Goal: Task Accomplishment & Management: Manage account settings

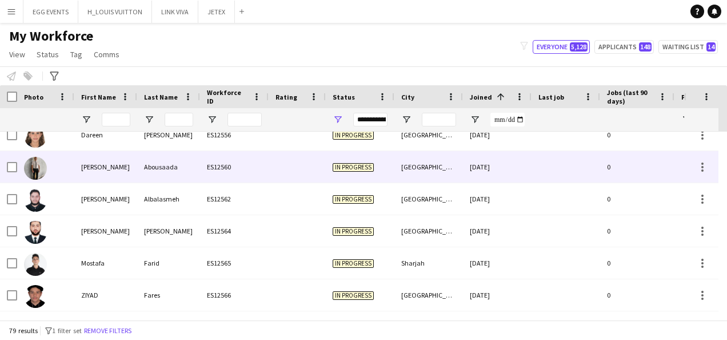
click at [457, 182] on div "[GEOGRAPHIC_DATA]" at bounding box center [429, 166] width 69 height 31
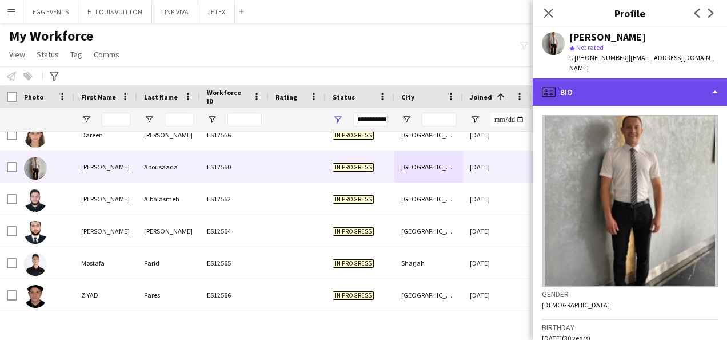
click at [617, 78] on div "profile Bio" at bounding box center [630, 91] width 194 height 27
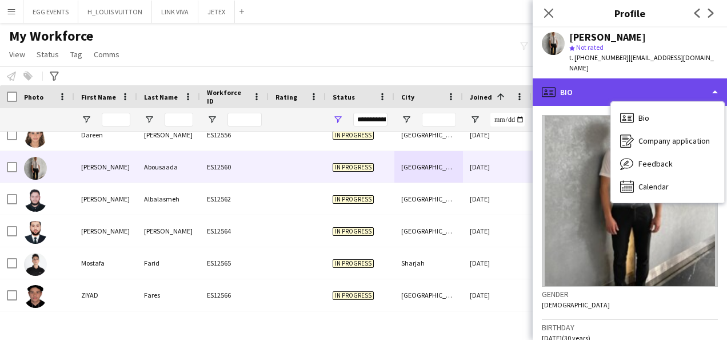
click at [617, 78] on div "profile Bio" at bounding box center [630, 91] width 194 height 27
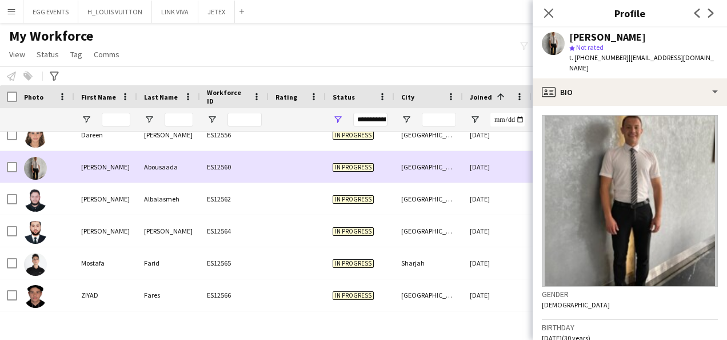
click at [497, 151] on div "03-10-2025" at bounding box center [497, 166] width 69 height 31
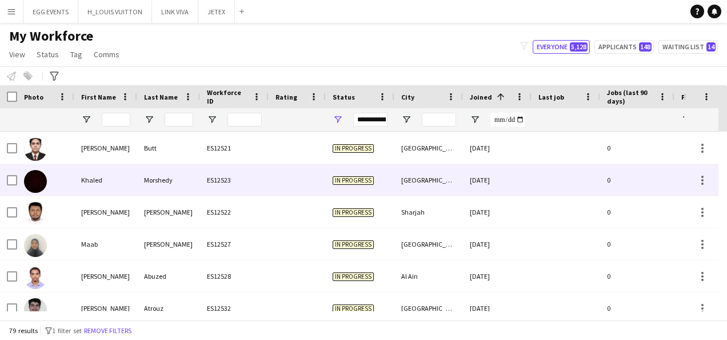
scroll to position [1830, 0]
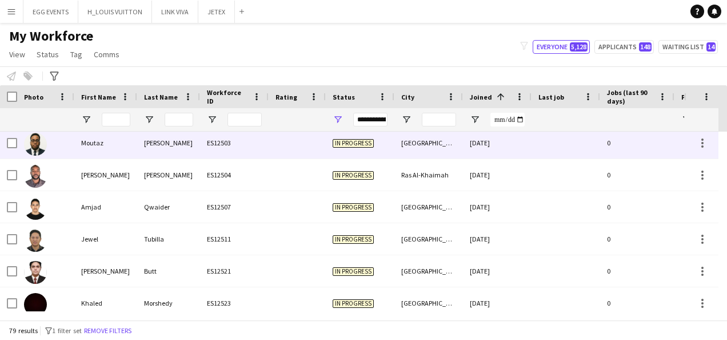
click at [490, 157] on div "[DATE]" at bounding box center [497, 142] width 69 height 31
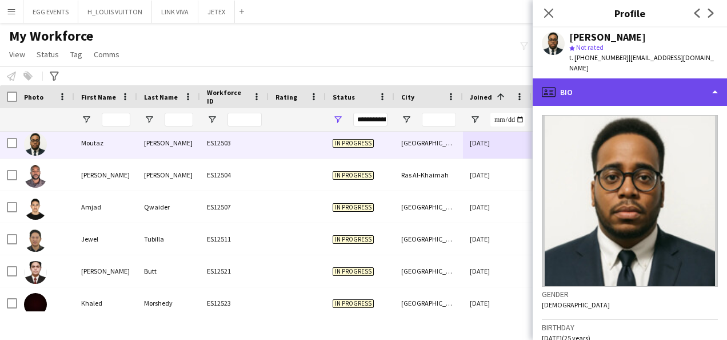
click at [623, 91] on div "profile Bio" at bounding box center [630, 91] width 194 height 27
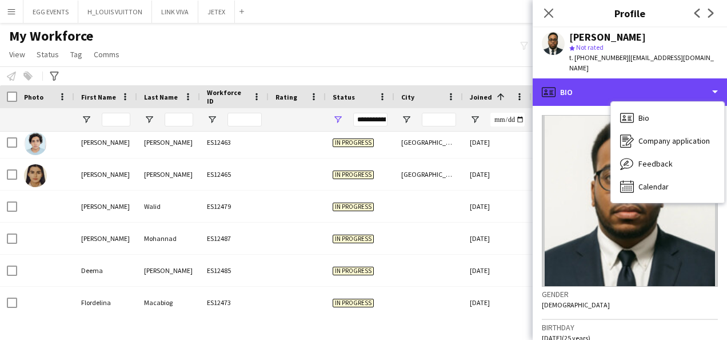
scroll to position [1283, 0]
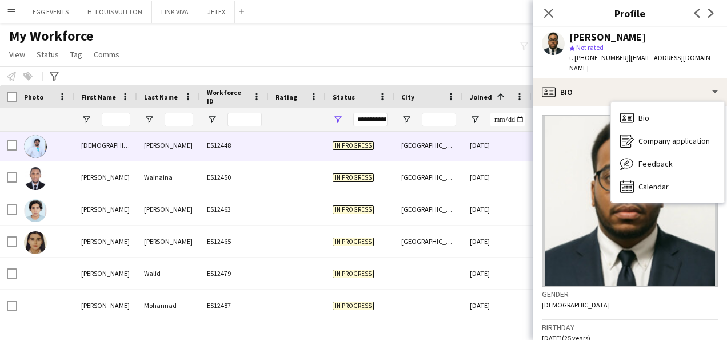
click at [457, 156] on div "[GEOGRAPHIC_DATA]" at bounding box center [429, 144] width 69 height 31
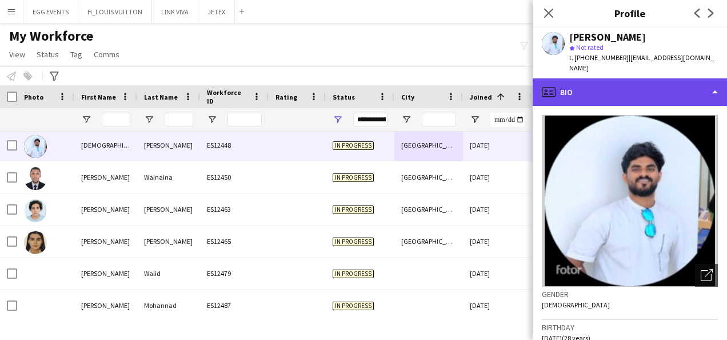
click at [648, 87] on div "profile Bio" at bounding box center [630, 91] width 194 height 27
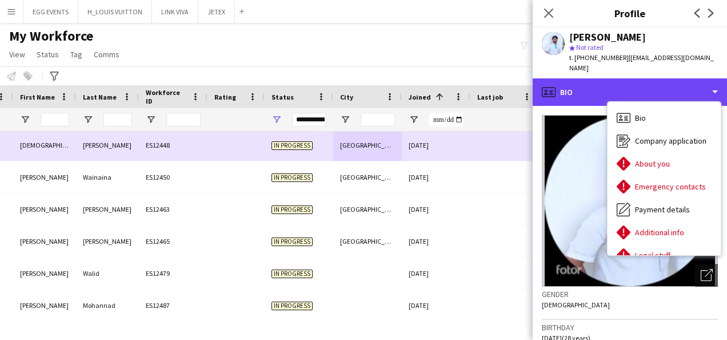
scroll to position [0, 77]
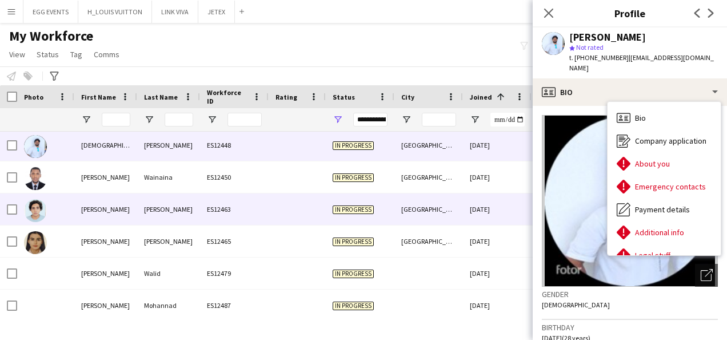
click at [371, 203] on div "In progress" at bounding box center [360, 208] width 69 height 31
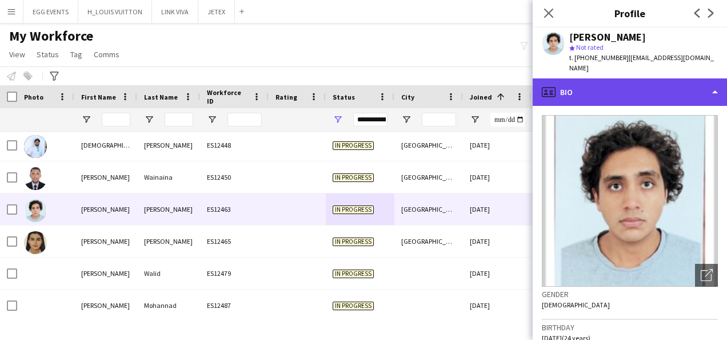
click at [639, 80] on div "profile Bio" at bounding box center [630, 91] width 194 height 27
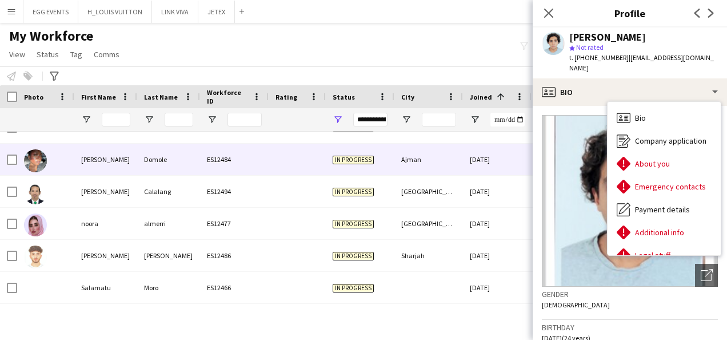
click at [464, 165] on div "[DATE]" at bounding box center [497, 159] width 69 height 31
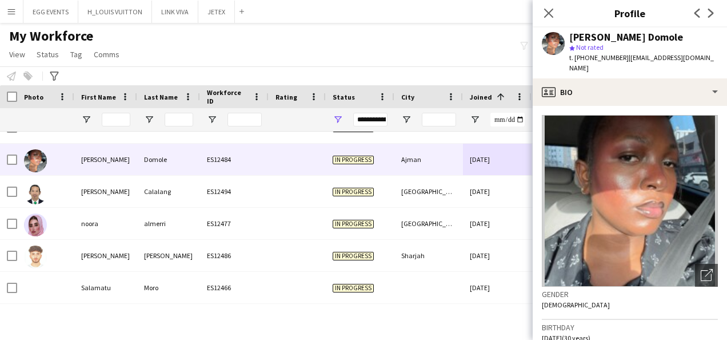
click at [628, 106] on app-crew-profile-bio "Open photos pop-in Gender Female Birthday 22-11-1994 (30 years) Location Nuaimi…" at bounding box center [630, 223] width 194 height 234
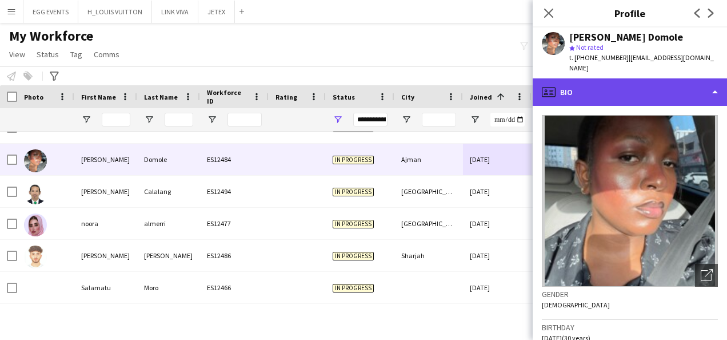
click at [646, 88] on div "profile Bio" at bounding box center [630, 91] width 194 height 27
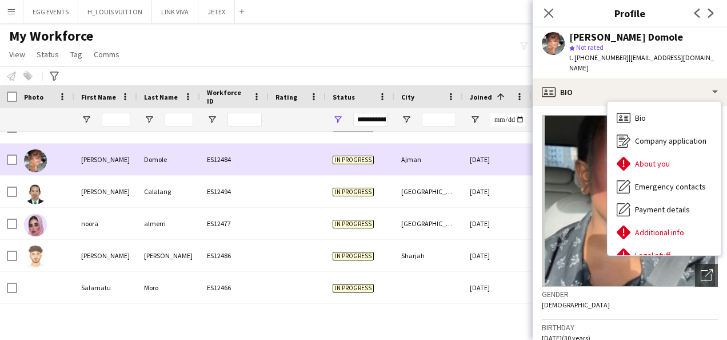
click at [487, 154] on div "[DATE]" at bounding box center [497, 159] width 69 height 31
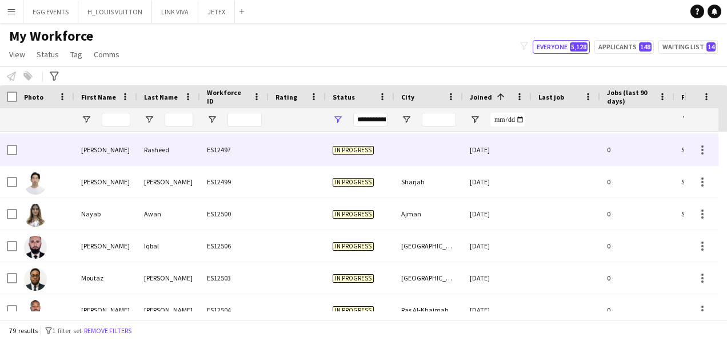
click at [485, 158] on div "[DATE]" at bounding box center [497, 149] width 69 height 31
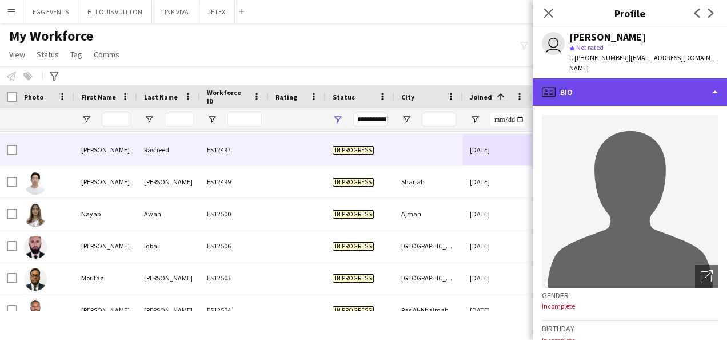
click at [610, 95] on div "profile Bio" at bounding box center [630, 91] width 194 height 27
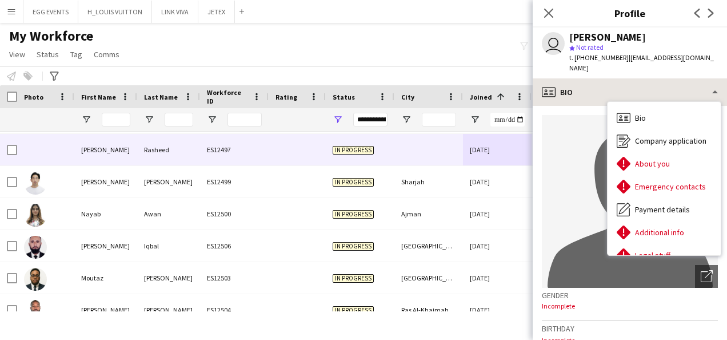
click at [610, 102] on div "Bio Bio Company application Company application About you About you Emergency c…" at bounding box center [664, 178] width 113 height 153
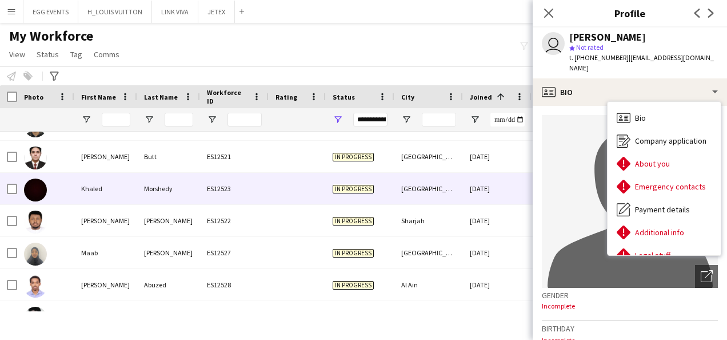
click at [491, 181] on div "[DATE]" at bounding box center [497, 188] width 69 height 31
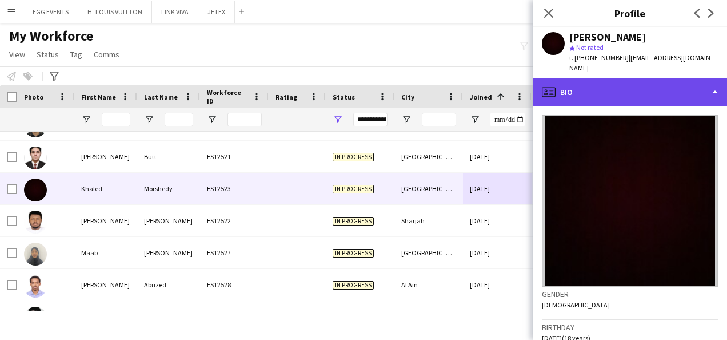
click at [609, 83] on div "profile Bio" at bounding box center [630, 91] width 194 height 27
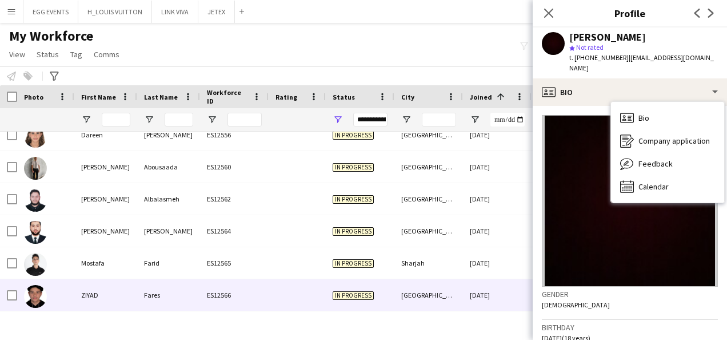
click at [429, 289] on div "Riyadh" at bounding box center [429, 294] width 69 height 31
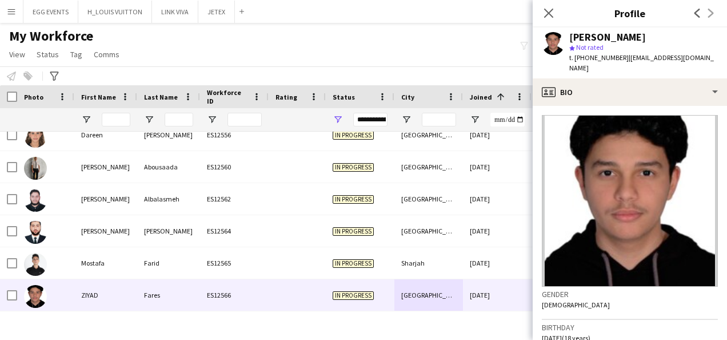
click at [612, 106] on app-crew-profile-bio "Gender Male Birthday 16-02-2007 (18 years) Location Al Saadiah, Riyadh, 12782 W…" at bounding box center [630, 223] width 194 height 234
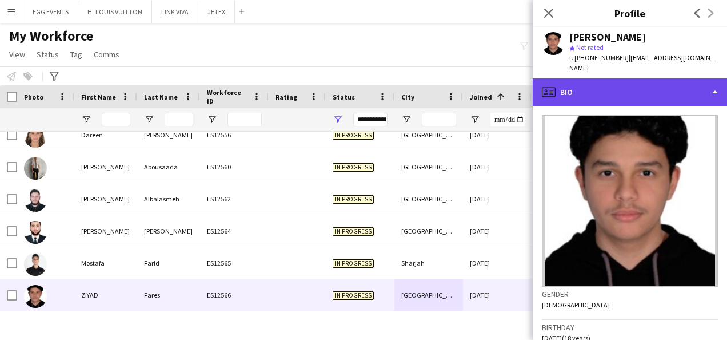
click at [632, 90] on div "profile Bio" at bounding box center [630, 91] width 194 height 27
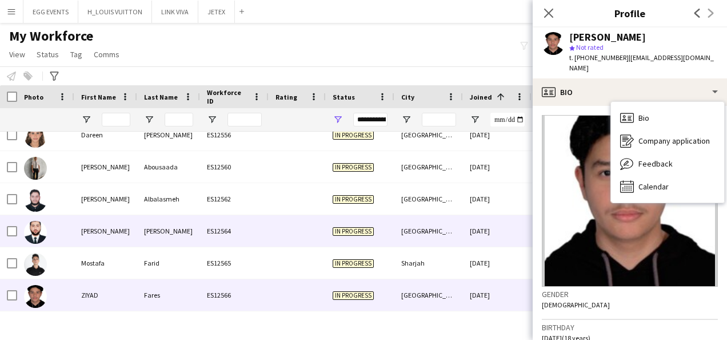
click at [284, 215] on div at bounding box center [297, 230] width 57 height 31
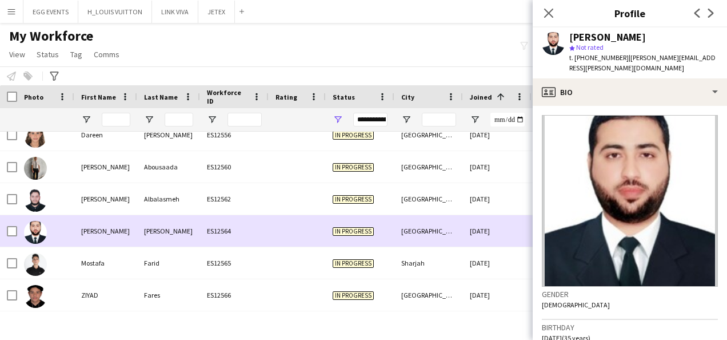
click at [284, 215] on div at bounding box center [297, 230] width 57 height 31
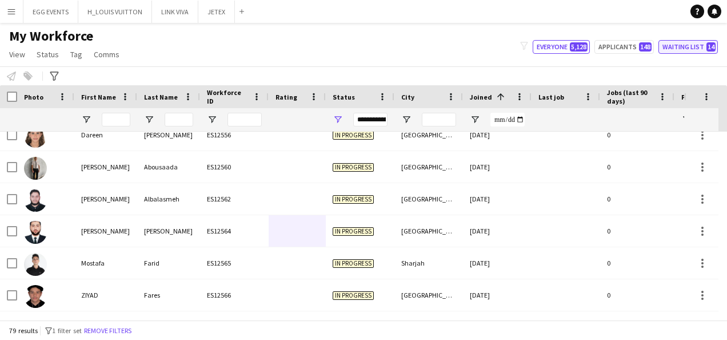
click at [704, 50] on button "Waiting list 14" at bounding box center [688, 47] width 59 height 14
type input "**********"
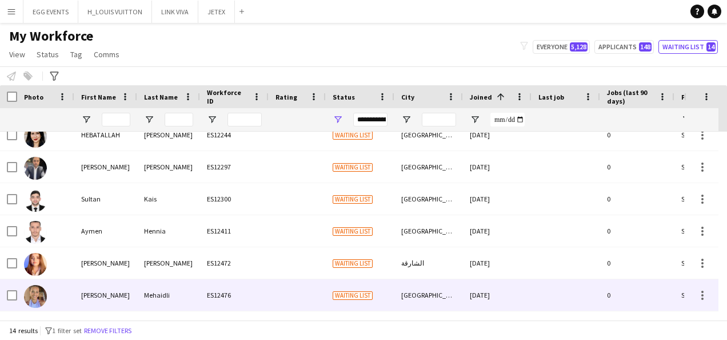
click at [203, 285] on div "ES12476" at bounding box center [234, 294] width 69 height 31
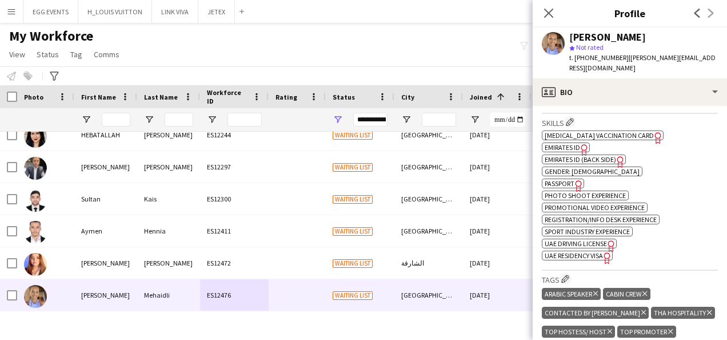
click at [583, 148] on icon "Freelancer has uploaded a photo validation of skill. Click to see" at bounding box center [585, 150] width 12 height 12
click at [561, 156] on span "Emirates ID (back side)" at bounding box center [580, 159] width 71 height 9
click at [598, 253] on span "UAE Residency Visa" at bounding box center [574, 255] width 58 height 9
click at [549, 182] on span "Passport" at bounding box center [560, 183] width 30 height 9
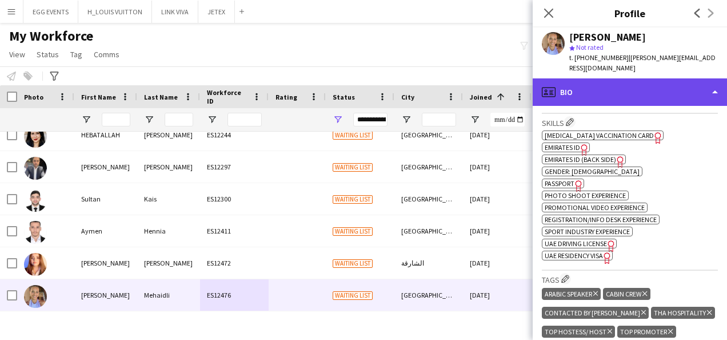
click at [634, 81] on div "profile Bio" at bounding box center [630, 91] width 194 height 27
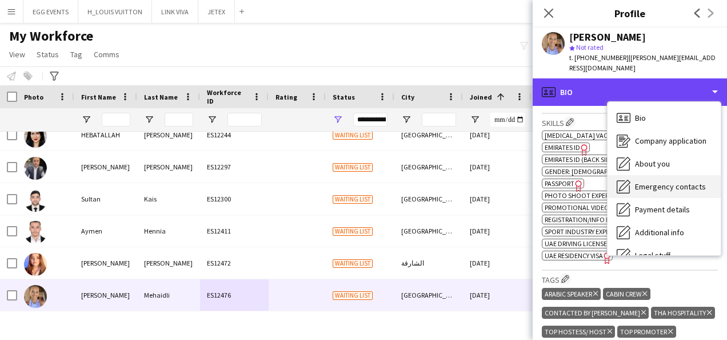
scroll to position [62, 0]
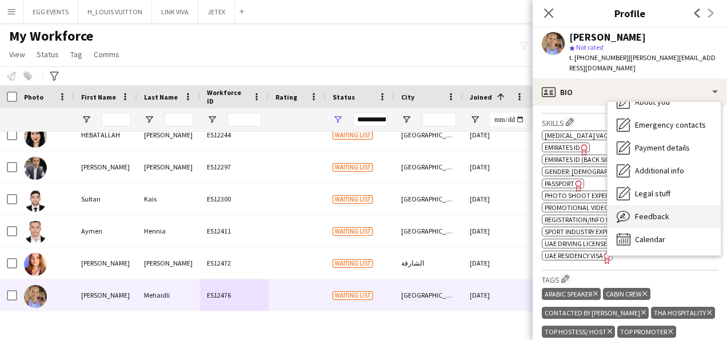
click at [634, 205] on div "Feedback Feedback" at bounding box center [664, 216] width 113 height 23
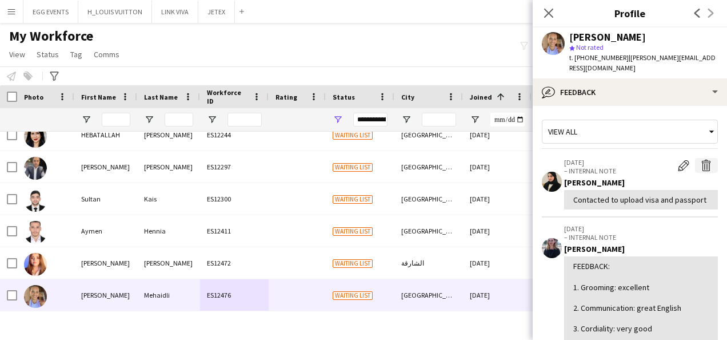
click at [701, 160] on app-icon "Delete internal note" at bounding box center [706, 165] width 11 height 11
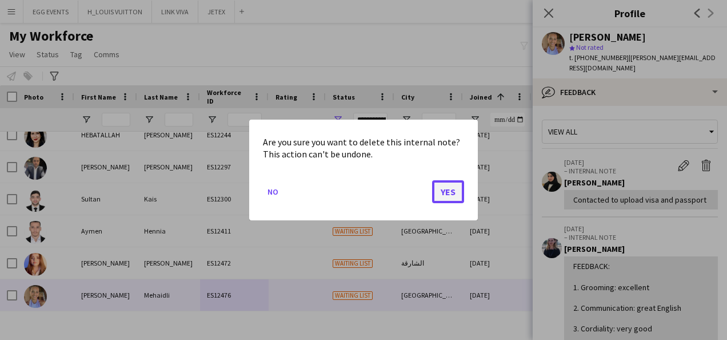
click at [458, 182] on button "Yes" at bounding box center [448, 191] width 32 height 23
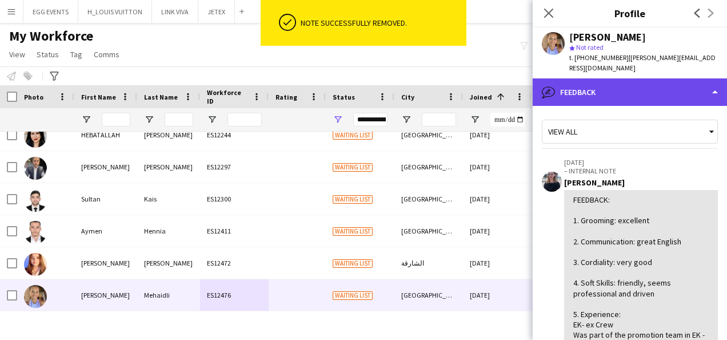
click at [615, 79] on div "bubble-pencil Feedback" at bounding box center [630, 91] width 194 height 27
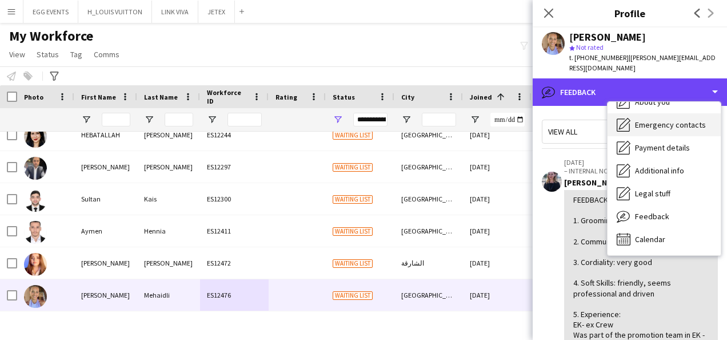
scroll to position [0, 0]
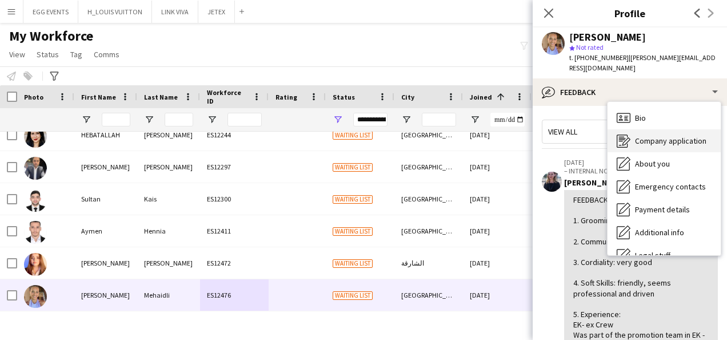
click at [630, 129] on div "Company application Company application" at bounding box center [664, 140] width 113 height 23
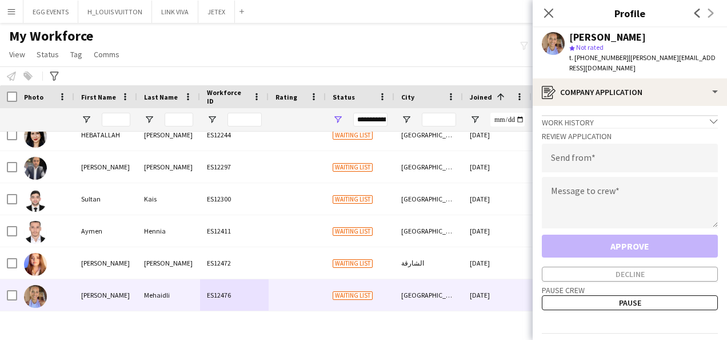
click at [624, 106] on app-crew-profile-application "Work history chevron-down Photographer assistant and lifestyle model Antonio Sa…" at bounding box center [630, 223] width 194 height 234
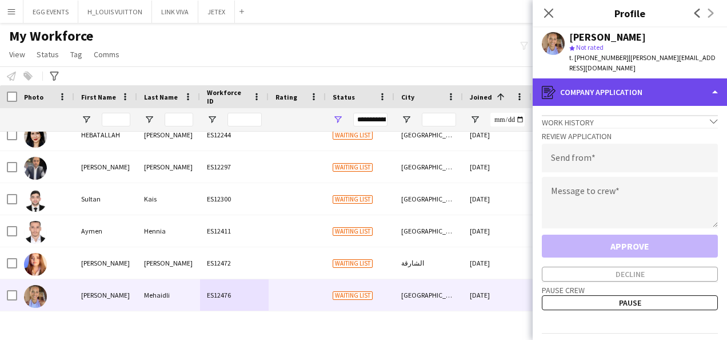
click at [629, 93] on div "register Company application" at bounding box center [630, 91] width 194 height 27
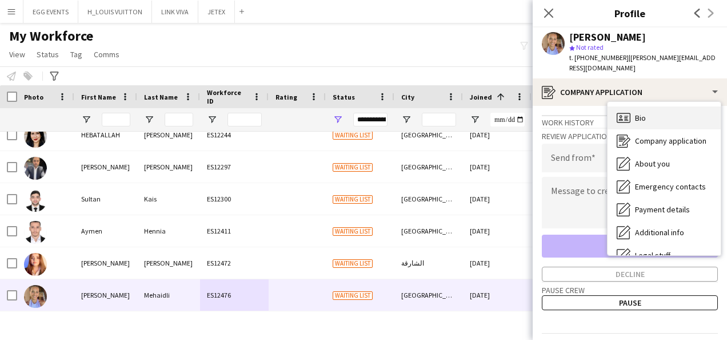
click at [636, 113] on span "Bio" at bounding box center [640, 118] width 11 height 10
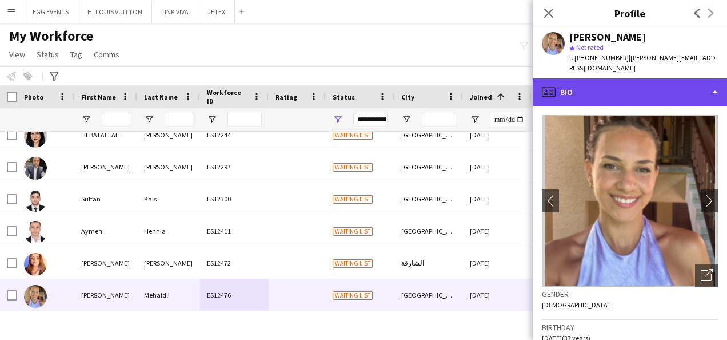
click at [632, 83] on div "profile Bio" at bounding box center [630, 91] width 194 height 27
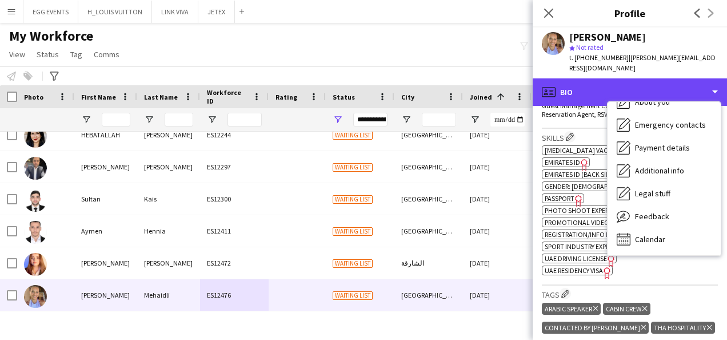
scroll to position [457, 0]
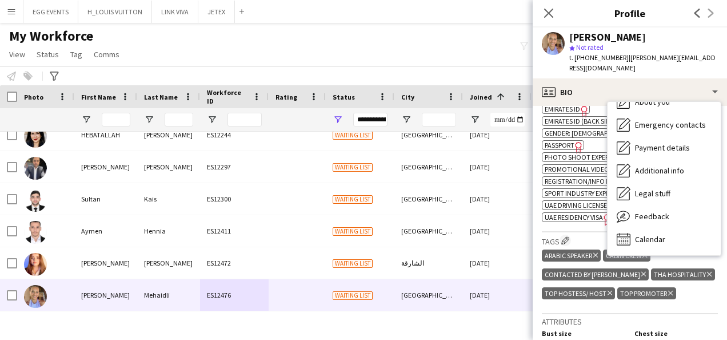
click at [642, 272] on icon at bounding box center [644, 274] width 5 height 5
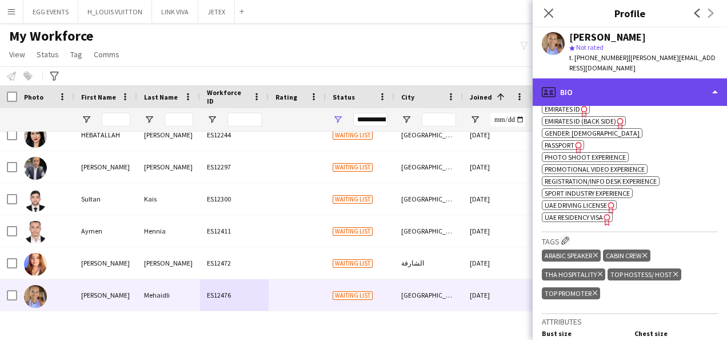
click at [666, 78] on div "profile Bio" at bounding box center [630, 91] width 194 height 27
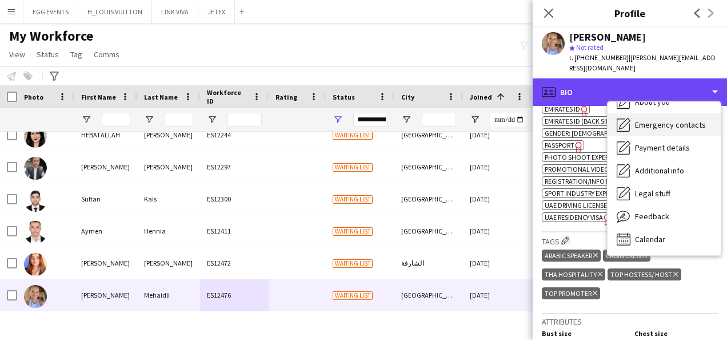
scroll to position [0, 0]
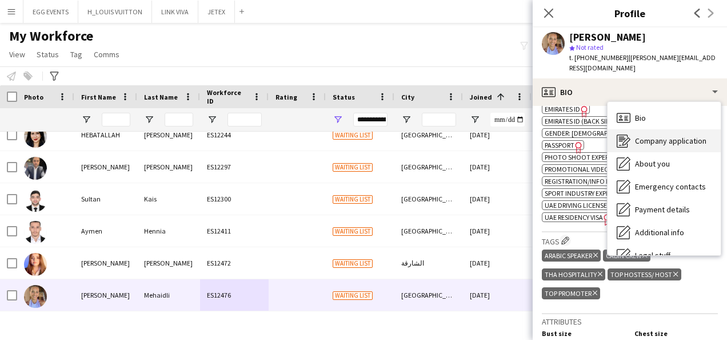
click at [630, 129] on div "Company application Company application" at bounding box center [664, 140] width 113 height 23
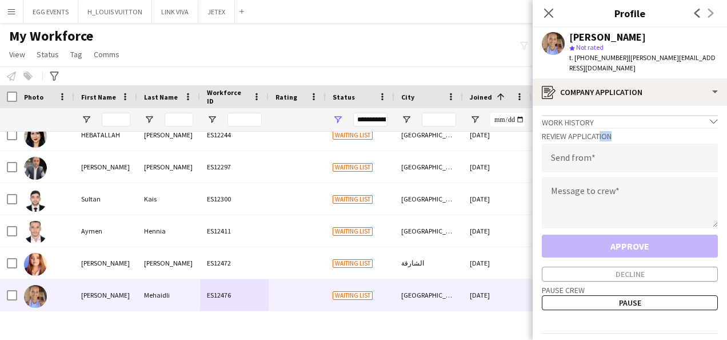
drag, startPoint x: 596, startPoint y: 128, endPoint x: 582, endPoint y: 144, distance: 21.1
click at [582, 144] on div "Review Application Send from Message to crew Approve Decline" at bounding box center [630, 205] width 176 height 154
click at [582, 144] on input "email" at bounding box center [630, 158] width 176 height 29
type input "**********"
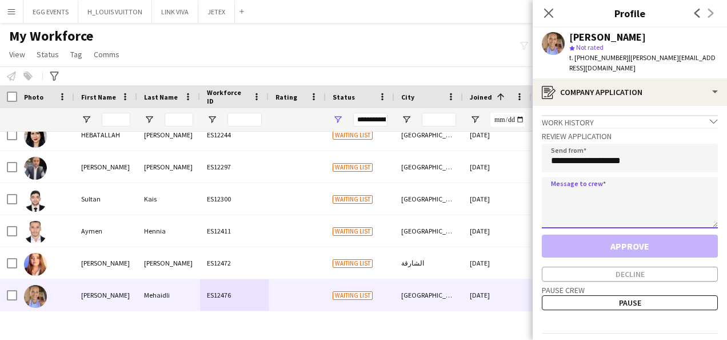
click at [558, 185] on textarea at bounding box center [630, 202] width 176 height 51
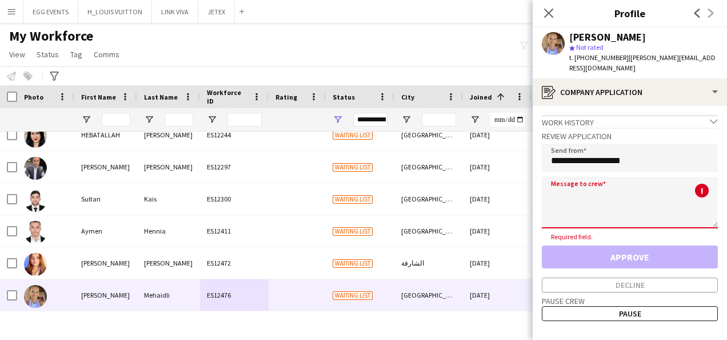
paste textarea "**********"
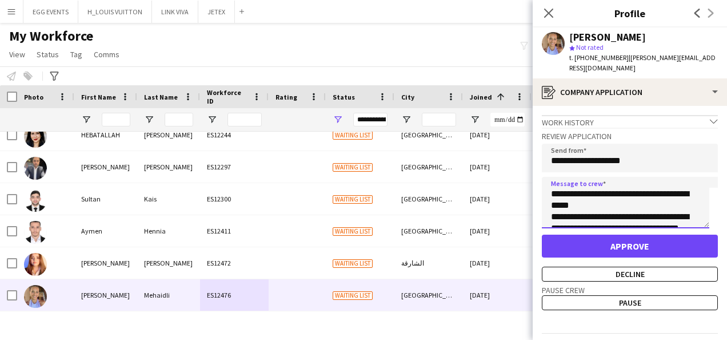
type textarea "**********"
drag, startPoint x: 648, startPoint y: 39, endPoint x: 566, endPoint y: 33, distance: 82.6
click at [566, 33] on div "Nora Mehaidli star Not rated t. +971544460770 | nora.mehaidli@gmail.com" at bounding box center [630, 52] width 194 height 51
copy div "Nora Mehaidli"
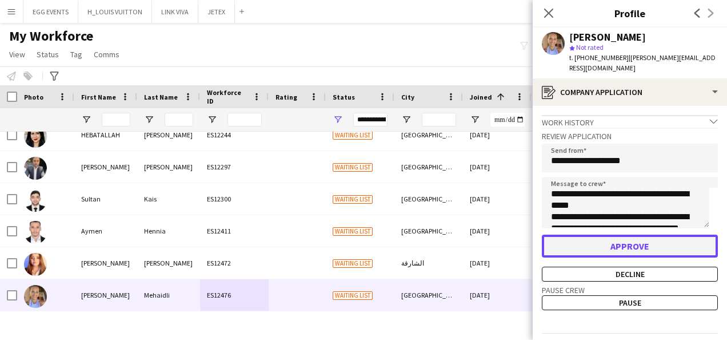
click at [579, 241] on button "Approve" at bounding box center [630, 245] width 176 height 23
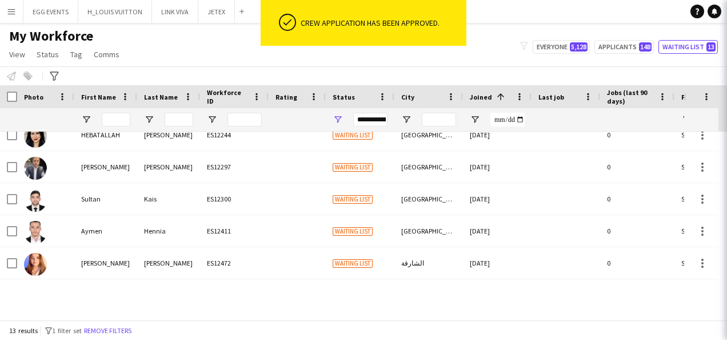
scroll to position [237, 0]
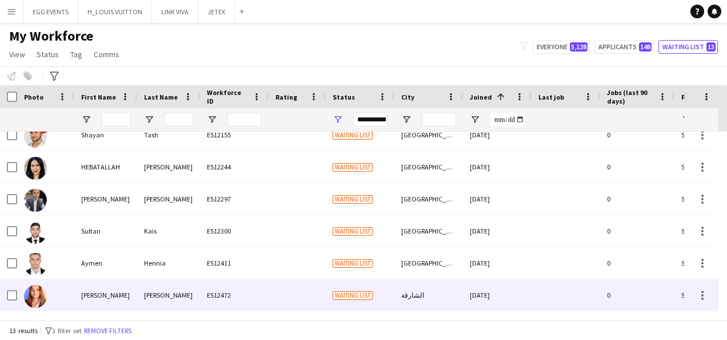
click at [333, 291] on span "Waiting list" at bounding box center [353, 295] width 40 height 9
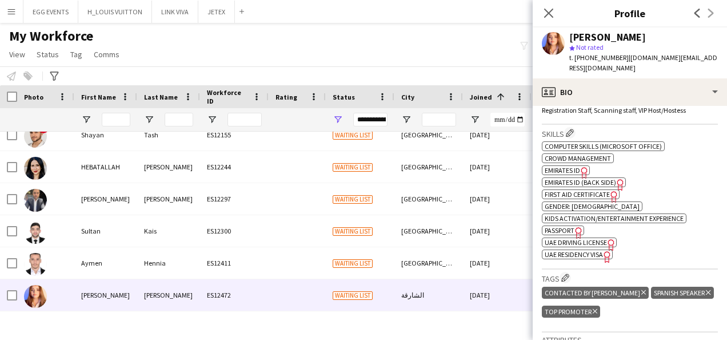
scroll to position [400, 0]
click at [600, 250] on span "UAE Residency Visa" at bounding box center [574, 253] width 58 height 9
click at [581, 170] on icon "Freelancer has uploaded a photo validation of skill. Click to see" at bounding box center [585, 172] width 12 height 12
click at [612, 180] on span "Emirates ID (back side)" at bounding box center [580, 181] width 71 height 9
click at [579, 226] on icon "Freelancer has uploaded a photo validation of skill. Click to see" at bounding box center [579, 232] width 12 height 12
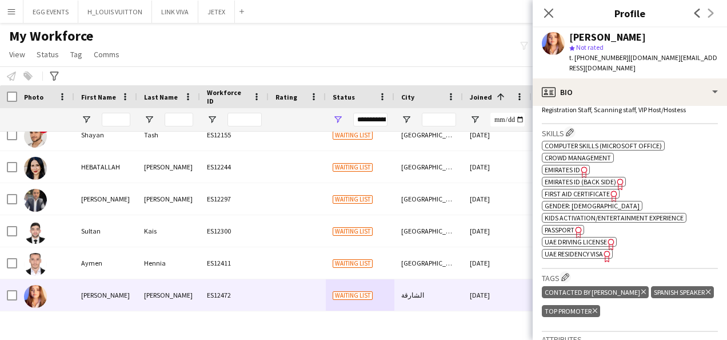
click at [642, 292] on icon at bounding box center [644, 291] width 5 height 5
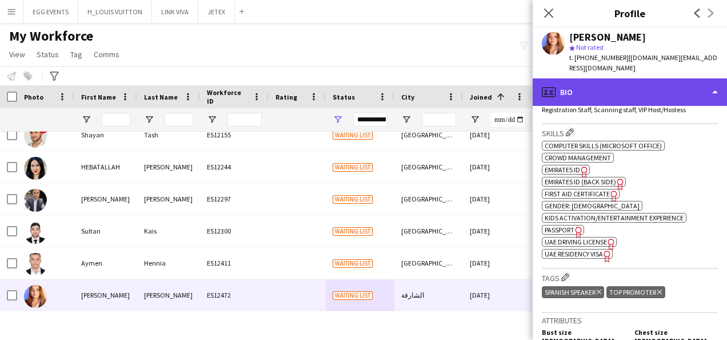
click at [651, 86] on div "profile Bio" at bounding box center [630, 91] width 194 height 27
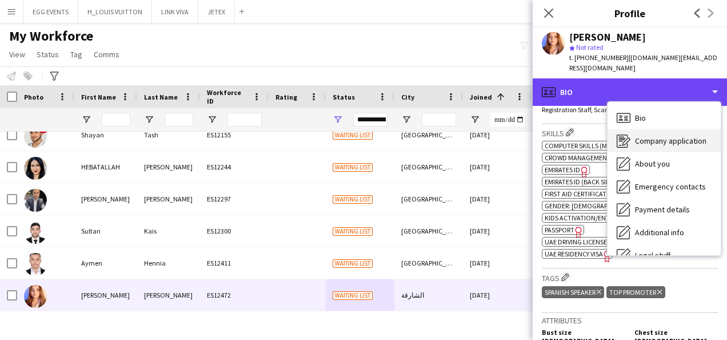
scroll to position [62, 0]
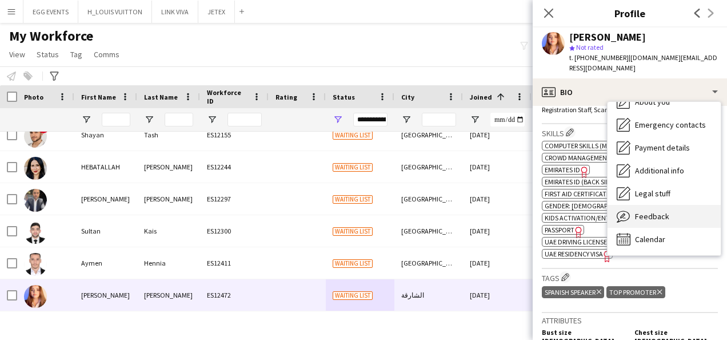
click at [631, 206] on div "Feedback Feedback" at bounding box center [664, 216] width 113 height 23
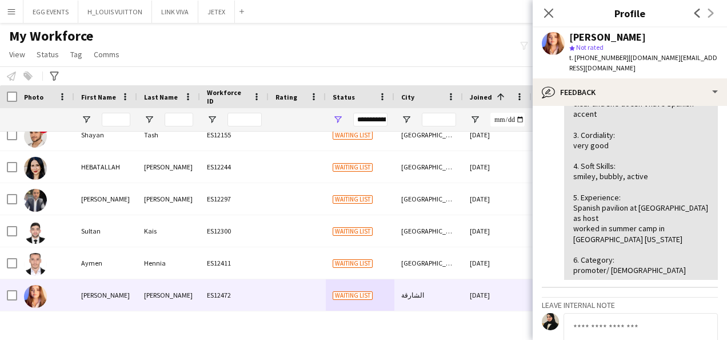
scroll to position [159, 0]
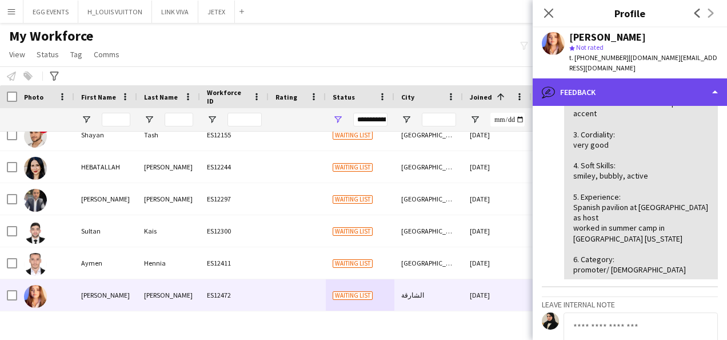
click at [662, 85] on div "bubble-pencil Feedback" at bounding box center [630, 91] width 194 height 27
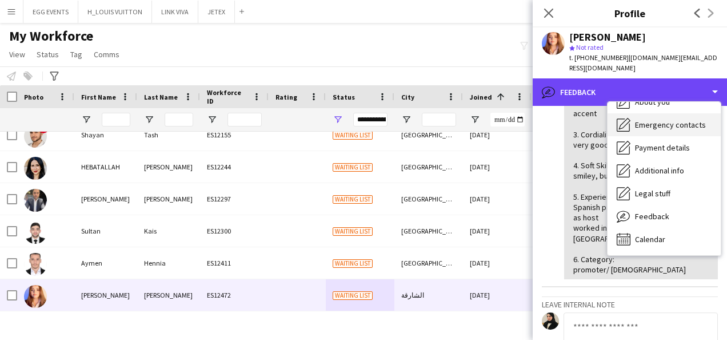
scroll to position [0, 0]
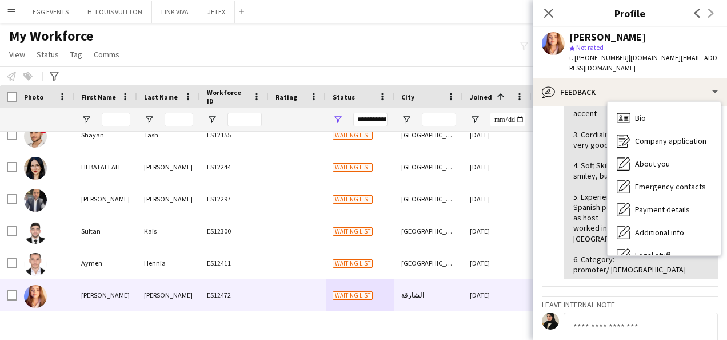
click at [563, 192] on app-crew-profile-feedback-item "24-09-2025 – INTERNAL NOTE Anastasiia Iemelianova FEEDBACK: 1. Grooming: good, …" at bounding box center [630, 140] width 176 height 296
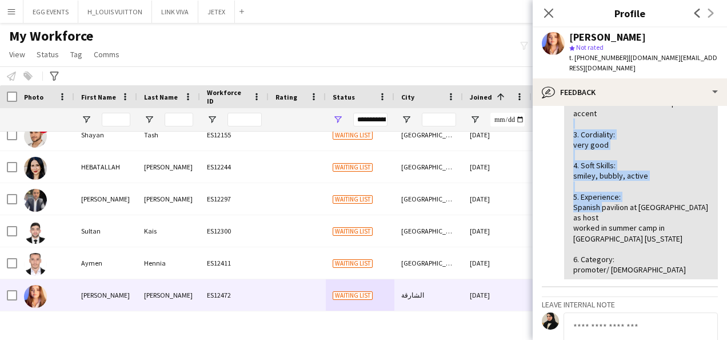
scroll to position [145, 0]
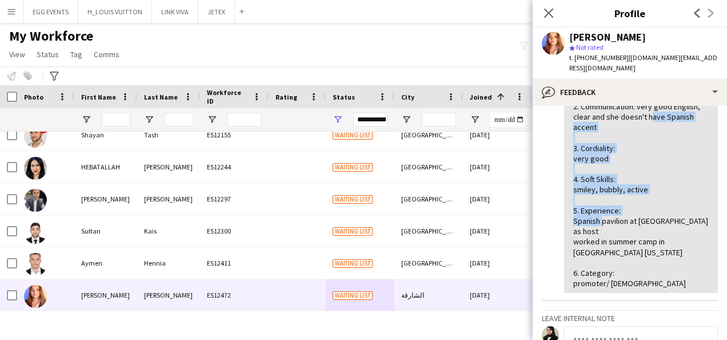
drag, startPoint x: 563, startPoint y: 192, endPoint x: 646, endPoint y: 98, distance: 125.5
click at [646, 98] on app-crew-profile-feedback-item "24-09-2025 – INTERNAL NOTE Anastasiia Iemelianova FEEDBACK: 1. Grooming: good, …" at bounding box center [630, 154] width 176 height 296
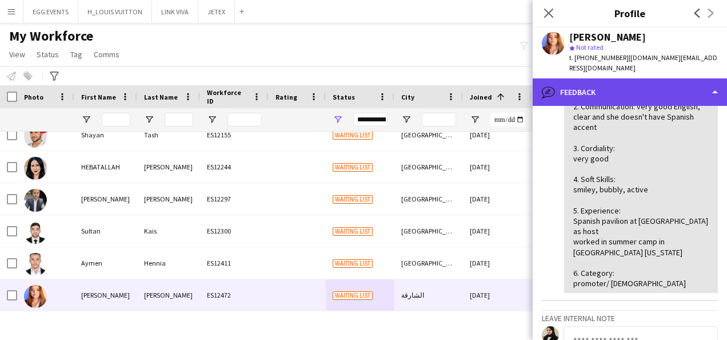
drag, startPoint x: 646, startPoint y: 98, endPoint x: 653, endPoint y: 94, distance: 8.2
click at [653, 94] on div "bubble-pencil Feedback" at bounding box center [630, 91] width 194 height 27
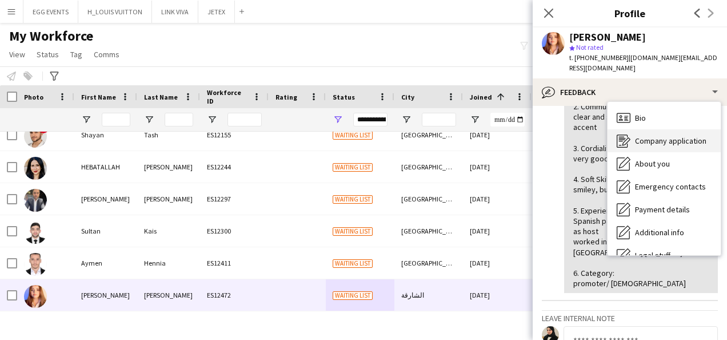
click at [640, 129] on div "Company application Company application" at bounding box center [664, 140] width 113 height 23
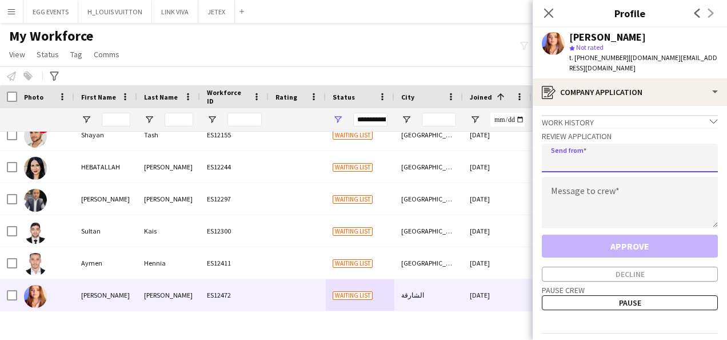
drag, startPoint x: 615, startPoint y: 138, endPoint x: 564, endPoint y: 192, distance: 74.0
click at [564, 192] on div "Review Application Send from Message to crew Approve Decline" at bounding box center [630, 205] width 176 height 154
type input "**********"
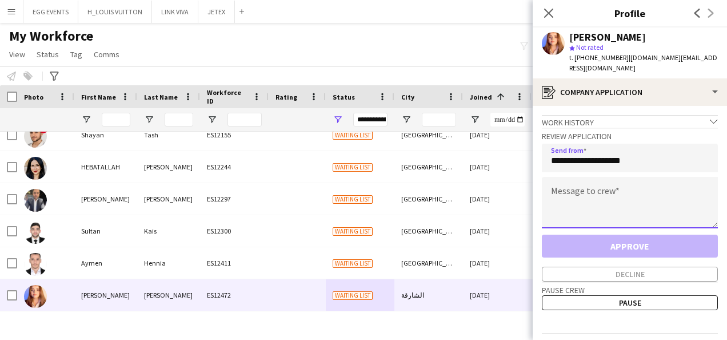
click at [564, 192] on textarea at bounding box center [630, 202] width 176 height 51
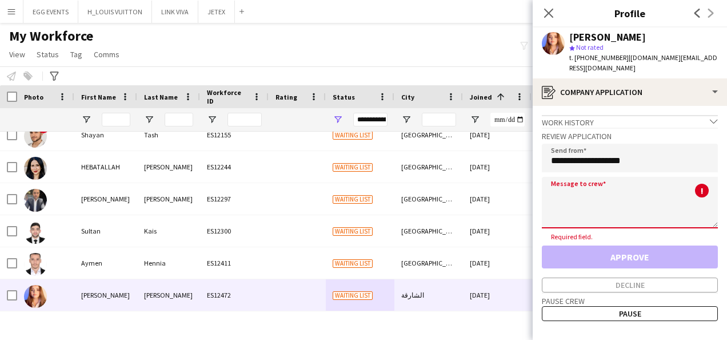
paste textarea "**********"
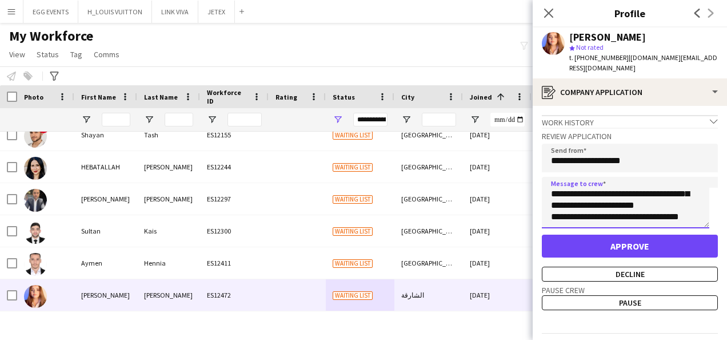
scroll to position [0, 0]
type textarea "**********"
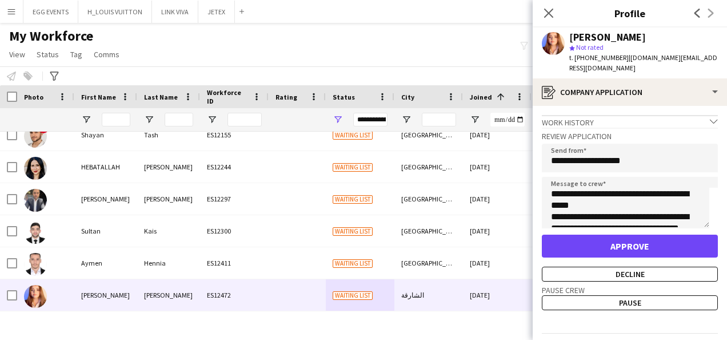
drag, startPoint x: 641, startPoint y: 36, endPoint x: 565, endPoint y: 34, distance: 76.1
click at [565, 34] on div "Cristina Garcia star Not rated t. +9710542769876 | cristinaangel12.cg@gmail.com" at bounding box center [630, 52] width 194 height 51
copy div "Cristina Garcia"
drag, startPoint x: 559, startPoint y: 222, endPoint x: 551, endPoint y: 238, distance: 18.2
click at [551, 238] on div "**********" at bounding box center [630, 205] width 176 height 154
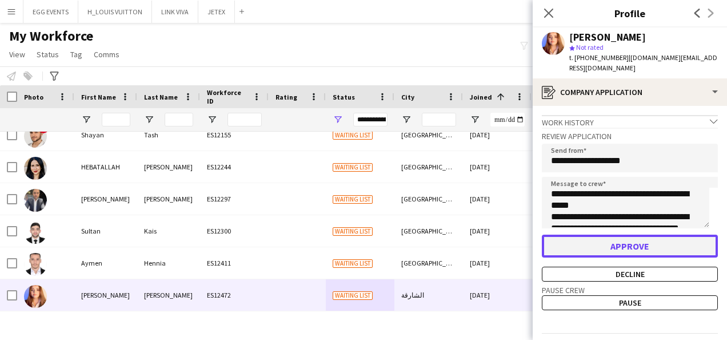
click at [551, 238] on button "Approve" at bounding box center [630, 245] width 176 height 23
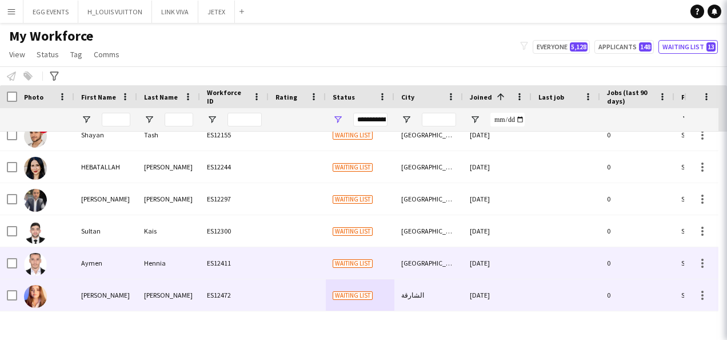
scroll to position [205, 0]
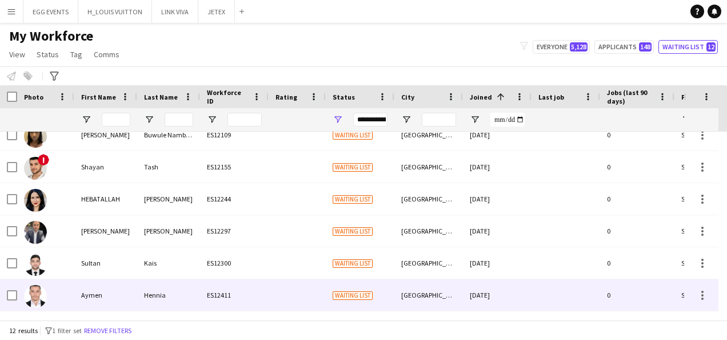
click at [345, 281] on div "Waiting list" at bounding box center [360, 294] width 69 height 31
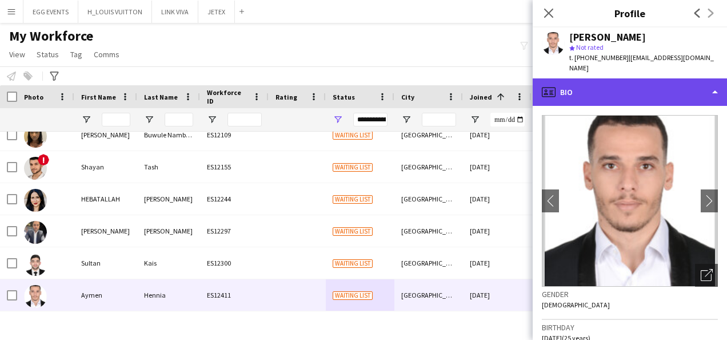
click at [599, 87] on div "profile Bio" at bounding box center [630, 91] width 194 height 27
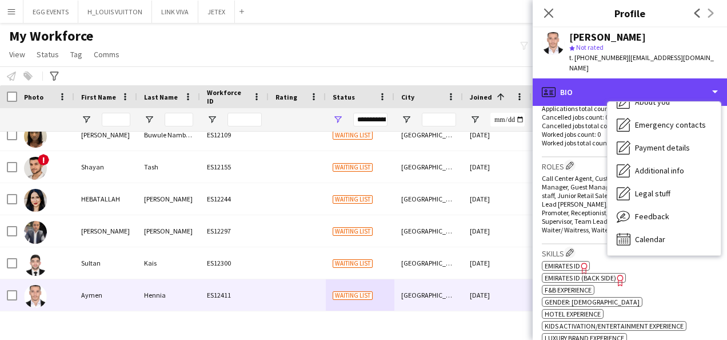
scroll to position [409, 0]
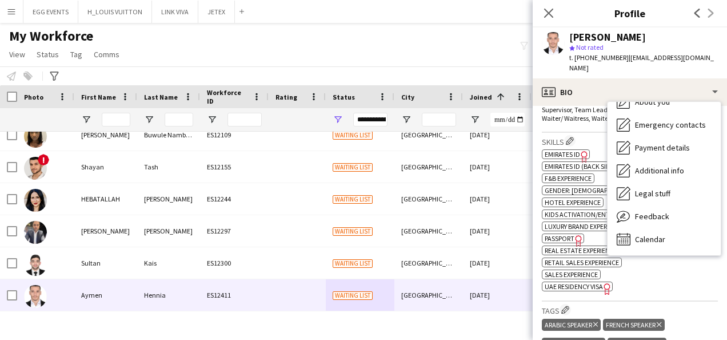
click at [603, 282] on icon "Freelancer has uploaded a photo validation of skill. Click to see" at bounding box center [608, 288] width 12 height 12
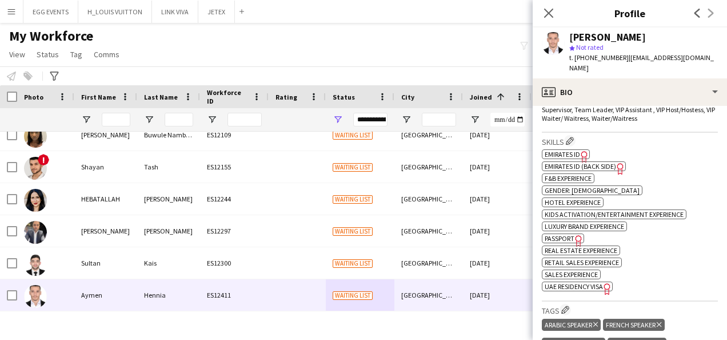
click at [571, 150] on span "Emirates ID" at bounding box center [562, 154] width 35 height 9
click at [582, 234] on icon "Freelancer has uploaded a photo validation of skill. Click to see" at bounding box center [579, 240] width 12 height 12
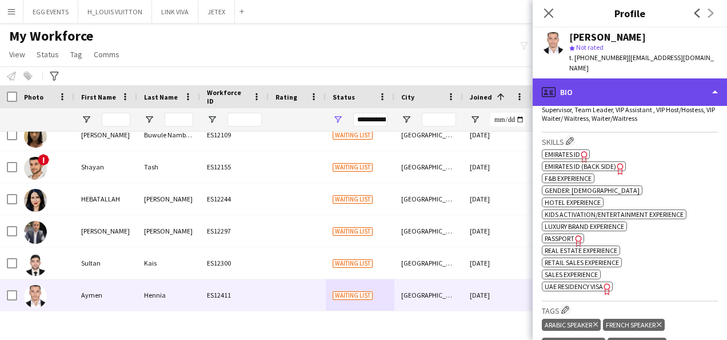
click at [631, 79] on div "profile Bio" at bounding box center [630, 91] width 194 height 27
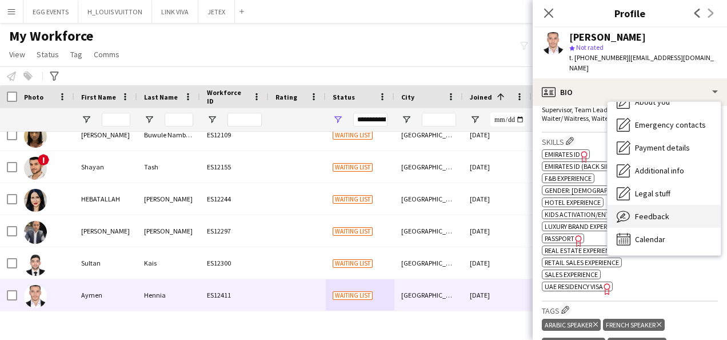
click at [663, 211] on span "Feedback" at bounding box center [652, 216] width 34 height 10
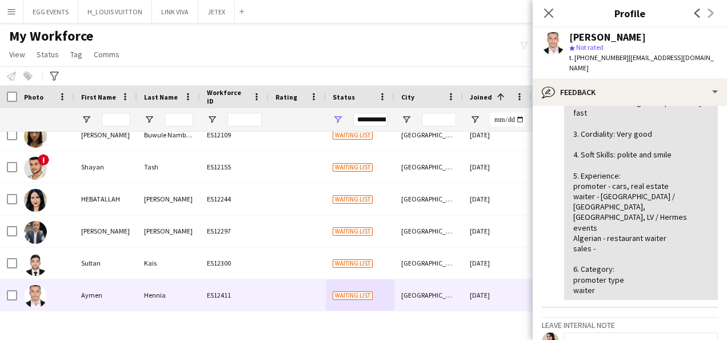
scroll to position [53, 0]
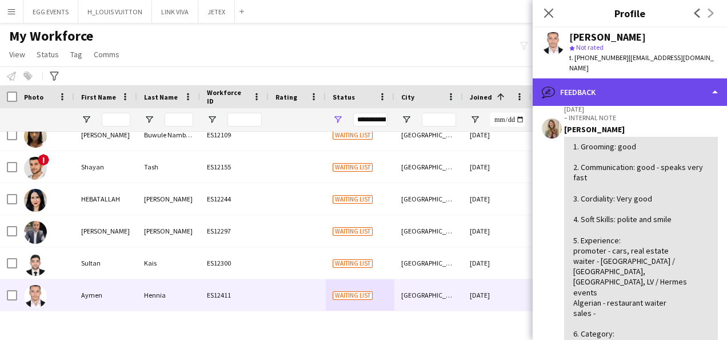
click at [675, 84] on div "bubble-pencil Feedback" at bounding box center [630, 91] width 194 height 27
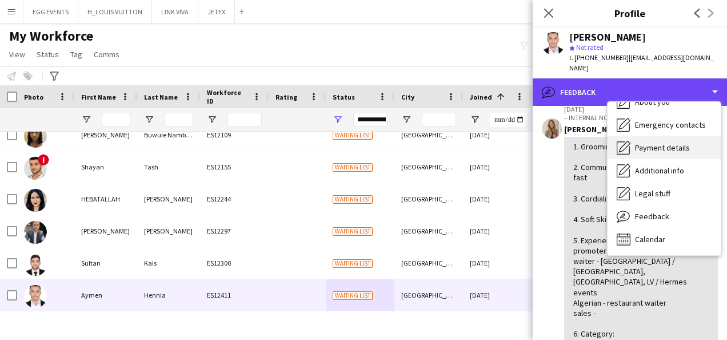
scroll to position [0, 0]
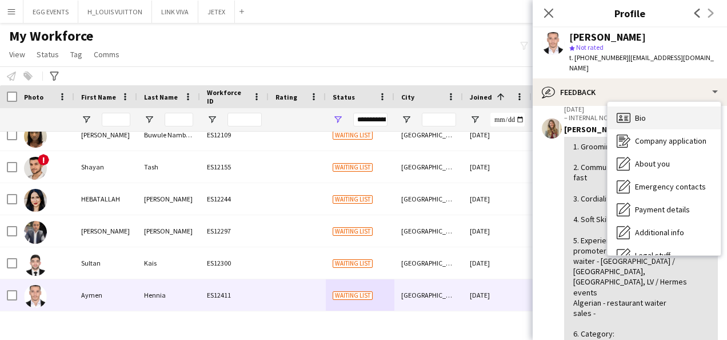
click at [632, 109] on div "Bio Bio" at bounding box center [664, 117] width 113 height 23
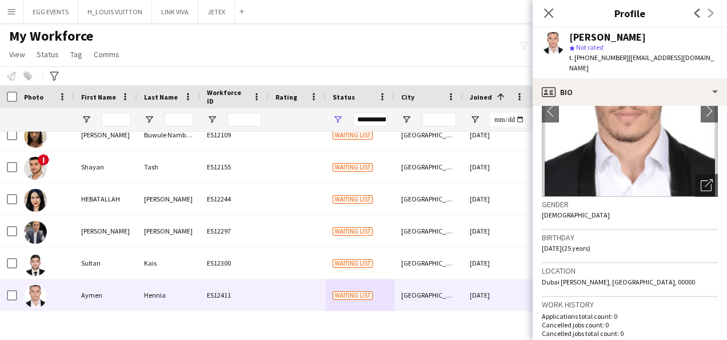
scroll to position [94, 0]
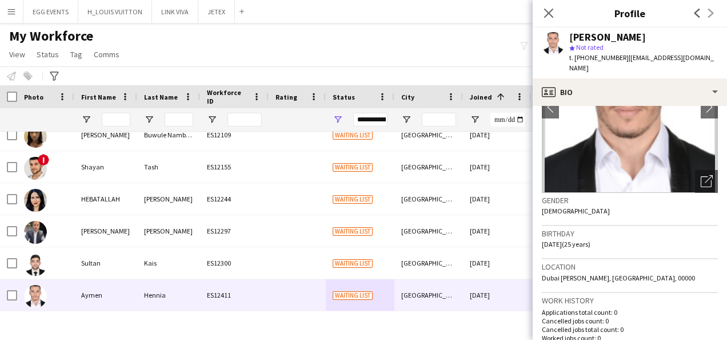
click at [637, 63] on div "Aymen Hennia star Not rated t. +971558251258 | aymen.henn99@gmail.com" at bounding box center [630, 52] width 194 height 51
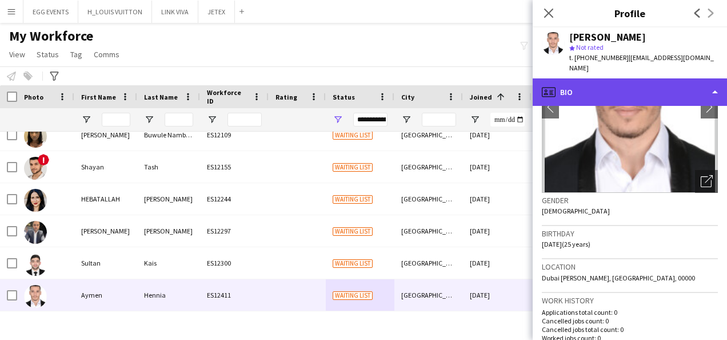
click at [624, 78] on div "profile Bio" at bounding box center [630, 91] width 194 height 27
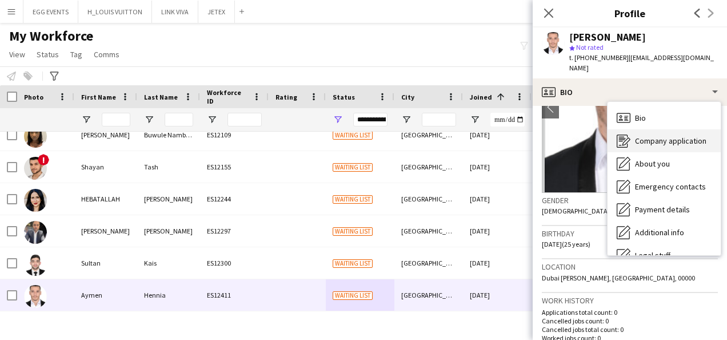
click at [633, 131] on div "Company application Company application" at bounding box center [664, 140] width 113 height 23
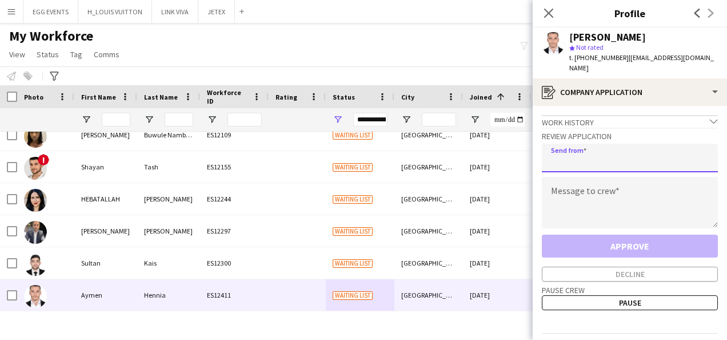
drag, startPoint x: 623, startPoint y: 138, endPoint x: 570, endPoint y: 186, distance: 71.7
click at [570, 186] on div "Review Application Send from Message to crew Approve Decline" at bounding box center [630, 205] width 176 height 154
type input "**********"
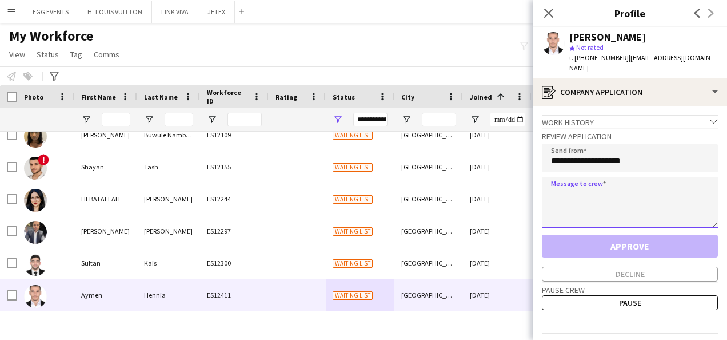
click at [565, 193] on textarea at bounding box center [630, 202] width 176 height 51
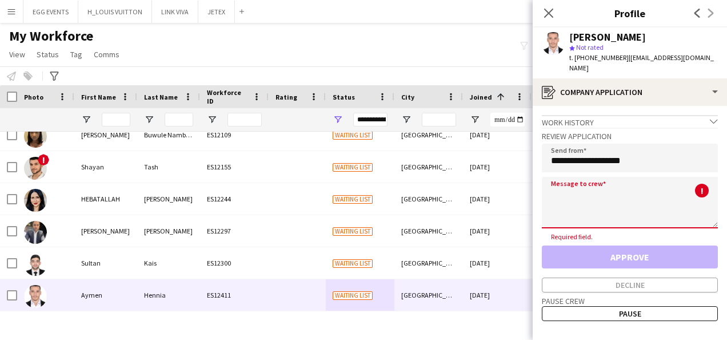
paste textarea "**********"
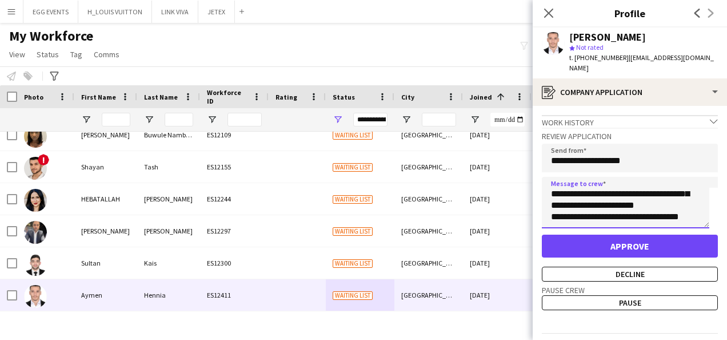
scroll to position [0, 0]
type textarea "**********"
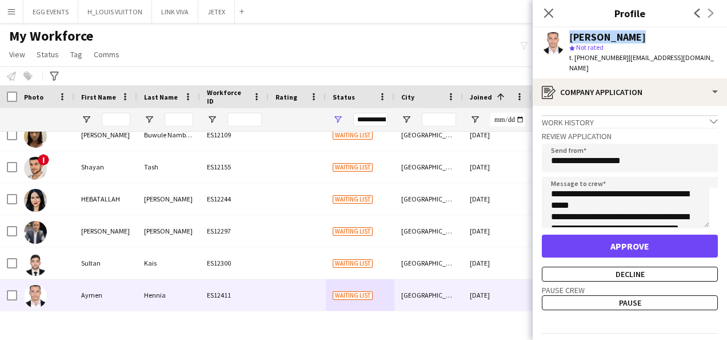
drag, startPoint x: 644, startPoint y: 35, endPoint x: 566, endPoint y: 31, distance: 77.9
click at [566, 31] on div "Aymen Hennia star Not rated t. +971558251258 | aymen.henn99@gmail.com" at bounding box center [630, 52] width 194 height 51
copy div "Aymen Hennia"
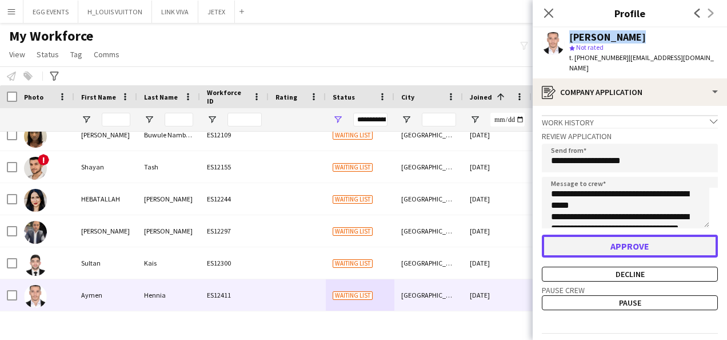
click at [553, 234] on button "Approve" at bounding box center [630, 245] width 176 height 23
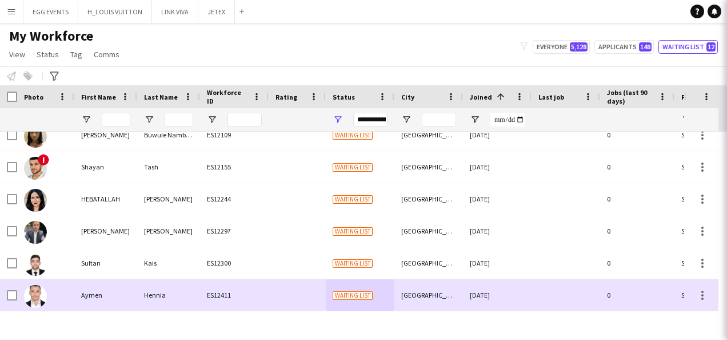
scroll to position [173, 0]
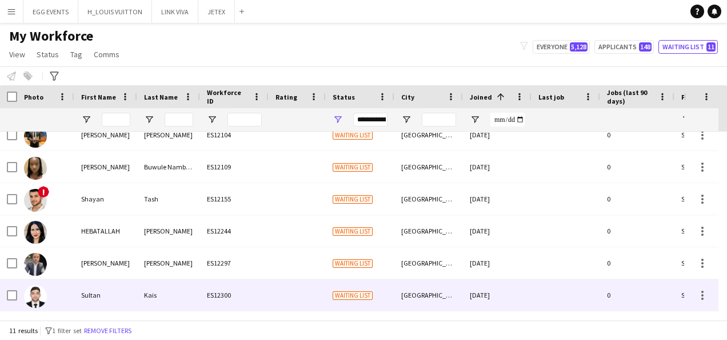
click at [438, 305] on div "[GEOGRAPHIC_DATA]" at bounding box center [429, 294] width 69 height 31
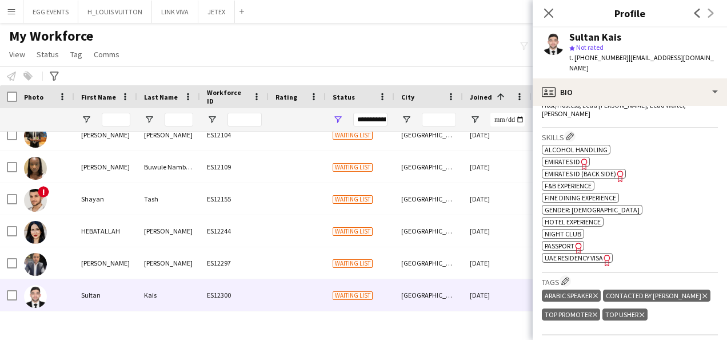
scroll to position [392, 0]
click at [596, 253] on span "UAE Residency Visa" at bounding box center [574, 257] width 58 height 9
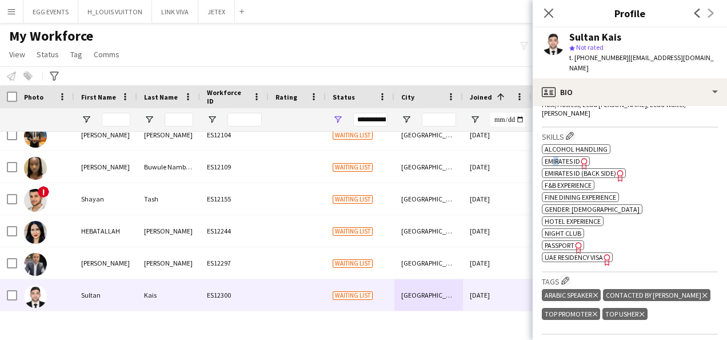
drag, startPoint x: 553, startPoint y: 125, endPoint x: 559, endPoint y: 130, distance: 7.7
click at [559, 142] on div "ok-circled2 background Layer 1 cross-circle-red background Layer 1 Alcohol Hand…" at bounding box center [630, 202] width 176 height 120
click at [559, 157] on span "Emirates ID" at bounding box center [562, 161] width 35 height 9
click at [560, 241] on span "Passport" at bounding box center [560, 245] width 30 height 9
click at [703, 292] on icon "Delete tag" at bounding box center [705, 295] width 5 height 7
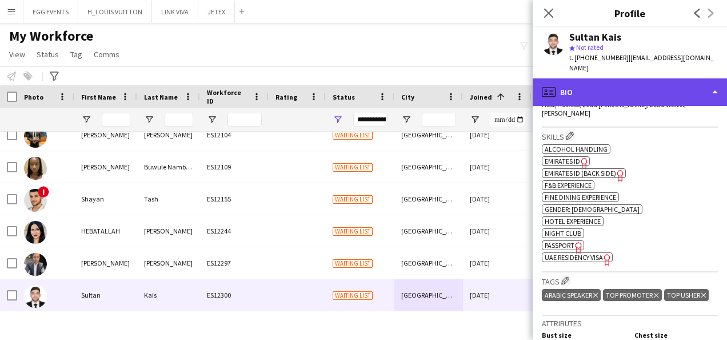
click at [665, 78] on div "profile Bio" at bounding box center [630, 91] width 194 height 27
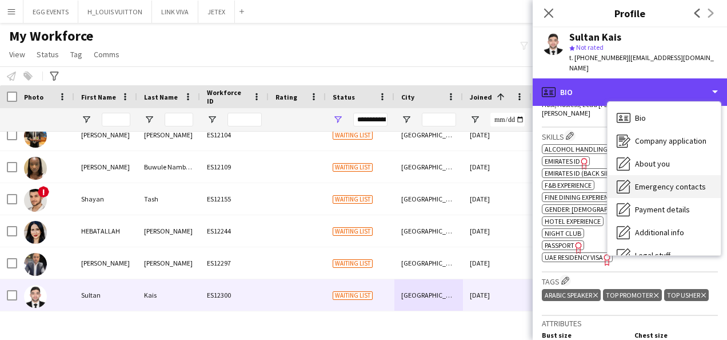
scroll to position [62, 0]
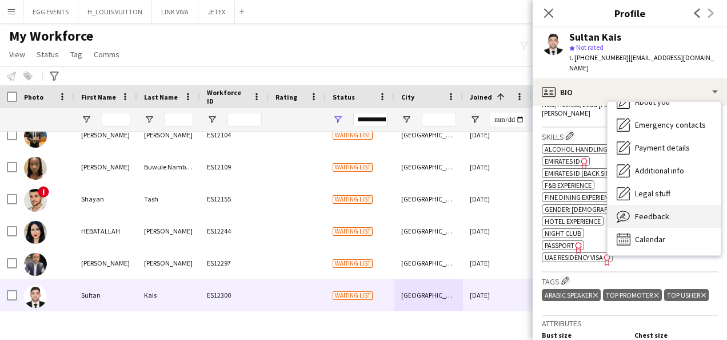
click at [647, 211] on span "Feedback" at bounding box center [652, 216] width 34 height 10
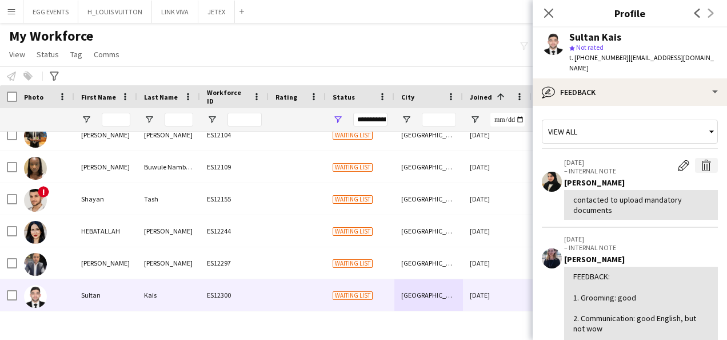
click at [702, 160] on app-icon "Delete internal note" at bounding box center [706, 165] width 11 height 11
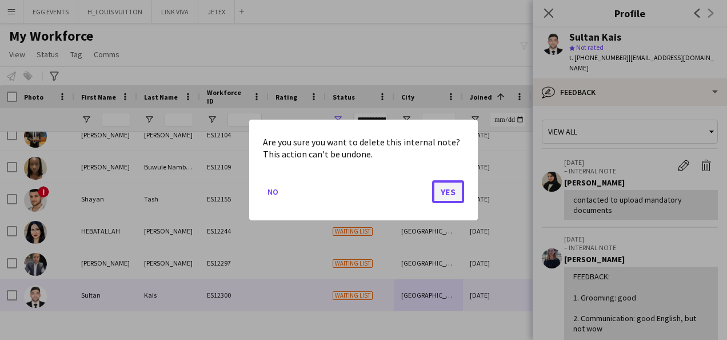
click at [447, 183] on button "Yes" at bounding box center [448, 191] width 32 height 23
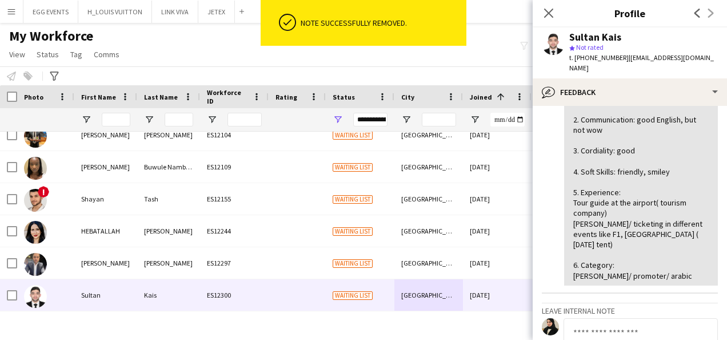
scroll to position [121, 0]
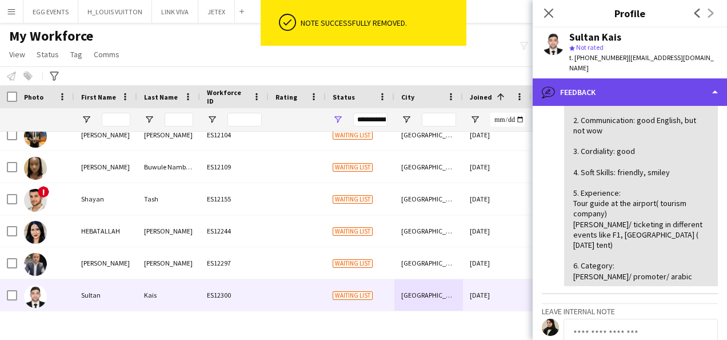
click at [639, 94] on div "bubble-pencil Feedback" at bounding box center [630, 91] width 194 height 27
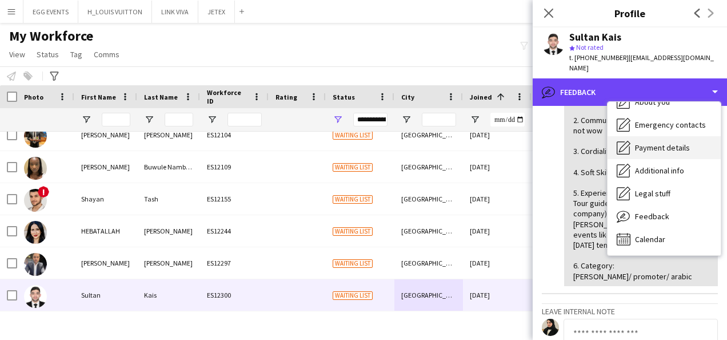
scroll to position [0, 0]
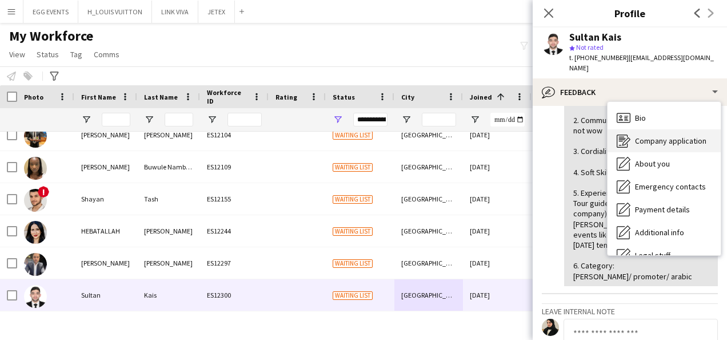
click at [641, 136] on span "Company application" at bounding box center [670, 141] width 71 height 10
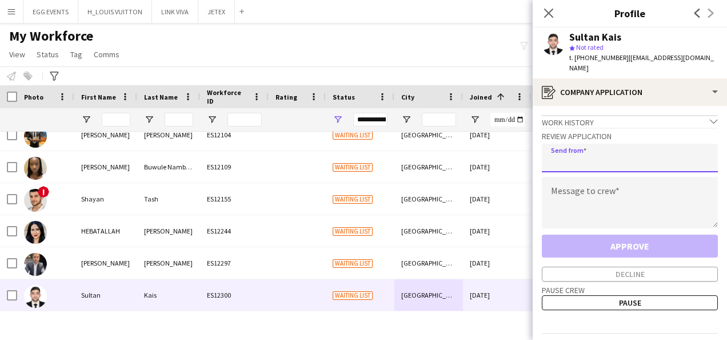
click at [599, 146] on input "email" at bounding box center [630, 158] width 176 height 29
type input "**********"
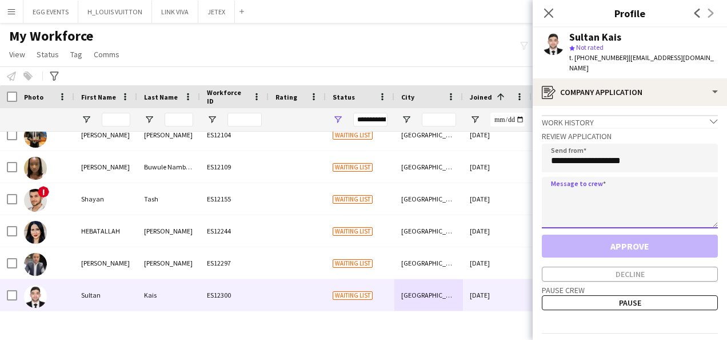
click at [567, 191] on textarea at bounding box center [630, 202] width 176 height 51
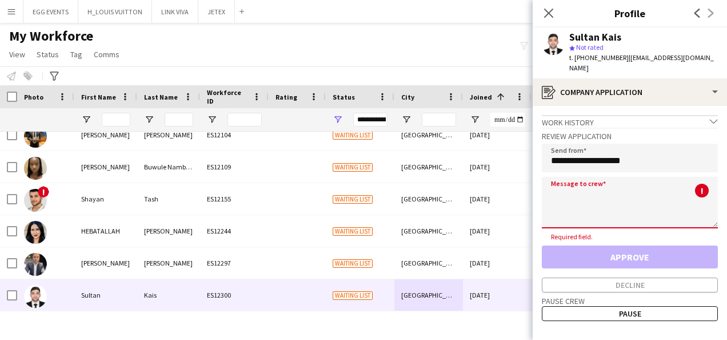
paste textarea "**********"
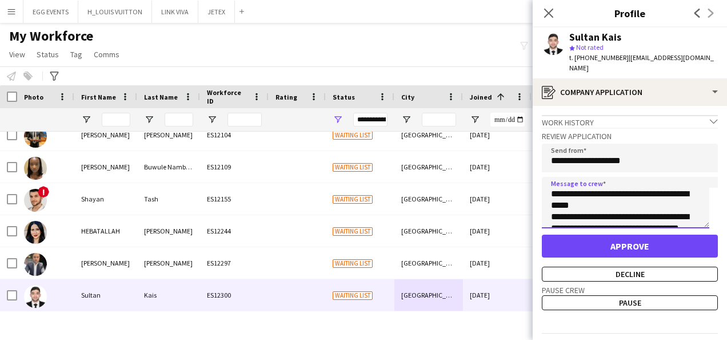
type textarea "**********"
drag, startPoint x: 624, startPoint y: 34, endPoint x: 564, endPoint y: 34, distance: 60.6
click at [564, 34] on div "Sultan Kais star Not rated t. +971507530548 | sultankais62@gmail.com" at bounding box center [630, 52] width 194 height 51
copy div "Sultan Kais"
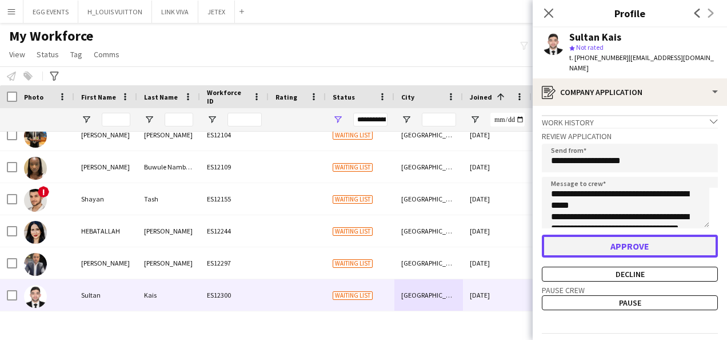
click at [602, 234] on button "Approve" at bounding box center [630, 245] width 176 height 23
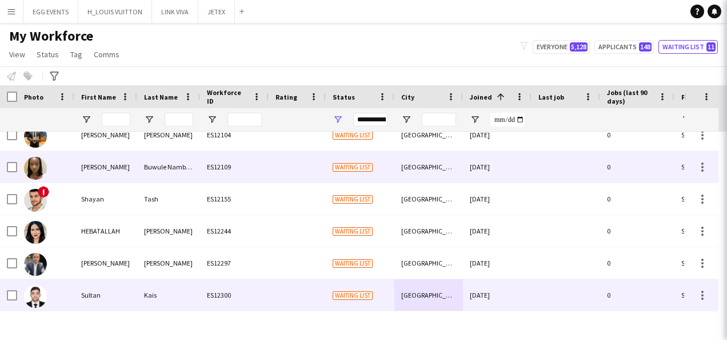
scroll to position [141, 0]
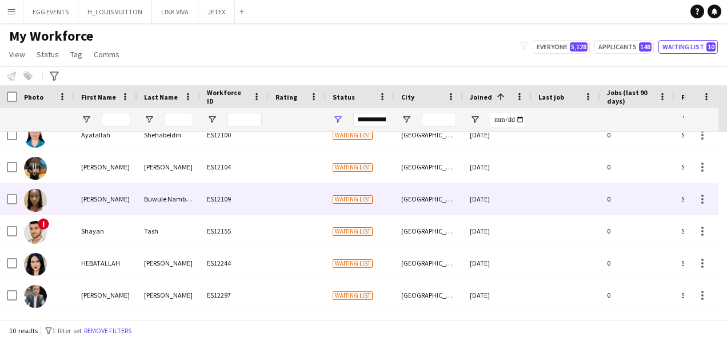
click at [429, 210] on div "[GEOGRAPHIC_DATA]" at bounding box center [429, 198] width 69 height 31
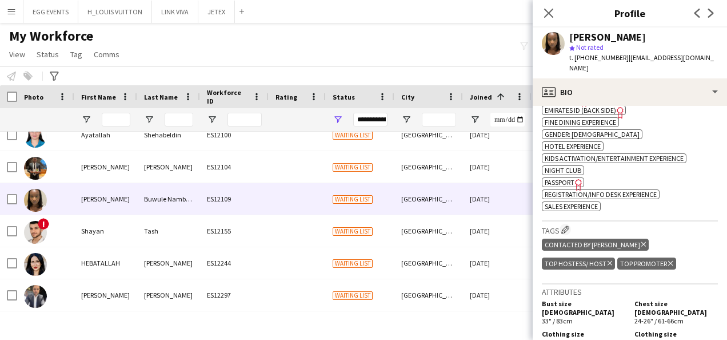
scroll to position [408, 0]
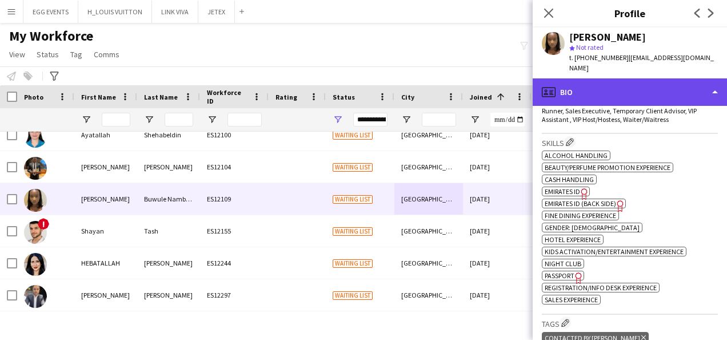
click at [633, 94] on div "profile Bio" at bounding box center [630, 91] width 194 height 27
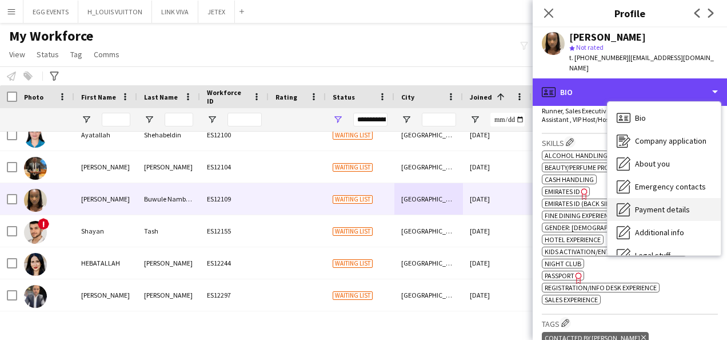
scroll to position [62, 0]
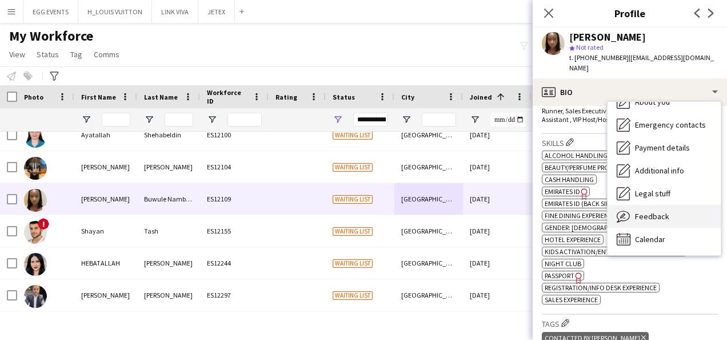
click at [635, 211] on span "Feedback" at bounding box center [652, 216] width 34 height 10
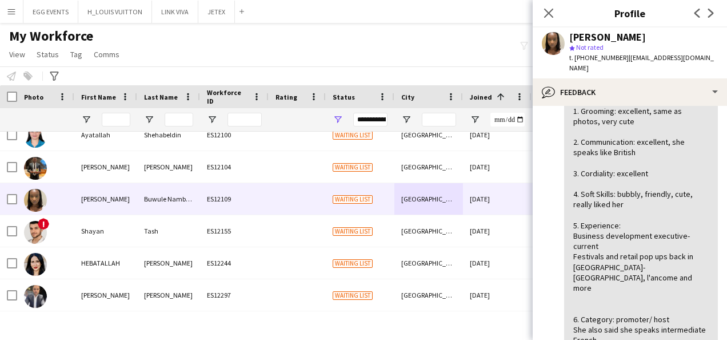
scroll to position [0, 0]
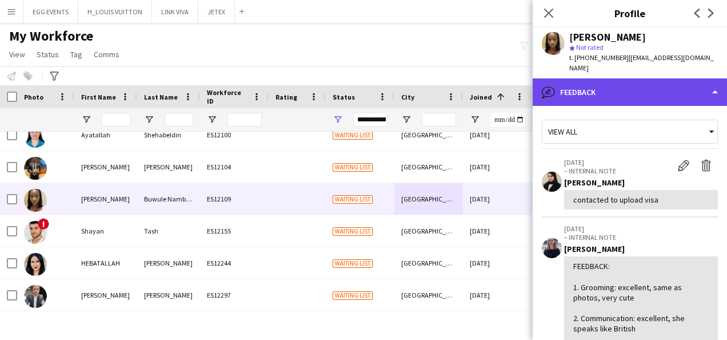
click at [627, 87] on div "bubble-pencil Feedback" at bounding box center [630, 91] width 194 height 27
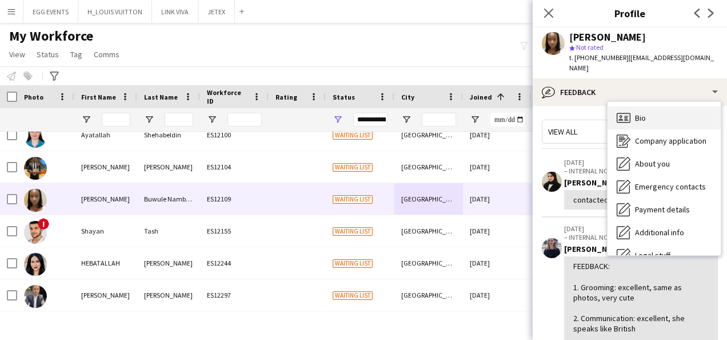
click at [622, 113] on icon "Bio" at bounding box center [624, 118] width 14 height 14
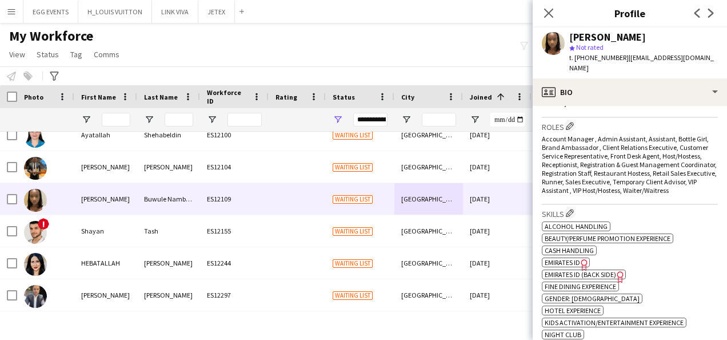
scroll to position [490, 0]
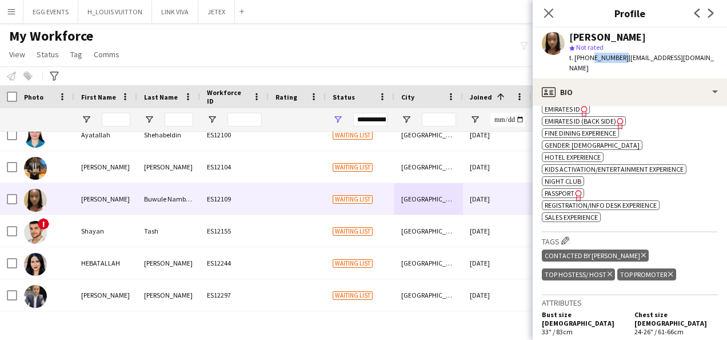
drag, startPoint x: 589, startPoint y: 56, endPoint x: 618, endPoint y: 58, distance: 29.3
click at [618, 58] on span "t. +971503562043" at bounding box center [598, 57] width 59 height 9
copy span "503562043"
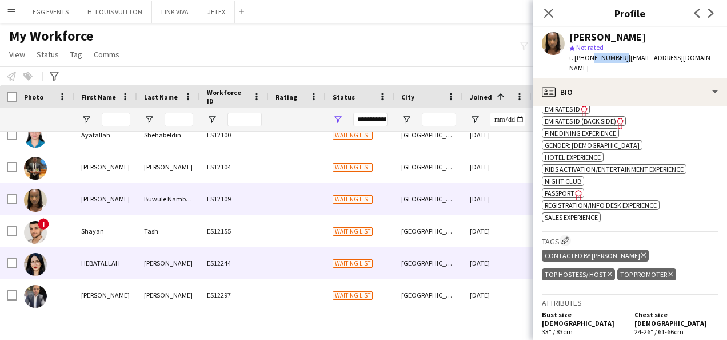
click at [87, 254] on div "HEBATALLAH" at bounding box center [105, 262] width 63 height 31
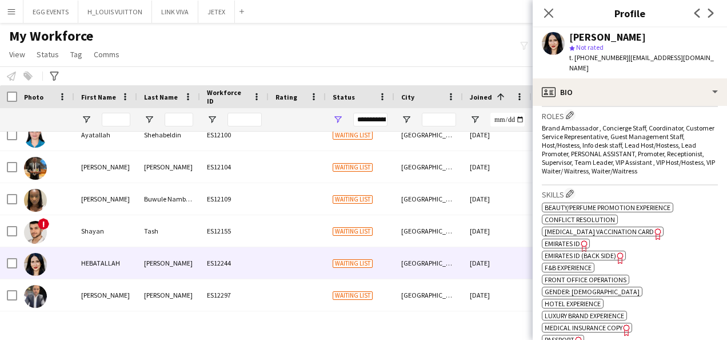
scroll to position [465, 0]
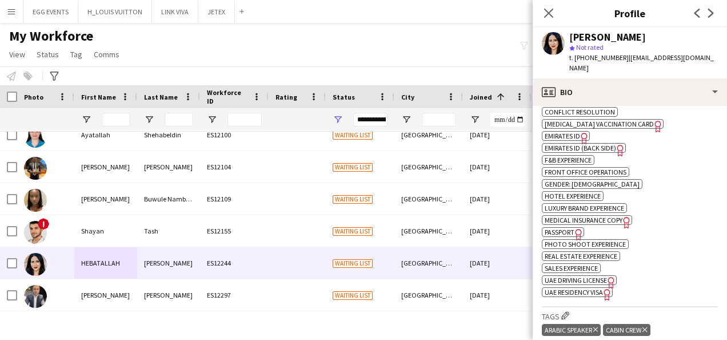
click at [599, 288] on span "UAE Residency Visa" at bounding box center [574, 292] width 58 height 9
click at [561, 132] on span "Emirates ID" at bounding box center [562, 136] width 35 height 9
click at [573, 228] on span "Passport" at bounding box center [560, 232] width 30 height 9
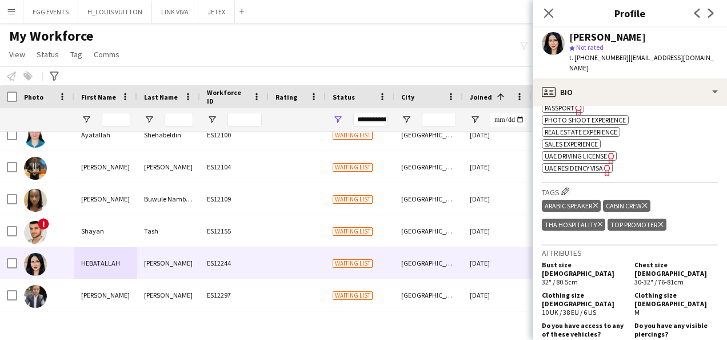
scroll to position [593, 0]
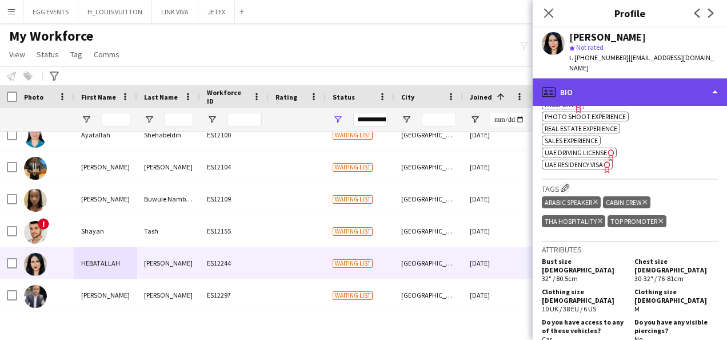
click at [651, 79] on div "profile Bio" at bounding box center [630, 91] width 194 height 27
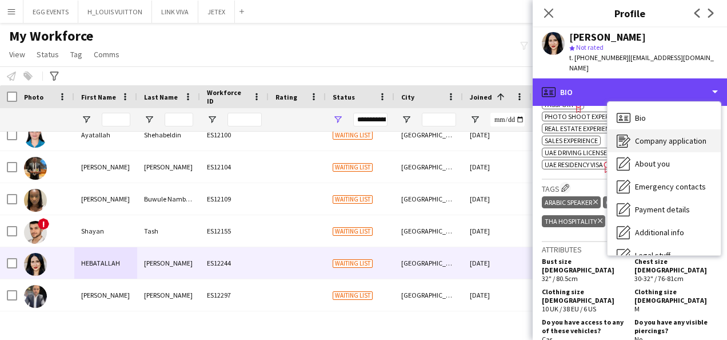
scroll to position [62, 0]
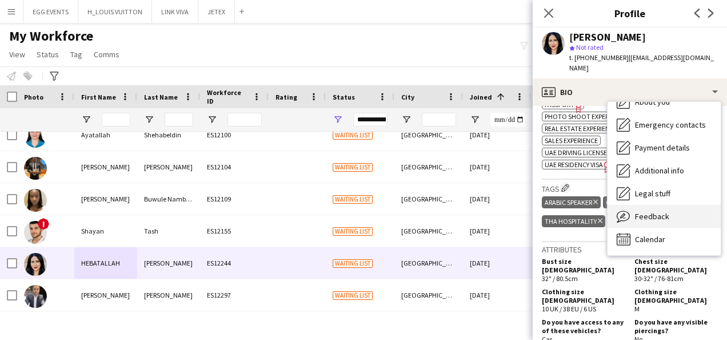
click at [646, 211] on span "Feedback" at bounding box center [652, 216] width 34 height 10
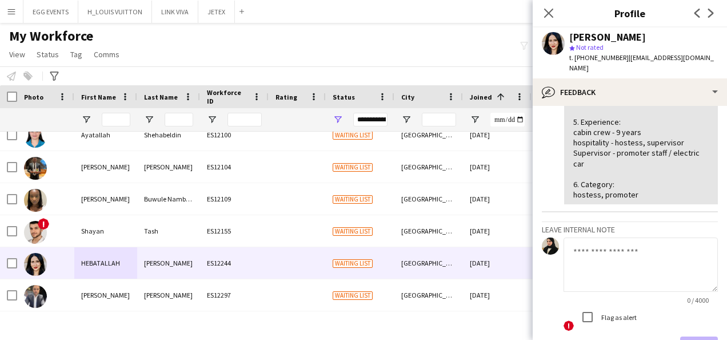
scroll to position [182, 0]
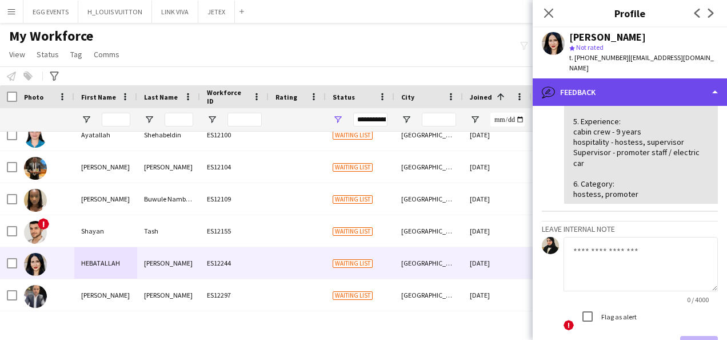
click at [634, 83] on div "bubble-pencil Feedback" at bounding box center [630, 91] width 194 height 27
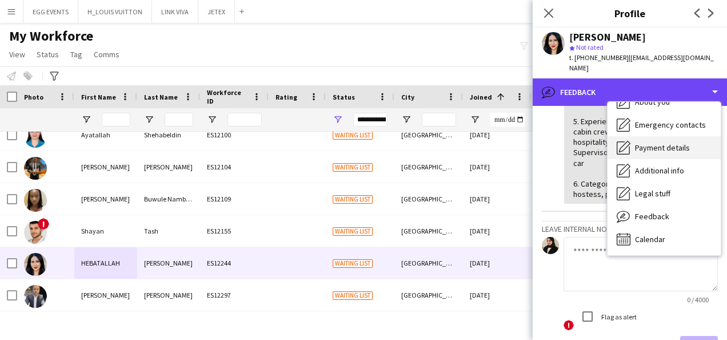
scroll to position [0, 0]
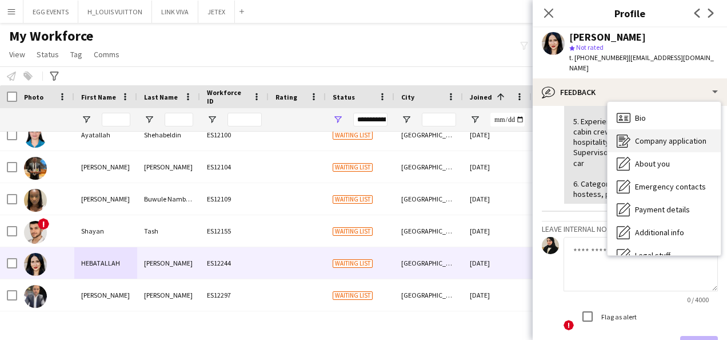
click at [631, 131] on div "Company application Company application" at bounding box center [664, 140] width 113 height 23
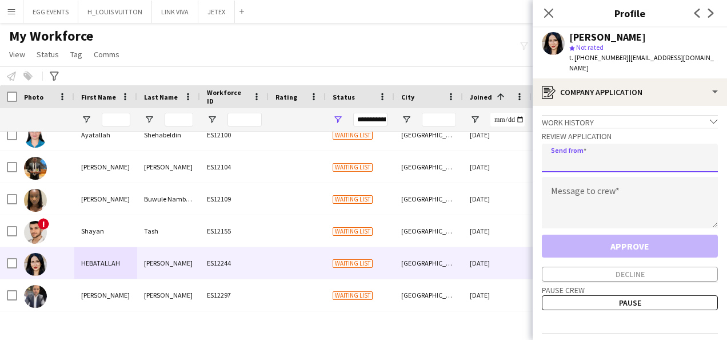
click at [607, 157] on input "email" at bounding box center [630, 158] width 176 height 29
type input "**********"
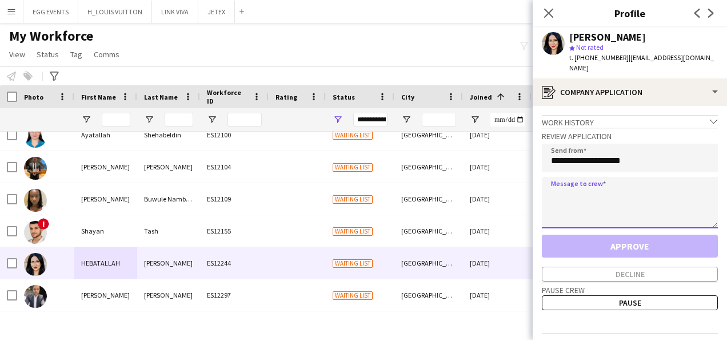
click at [577, 192] on textarea at bounding box center [630, 202] width 176 height 51
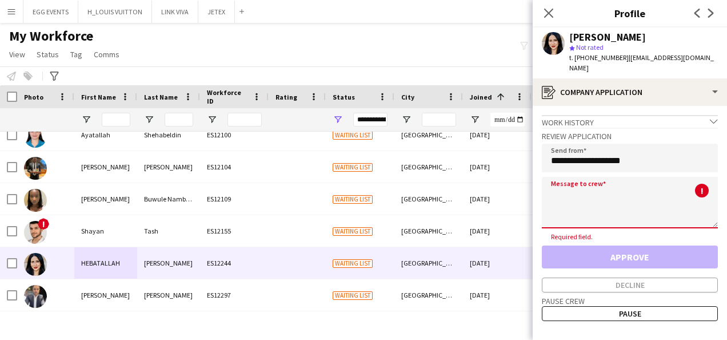
paste textarea "**********"
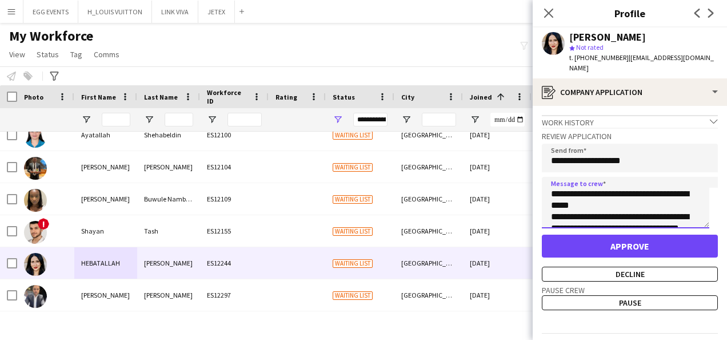
type textarea "**********"
drag, startPoint x: 667, startPoint y: 29, endPoint x: 566, endPoint y: 34, distance: 101.3
click at [566, 34] on div "HEBATALLAH ATTIA star Not rated t. +971549962902 | hebatallahadel2255@gmail.com" at bounding box center [630, 52] width 194 height 51
copy div "HEBATALLAH ATTIA"
drag, startPoint x: 560, startPoint y: 221, endPoint x: 555, endPoint y: 226, distance: 7.7
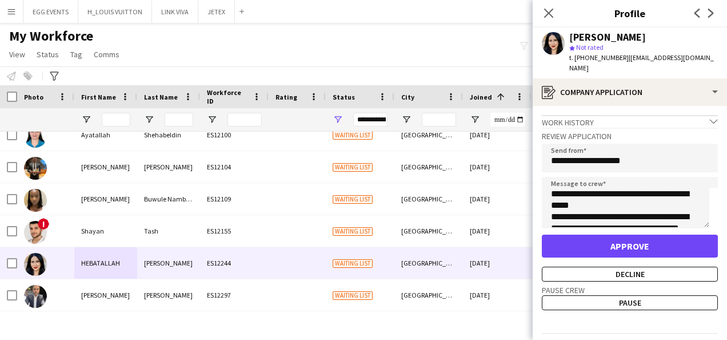
click at [555, 226] on div "**********" at bounding box center [630, 205] width 176 height 154
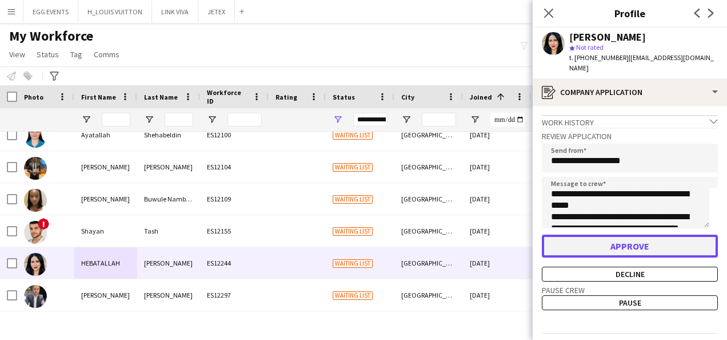
click at [555, 234] on button "Approve" at bounding box center [630, 245] width 176 height 23
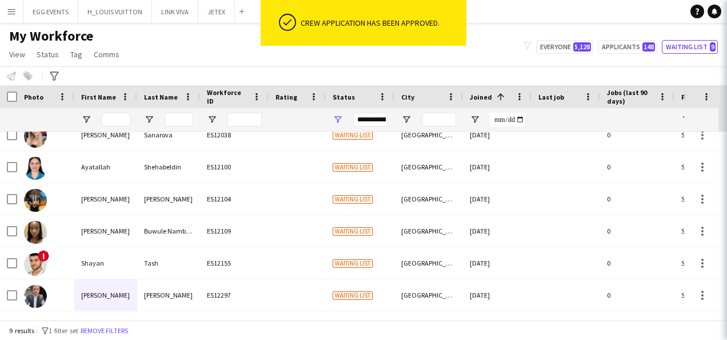
scroll to position [109, 0]
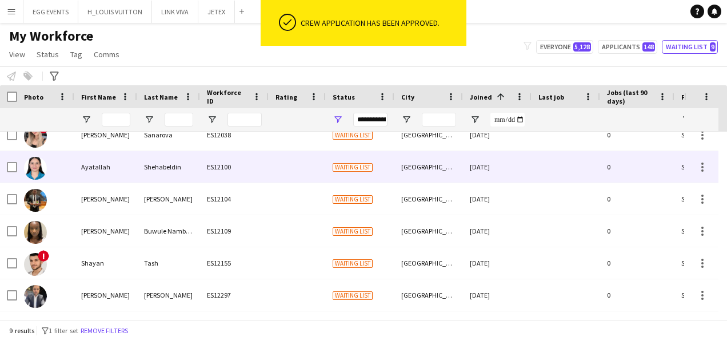
click at [321, 178] on div at bounding box center [297, 166] width 57 height 31
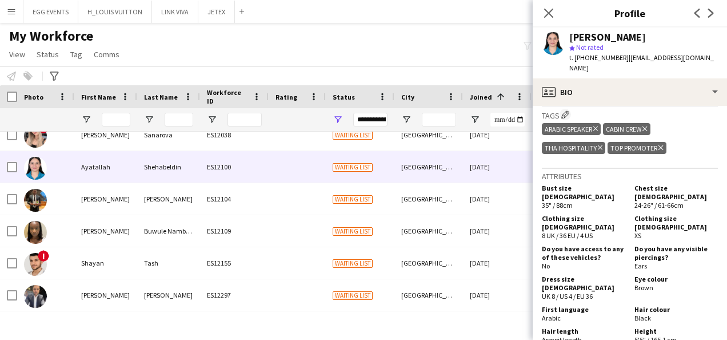
scroll to position [459, 0]
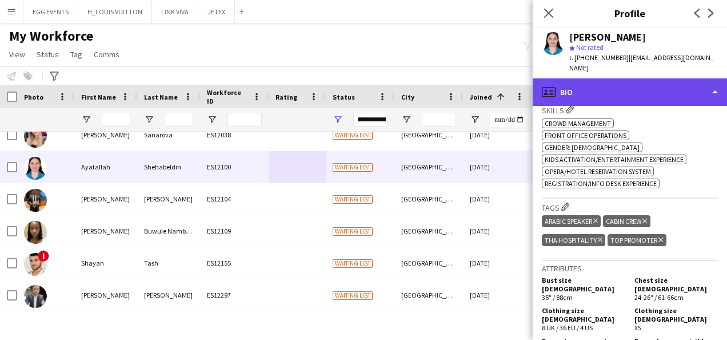
click at [653, 82] on div "profile Bio" at bounding box center [630, 91] width 194 height 27
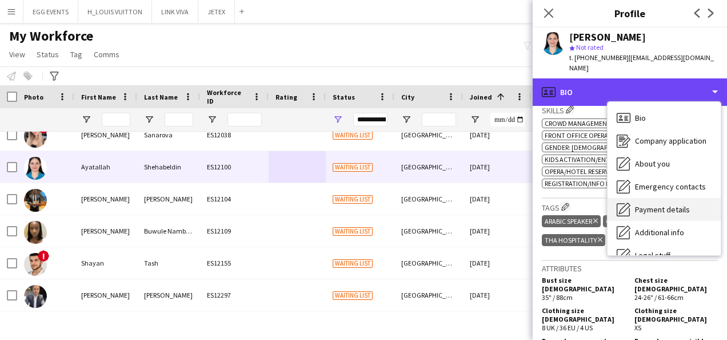
scroll to position [62, 0]
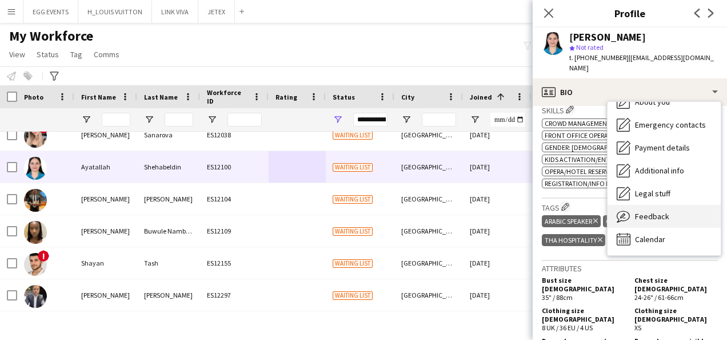
click at [659, 211] on span "Feedback" at bounding box center [652, 216] width 34 height 10
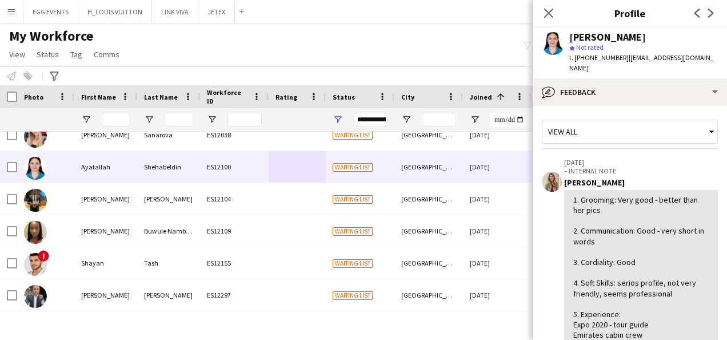
scroll to position [255, 0]
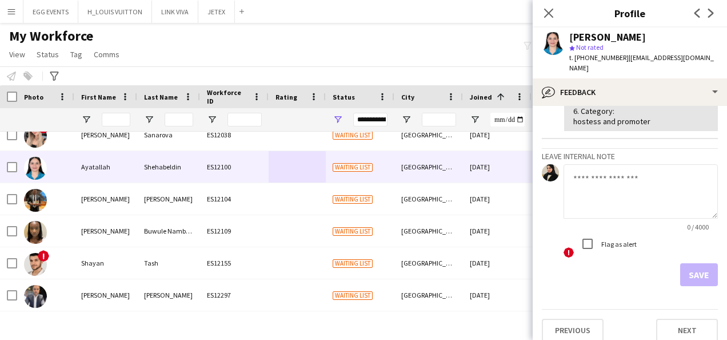
click at [623, 184] on textarea at bounding box center [641, 191] width 154 height 54
type textarea "**********"
click at [695, 263] on button "Save" at bounding box center [699, 274] width 38 height 23
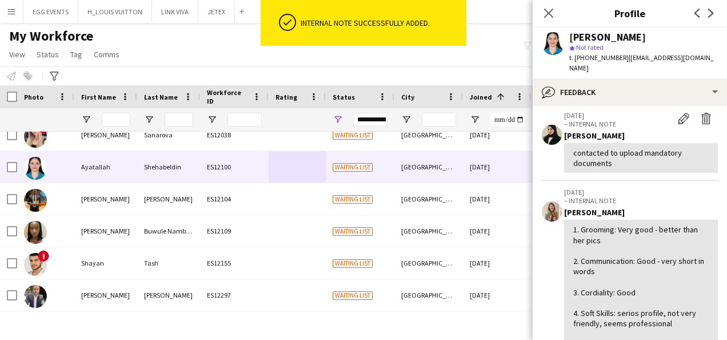
scroll to position [0, 0]
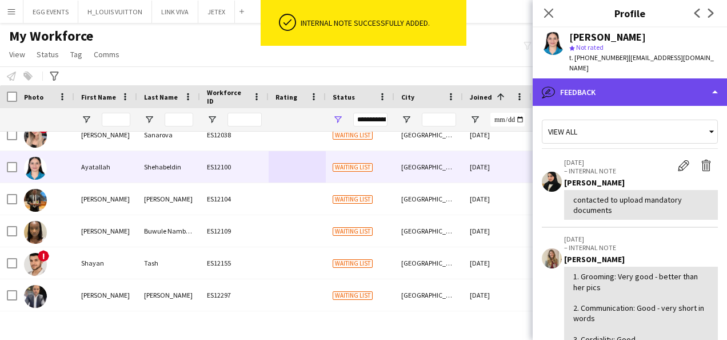
click at [646, 79] on div "bubble-pencil Feedback" at bounding box center [630, 91] width 194 height 27
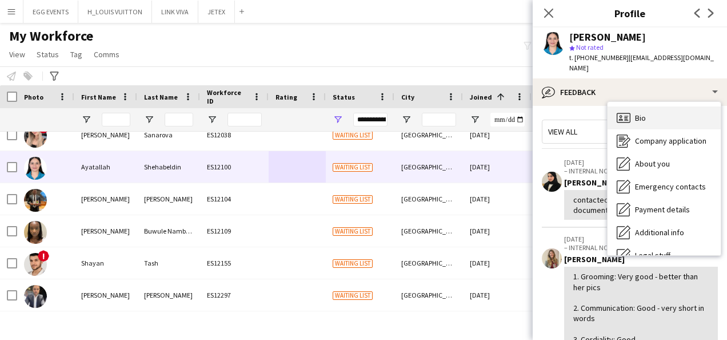
click at [624, 113] on icon "Bio" at bounding box center [624, 118] width 14 height 14
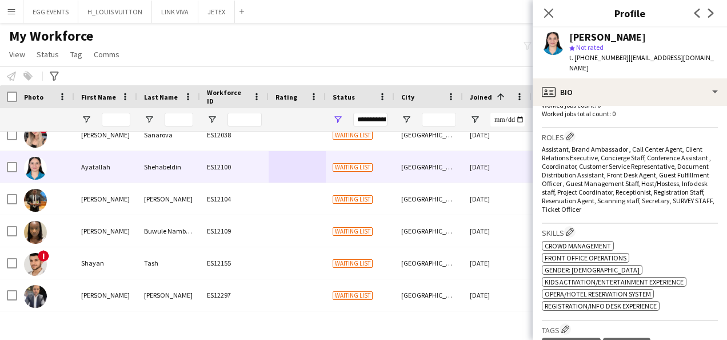
scroll to position [380, 0]
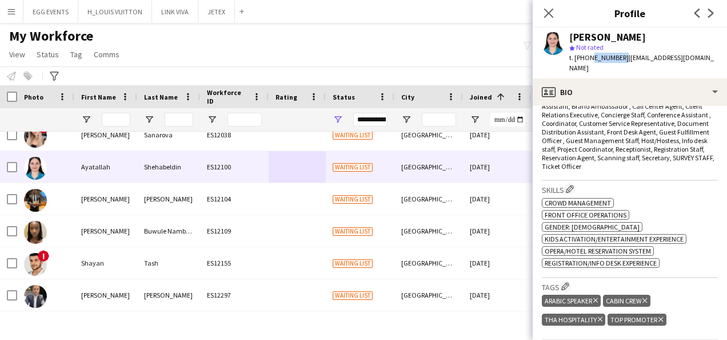
drag, startPoint x: 588, startPoint y: 58, endPoint x: 618, endPoint y: 60, distance: 29.8
click at [618, 60] on span "t. +971585641565" at bounding box center [598, 57] width 59 height 9
copy span "585641565"
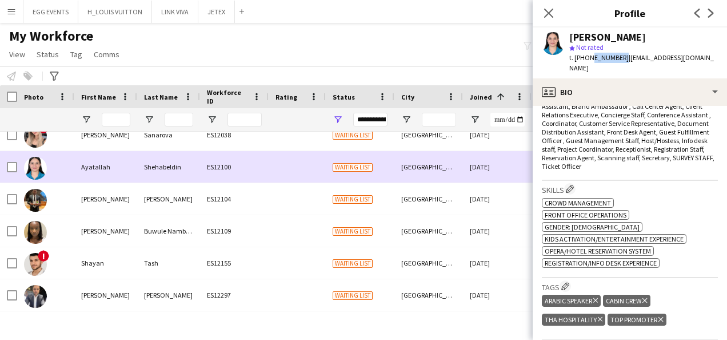
click at [5, 168] on div at bounding box center [8, 166] width 17 height 31
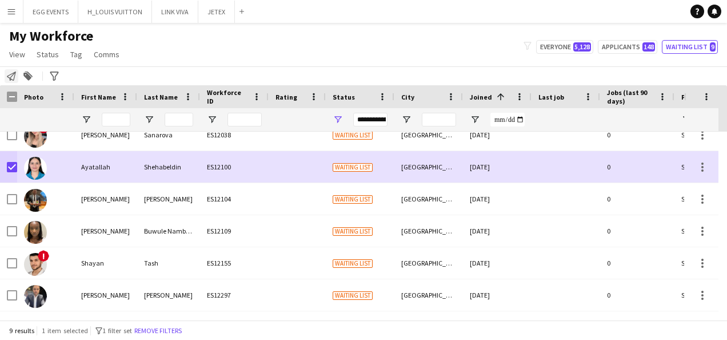
click at [10, 75] on icon "Notify workforce" at bounding box center [11, 75] width 9 height 9
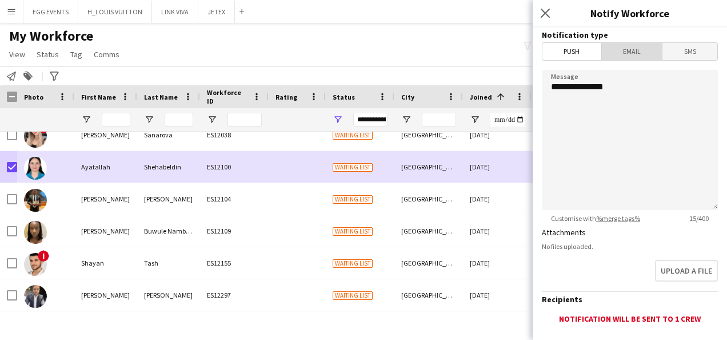
click at [630, 54] on span "Email" at bounding box center [632, 51] width 61 height 17
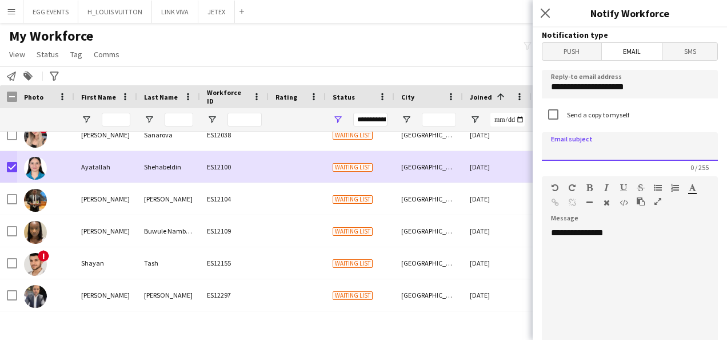
click at [605, 153] on input at bounding box center [630, 146] width 176 height 29
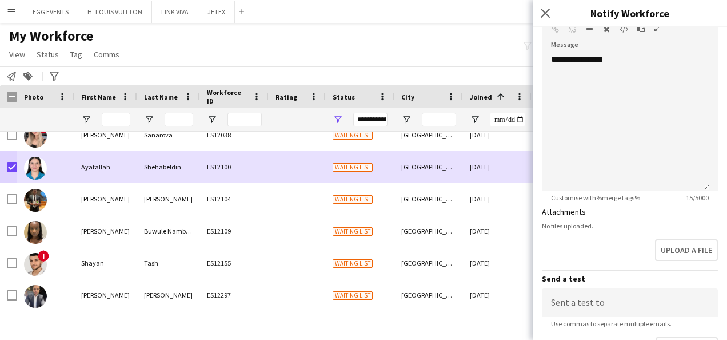
type input "*********"
click at [592, 146] on div "**********" at bounding box center [626, 122] width 168 height 137
click at [630, 76] on div "**********" at bounding box center [626, 122] width 168 height 137
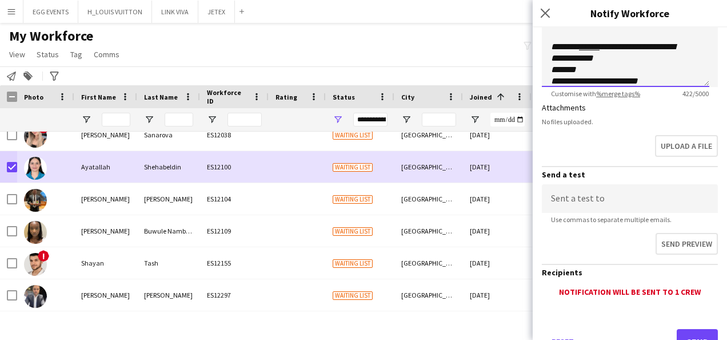
scroll to position [324, 0]
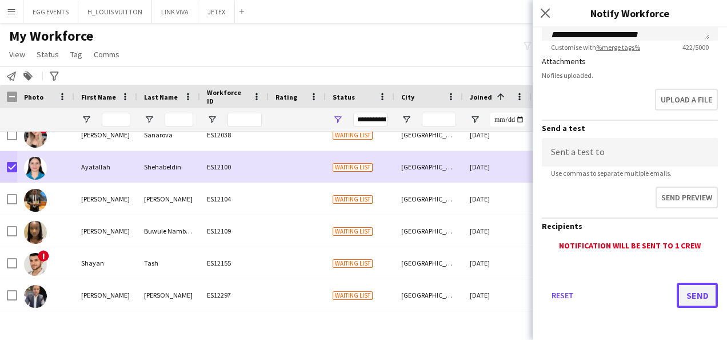
click at [680, 290] on button "Send" at bounding box center [697, 294] width 41 height 25
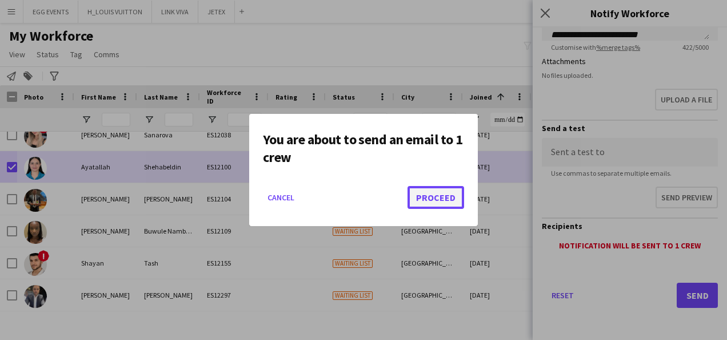
click at [449, 192] on button "Proceed" at bounding box center [436, 197] width 57 height 23
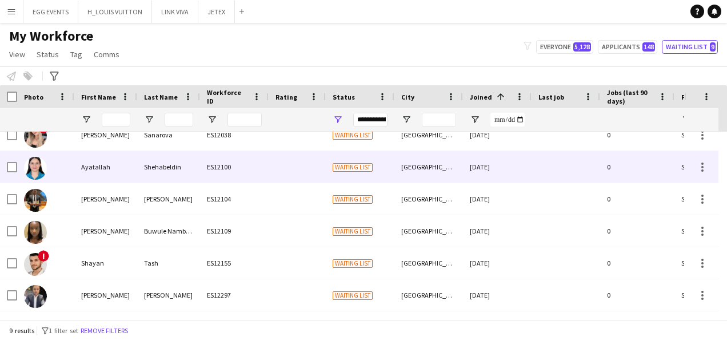
click at [86, 152] on div "Ayatallah" at bounding box center [105, 166] width 63 height 31
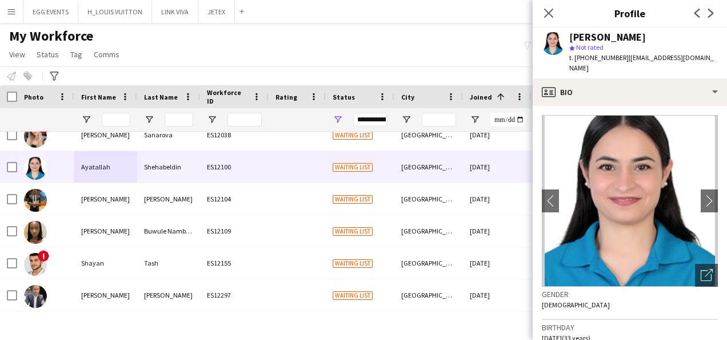
click at [643, 106] on app-crew-profile-bio "chevron-left chevron-right Open photos pop-in Gender Female Birthday 16-09-1992…" at bounding box center [630, 223] width 194 height 234
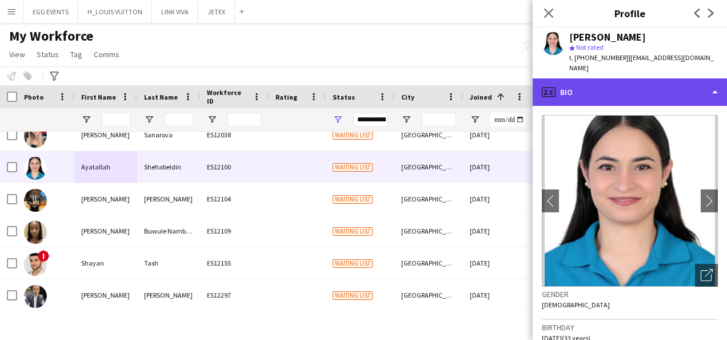
click at [677, 82] on div "profile Bio" at bounding box center [630, 91] width 194 height 27
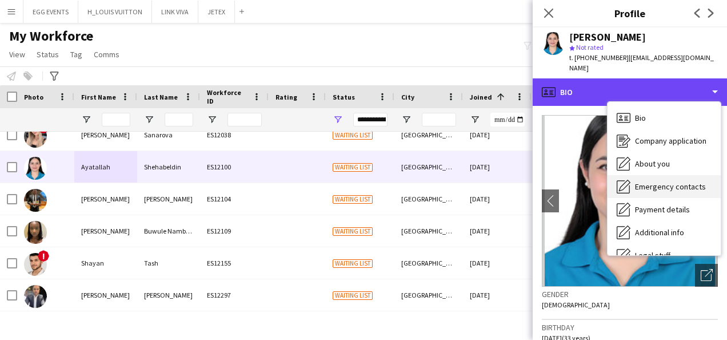
scroll to position [62, 0]
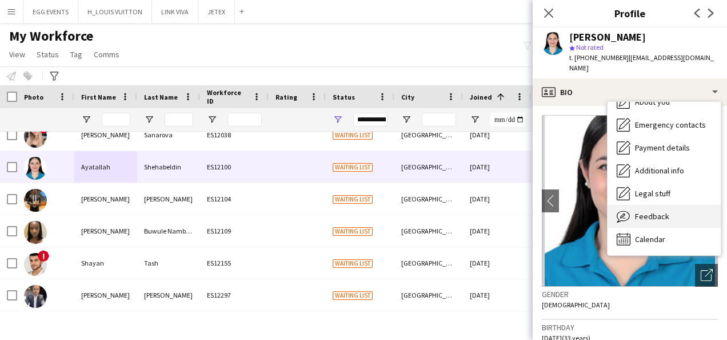
click at [647, 211] on div "Feedback Feedback" at bounding box center [664, 216] width 113 height 23
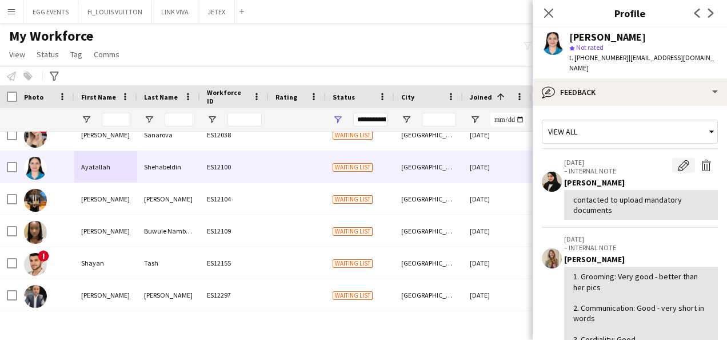
click at [678, 160] on app-icon "Edit internal note" at bounding box center [683, 165] width 11 height 11
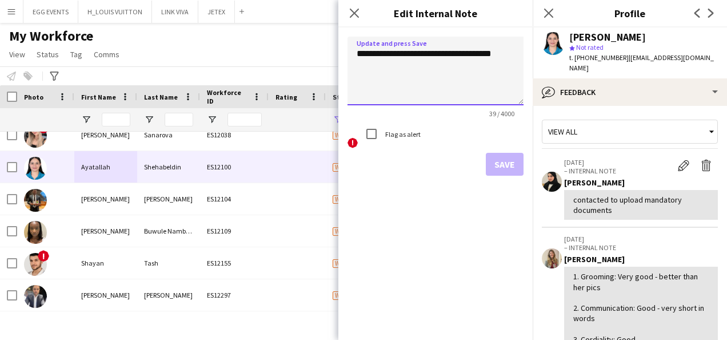
click at [375, 53] on textarea "**********" at bounding box center [436, 71] width 176 height 69
type textarea "**********"
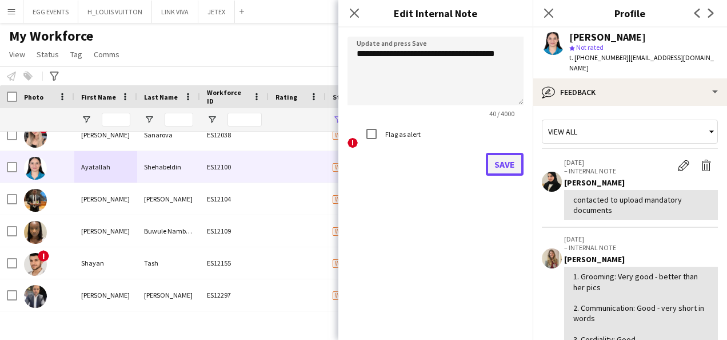
click at [500, 161] on button "Save" at bounding box center [505, 164] width 38 height 23
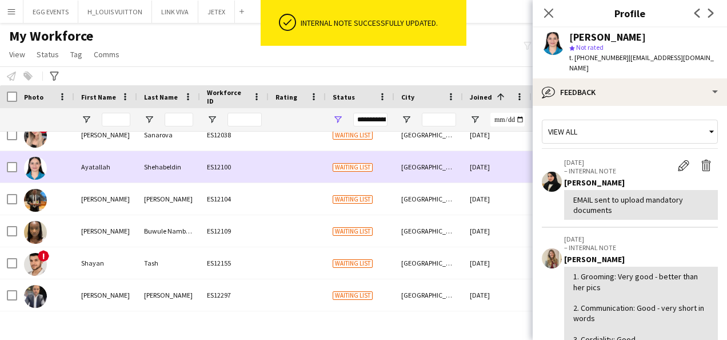
click at [500, 161] on div "19-08-2025" at bounding box center [497, 166] width 69 height 31
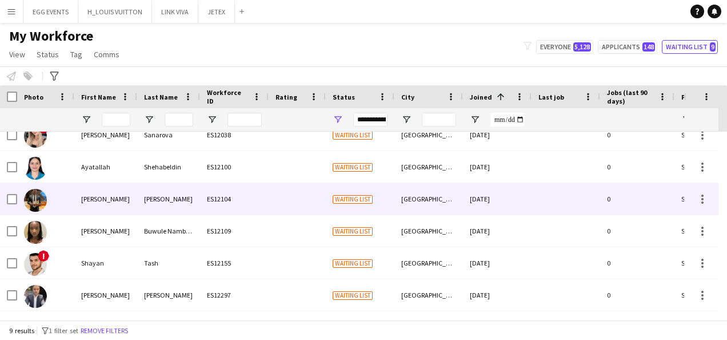
click at [486, 190] on div "19-08-2025" at bounding box center [497, 198] width 69 height 31
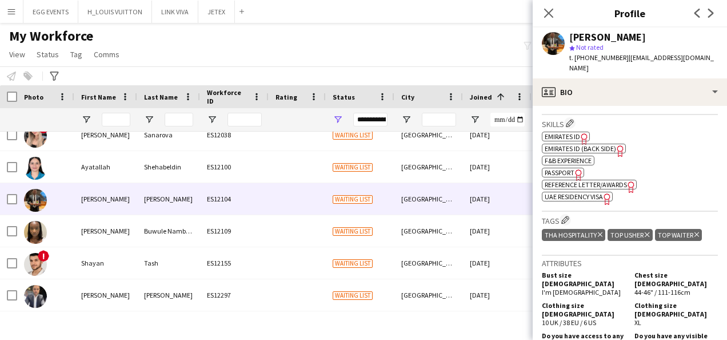
scroll to position [375, 0]
click at [571, 132] on span "Emirates ID" at bounding box center [562, 136] width 35 height 9
click at [579, 144] on span "Emirates ID (back side)" at bounding box center [580, 148] width 71 height 9
click at [556, 192] on span "UAE Residency Visa" at bounding box center [574, 196] width 58 height 9
click at [555, 168] on span "Passport" at bounding box center [560, 172] width 30 height 9
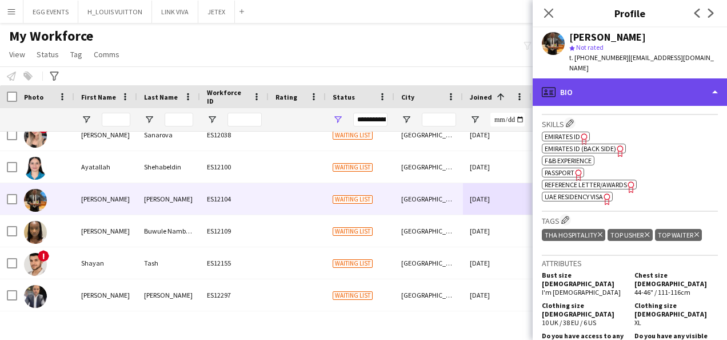
click at [654, 79] on div "profile Bio" at bounding box center [630, 91] width 194 height 27
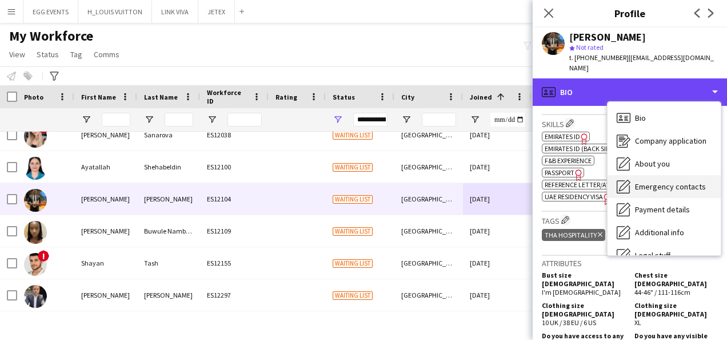
scroll to position [62, 0]
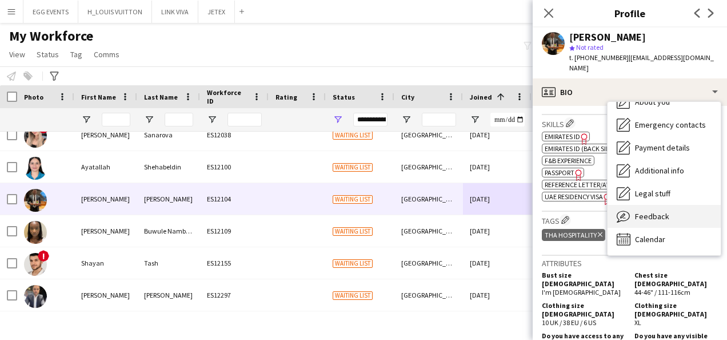
click at [643, 205] on div "Feedback Feedback" at bounding box center [664, 216] width 113 height 23
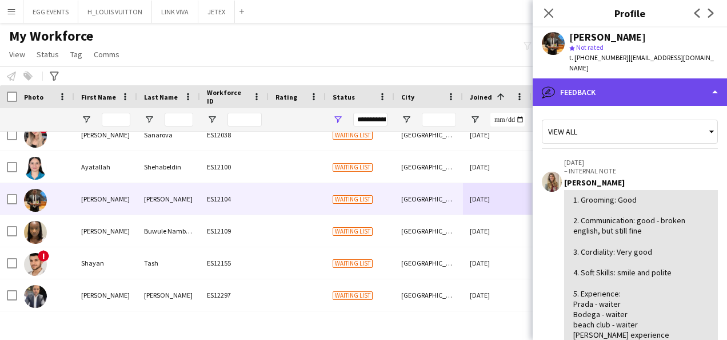
click at [651, 82] on div "bubble-pencil Feedback" at bounding box center [630, 91] width 194 height 27
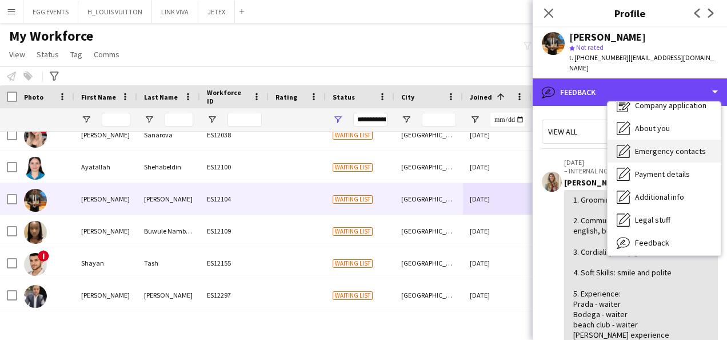
scroll to position [0, 0]
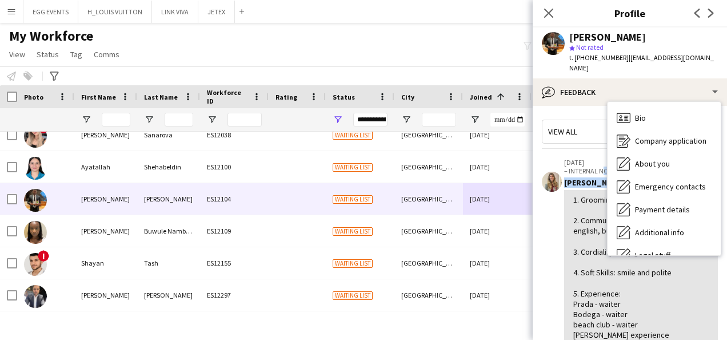
drag, startPoint x: 606, startPoint y: 163, endPoint x: 561, endPoint y: 194, distance: 54.6
click at [561, 194] on app-crew-profile-feedback-item "25-09-2025 – INTERNAL NOTE Viviane Melatti 1. Grooming: Good 2. Communication: …" at bounding box center [630, 273] width 176 height 244
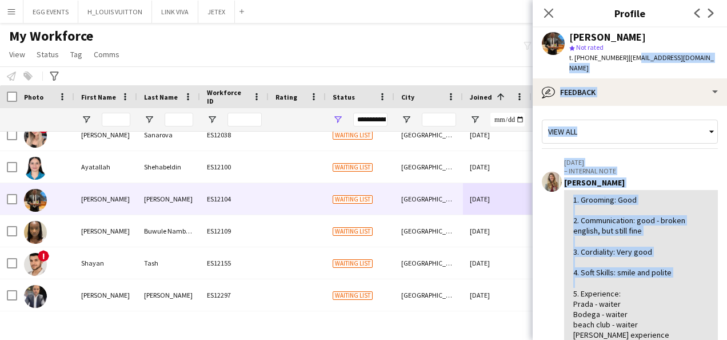
drag, startPoint x: 561, startPoint y: 194, endPoint x: 632, endPoint y: 61, distance: 150.9
click at [632, 61] on app-crew-profile "Close pop-in Profile Previous Next George Agyekum star Not rated t. +9715612048…" at bounding box center [630, 170] width 194 height 340
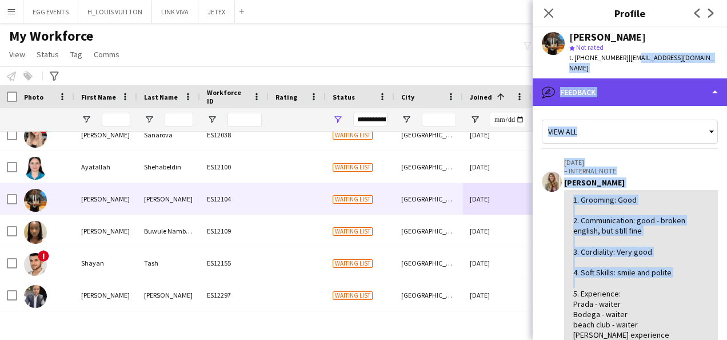
drag, startPoint x: 632, startPoint y: 61, endPoint x: 627, endPoint y: 72, distance: 12.0
click at [627, 78] on div "bubble-pencil Feedback" at bounding box center [630, 91] width 194 height 27
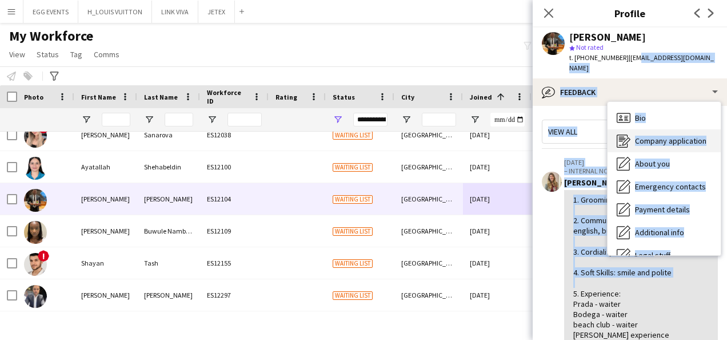
click at [670, 136] on span "Company application" at bounding box center [670, 141] width 71 height 10
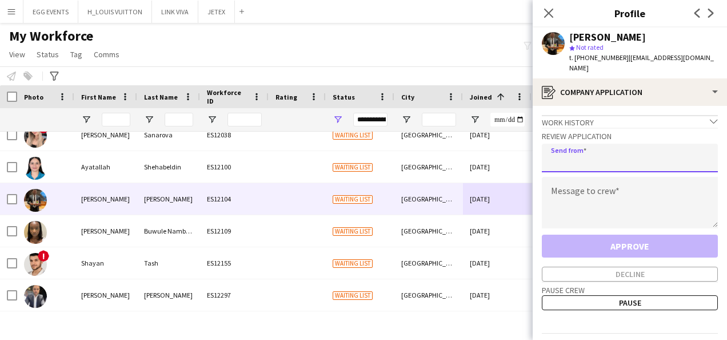
click at [623, 144] on input "email" at bounding box center [630, 158] width 176 height 29
type input "**********"
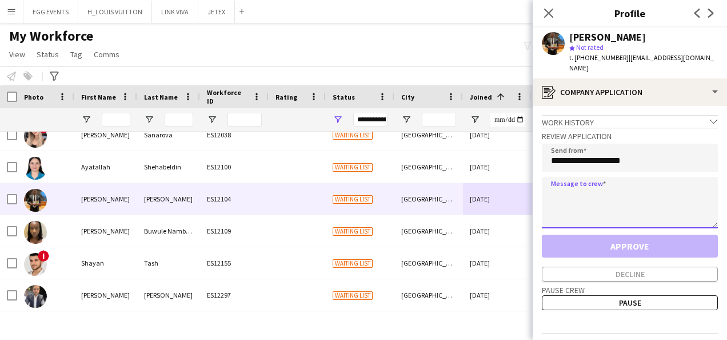
click at [571, 185] on textarea at bounding box center [630, 202] width 176 height 51
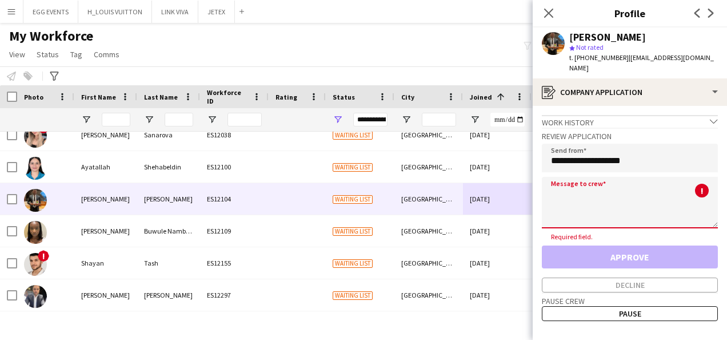
paste textarea "**********"
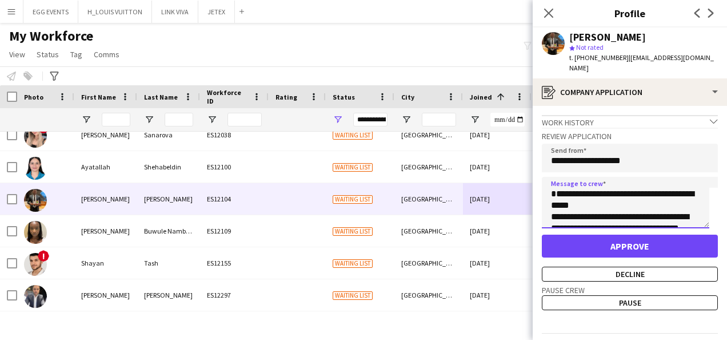
type textarea "**********"
drag, startPoint x: 654, startPoint y: 38, endPoint x: 563, endPoint y: 33, distance: 91.6
click at [563, 33] on div "George Agyekum star Not rated t. +971561204859 | georgeagyekum350@gmail.com" at bounding box center [630, 52] width 194 height 51
copy div "George Agyekum"
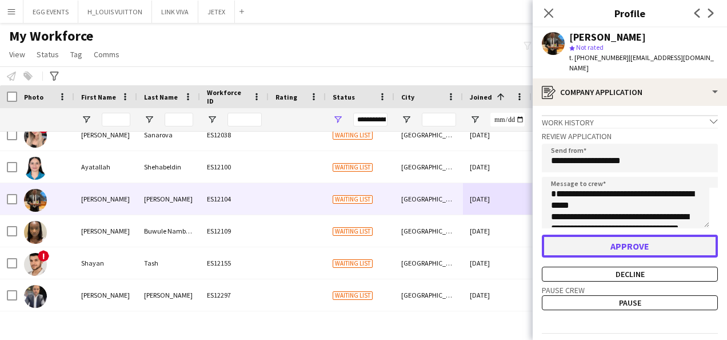
click at [609, 234] on button "Approve" at bounding box center [630, 245] width 176 height 23
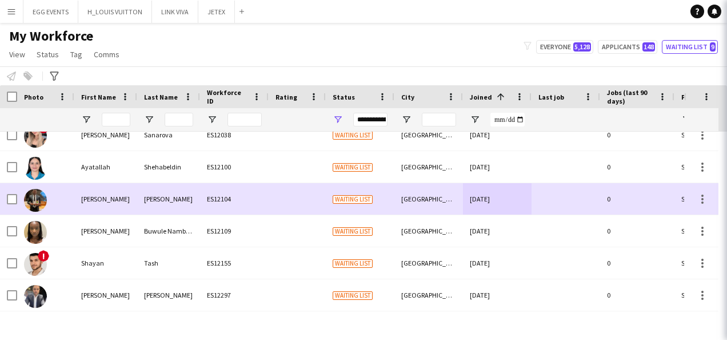
scroll to position [77, 0]
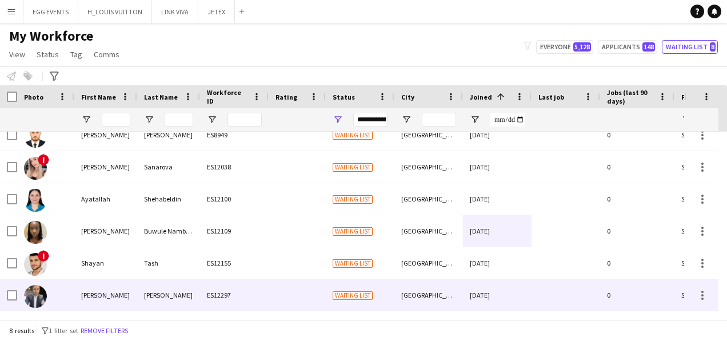
click at [379, 279] on div "Waiting list" at bounding box center [360, 294] width 69 height 31
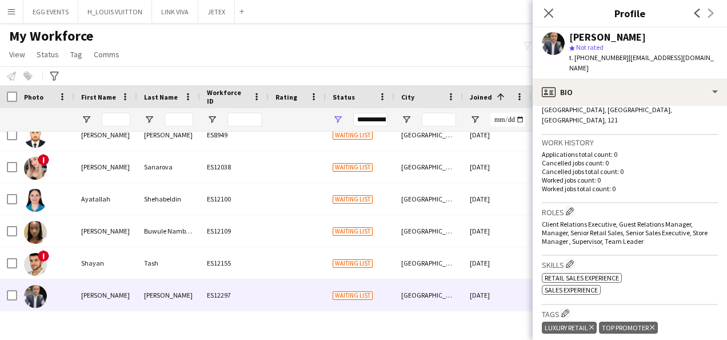
scroll to position [380, 0]
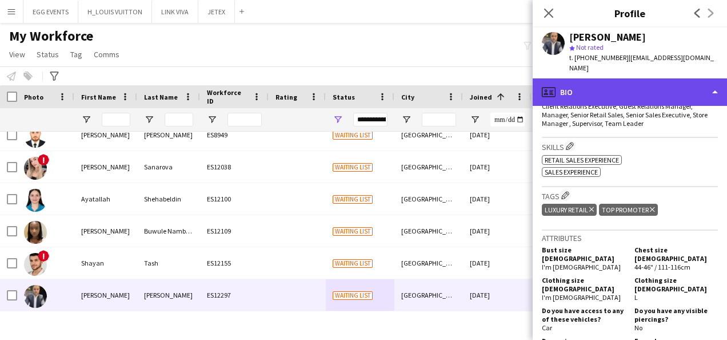
click at [660, 86] on div "profile Bio" at bounding box center [630, 91] width 194 height 27
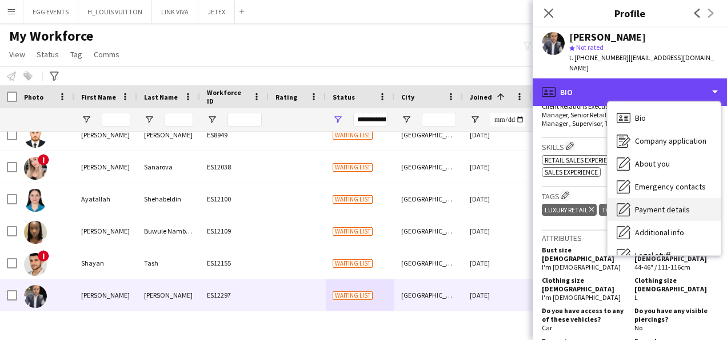
scroll to position [62, 0]
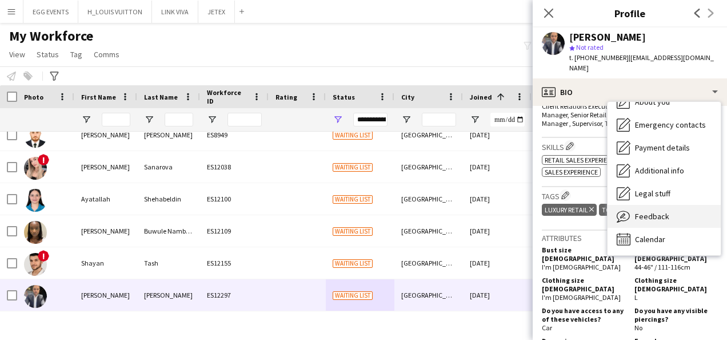
click at [644, 205] on div "Feedback Feedback" at bounding box center [664, 216] width 113 height 23
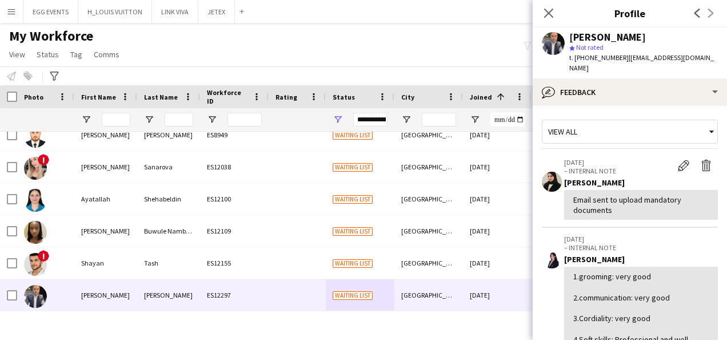
scroll to position [285, 0]
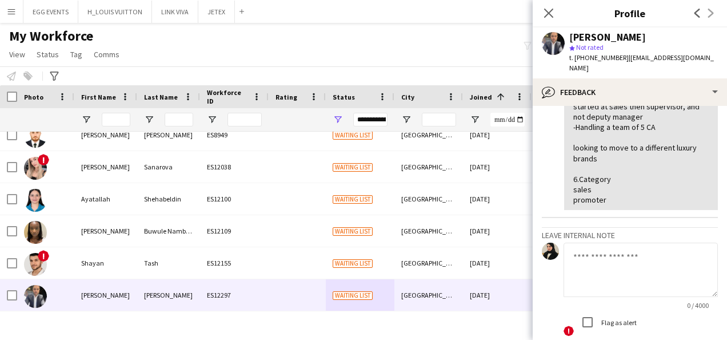
click at [592, 242] on textarea at bounding box center [641, 269] width 154 height 54
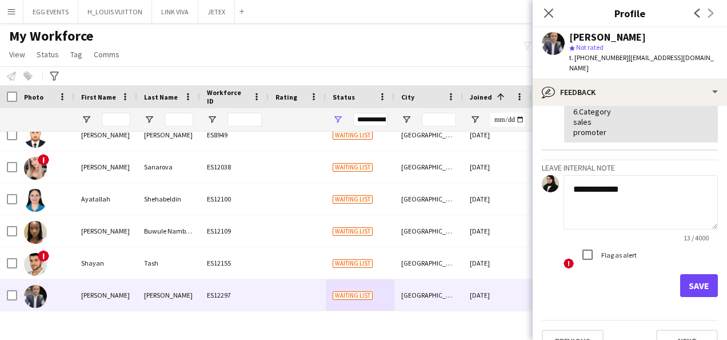
type textarea "**********"
click at [691, 274] on button "Save" at bounding box center [699, 285] width 38 height 23
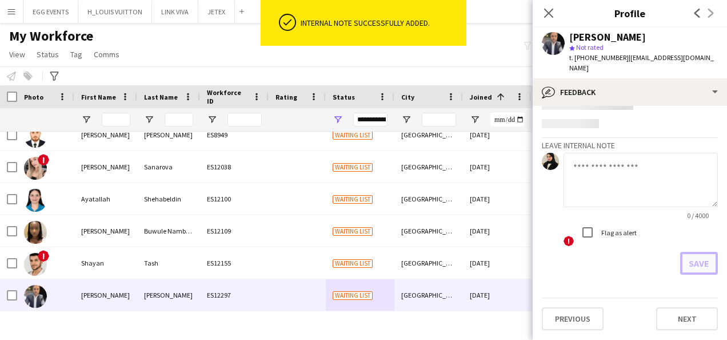
scroll to position [0, 0]
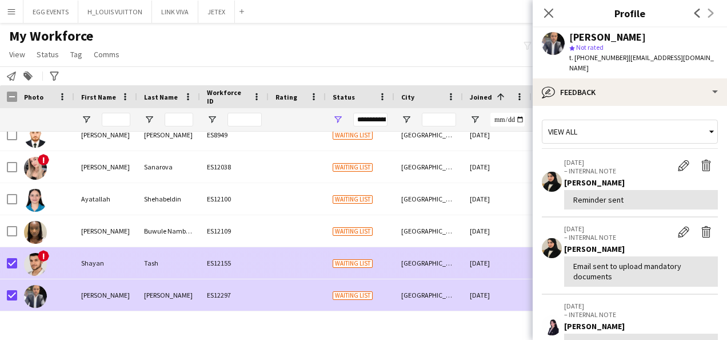
click at [65, 260] on div "!" at bounding box center [45, 262] width 57 height 31
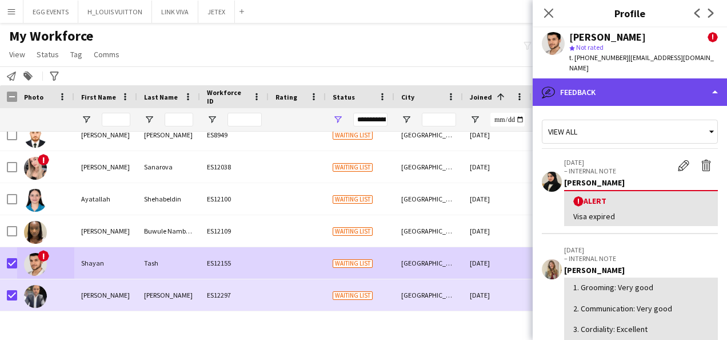
click at [634, 86] on div "bubble-pencil Feedback" at bounding box center [630, 91] width 194 height 27
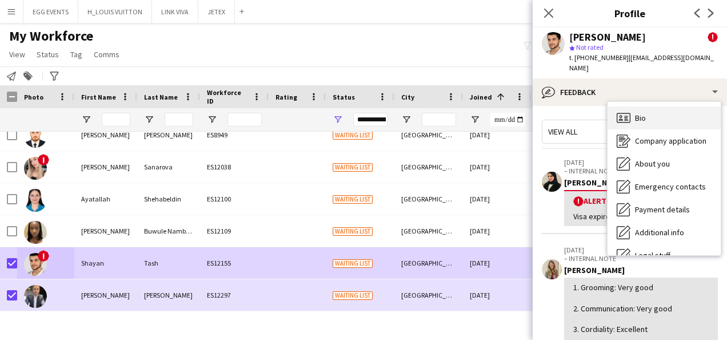
click at [631, 107] on div "Bio Bio" at bounding box center [664, 117] width 113 height 23
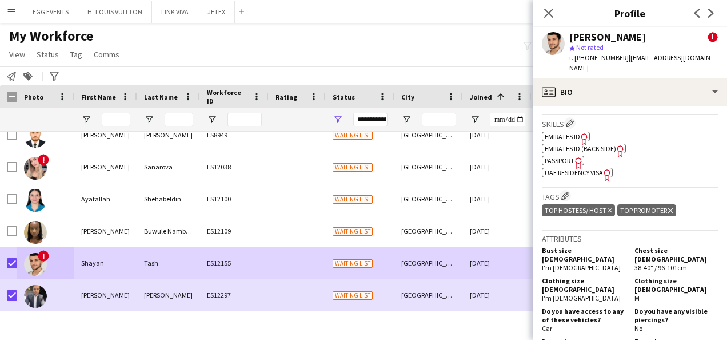
scroll to position [670, 0]
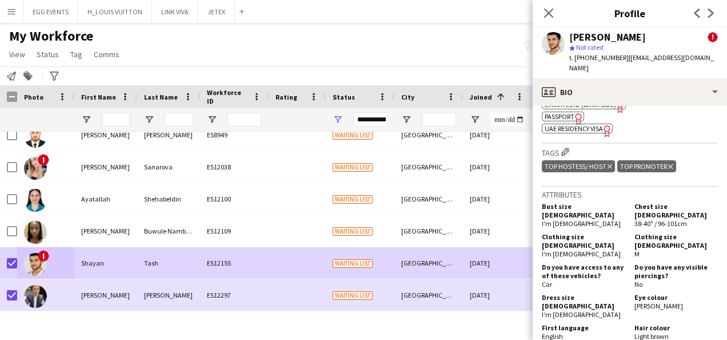
click at [603, 125] on icon "Freelancer has uploaded a photo validation of skill. Click to see" at bounding box center [608, 131] width 12 height 12
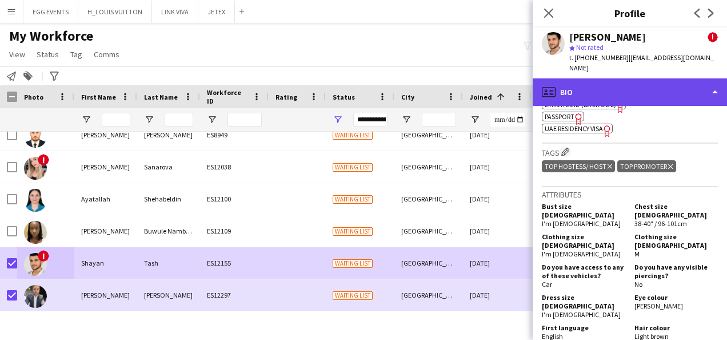
click at [602, 85] on div "profile Bio" at bounding box center [630, 91] width 194 height 27
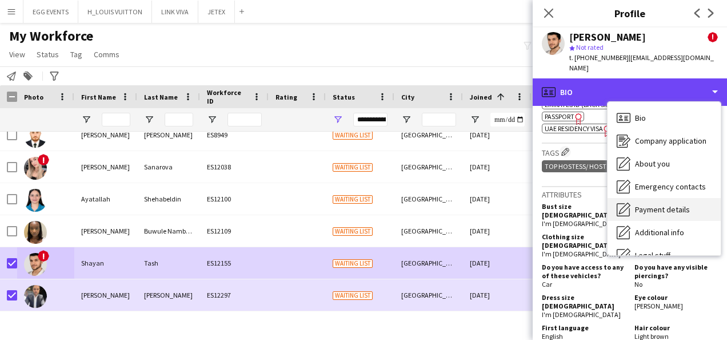
scroll to position [62, 0]
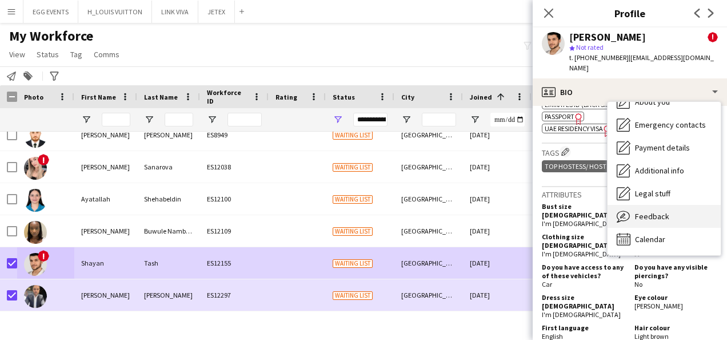
click at [633, 205] on div "Feedback Feedback" at bounding box center [664, 216] width 113 height 23
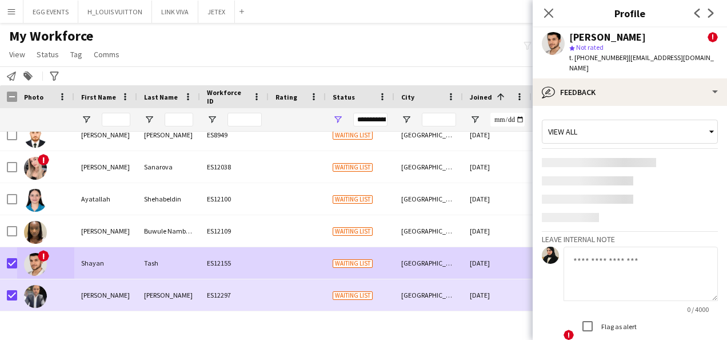
scroll to position [332, 0]
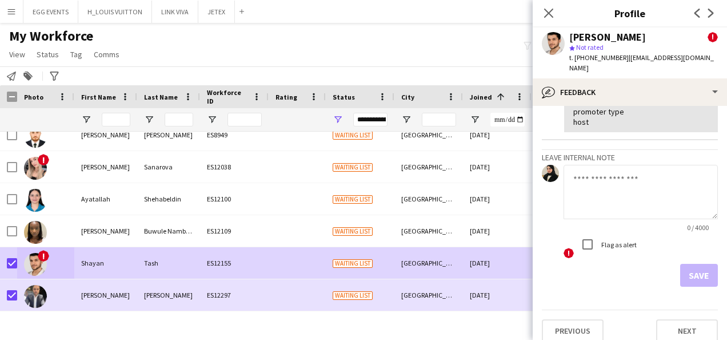
click at [619, 194] on textarea at bounding box center [641, 192] width 154 height 54
type textarea "**********"
click at [697, 276] on app-crew-profile-feedback-tab "**********" at bounding box center [630, 223] width 194 height 234
click at [693, 268] on button "Save" at bounding box center [699, 275] width 38 height 23
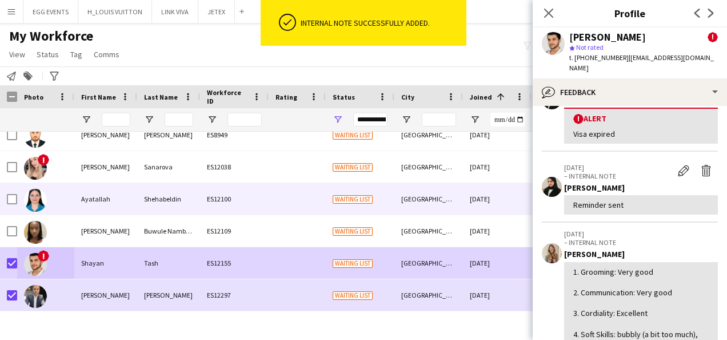
scroll to position [399, 0]
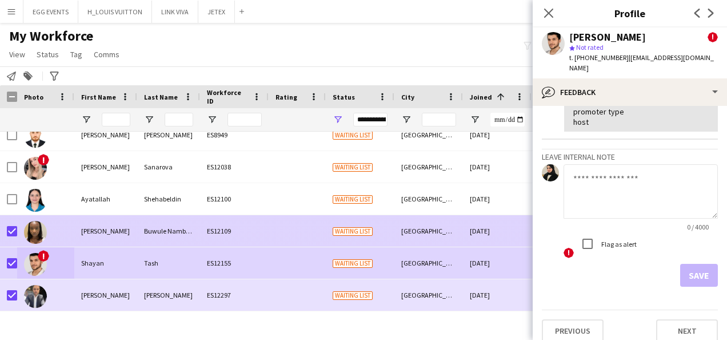
click at [100, 229] on div "Jade" at bounding box center [105, 230] width 63 height 31
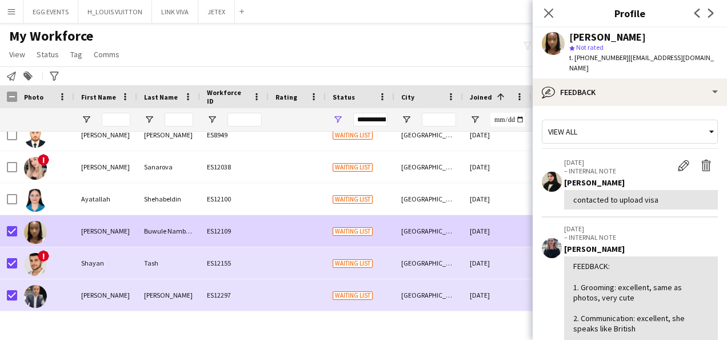
scroll to position [373, 0]
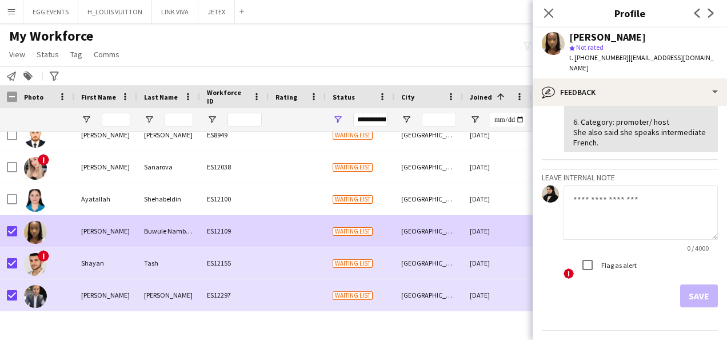
click at [594, 201] on textarea at bounding box center [641, 212] width 154 height 54
type textarea "**********"
click at [680, 284] on button "Save" at bounding box center [699, 295] width 38 height 23
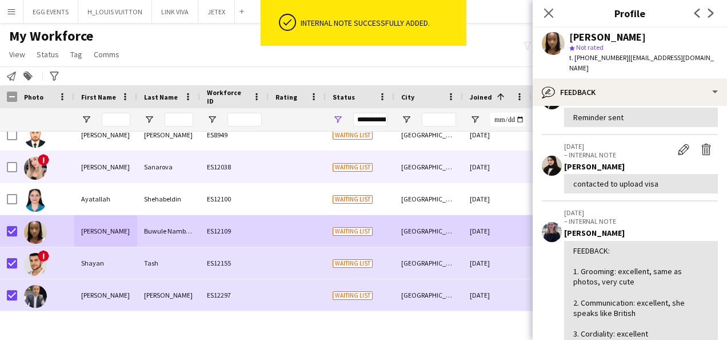
scroll to position [440, 0]
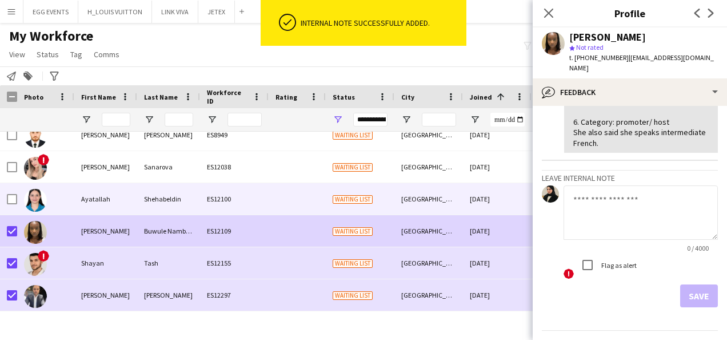
click at [364, 189] on div "Waiting list" at bounding box center [360, 198] width 69 height 31
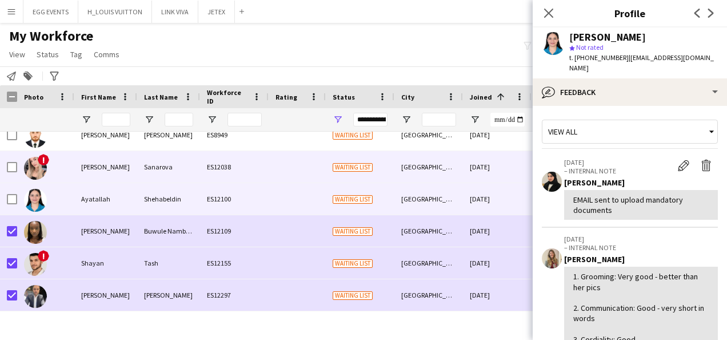
click at [381, 172] on div "Waiting list" at bounding box center [360, 166] width 69 height 31
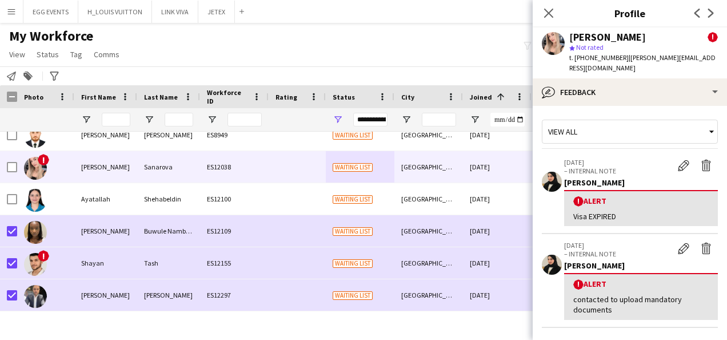
click at [653, 47] on div "star Not rated" at bounding box center [643, 47] width 149 height 10
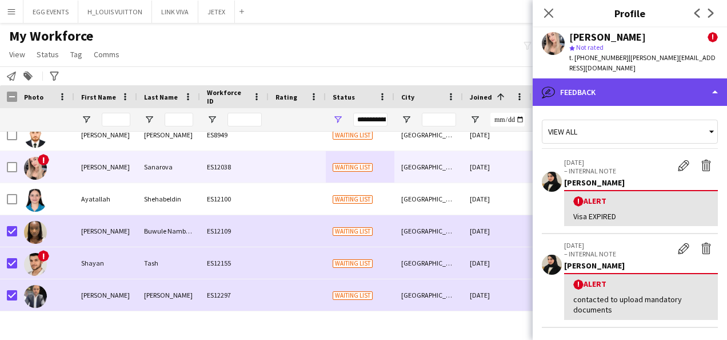
click at [632, 78] on div "bubble-pencil Feedback" at bounding box center [630, 91] width 194 height 27
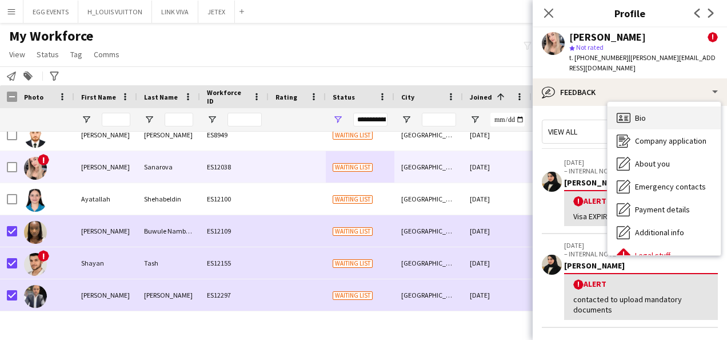
click at [632, 106] on div "Bio Bio" at bounding box center [664, 117] width 113 height 23
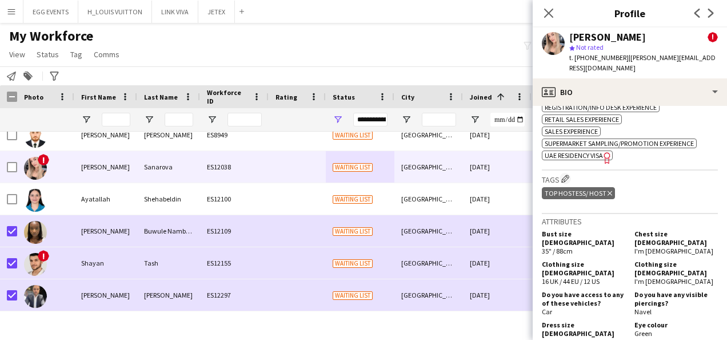
scroll to position [826, 0]
click at [605, 152] on icon "Freelancer has uploaded a photo validation of skill. Click to see" at bounding box center [608, 158] width 12 height 12
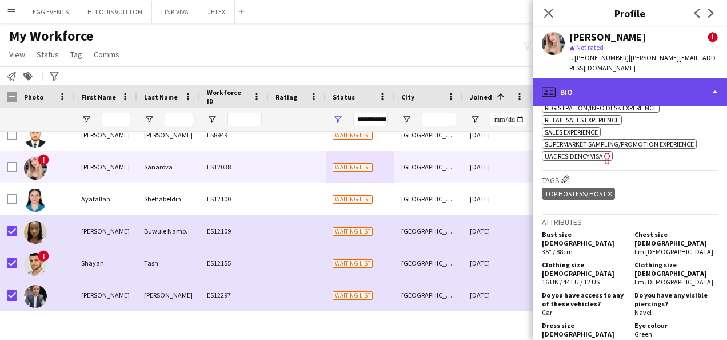
click at [643, 78] on div "profile Bio" at bounding box center [630, 91] width 194 height 27
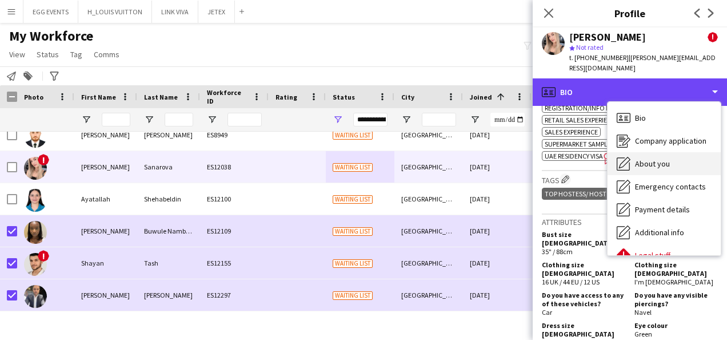
scroll to position [62, 0]
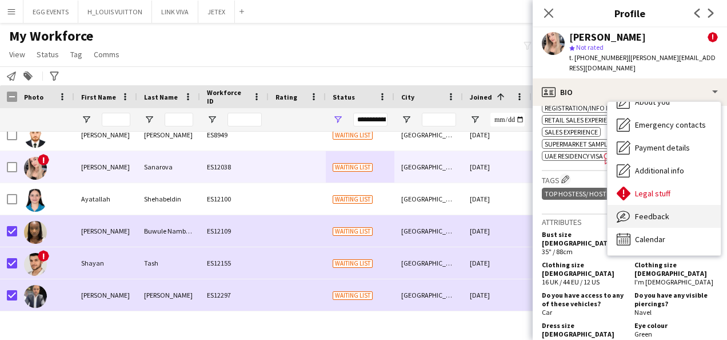
click at [626, 209] on icon "Feedback" at bounding box center [624, 216] width 14 height 14
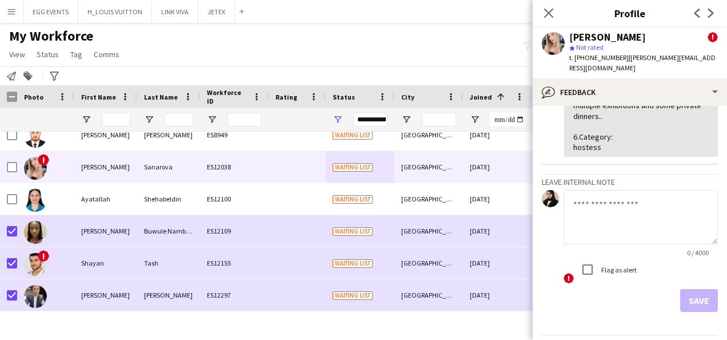
scroll to position [427, 0]
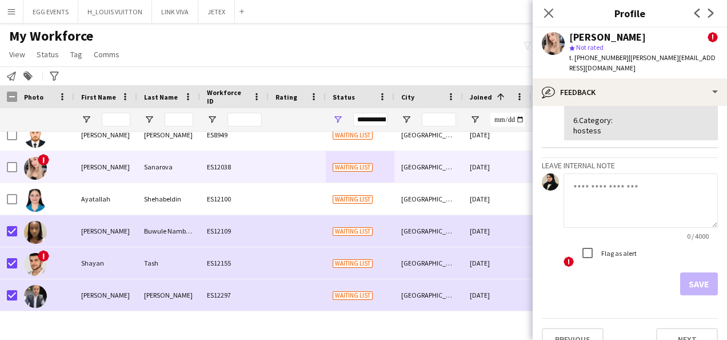
click at [602, 186] on textarea at bounding box center [641, 200] width 154 height 54
type textarea "**********"
click at [691, 272] on button "Save" at bounding box center [699, 283] width 38 height 23
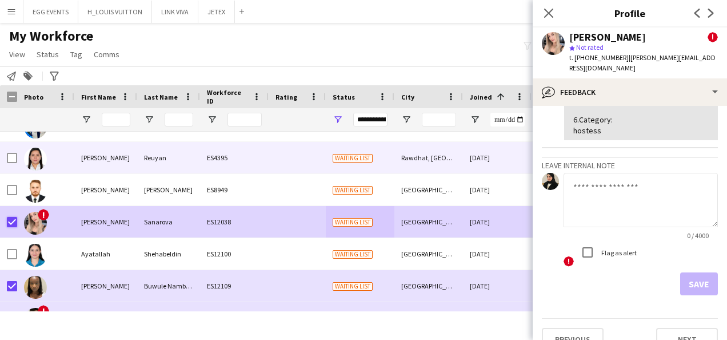
scroll to position [22, 0]
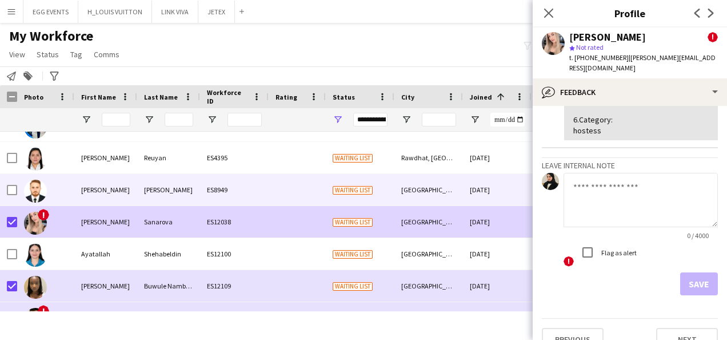
click at [55, 182] on div at bounding box center [45, 189] width 57 height 31
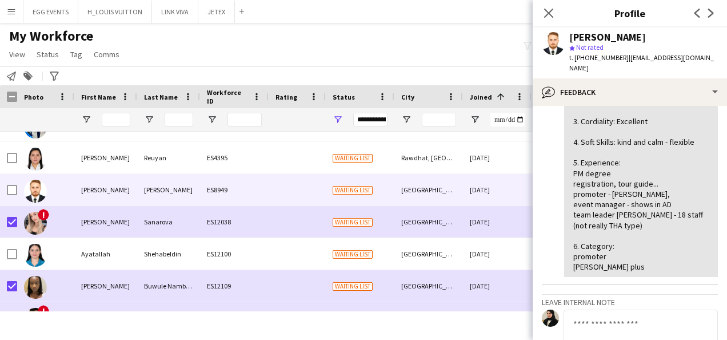
scroll to position [0, 0]
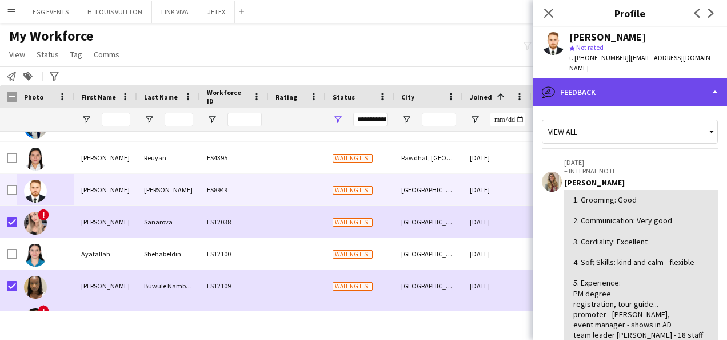
click at [656, 78] on div "bubble-pencil Feedback" at bounding box center [630, 91] width 194 height 27
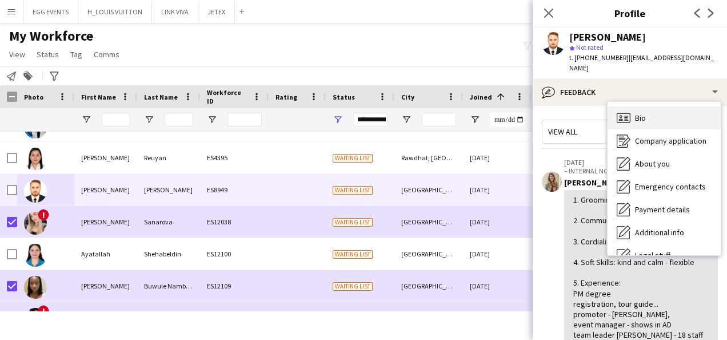
click at [637, 113] on span "Bio" at bounding box center [640, 118] width 11 height 10
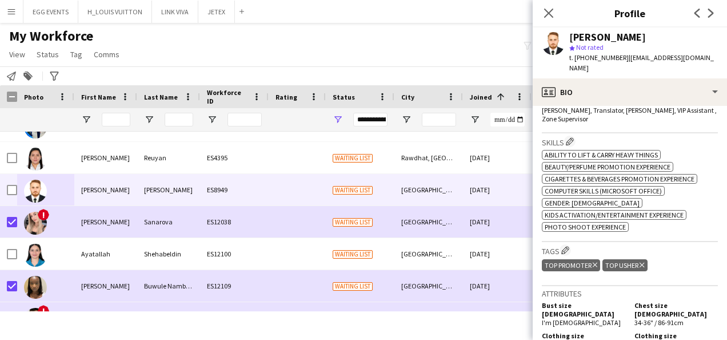
scroll to position [443, 0]
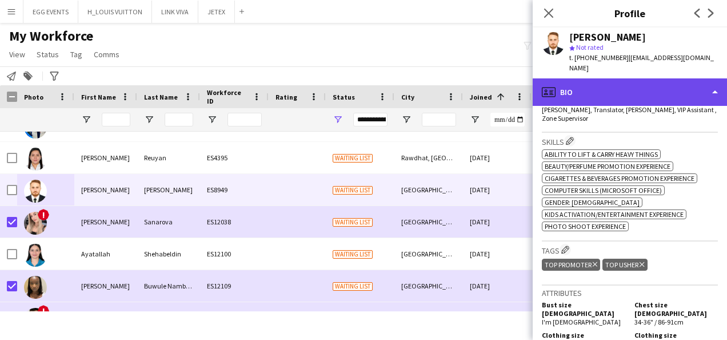
click at [656, 88] on div "profile Bio" at bounding box center [630, 91] width 194 height 27
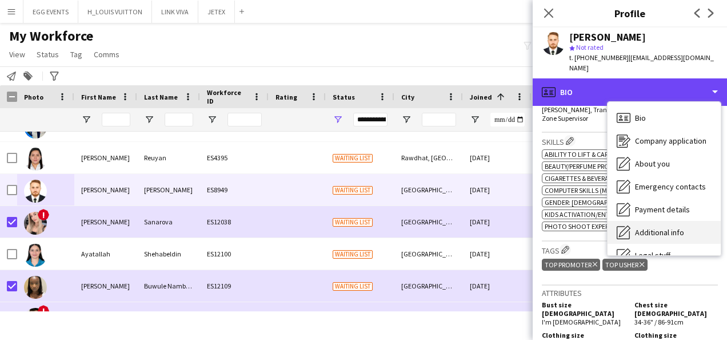
scroll to position [62, 0]
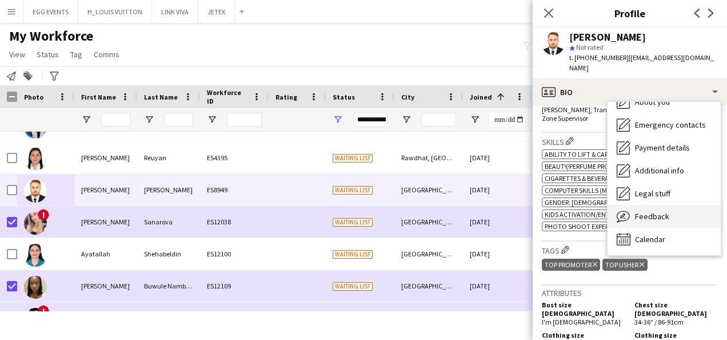
click at [646, 211] on span "Feedback" at bounding box center [652, 216] width 34 height 10
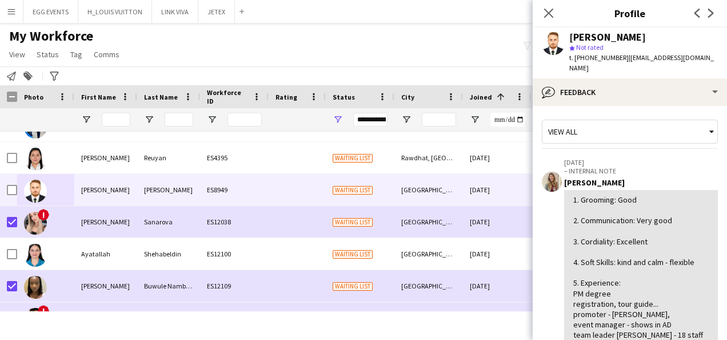
scroll to position [193, 0]
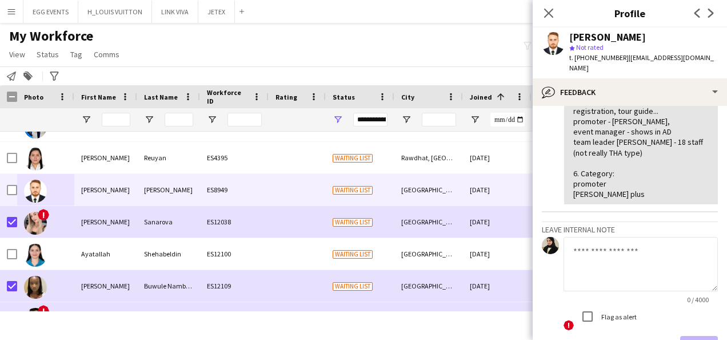
drag, startPoint x: 617, startPoint y: 221, endPoint x: 592, endPoint y: 255, distance: 42.2
click at [592, 255] on app-internal-note-form "Leave internal note 0 / 4000 ! Flag as alert Save" at bounding box center [630, 290] width 176 height 138
click at [592, 255] on textarea at bounding box center [641, 264] width 154 height 54
type textarea "*"
click at [710, 49] on div "Salman Fazal Nawab star Not rated t. +971566535542 | salmanafridi1990@gmail.com" at bounding box center [630, 52] width 194 height 51
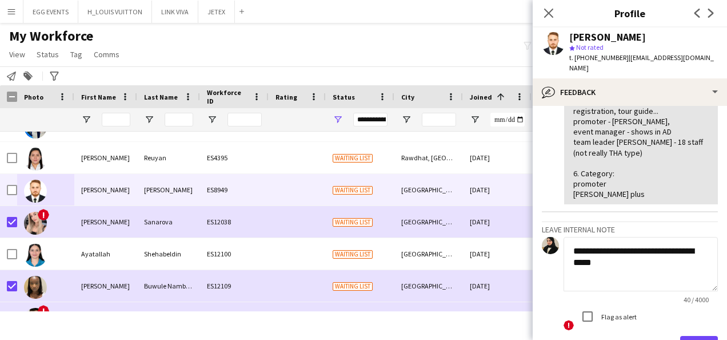
scroll to position [265, 0]
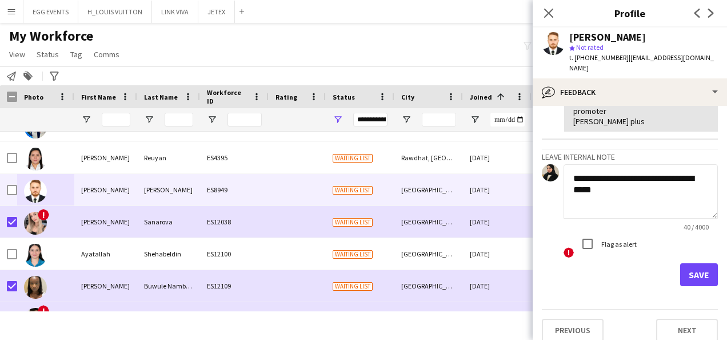
type textarea "**********"
drag, startPoint x: 697, startPoint y: 242, endPoint x: 687, endPoint y: 266, distance: 26.1
click at [687, 266] on form "**********" at bounding box center [630, 225] width 176 height 122
click at [687, 266] on button "Save" at bounding box center [699, 274] width 38 height 23
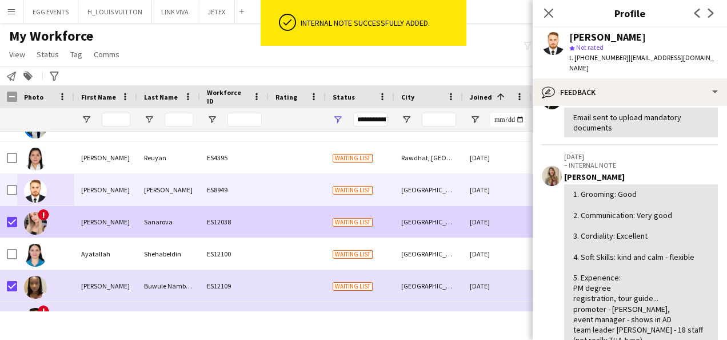
scroll to position [342, 0]
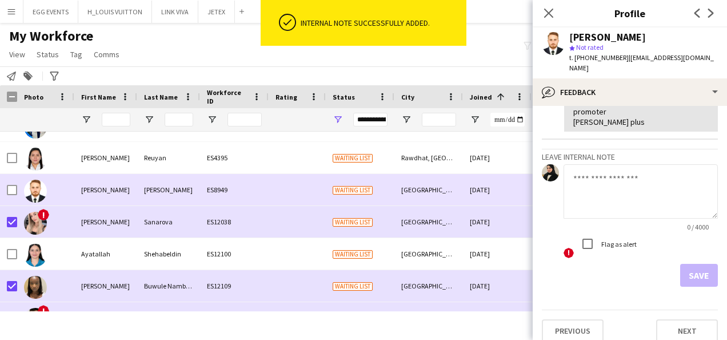
click at [6, 188] on div at bounding box center [8, 189] width 17 height 31
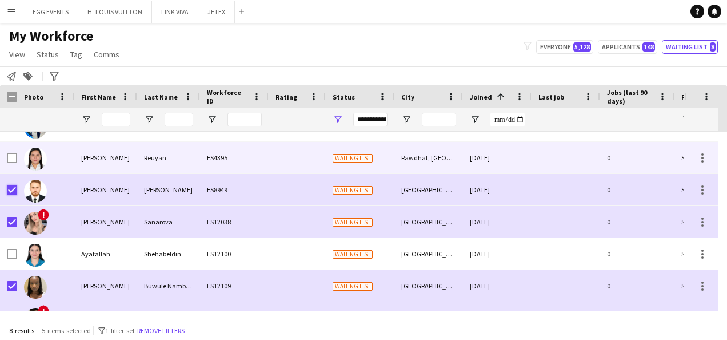
scroll to position [0, 0]
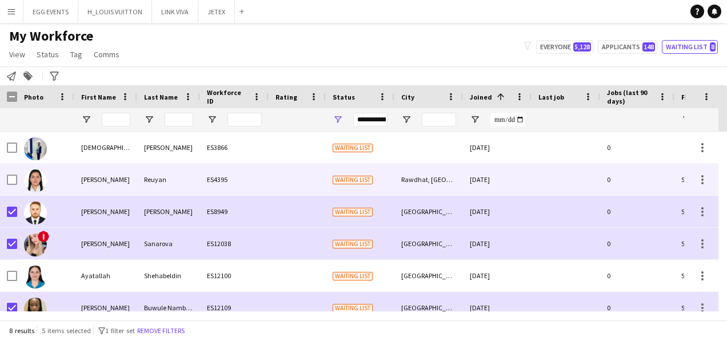
click at [45, 188] on div at bounding box center [35, 180] width 23 height 32
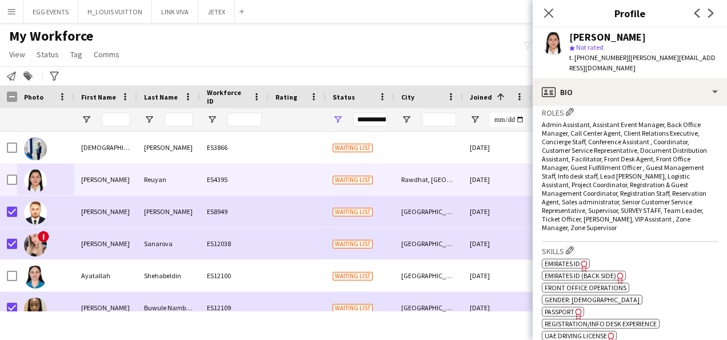
click at [664, 206] on span "Admin Assistant, Assistant Event Manager, Back Office Manager, Call Center Agen…" at bounding box center [624, 175] width 165 height 111
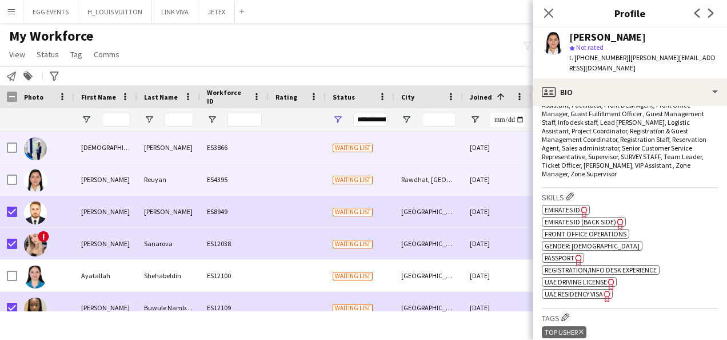
click at [86, 141] on div "Rasha" at bounding box center [105, 147] width 63 height 31
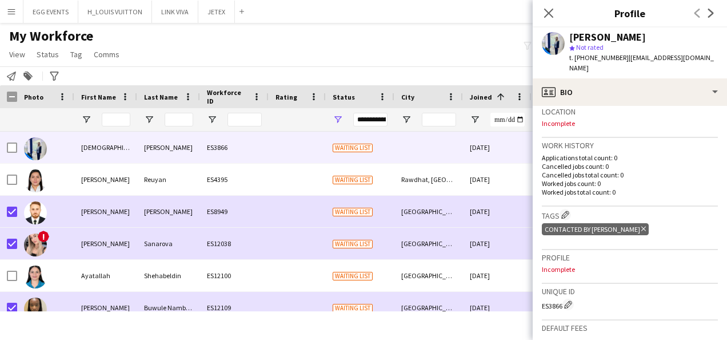
scroll to position [387, 0]
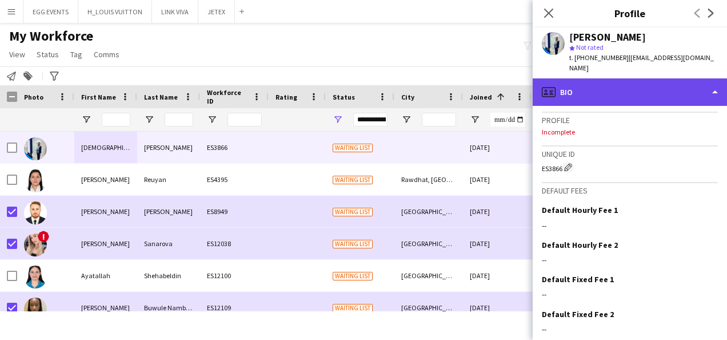
click at [634, 79] on div "profile Bio" at bounding box center [630, 91] width 194 height 27
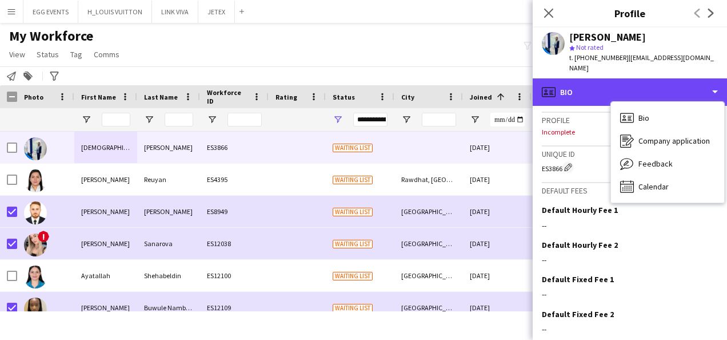
scroll to position [421, 0]
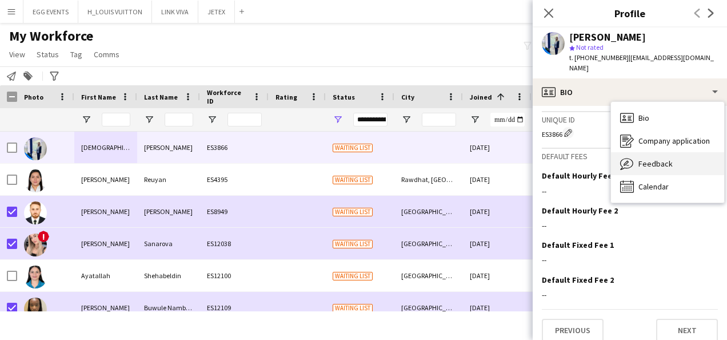
click at [655, 160] on div "Feedback Feedback" at bounding box center [667, 163] width 113 height 23
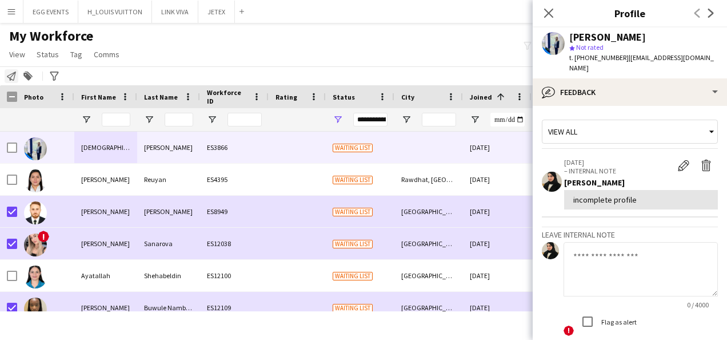
click at [11, 73] on icon "Notify workforce" at bounding box center [11, 75] width 9 height 9
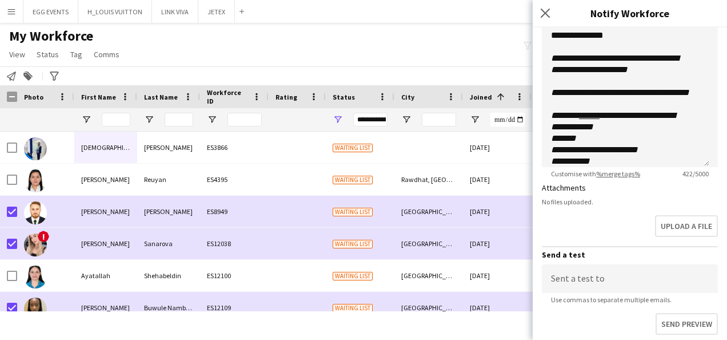
scroll to position [324, 0]
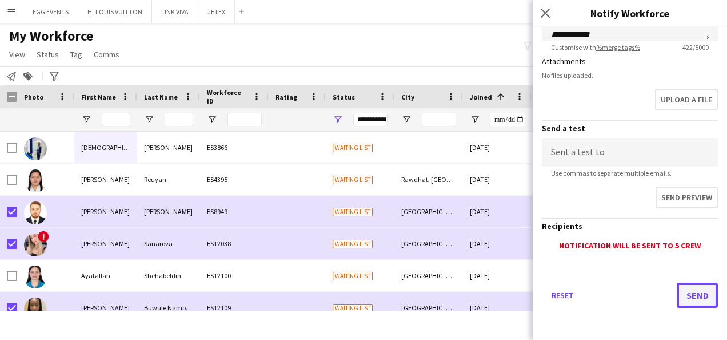
click at [677, 285] on button "Send" at bounding box center [697, 294] width 41 height 25
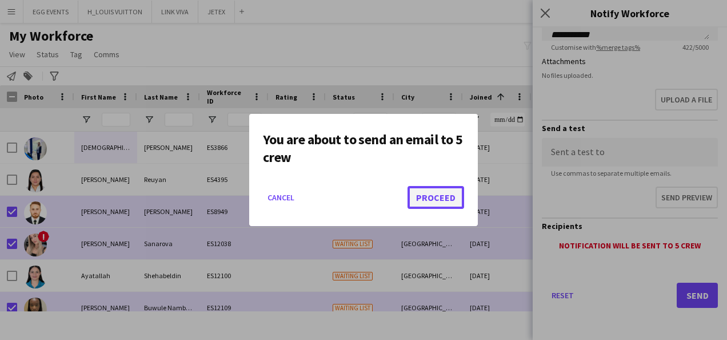
click at [419, 196] on button "Proceed" at bounding box center [436, 197] width 57 height 23
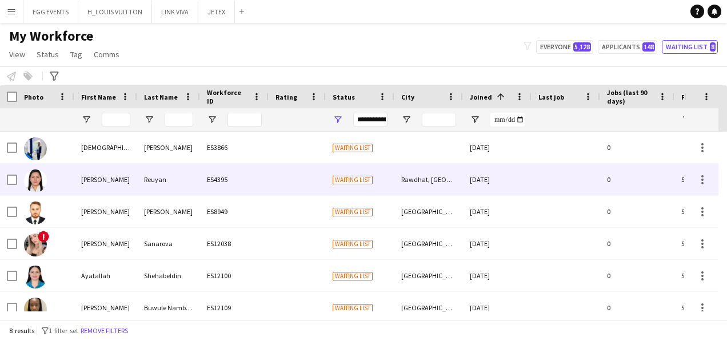
click at [106, 188] on div "Jana" at bounding box center [105, 179] width 63 height 31
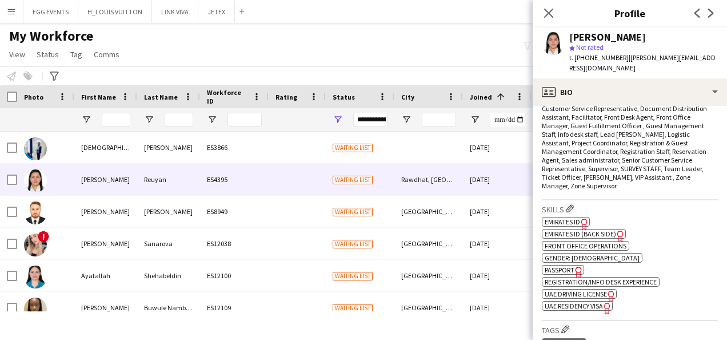
scroll to position [415, 0]
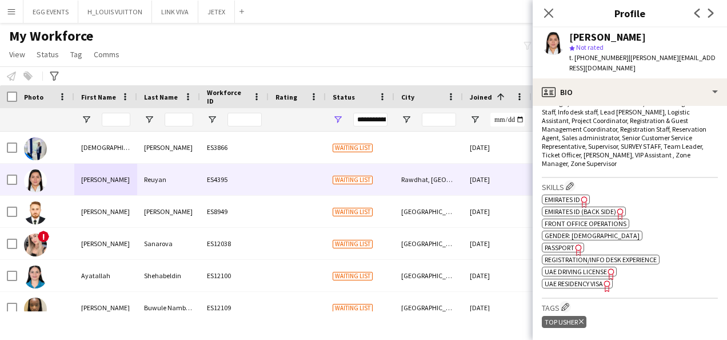
click at [583, 196] on icon "Freelancer has uploaded a photo validation of skill. Click to see" at bounding box center [585, 202] width 12 height 12
click at [589, 279] on span "UAE Residency Visa" at bounding box center [574, 283] width 58 height 9
click at [569, 243] on span "Passport" at bounding box center [560, 247] width 30 height 9
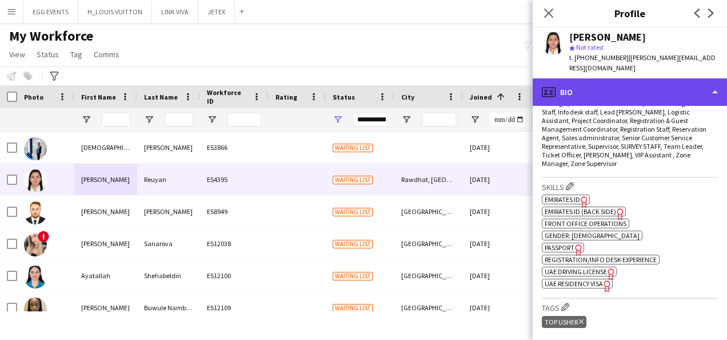
click at [643, 81] on div "profile Bio" at bounding box center [630, 91] width 194 height 27
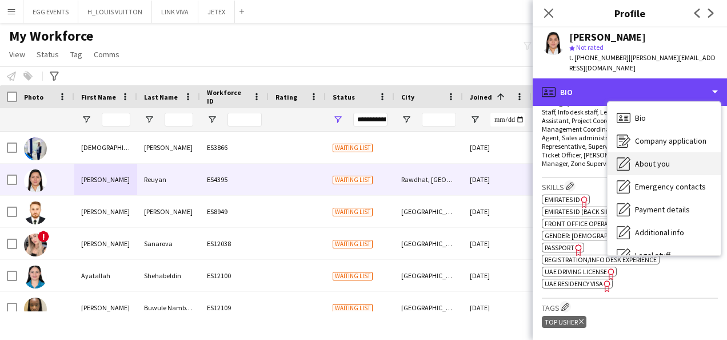
scroll to position [62, 0]
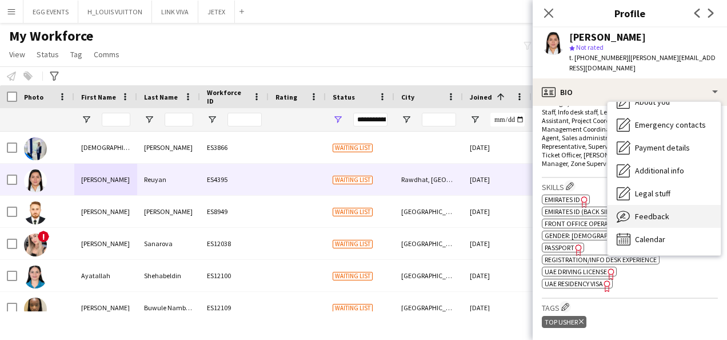
click at [628, 209] on icon "Feedback" at bounding box center [624, 216] width 14 height 14
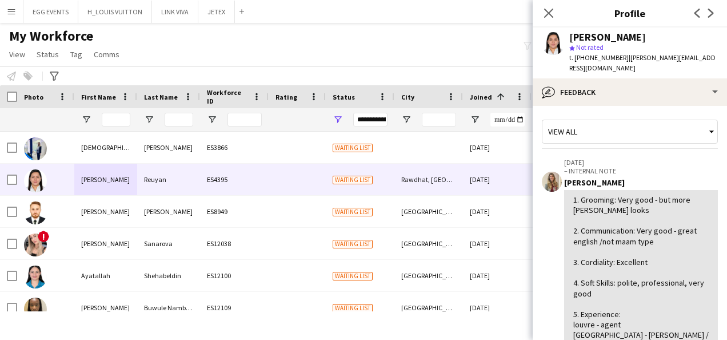
scroll to position [90, 0]
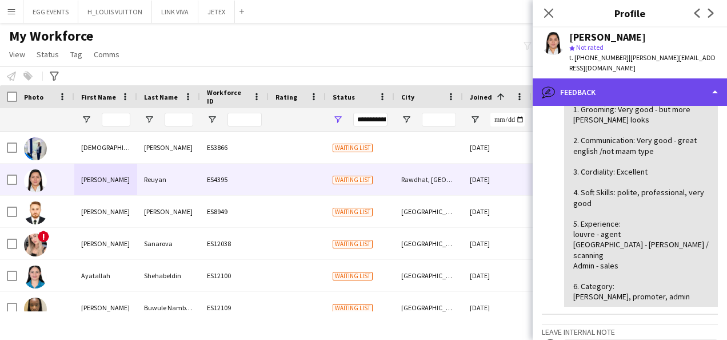
click at [654, 78] on div "bubble-pencil Feedback" at bounding box center [630, 91] width 194 height 27
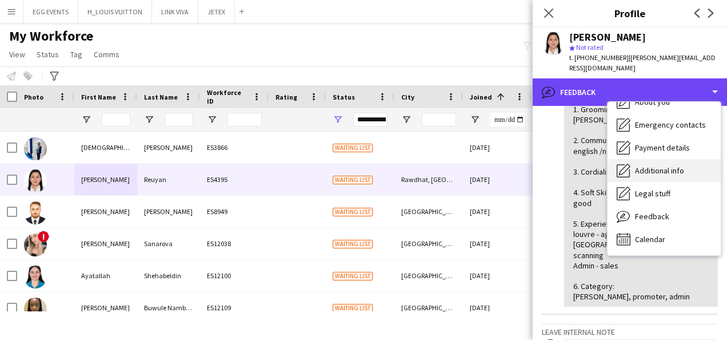
scroll to position [0, 0]
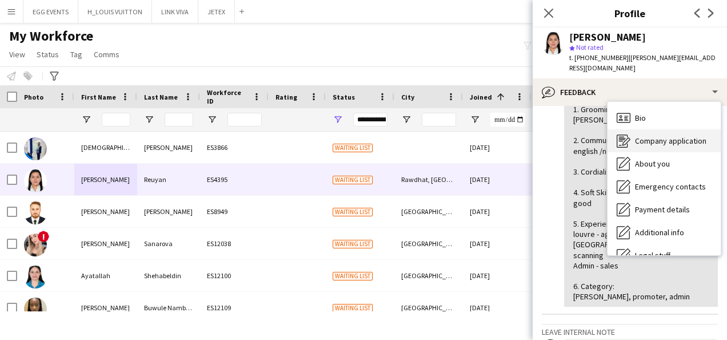
click at [639, 129] on div "Company application Company application" at bounding box center [664, 140] width 113 height 23
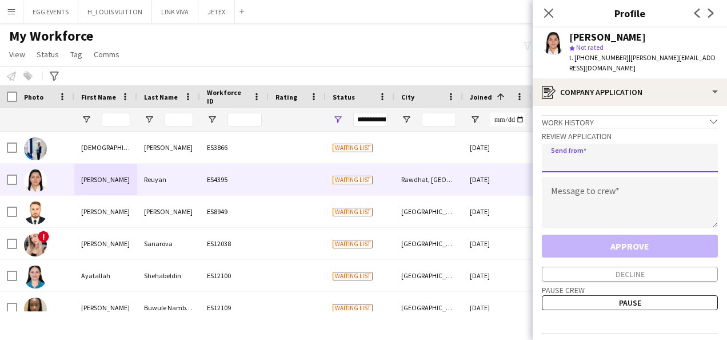
drag, startPoint x: 602, startPoint y: 141, endPoint x: 539, endPoint y: 199, distance: 85.0
click at [539, 199] on app-crew-profile-application "Work history chevron-down Visitor Service Agent - Louvre Abu Dhabi Museum Wow E…" at bounding box center [630, 223] width 194 height 234
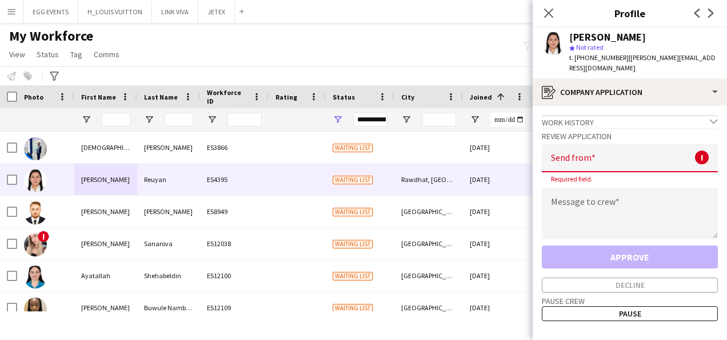
drag, startPoint x: 539, startPoint y: 199, endPoint x: 551, endPoint y: 197, distance: 12.2
click at [551, 197] on app-crew-profile-application "Work history chevron-down Visitor Service Agent - Louvre Abu Dhabi Museum Wow E…" at bounding box center [630, 223] width 194 height 234
click at [551, 197] on textarea at bounding box center [630, 213] width 176 height 51
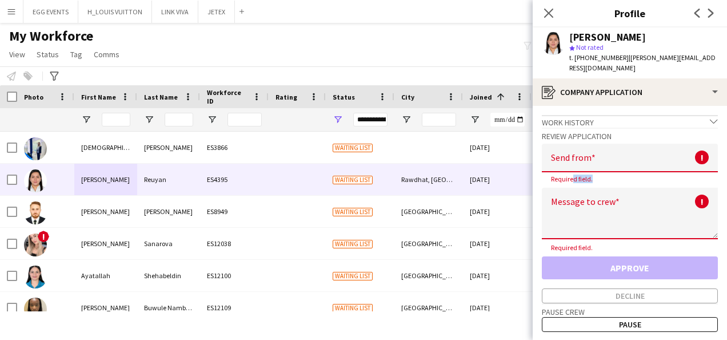
drag, startPoint x: 569, startPoint y: 173, endPoint x: 583, endPoint y: 154, distance: 23.7
click at [583, 154] on div "Review Application Send from ! Required field. Message to crew ! Required field…" at bounding box center [630, 216] width 176 height 176
click at [583, 154] on input "email" at bounding box center [630, 158] width 176 height 29
type input "**********"
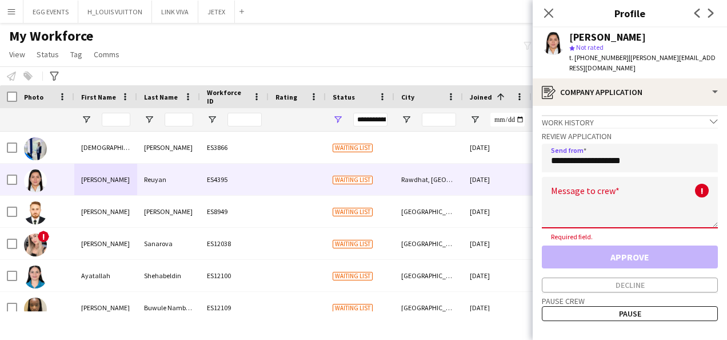
click at [581, 183] on textarea at bounding box center [630, 202] width 176 height 51
paste textarea "**********"
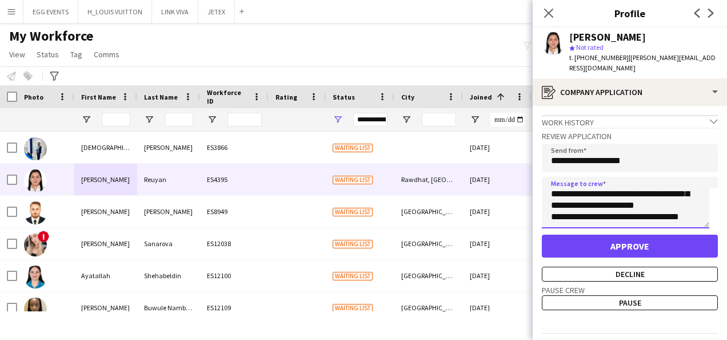
scroll to position [114, 0]
type textarea "**********"
drag, startPoint x: 640, startPoint y: 38, endPoint x: 561, endPoint y: 32, distance: 79.2
click at [561, 32] on div "Jana Reuyan star Not rated t. +971509574756 | jana.tartoussi@gmail.com" at bounding box center [630, 52] width 194 height 51
copy div "Jana Reuyan"
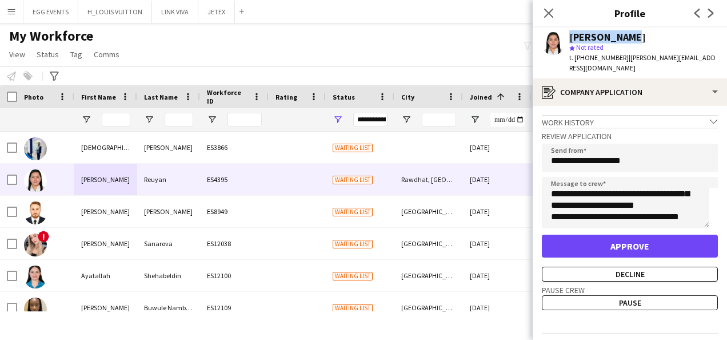
scroll to position [24, 0]
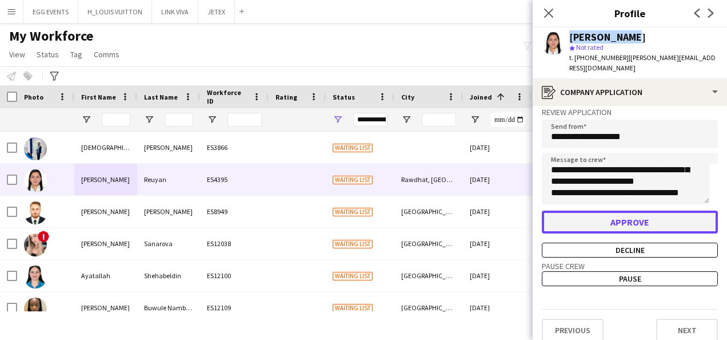
click at [611, 210] on button "Approve" at bounding box center [630, 221] width 176 height 23
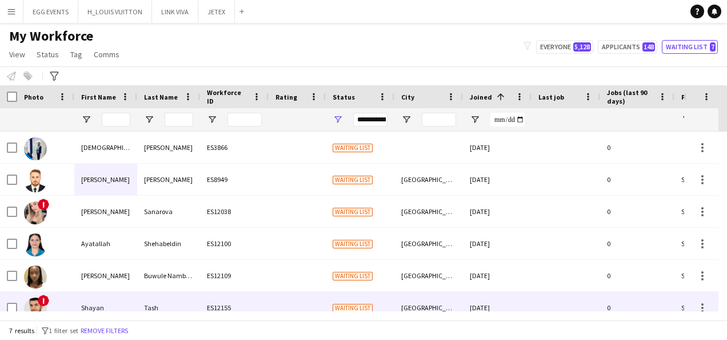
scroll to position [45, 0]
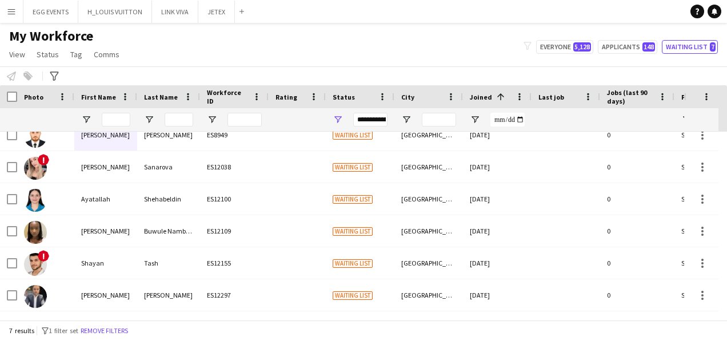
click at [370, 121] on div "**********" at bounding box center [370, 120] width 34 height 14
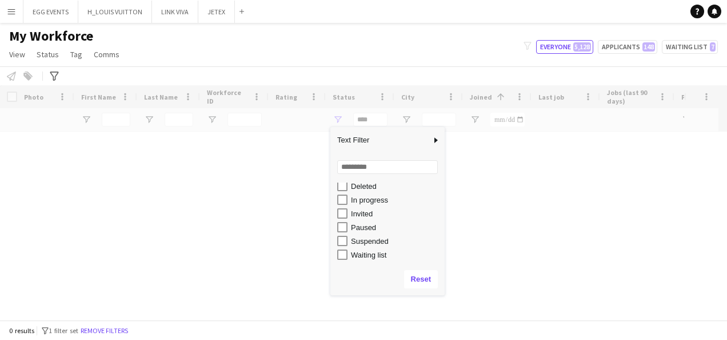
scroll to position [0, 0]
type input "**********"
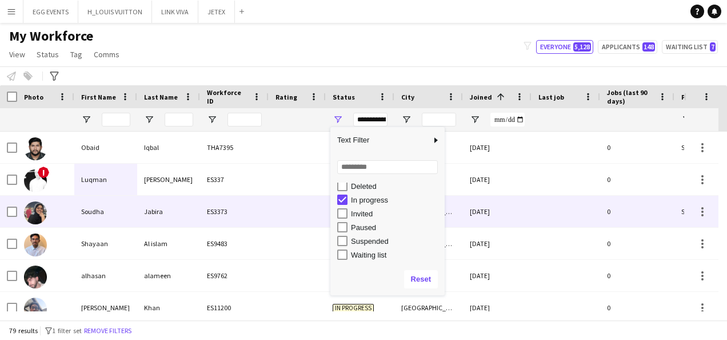
scroll to position [184, 0]
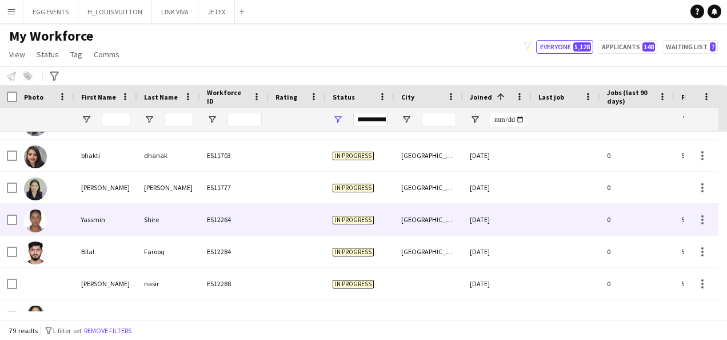
click at [263, 217] on div "ES12264" at bounding box center [234, 219] width 69 height 31
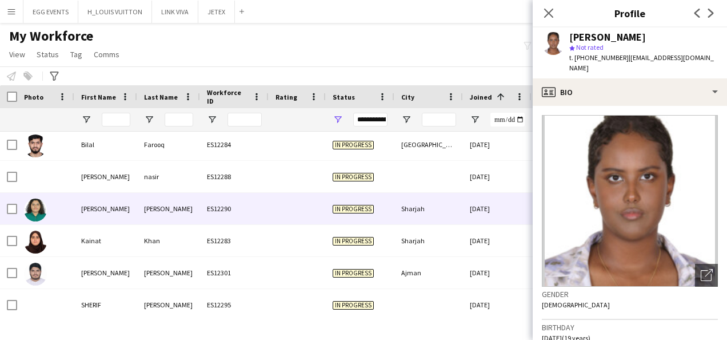
scroll to position [292, 0]
click at [271, 217] on div at bounding box center [297, 207] width 57 height 31
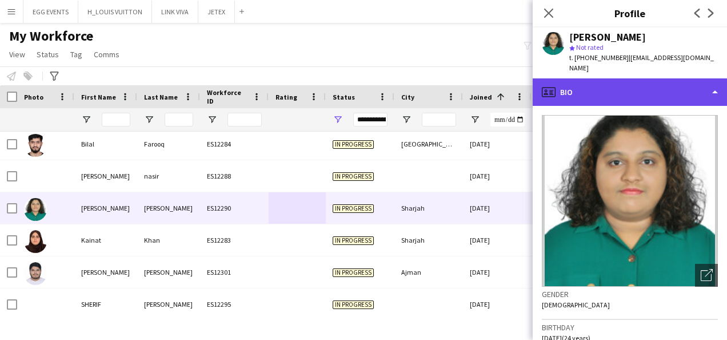
click at [595, 78] on div "profile Bio" at bounding box center [630, 91] width 194 height 27
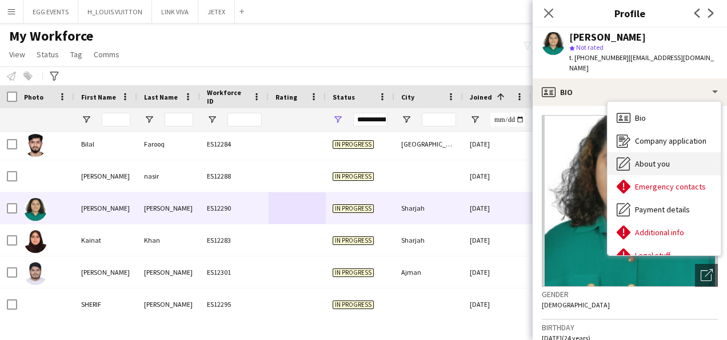
click at [676, 152] on div "About you About you" at bounding box center [664, 163] width 113 height 23
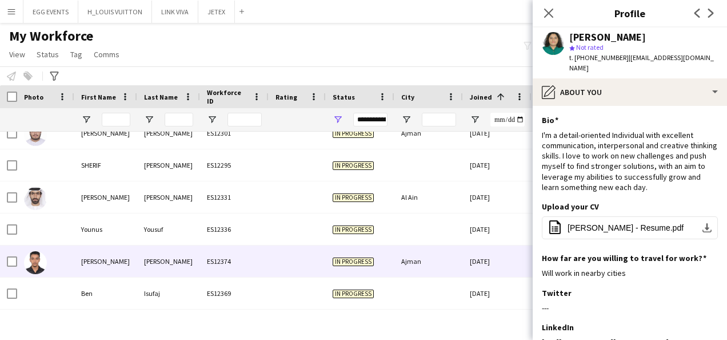
scroll to position [452, 0]
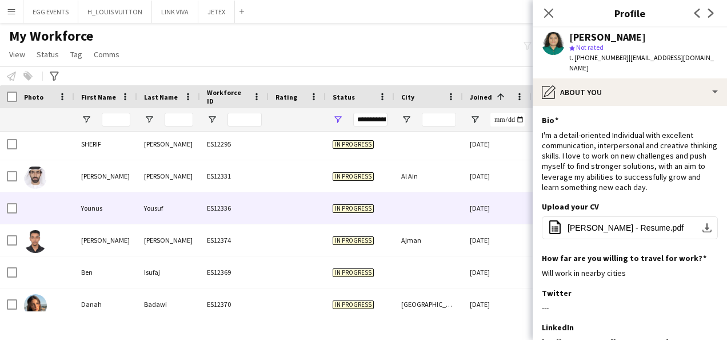
click at [400, 221] on div at bounding box center [429, 207] width 69 height 31
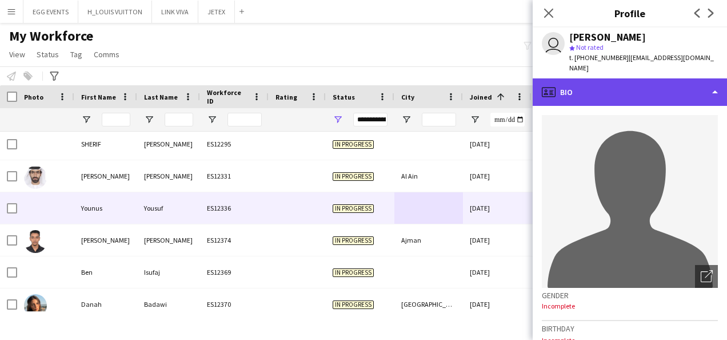
click at [613, 89] on div "profile Bio" at bounding box center [630, 91] width 194 height 27
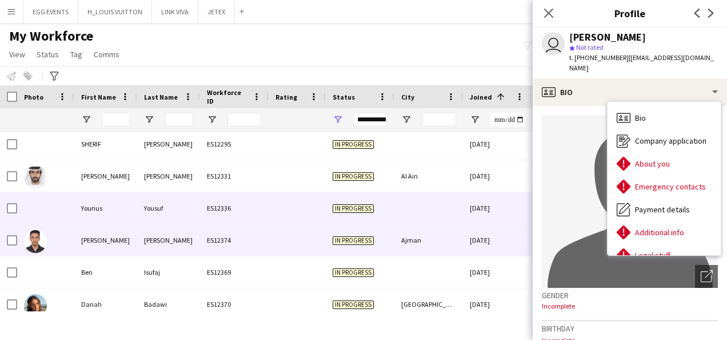
click at [471, 238] on div "[DATE]" at bounding box center [497, 239] width 69 height 31
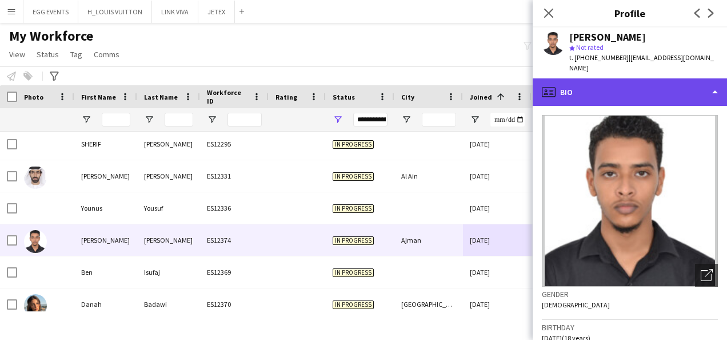
click at [645, 79] on div "profile Bio" at bounding box center [630, 91] width 194 height 27
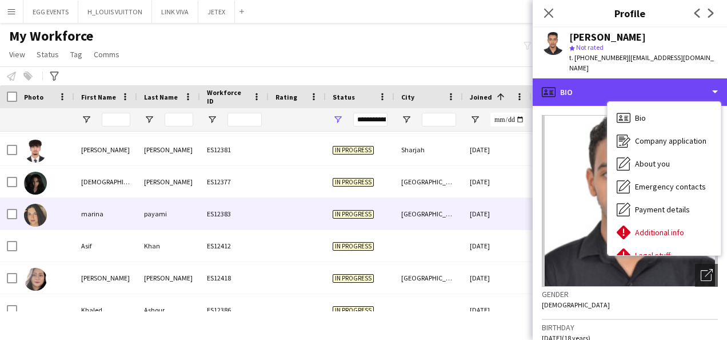
scroll to position [638, 0]
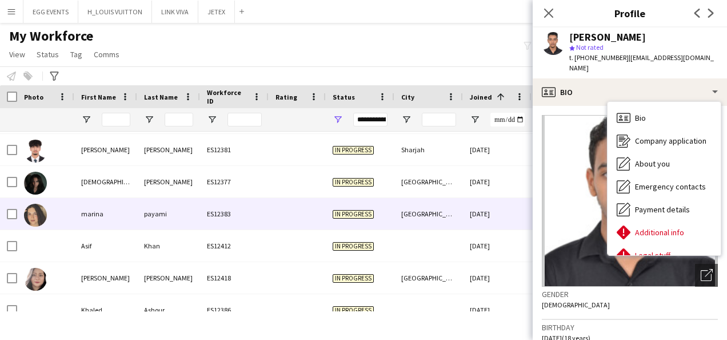
click at [472, 216] on div "[DATE]" at bounding box center [497, 213] width 69 height 31
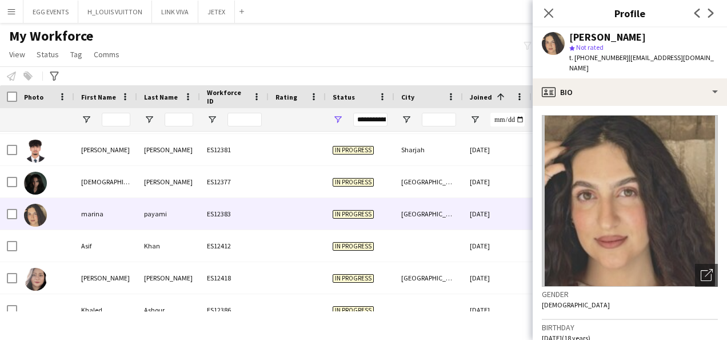
scroll to position [47, 0]
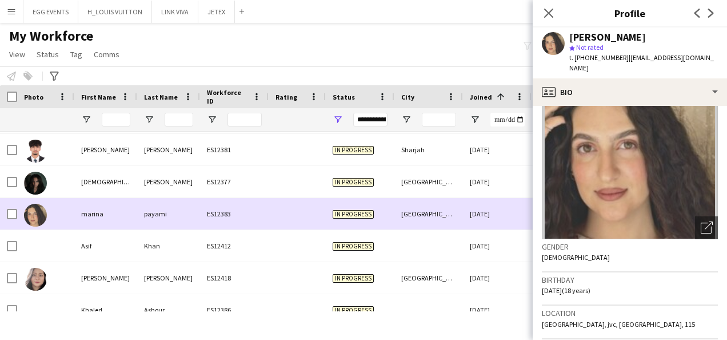
click at [484, 215] on div "[DATE]" at bounding box center [497, 213] width 69 height 31
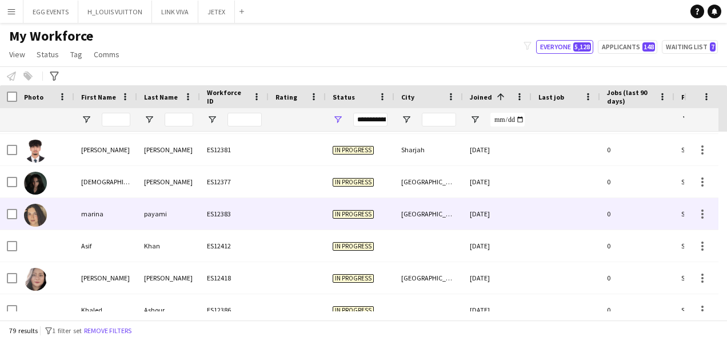
scroll to position [676, 0]
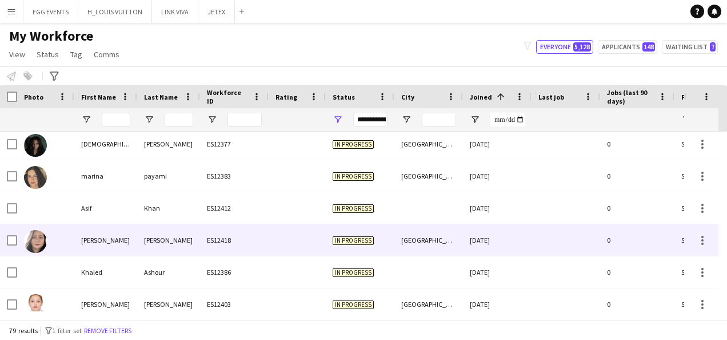
click at [465, 238] on div "[DATE]" at bounding box center [497, 239] width 69 height 31
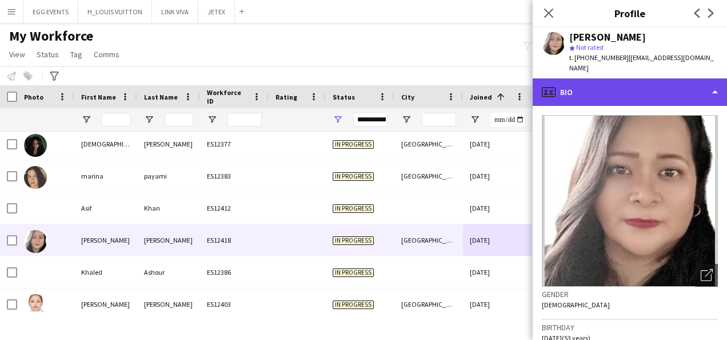
click at [643, 90] on div "profile Bio" at bounding box center [630, 91] width 194 height 27
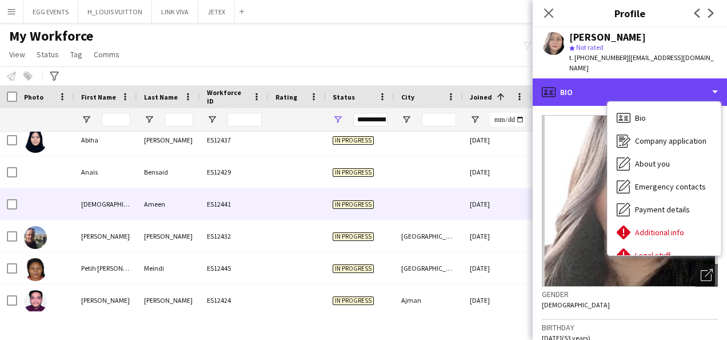
scroll to position [1001, 0]
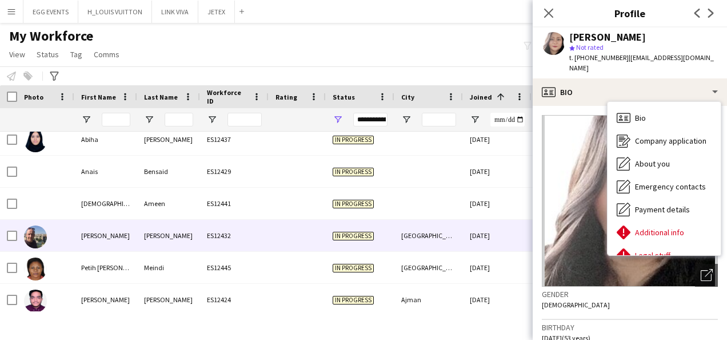
click at [470, 238] on div "[DATE]" at bounding box center [497, 235] width 69 height 31
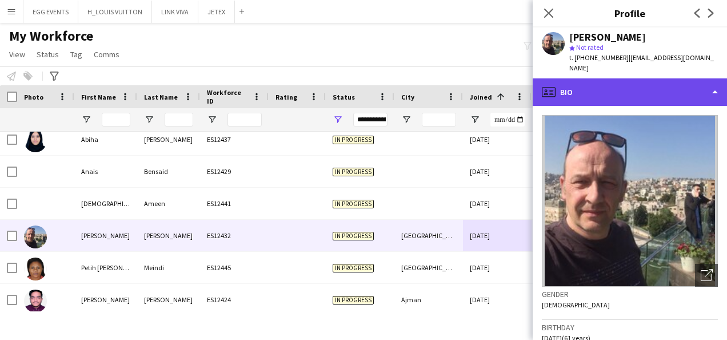
click at [650, 86] on div "profile Bio" at bounding box center [630, 91] width 194 height 27
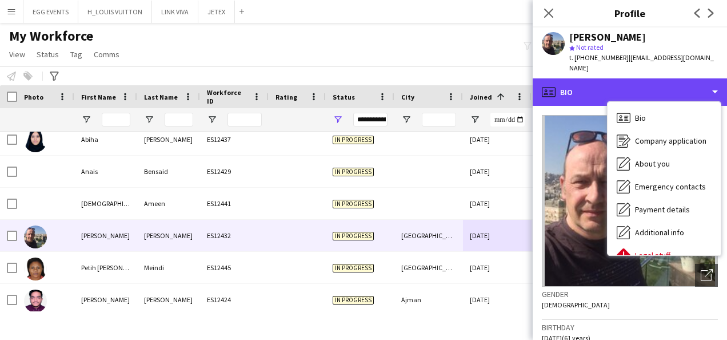
scroll to position [1154, 0]
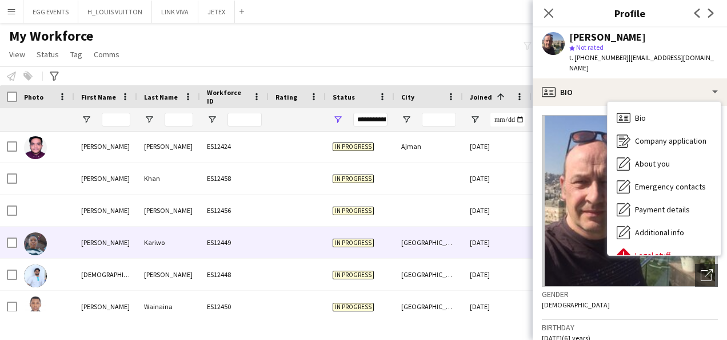
click at [455, 256] on div "[GEOGRAPHIC_DATA]" at bounding box center [429, 241] width 69 height 31
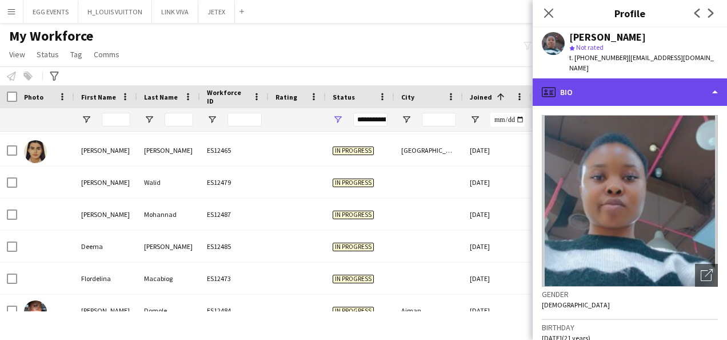
click at [636, 102] on div "profile Bio" at bounding box center [630, 91] width 194 height 27
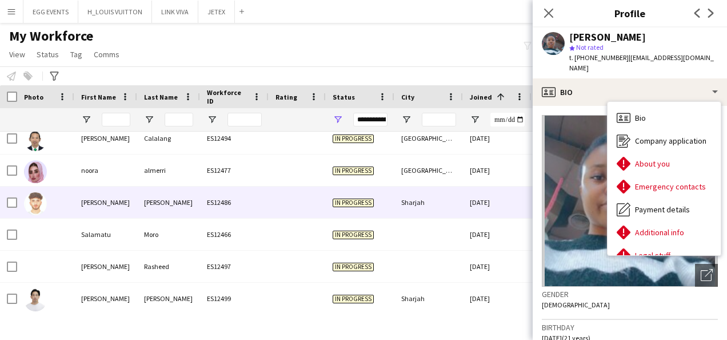
click at [459, 210] on div "Sharjah" at bounding box center [429, 201] width 69 height 31
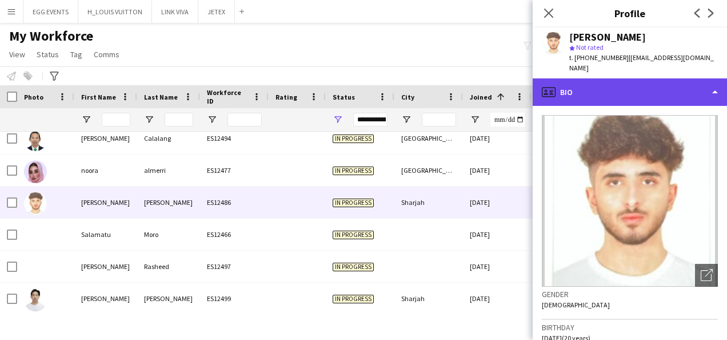
click at [672, 78] on div "profile Bio" at bounding box center [630, 91] width 194 height 27
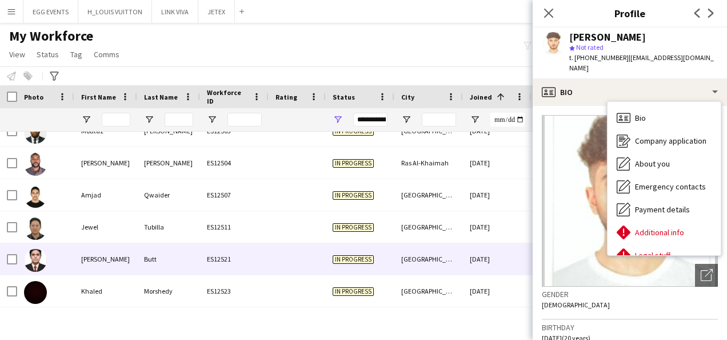
click at [468, 249] on div "[DATE]" at bounding box center [497, 258] width 69 height 31
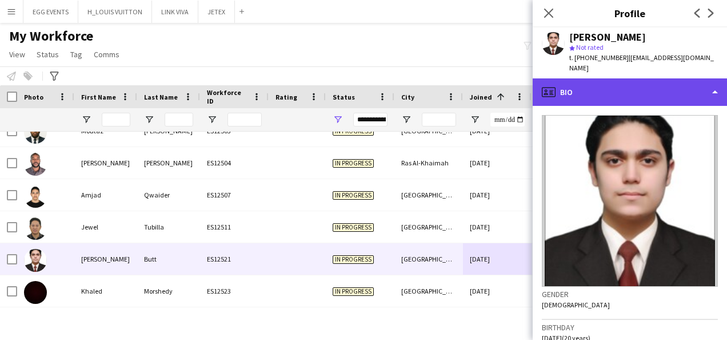
click at [658, 90] on div "profile Bio" at bounding box center [630, 91] width 194 height 27
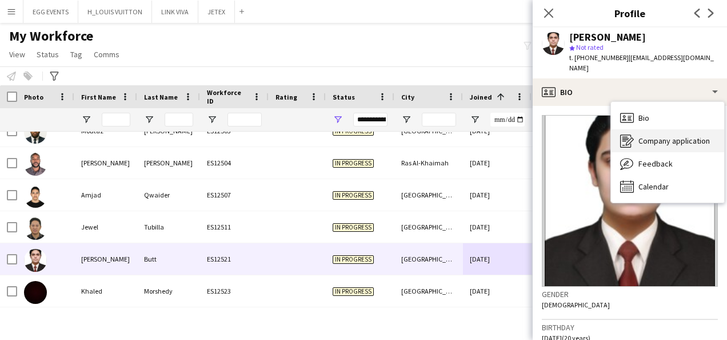
click at [630, 140] on div "Company application Company application" at bounding box center [667, 140] width 113 height 23
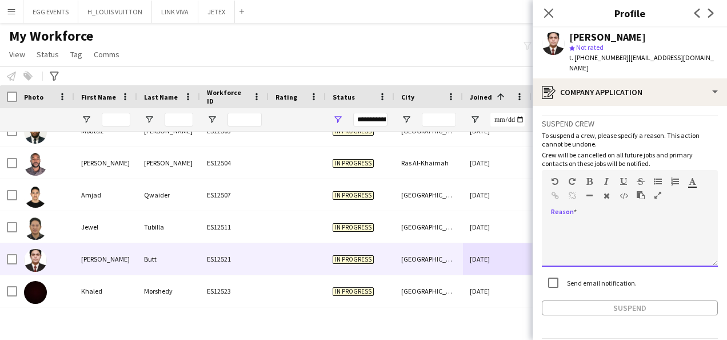
click at [567, 230] on div at bounding box center [630, 244] width 176 height 46
paste div
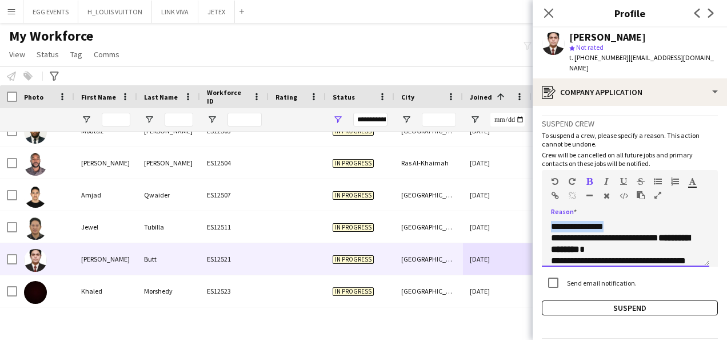
drag, startPoint x: 618, startPoint y: 213, endPoint x: 539, endPoint y: 214, distance: 78.9
click at [539, 214] on app-crew-profile-application "**********" at bounding box center [630, 223] width 194 height 234
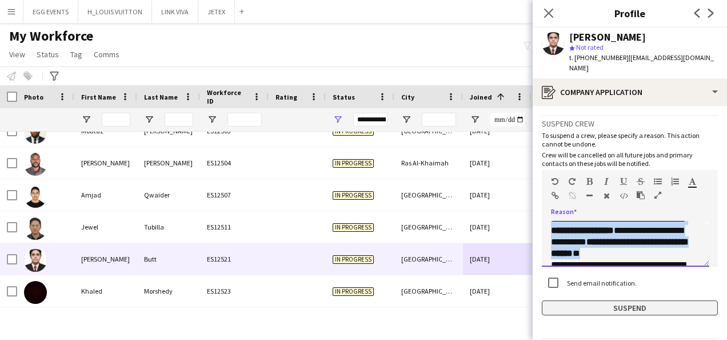
scroll to position [135, 0]
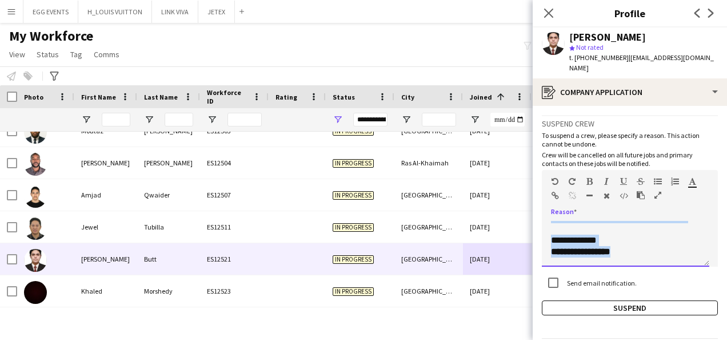
drag, startPoint x: 563, startPoint y: 211, endPoint x: 675, endPoint y: 305, distance: 146.5
click at [675, 305] on app-crew-profile-application "**********" at bounding box center [630, 223] width 194 height 234
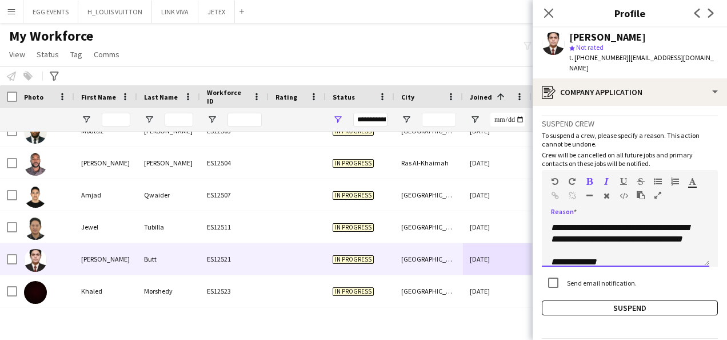
scroll to position [141, 0]
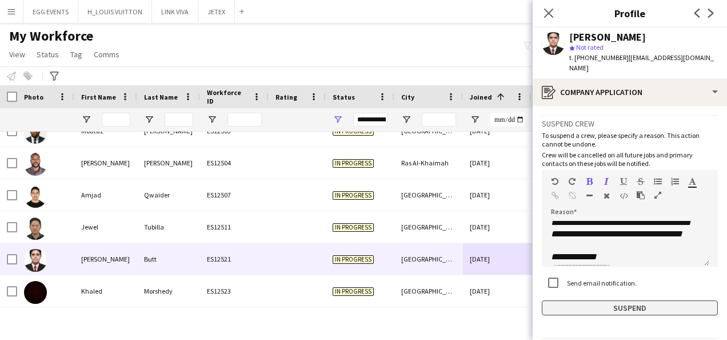
click at [581, 300] on button "Suspend" at bounding box center [630, 307] width 176 height 15
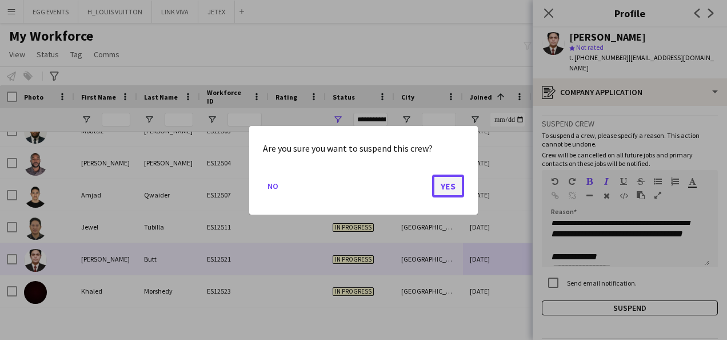
click at [437, 186] on button "Yes" at bounding box center [448, 185] width 32 height 23
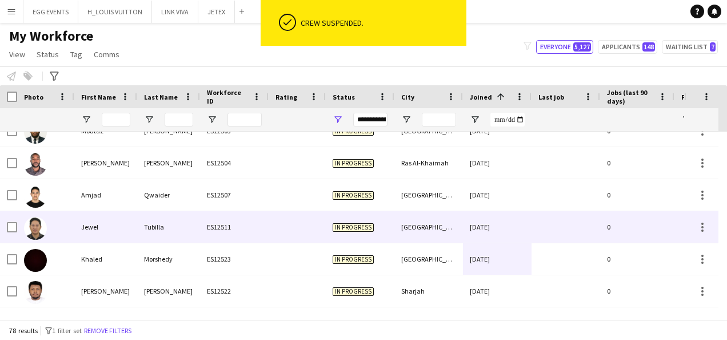
scroll to position [1891, 0]
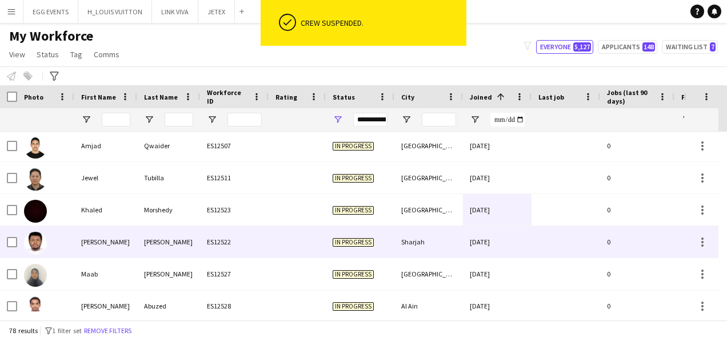
click at [427, 228] on div "Sharjah" at bounding box center [429, 241] width 69 height 31
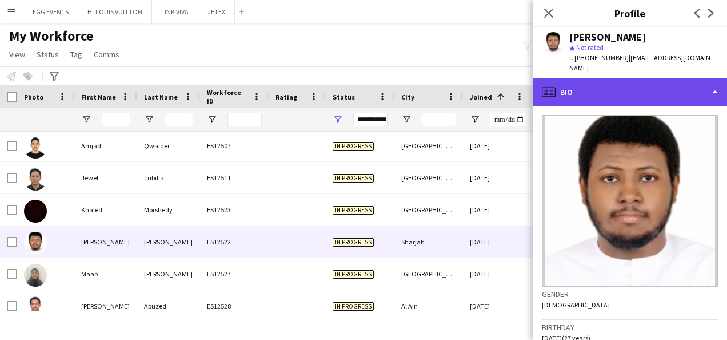
click at [638, 90] on div "profile Bio" at bounding box center [630, 91] width 194 height 27
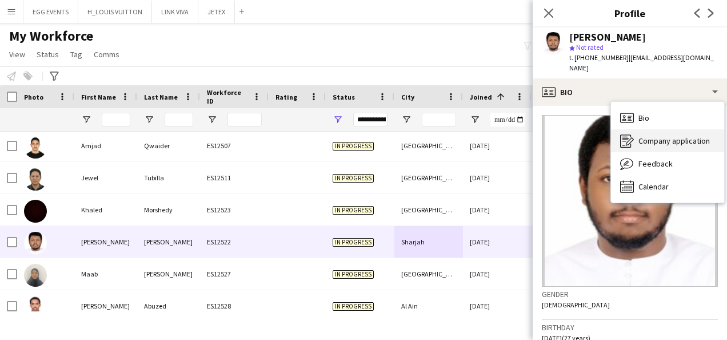
click at [630, 134] on icon "Company application" at bounding box center [627, 141] width 14 height 14
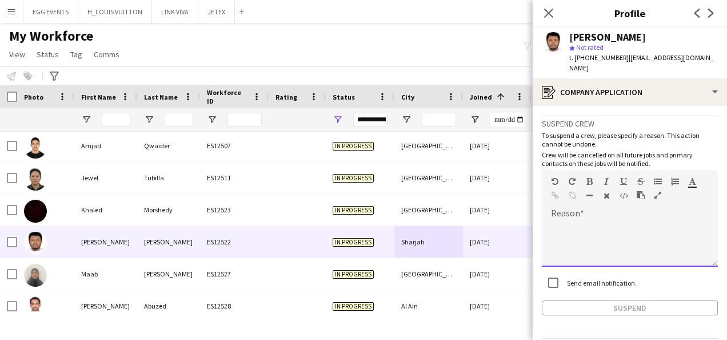
click at [571, 221] on div at bounding box center [630, 244] width 176 height 46
paste div
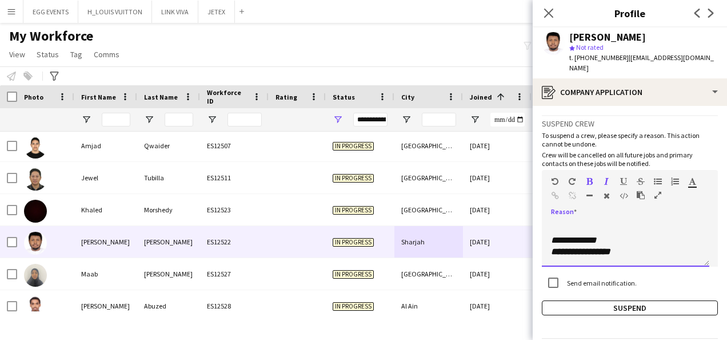
scroll to position [0, 0]
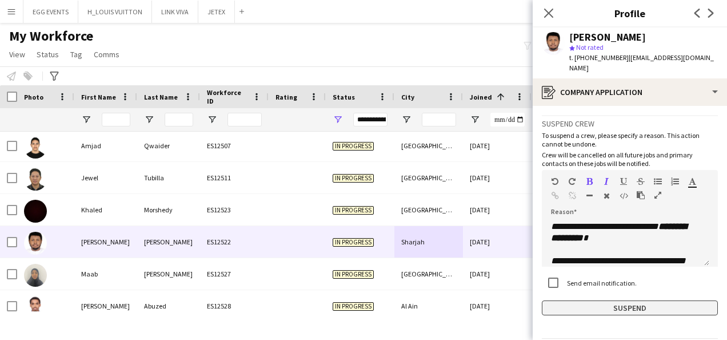
click at [555, 300] on button "Suspend" at bounding box center [630, 307] width 176 height 15
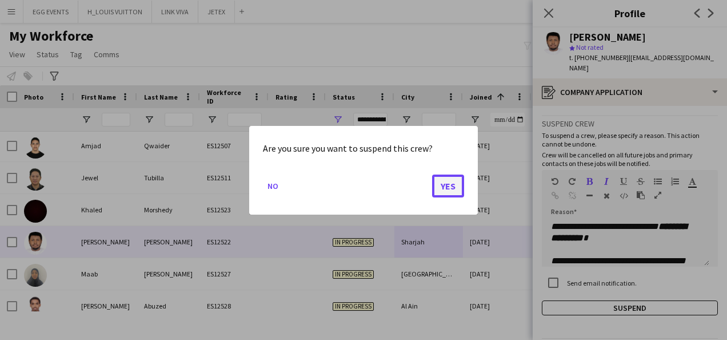
click at [445, 180] on button "Yes" at bounding box center [448, 185] width 32 height 23
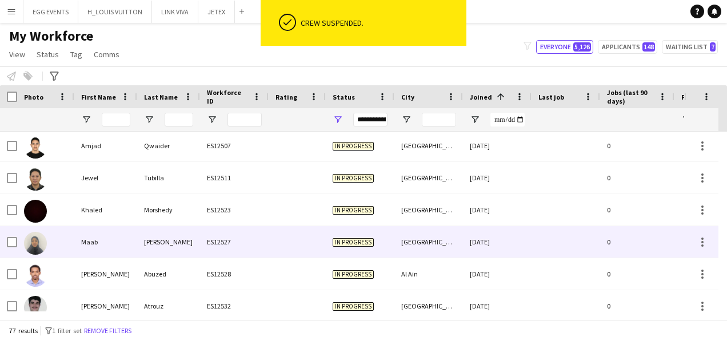
click at [409, 237] on div "Riyadh" at bounding box center [429, 241] width 69 height 31
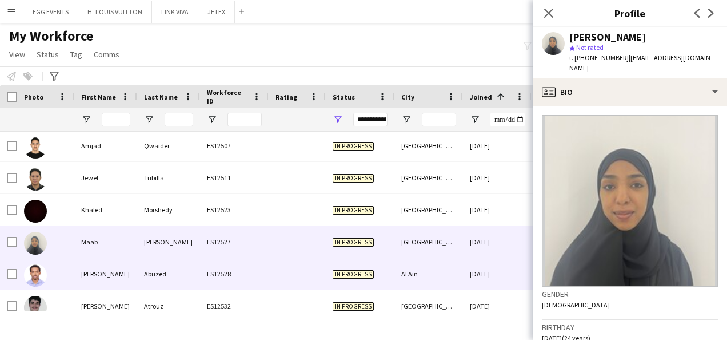
click at [396, 265] on div "Al Ain" at bounding box center [429, 273] width 69 height 31
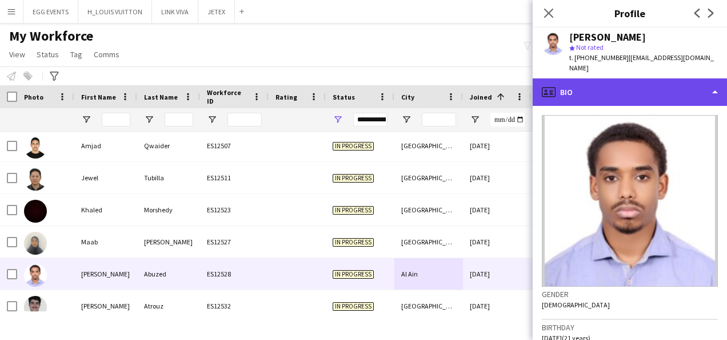
click at [679, 84] on div "profile Bio" at bounding box center [630, 91] width 194 height 27
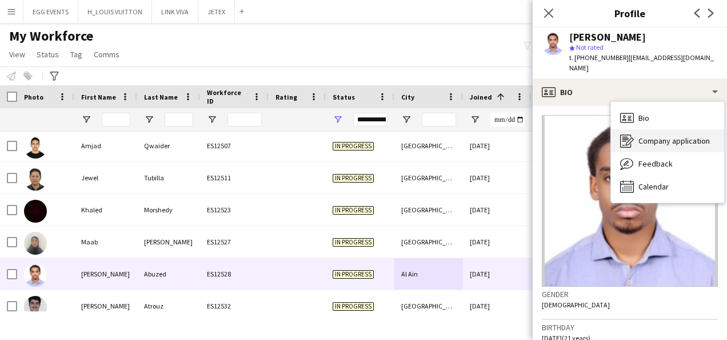
click at [649, 136] on span "Company application" at bounding box center [674, 141] width 71 height 10
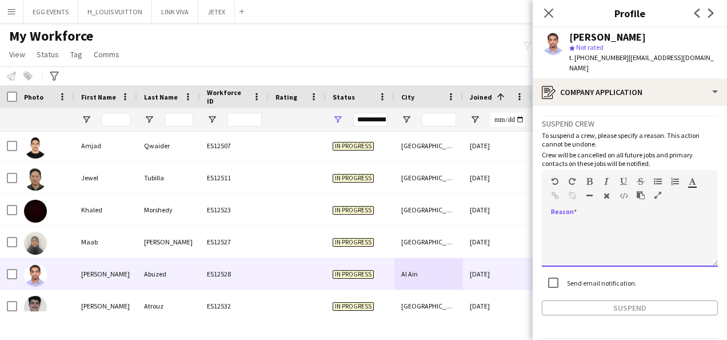
click at [584, 221] on div at bounding box center [630, 244] width 176 height 46
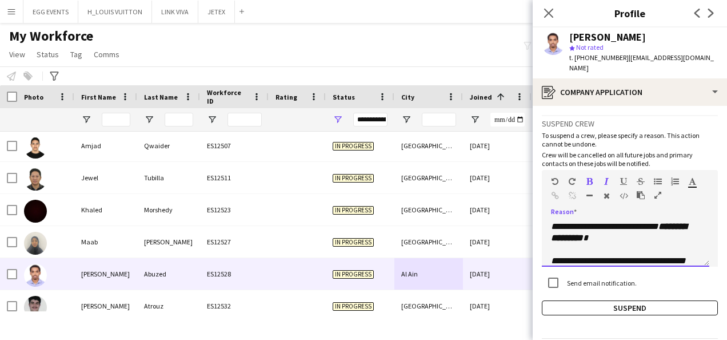
scroll to position [161, 0]
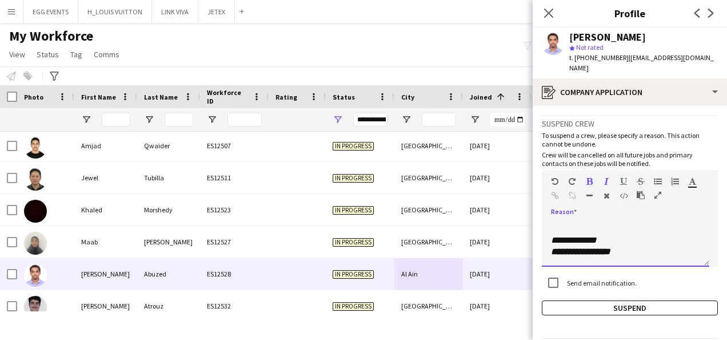
click at [643, 244] on p "**********" at bounding box center [625, 245] width 149 height 23
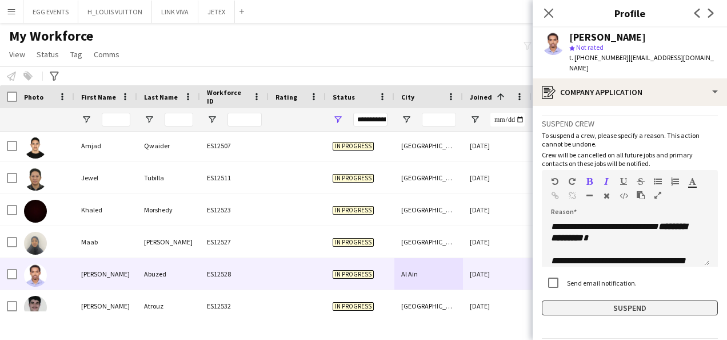
click at [582, 304] on button "Suspend" at bounding box center [630, 307] width 176 height 15
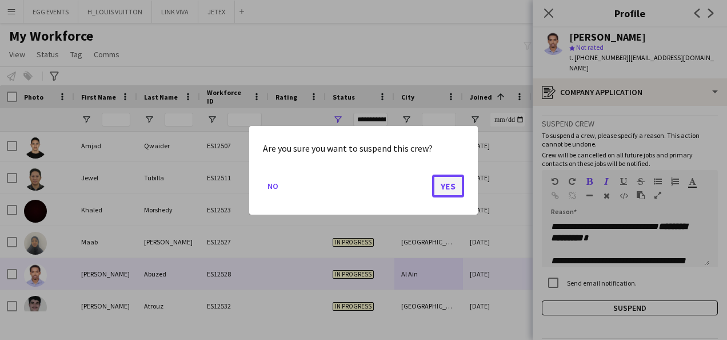
click at [460, 184] on button "Yes" at bounding box center [448, 185] width 32 height 23
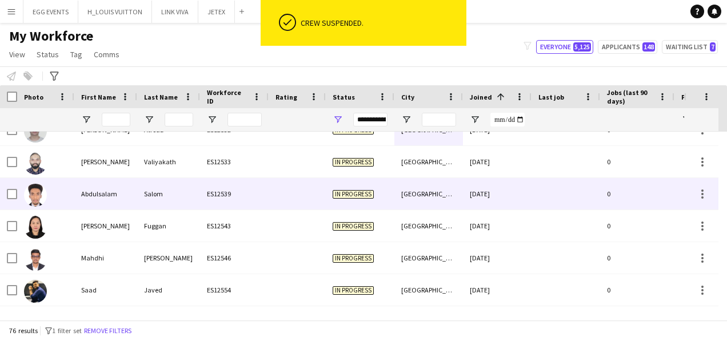
scroll to position [2037, 0]
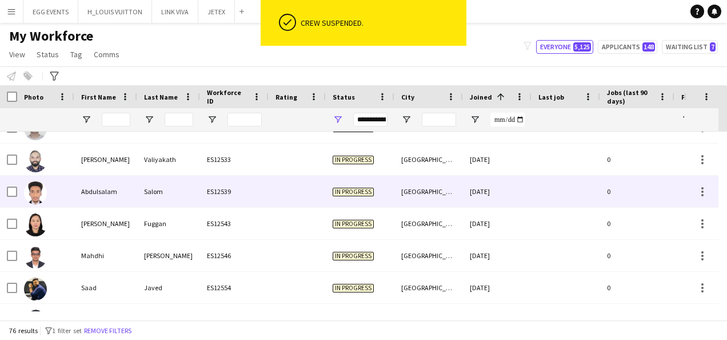
click at [461, 197] on div "[GEOGRAPHIC_DATA]" at bounding box center [429, 191] width 69 height 31
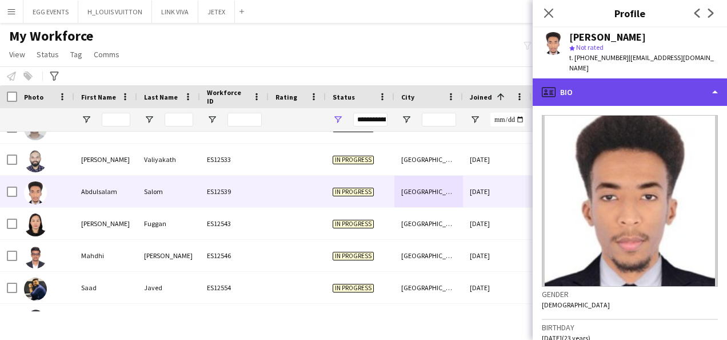
click at [659, 85] on div "profile Bio" at bounding box center [630, 91] width 194 height 27
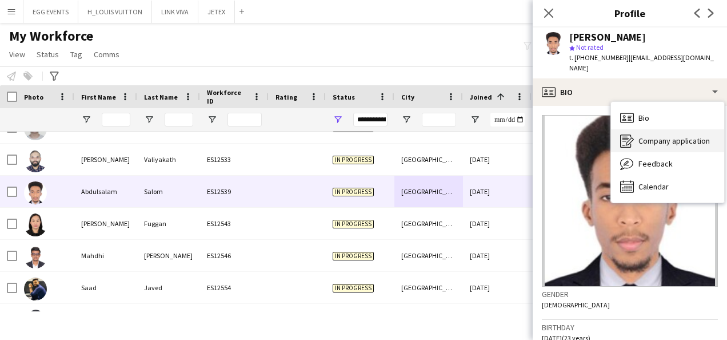
click at [634, 129] on div "Company application Company application" at bounding box center [667, 140] width 113 height 23
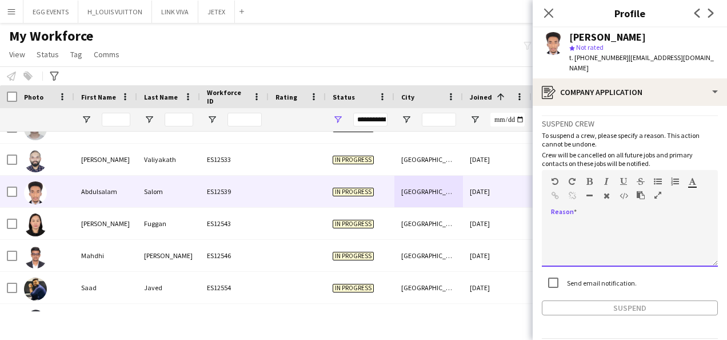
click at [575, 234] on div at bounding box center [630, 244] width 176 height 46
paste div
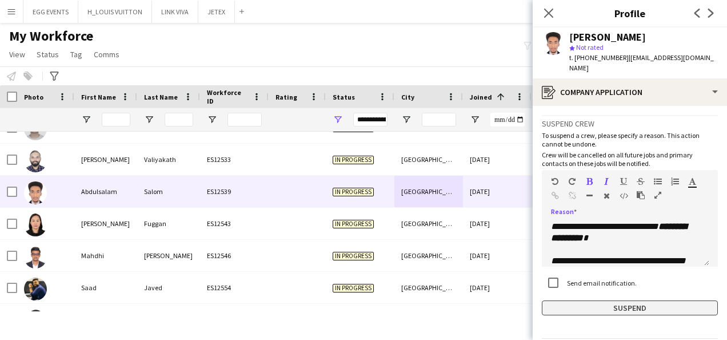
click at [553, 302] on button "Suspend" at bounding box center [630, 307] width 176 height 15
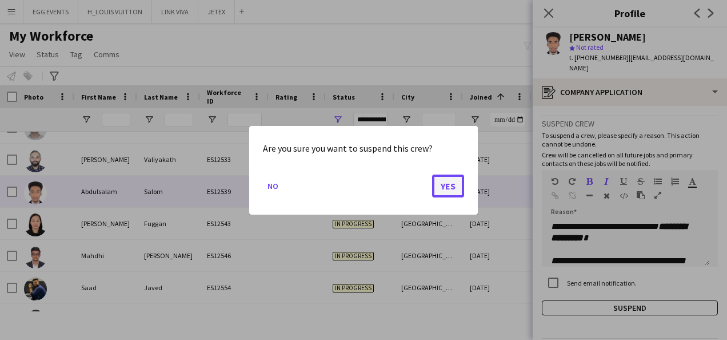
drag, startPoint x: 462, startPoint y: 177, endPoint x: 440, endPoint y: 178, distance: 21.8
click at [440, 178] on button "Yes" at bounding box center [448, 185] width 32 height 23
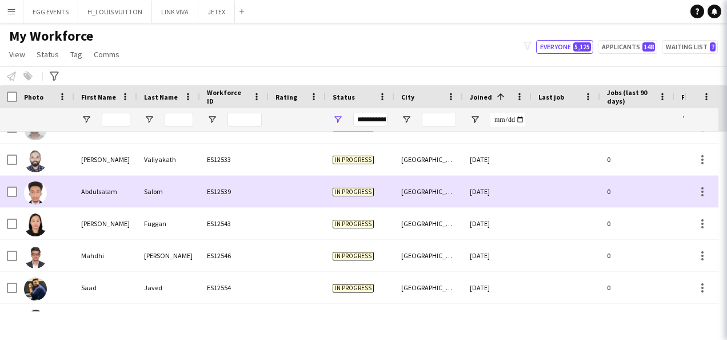
click at [440, 178] on div "[GEOGRAPHIC_DATA]" at bounding box center [429, 191] width 69 height 31
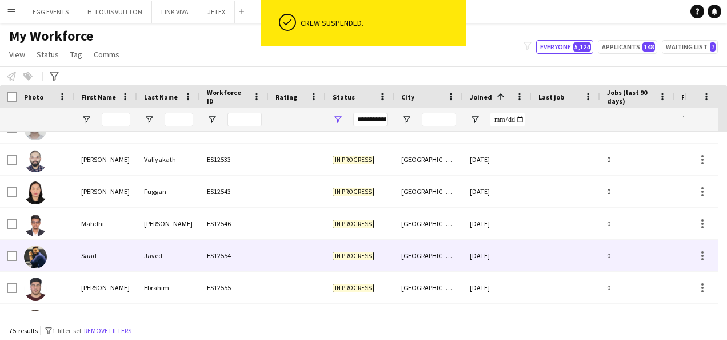
click at [394, 251] on div "In progress" at bounding box center [360, 255] width 69 height 31
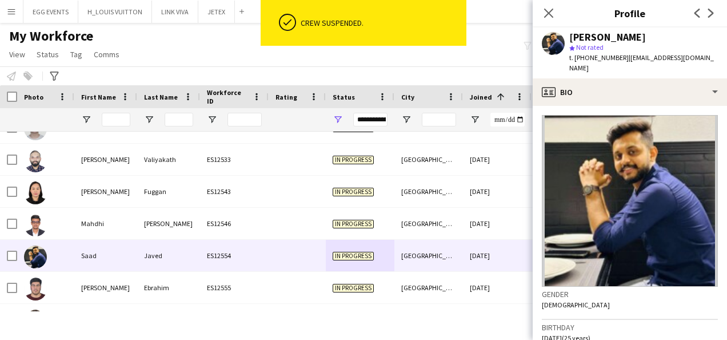
click at [656, 106] on app-crew-profile-bio "Gender Male Birthday 14-05-2000 (25 years) Location Dubai,dieera, Dubai, 25314 …" at bounding box center [630, 223] width 194 height 234
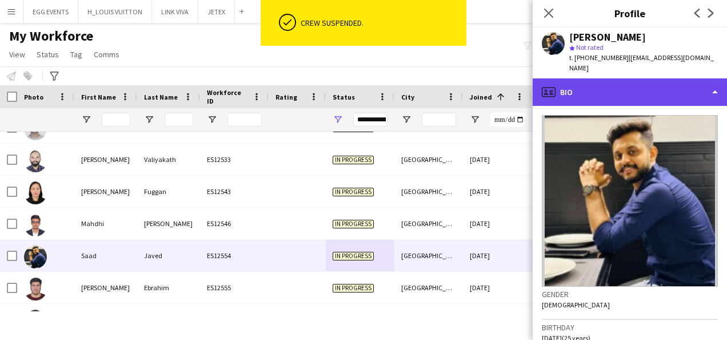
click at [679, 87] on div "profile Bio" at bounding box center [630, 91] width 194 height 27
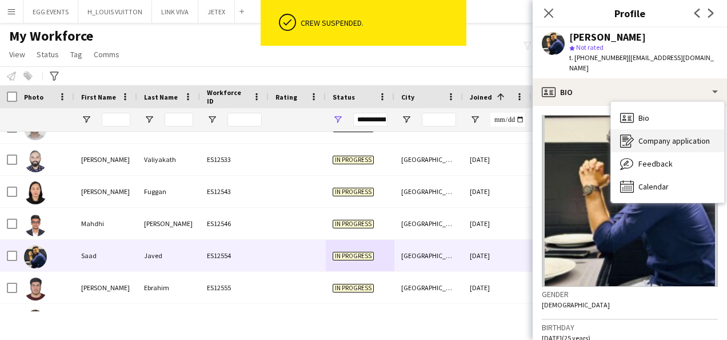
click at [652, 136] on span "Company application" at bounding box center [674, 141] width 71 height 10
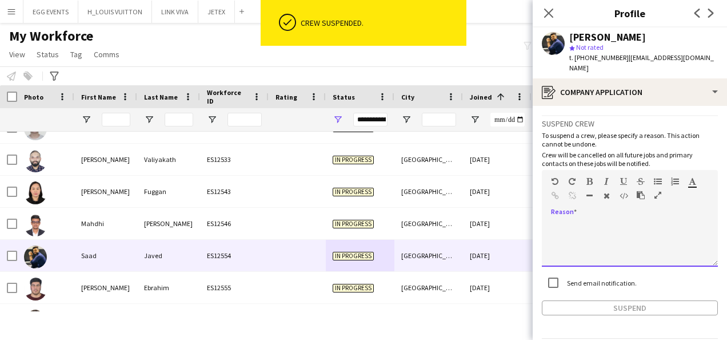
click at [588, 221] on div at bounding box center [630, 244] width 176 height 46
paste div
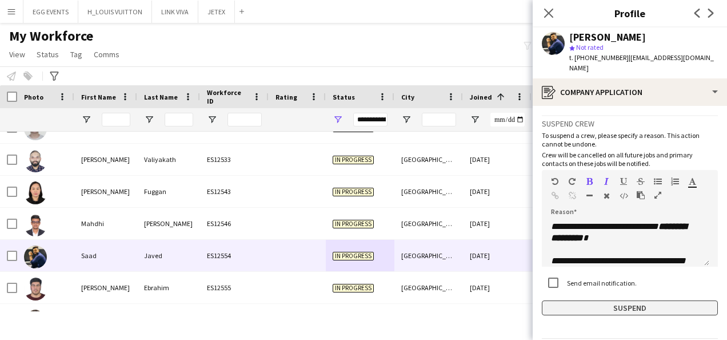
click at [563, 300] on button "Suspend" at bounding box center [630, 307] width 176 height 15
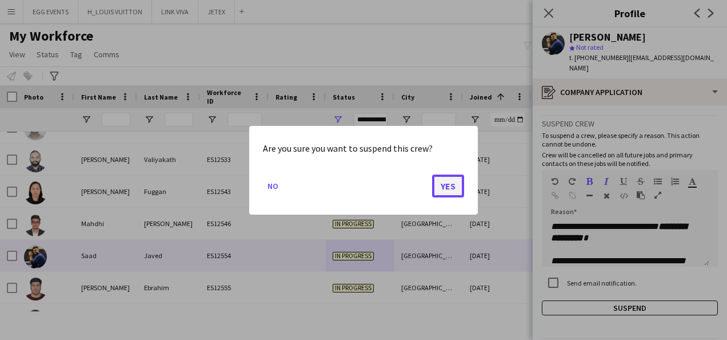
click at [445, 174] on button "Yes" at bounding box center [448, 185] width 32 height 23
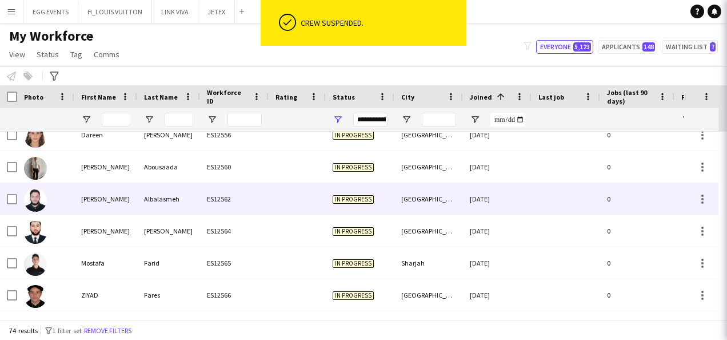
scroll to position [2190, 0]
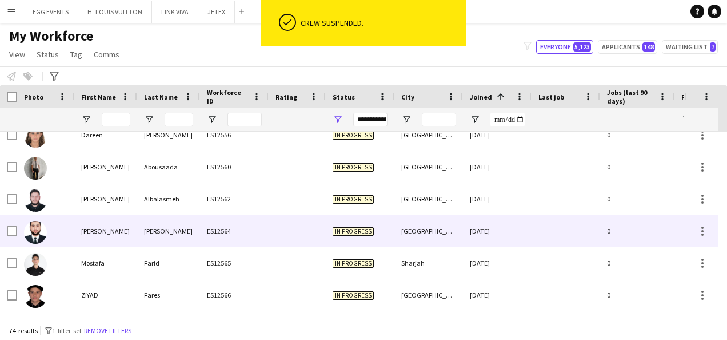
click at [469, 221] on div "05-10-2025" at bounding box center [497, 230] width 69 height 31
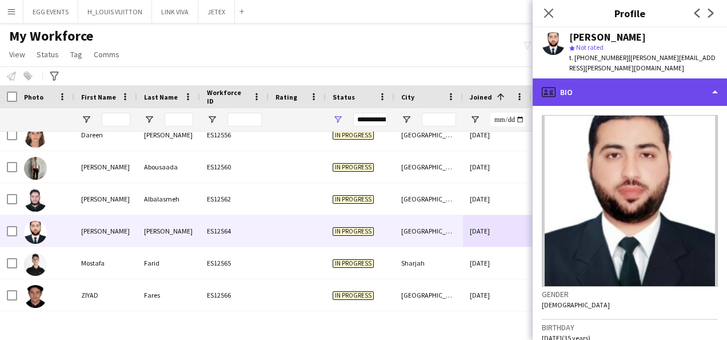
click at [620, 88] on div "profile Bio" at bounding box center [630, 91] width 194 height 27
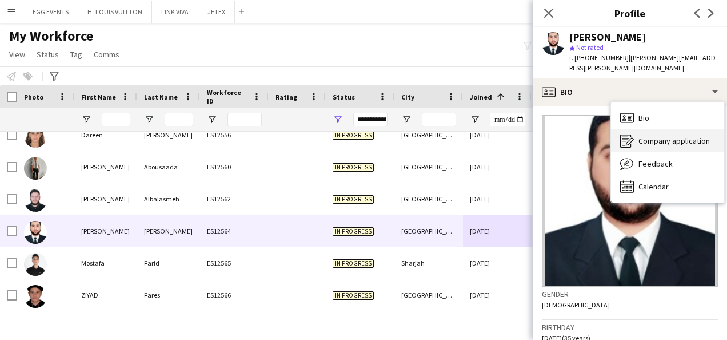
click at [626, 138] on div "Company application Company application" at bounding box center [667, 140] width 113 height 23
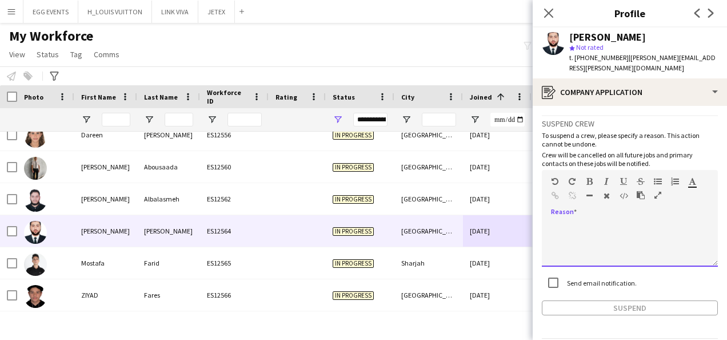
click at [583, 221] on div at bounding box center [630, 244] width 176 height 46
paste div
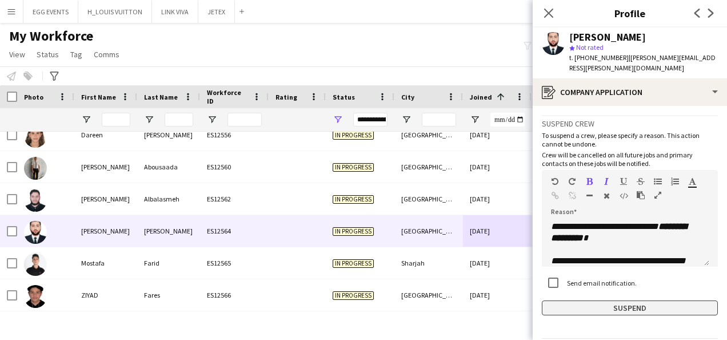
click at [553, 300] on button "Suspend" at bounding box center [630, 307] width 176 height 15
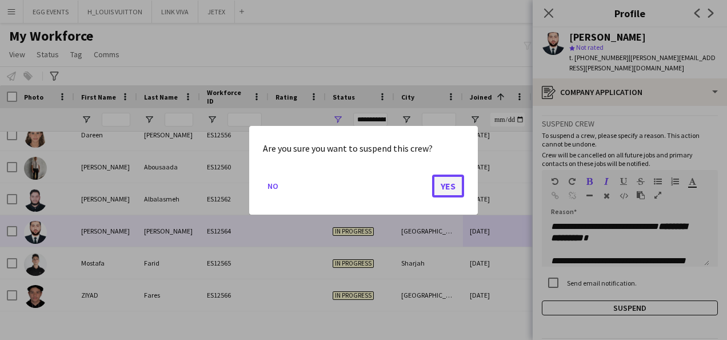
click at [461, 189] on button "Yes" at bounding box center [448, 185] width 32 height 23
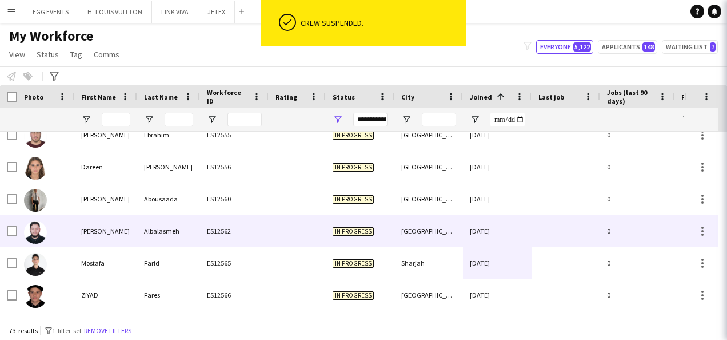
scroll to position [2158, 0]
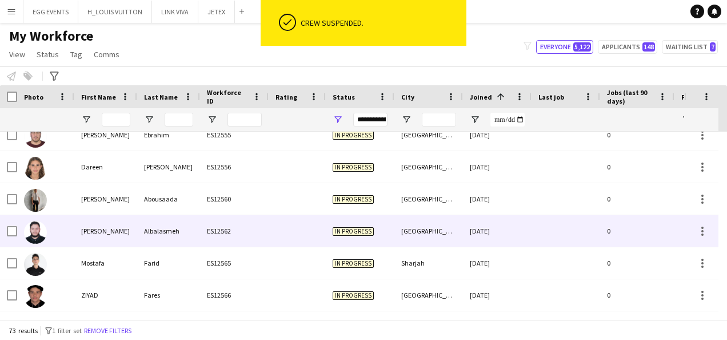
click at [421, 235] on div "[GEOGRAPHIC_DATA]" at bounding box center [429, 230] width 69 height 31
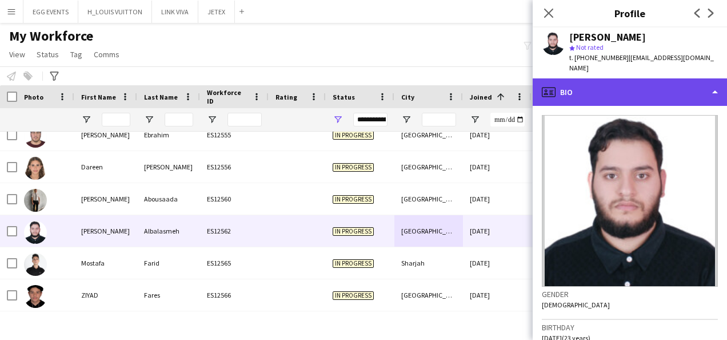
click at [634, 79] on div "profile Bio" at bounding box center [630, 91] width 194 height 27
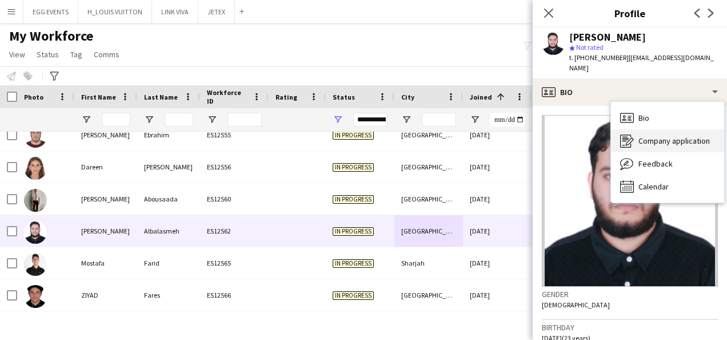
click at [631, 134] on icon "Company application" at bounding box center [627, 141] width 14 height 14
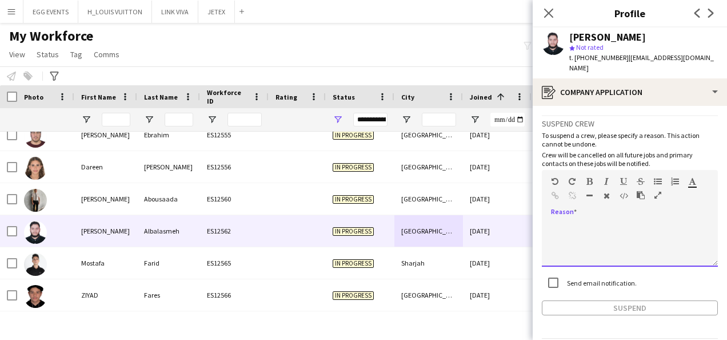
click at [564, 250] on div at bounding box center [630, 244] width 176 height 46
paste div
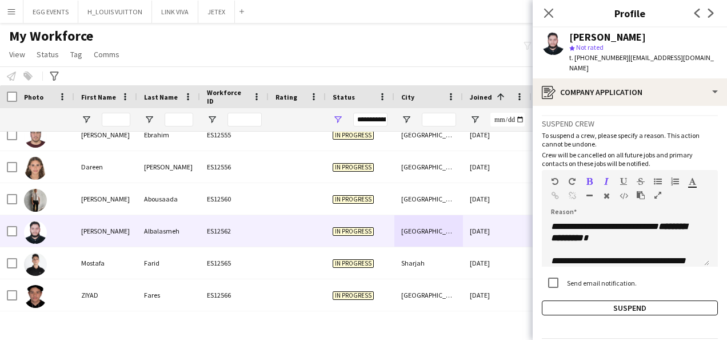
click at [557, 289] on div "**********" at bounding box center [630, 215] width 176 height 200
click at [554, 300] on button "Suspend" at bounding box center [630, 307] width 176 height 15
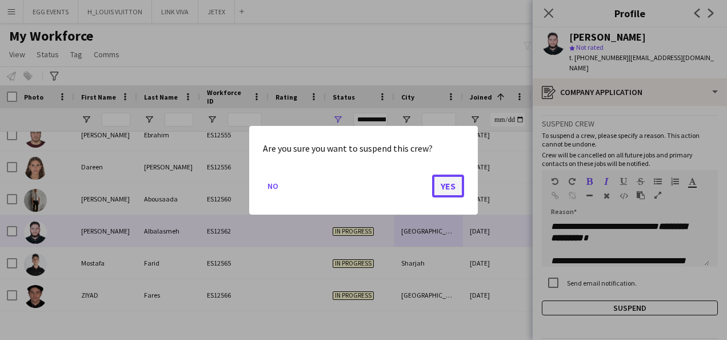
click at [457, 185] on button "Yes" at bounding box center [448, 185] width 32 height 23
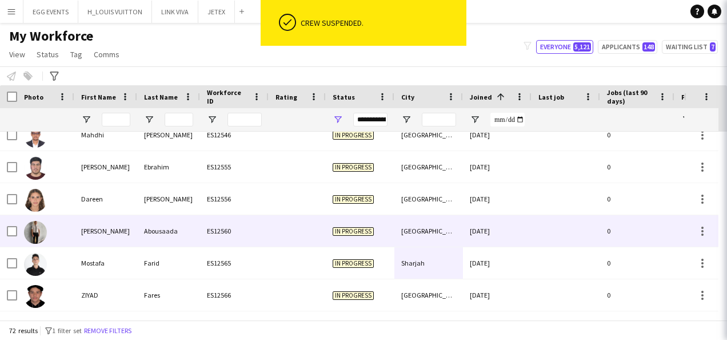
scroll to position [2126, 0]
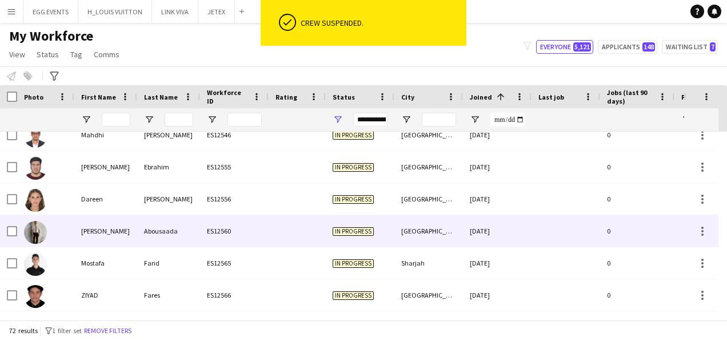
click at [428, 235] on div "[GEOGRAPHIC_DATA]" at bounding box center [429, 230] width 69 height 31
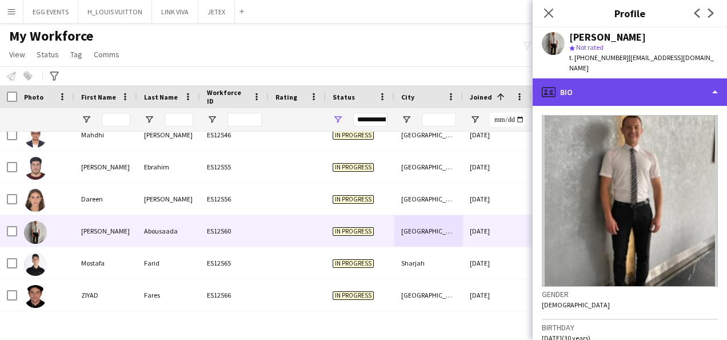
click at [623, 79] on div "profile Bio" at bounding box center [630, 91] width 194 height 27
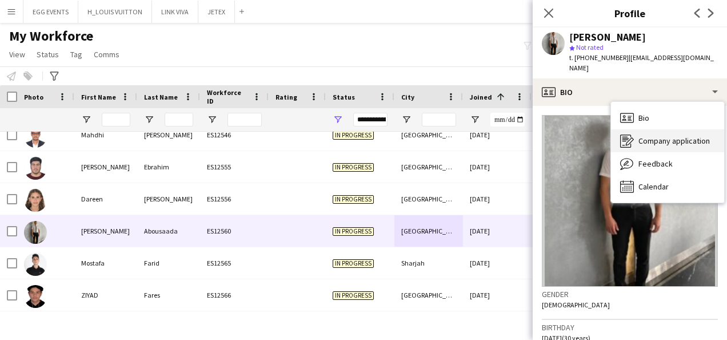
click at [627, 136] on icon at bounding box center [626, 136] width 6 height 1
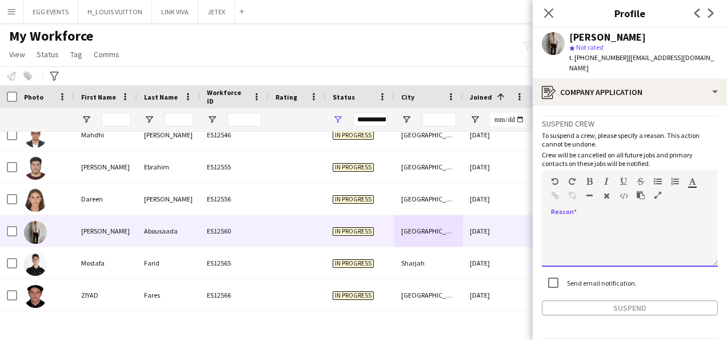
click at [569, 221] on div at bounding box center [630, 244] width 176 height 46
paste div
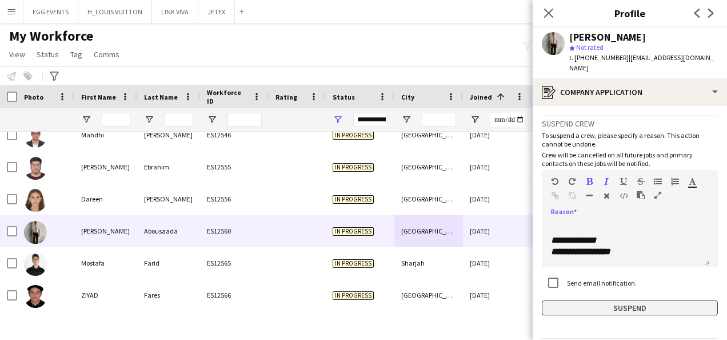
click at [553, 300] on button "Suspend" at bounding box center [630, 307] width 176 height 15
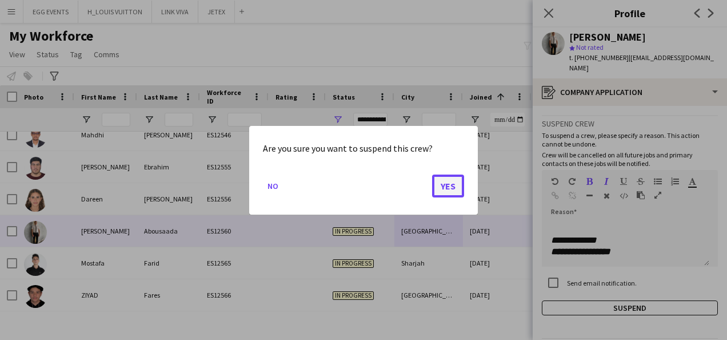
click at [447, 185] on button "Yes" at bounding box center [448, 185] width 32 height 23
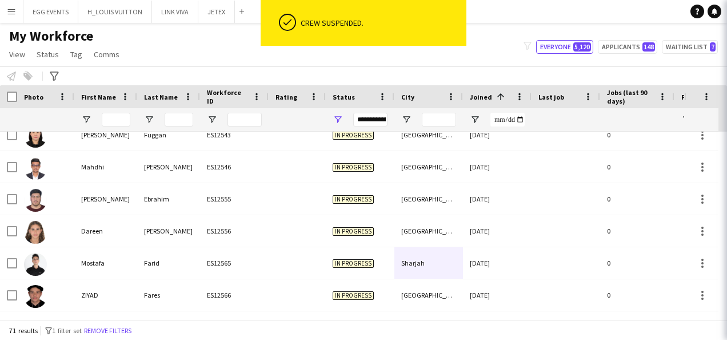
scroll to position [2094, 0]
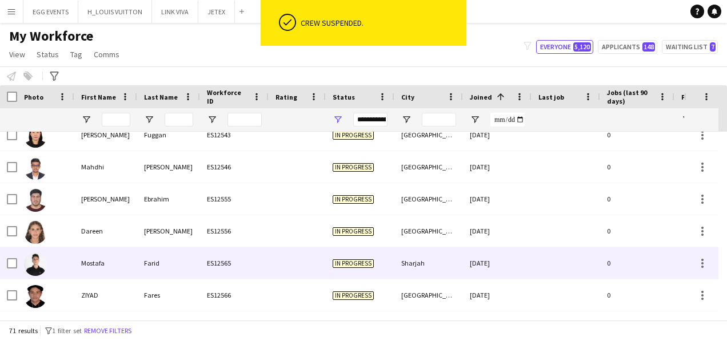
click at [416, 257] on div "Sharjah" at bounding box center [429, 262] width 69 height 31
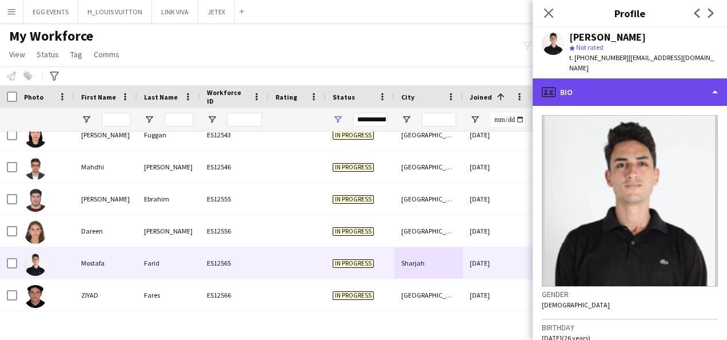
click at [624, 90] on div "profile Bio" at bounding box center [630, 91] width 194 height 27
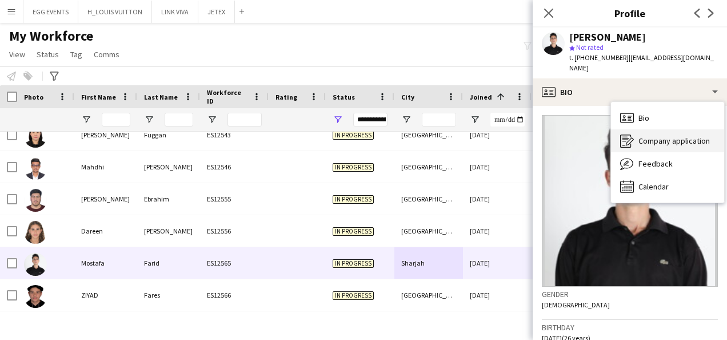
click at [629, 129] on div "Company application Company application" at bounding box center [667, 140] width 113 height 23
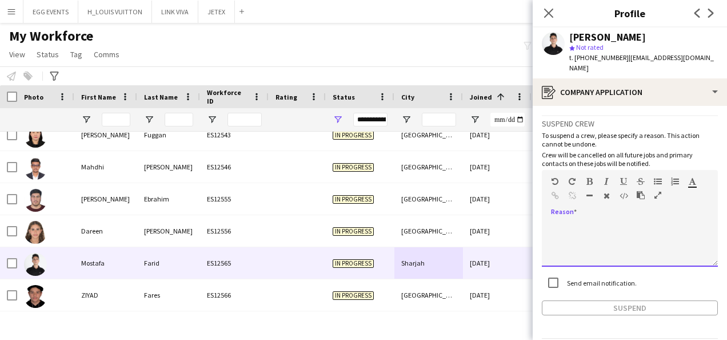
click at [574, 230] on div at bounding box center [630, 244] width 176 height 46
paste div
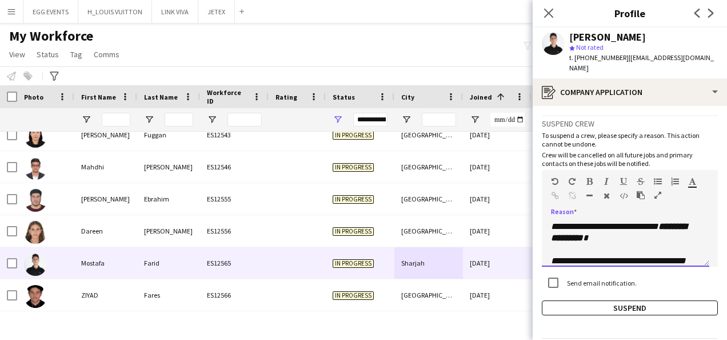
scroll to position [161, 0]
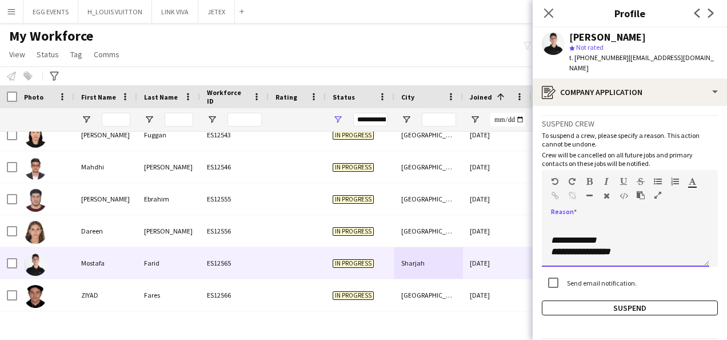
click at [574, 230] on p at bounding box center [625, 228] width 149 height 11
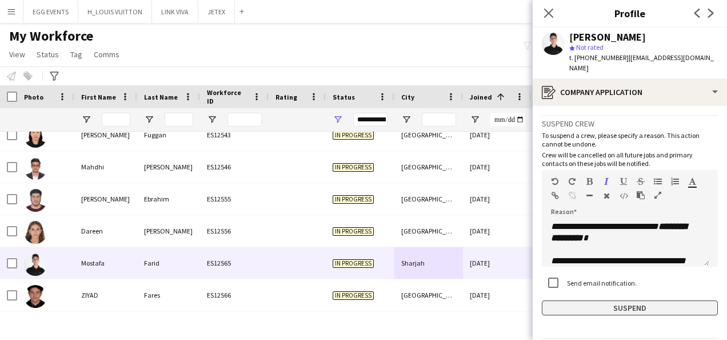
click at [562, 300] on button "Suspend" at bounding box center [630, 307] width 176 height 15
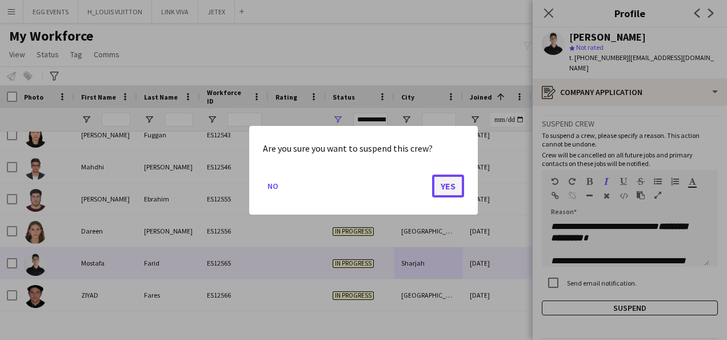
click at [460, 176] on button "Yes" at bounding box center [448, 185] width 32 height 23
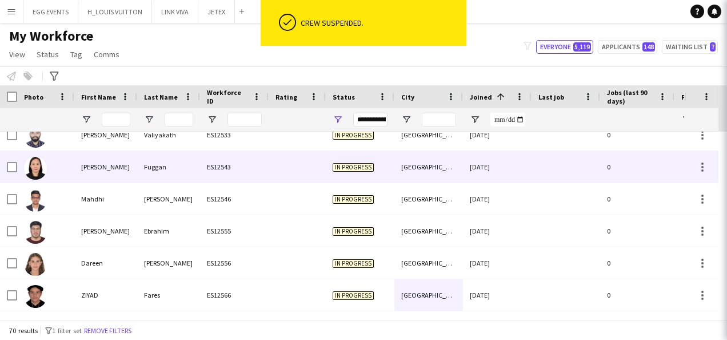
scroll to position [2062, 0]
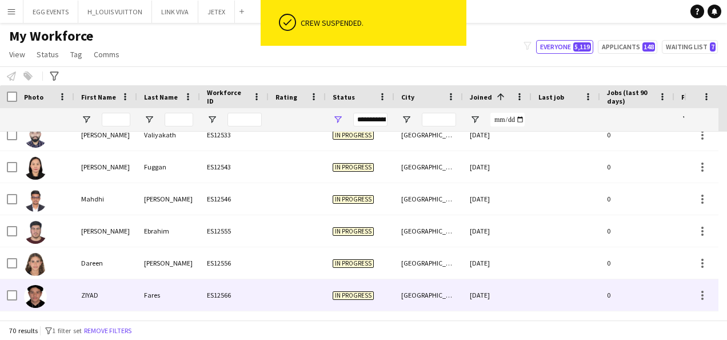
click at [419, 288] on div "Riyadh" at bounding box center [429, 294] width 69 height 31
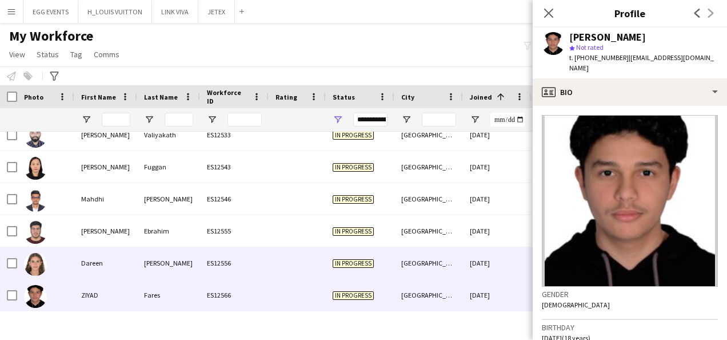
click at [455, 252] on div "[GEOGRAPHIC_DATA]" at bounding box center [429, 262] width 69 height 31
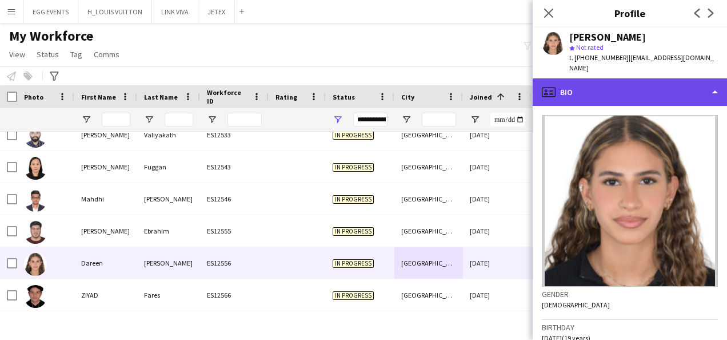
click at [646, 93] on div "profile Bio" at bounding box center [630, 91] width 194 height 27
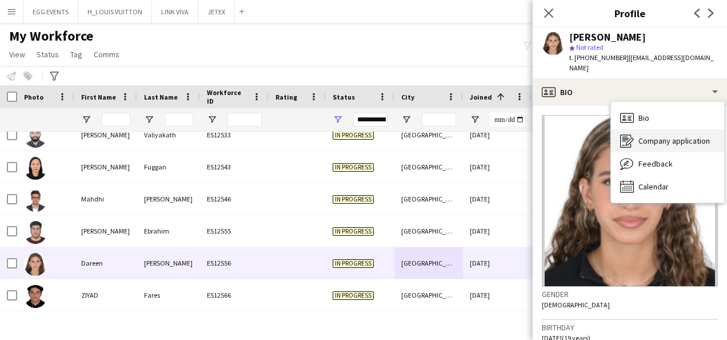
click at [632, 134] on icon "Company application" at bounding box center [627, 141] width 14 height 14
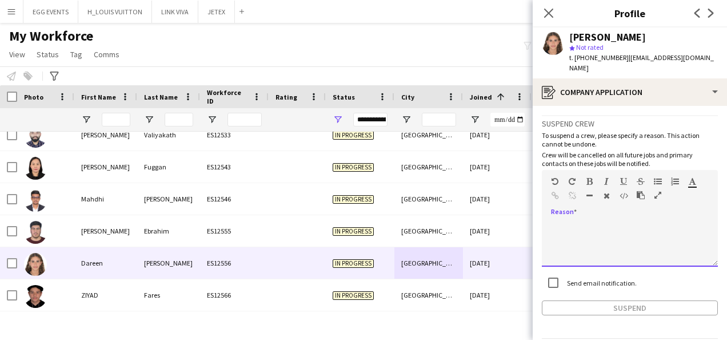
click at [569, 245] on div at bounding box center [630, 244] width 176 height 46
paste div
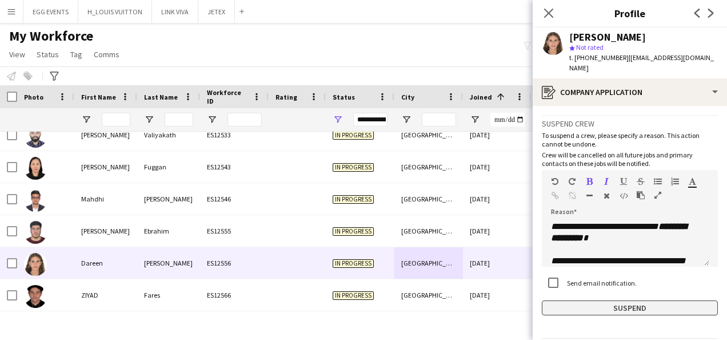
click at [552, 300] on button "Suspend" at bounding box center [630, 307] width 176 height 15
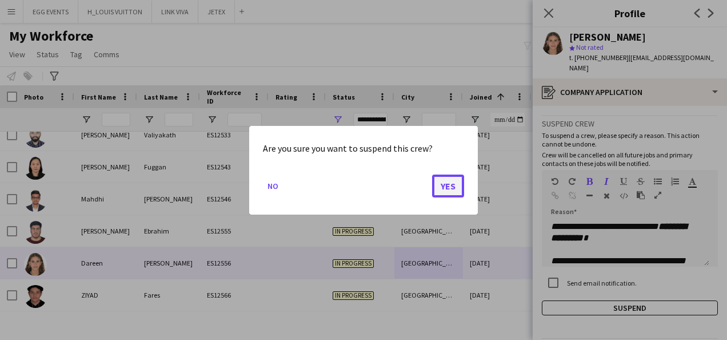
click at [443, 181] on button "Yes" at bounding box center [448, 185] width 32 height 23
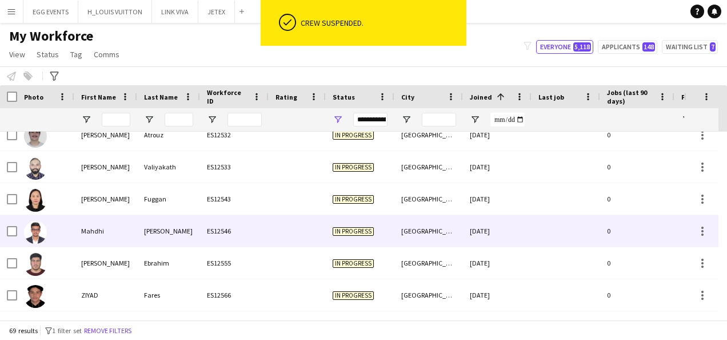
click at [412, 224] on div "[GEOGRAPHIC_DATA]" at bounding box center [429, 230] width 69 height 31
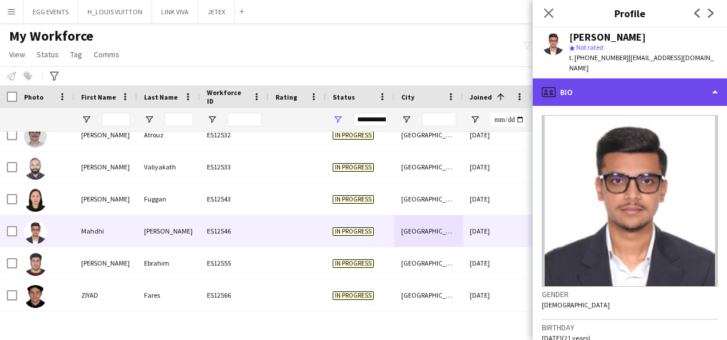
click at [595, 91] on div "profile Bio" at bounding box center [630, 91] width 194 height 27
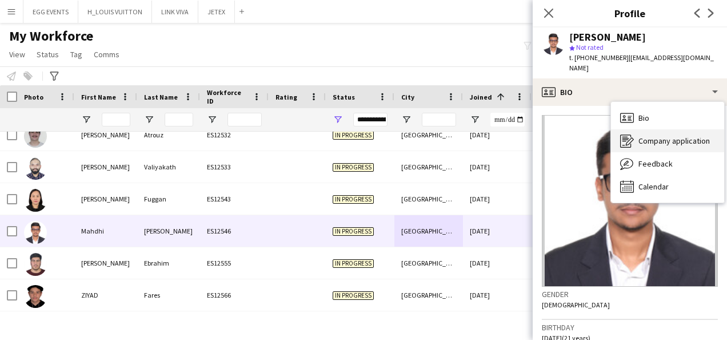
click at [622, 129] on div "Company application Company application" at bounding box center [667, 140] width 113 height 23
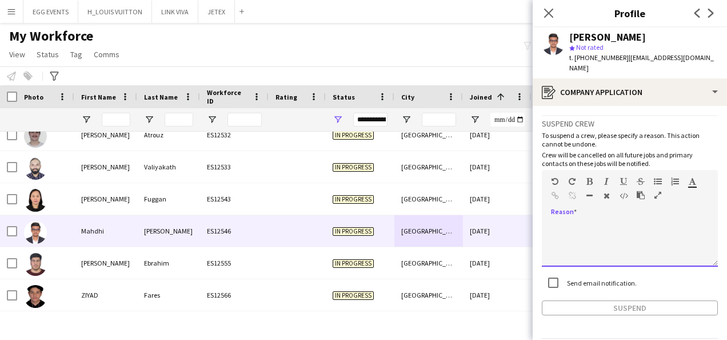
click at [573, 221] on div at bounding box center [630, 244] width 176 height 46
paste div
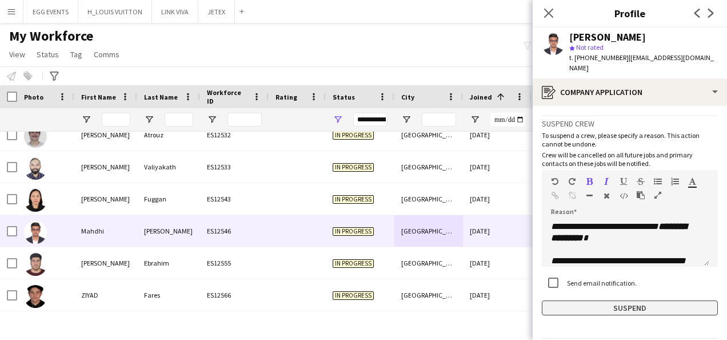
click at [552, 300] on button "Suspend" at bounding box center [630, 307] width 176 height 15
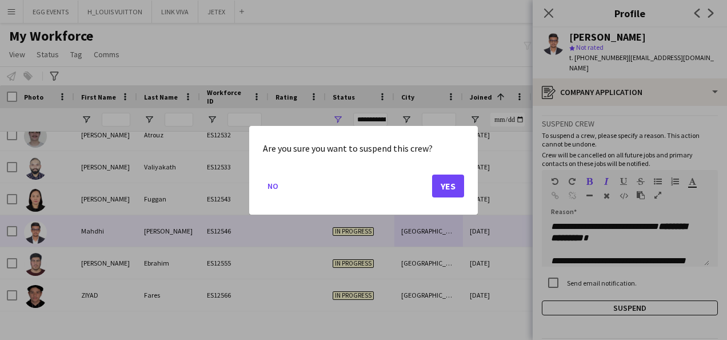
click at [448, 197] on mat-dialog-actions "No Yes" at bounding box center [363, 189] width 201 height 49
click at [444, 193] on button "Yes" at bounding box center [448, 185] width 32 height 23
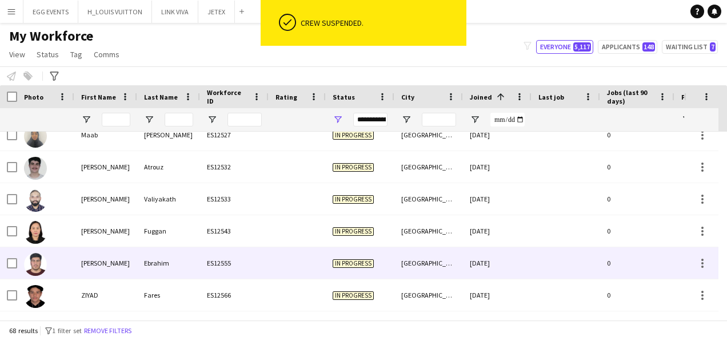
click at [440, 247] on div "[GEOGRAPHIC_DATA]" at bounding box center [429, 262] width 69 height 31
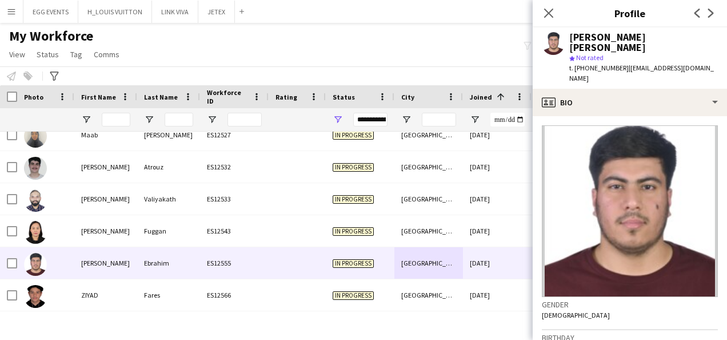
click at [650, 66] on div "Vahid Ali Ebrahim star Not rated t. +971503840718 | ali_ebrahim99@live.com" at bounding box center [630, 57] width 194 height 61
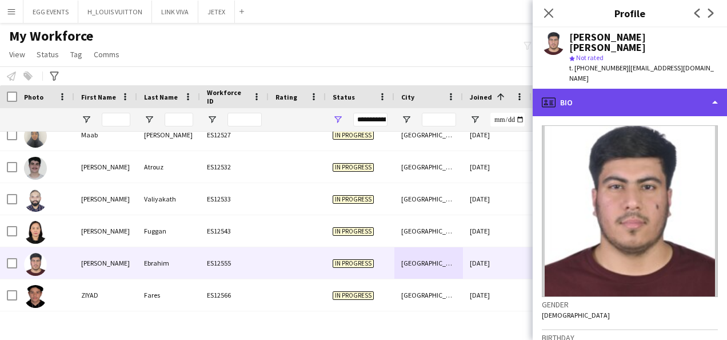
click at [640, 89] on div "profile Bio" at bounding box center [630, 102] width 194 height 27
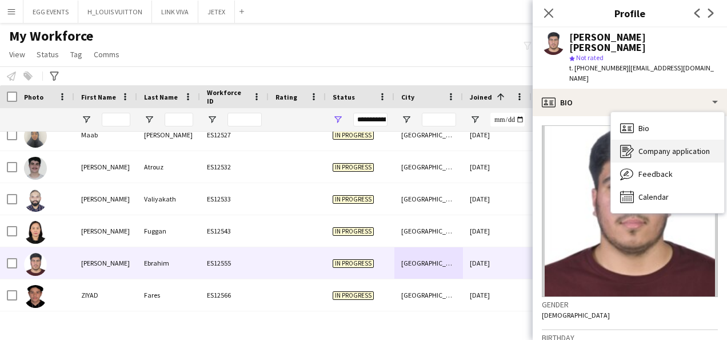
click at [639, 146] on span "Company application" at bounding box center [674, 151] width 71 height 10
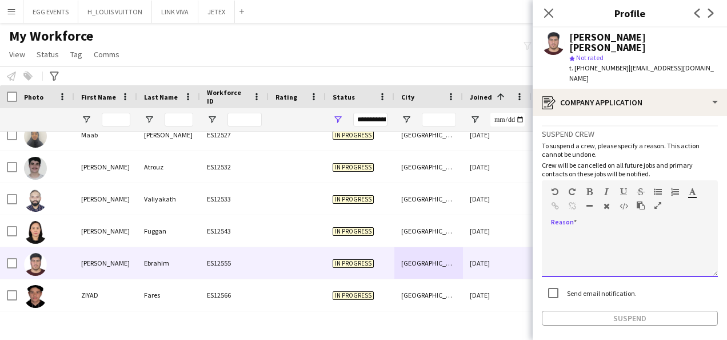
click at [567, 246] on div at bounding box center [630, 254] width 176 height 46
paste div
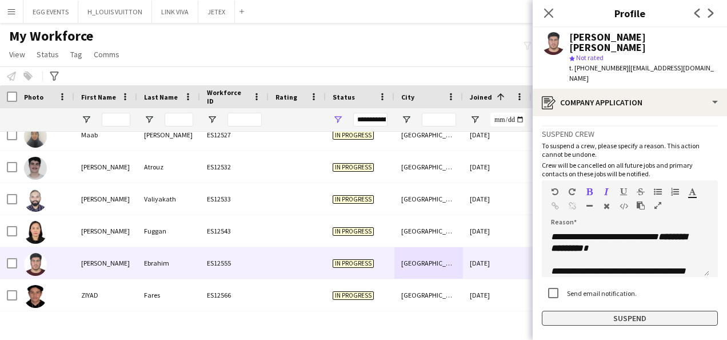
click at [544, 310] on button "Suspend" at bounding box center [630, 317] width 176 height 15
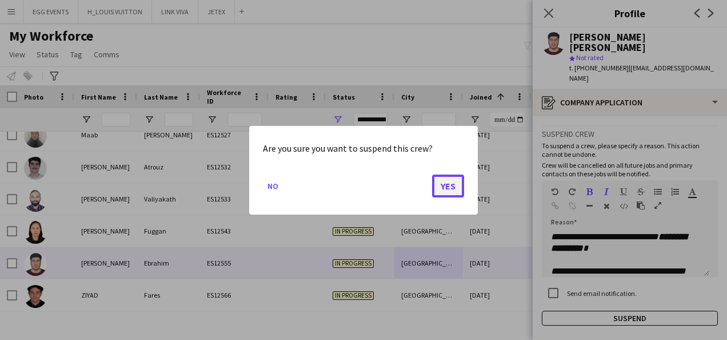
click at [444, 182] on button "Yes" at bounding box center [448, 185] width 32 height 23
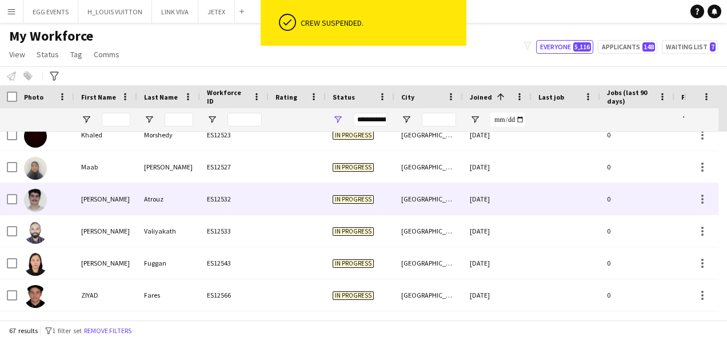
click at [444, 183] on div "[GEOGRAPHIC_DATA]" at bounding box center [429, 198] width 69 height 31
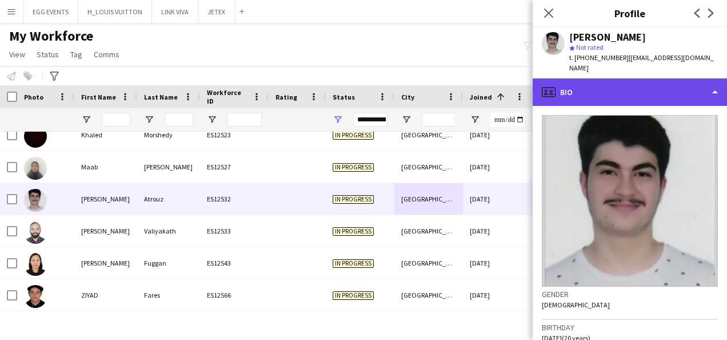
click at [613, 86] on div "profile Bio" at bounding box center [630, 91] width 194 height 27
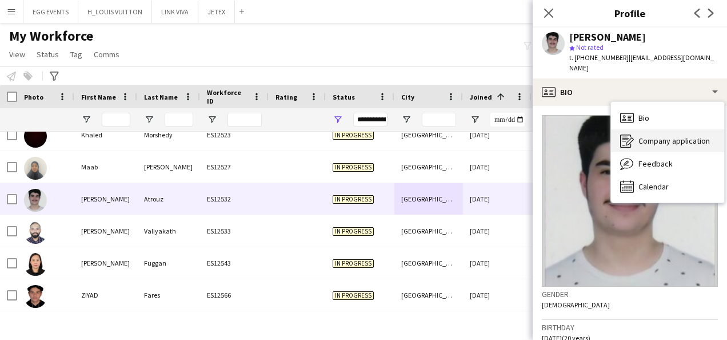
click at [630, 129] on div "Company application Company application" at bounding box center [667, 140] width 113 height 23
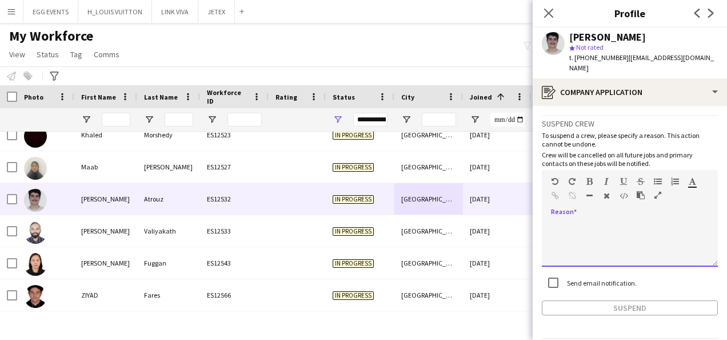
click at [576, 228] on div at bounding box center [630, 244] width 176 height 46
paste div
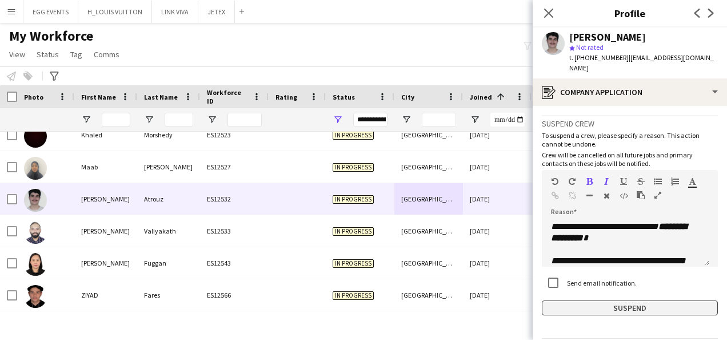
click at [551, 300] on button "Suspend" at bounding box center [630, 307] width 176 height 15
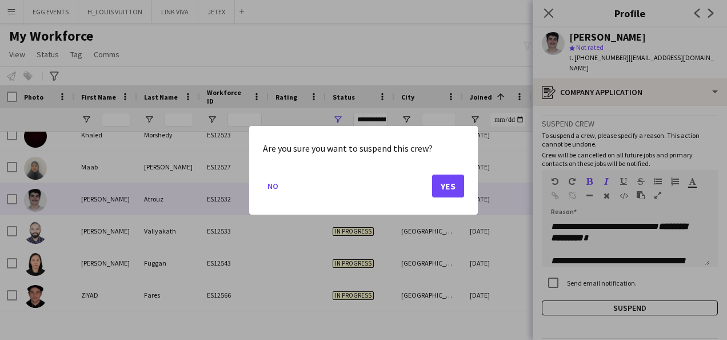
drag, startPoint x: 438, startPoint y: 198, endPoint x: 469, endPoint y: 174, distance: 39.2
click at [469, 174] on div "Are you sure you want to suspend this crew? No Yes" at bounding box center [363, 170] width 229 height 89
click at [457, 181] on button "Yes" at bounding box center [448, 185] width 32 height 23
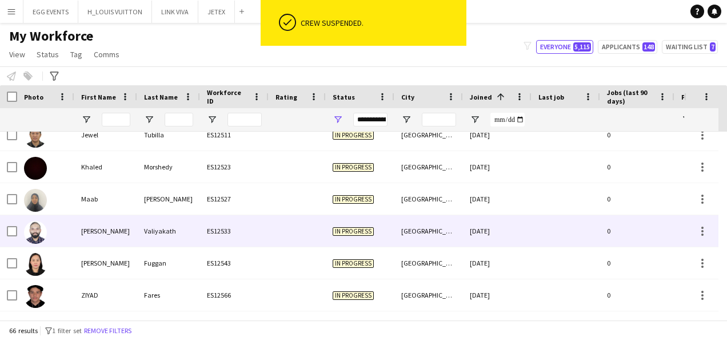
click at [426, 238] on div "[GEOGRAPHIC_DATA]" at bounding box center [429, 230] width 69 height 31
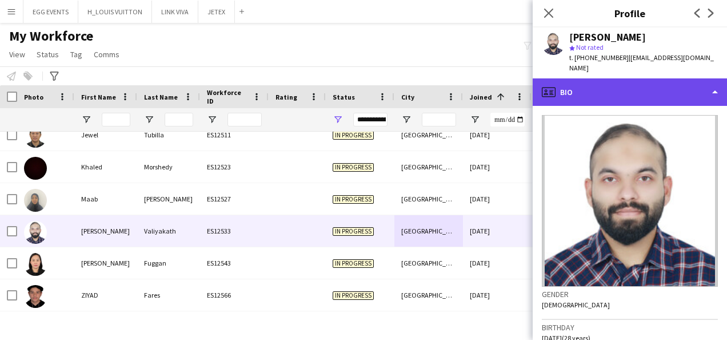
click at [630, 91] on div "profile Bio" at bounding box center [630, 91] width 194 height 27
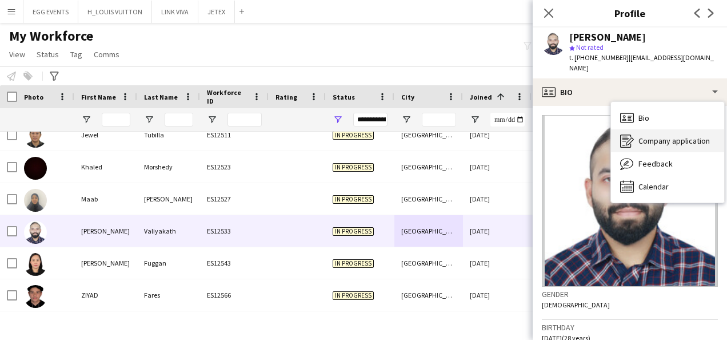
click at [621, 129] on div "Company application Company application" at bounding box center [667, 140] width 113 height 23
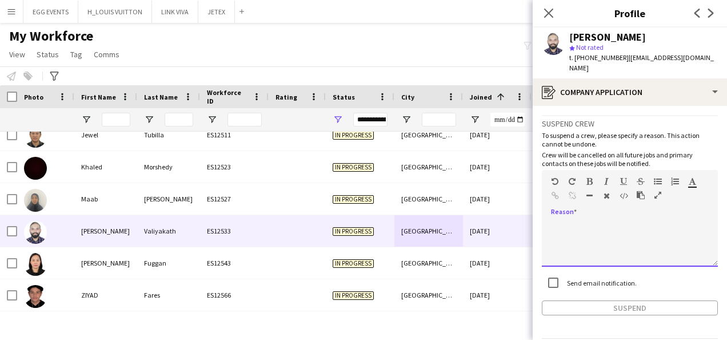
click at [565, 238] on div at bounding box center [630, 244] width 176 height 46
paste div
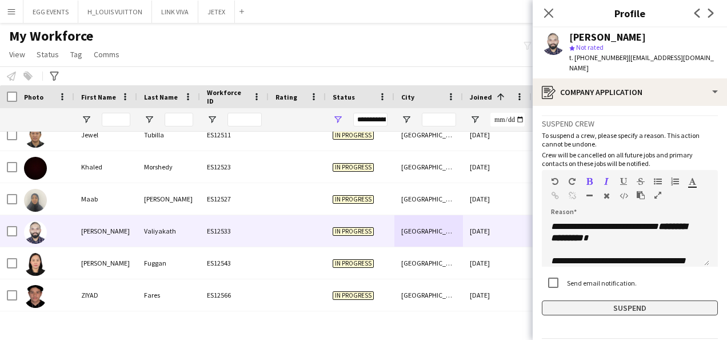
click at [543, 300] on button "Suspend" at bounding box center [630, 307] width 176 height 15
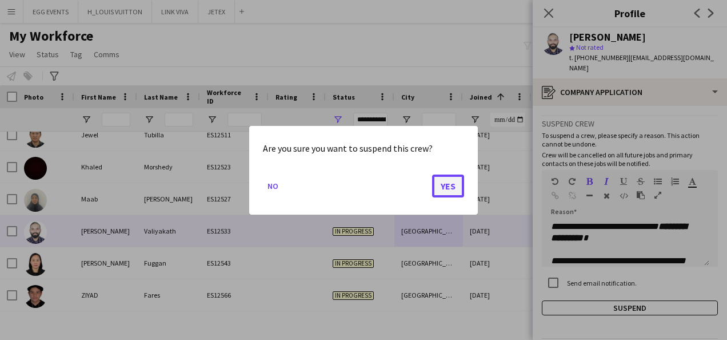
click at [453, 177] on button "Yes" at bounding box center [448, 185] width 32 height 23
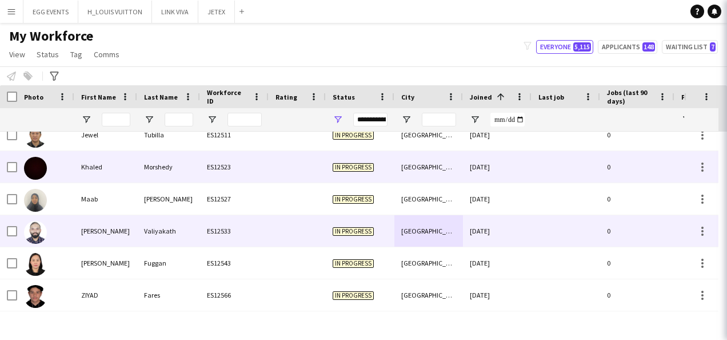
scroll to position [1902, 0]
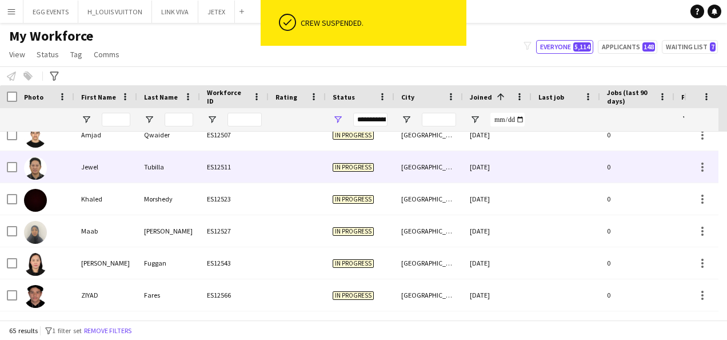
click at [453, 177] on div "[GEOGRAPHIC_DATA]" at bounding box center [429, 166] width 69 height 31
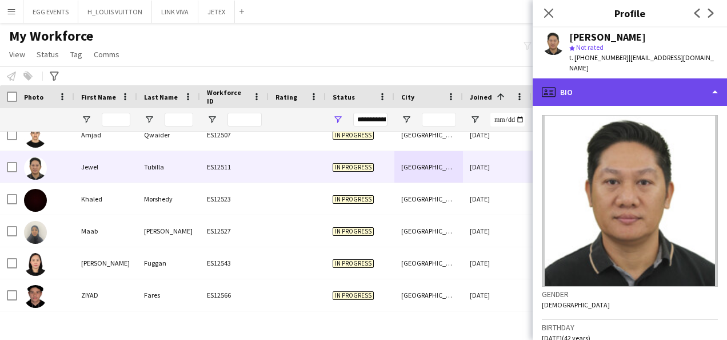
click at [608, 90] on div "profile Bio" at bounding box center [630, 91] width 194 height 27
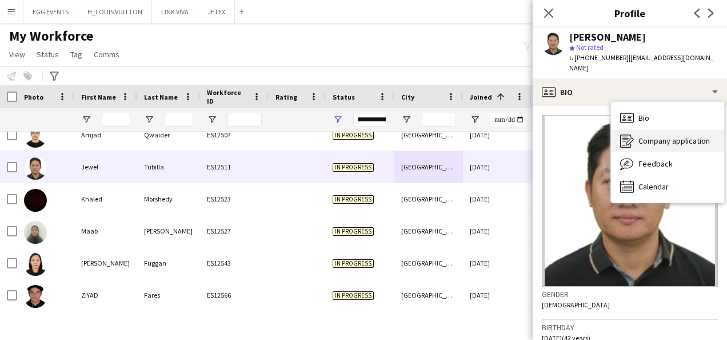
click at [626, 134] on icon "Company application" at bounding box center [627, 141] width 14 height 14
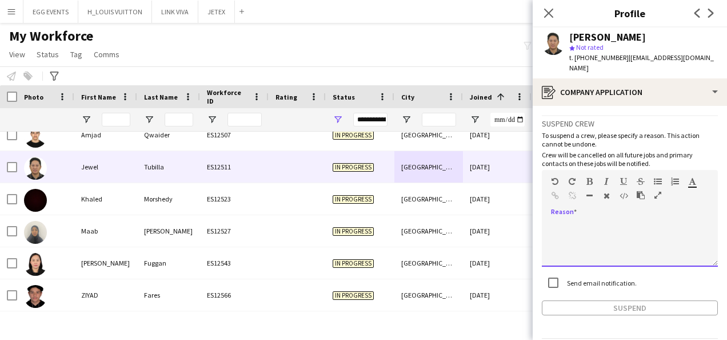
click at [591, 222] on div at bounding box center [630, 244] width 176 height 46
paste div
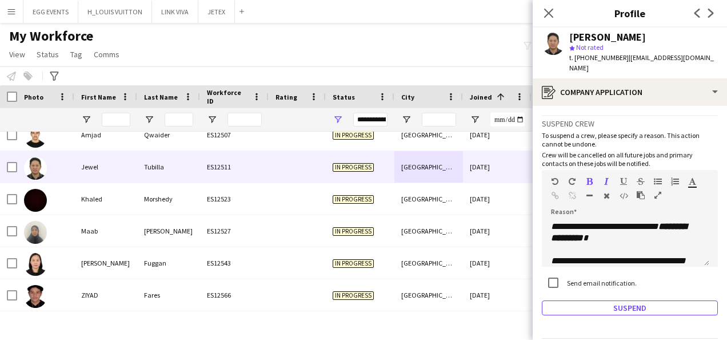
drag, startPoint x: 556, startPoint y: 303, endPoint x: 453, endPoint y: 191, distance: 152.5
click at [453, 191] on body "Menu Boards Boards Boards All jobs Status Workforce Workforce My Workforce Recr…" at bounding box center [363, 170] width 727 height 340
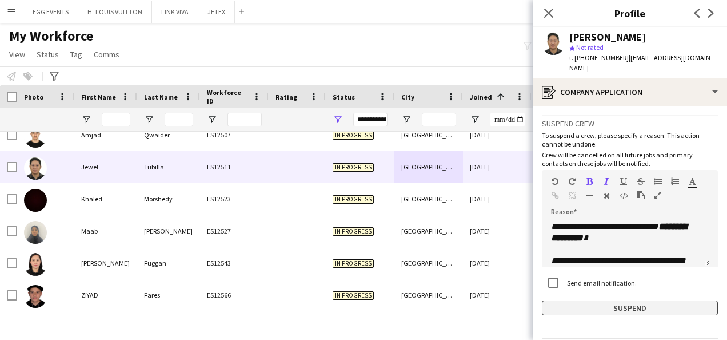
click at [591, 300] on button "Suspend" at bounding box center [630, 307] width 176 height 15
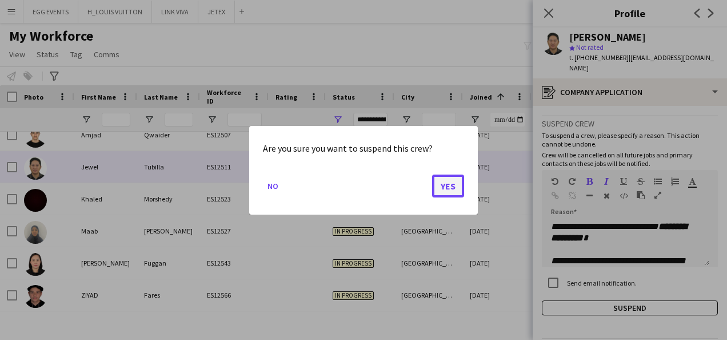
click at [452, 193] on button "Yes" at bounding box center [448, 185] width 32 height 23
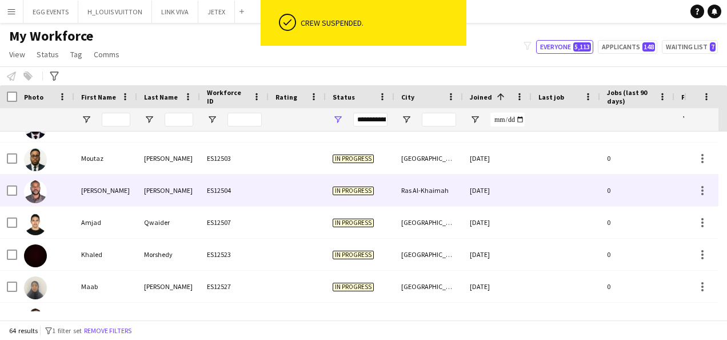
click at [449, 193] on div "Ras Al-Khaimah" at bounding box center [429, 189] width 69 height 31
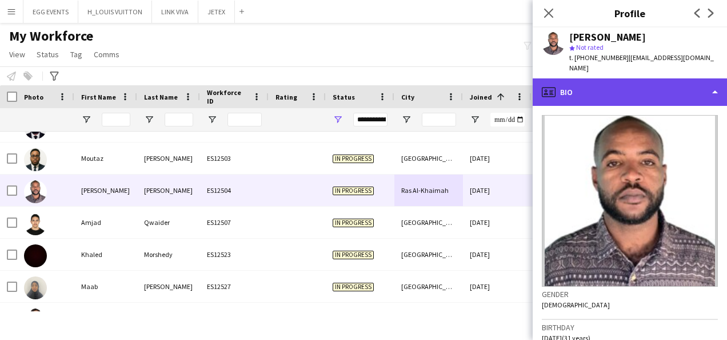
click at [611, 83] on div "profile Bio" at bounding box center [630, 91] width 194 height 27
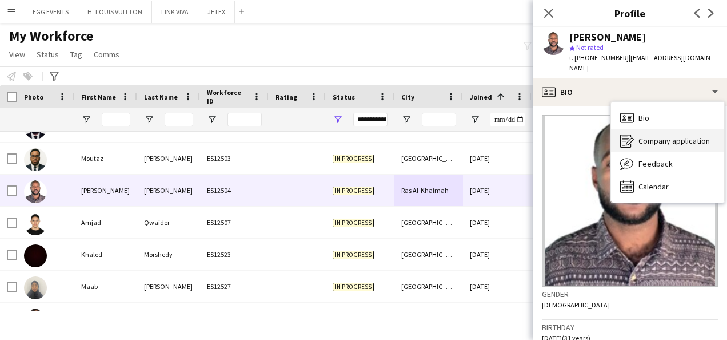
click at [622, 129] on div "Company application Company application" at bounding box center [667, 140] width 113 height 23
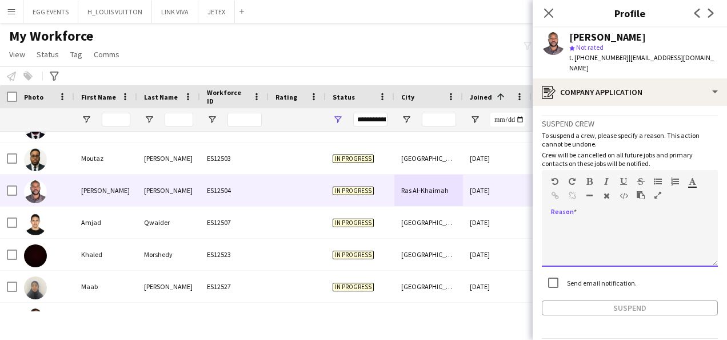
click at [561, 246] on div at bounding box center [630, 244] width 176 height 46
paste div
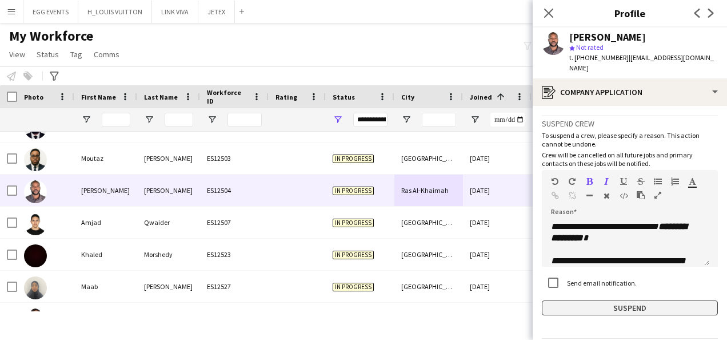
click at [544, 300] on button "Suspend" at bounding box center [630, 307] width 176 height 15
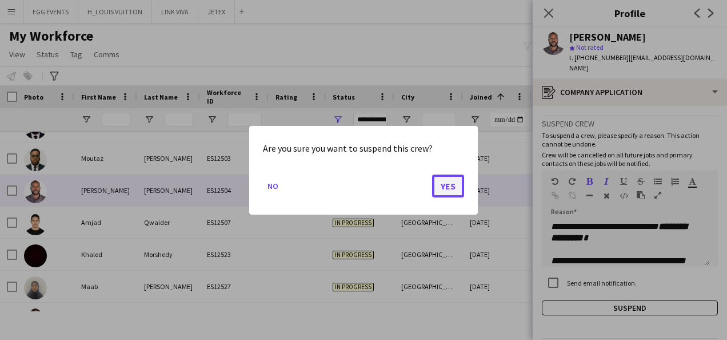
click at [459, 186] on button "Yes" at bounding box center [448, 185] width 32 height 23
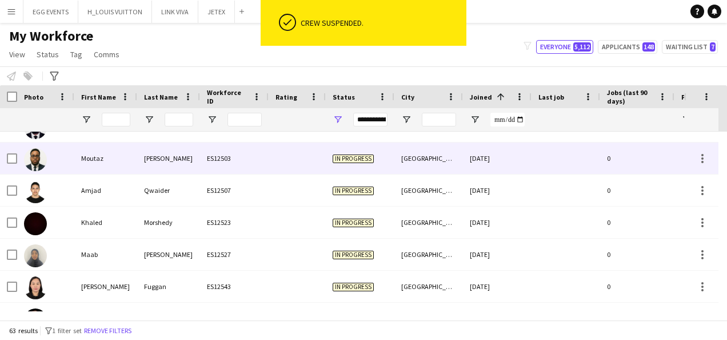
click at [497, 150] on div "[DATE]" at bounding box center [497, 157] width 69 height 31
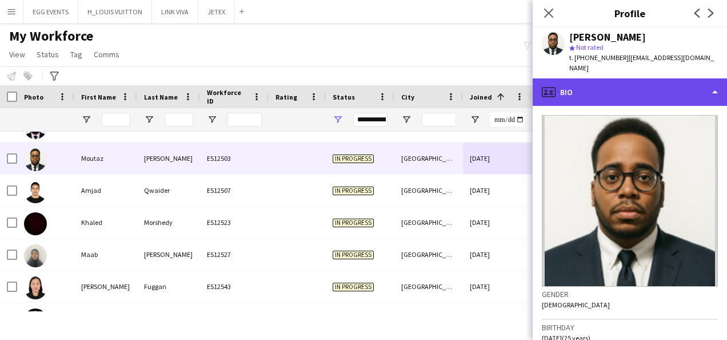
click at [630, 95] on div "profile Bio" at bounding box center [630, 91] width 194 height 27
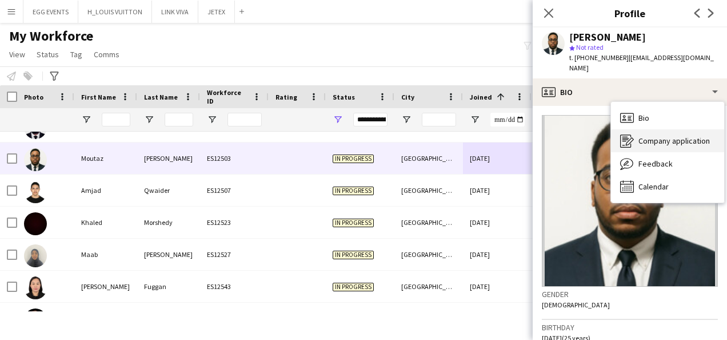
click at [627, 134] on icon "Company application" at bounding box center [627, 141] width 14 height 14
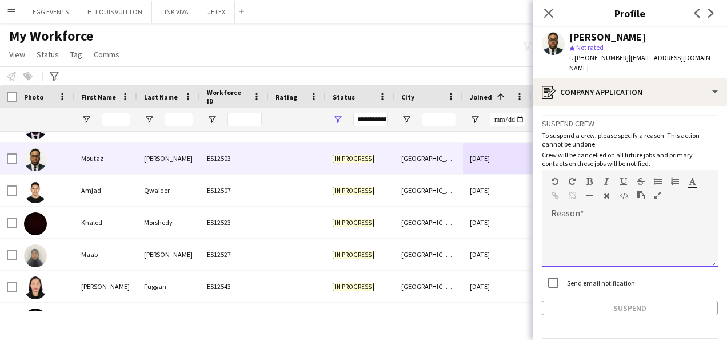
click at [598, 225] on div at bounding box center [630, 244] width 176 height 46
paste div
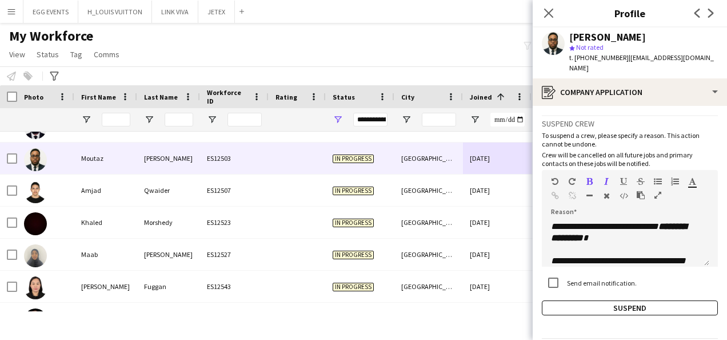
click at [545, 289] on div "**********" at bounding box center [630, 215] width 176 height 200
click at [548, 300] on button "Suspend" at bounding box center [630, 307] width 176 height 15
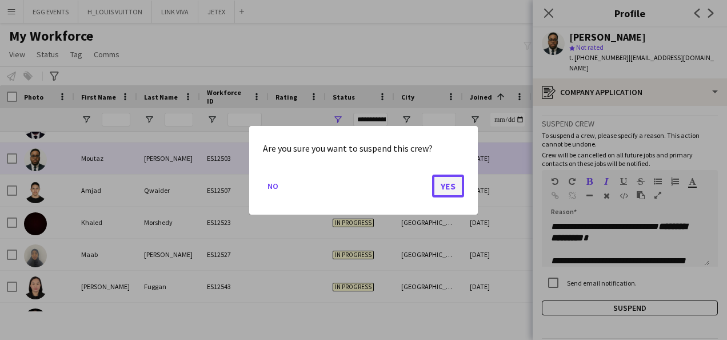
click at [461, 176] on button "Yes" at bounding box center [448, 185] width 32 height 23
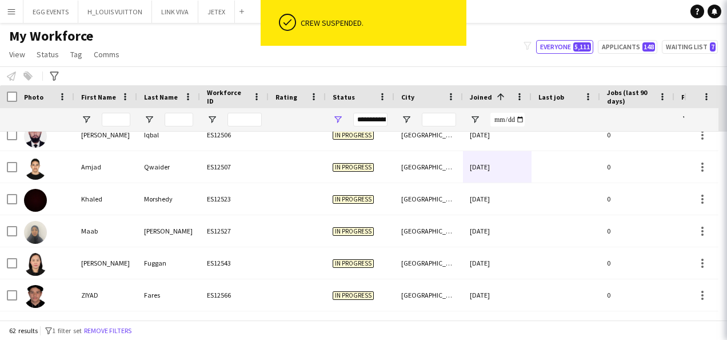
scroll to position [1806, 0]
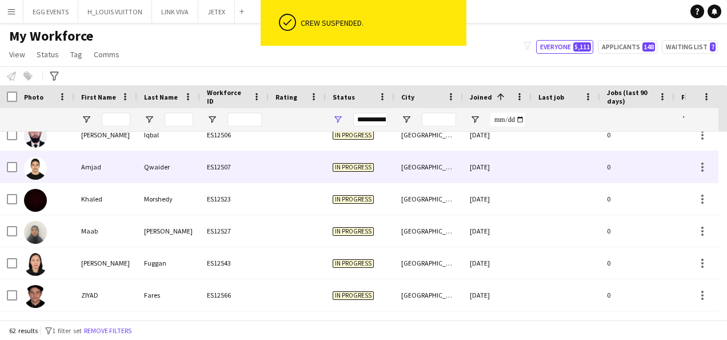
click at [481, 168] on div "18-09-2025" at bounding box center [497, 166] width 69 height 31
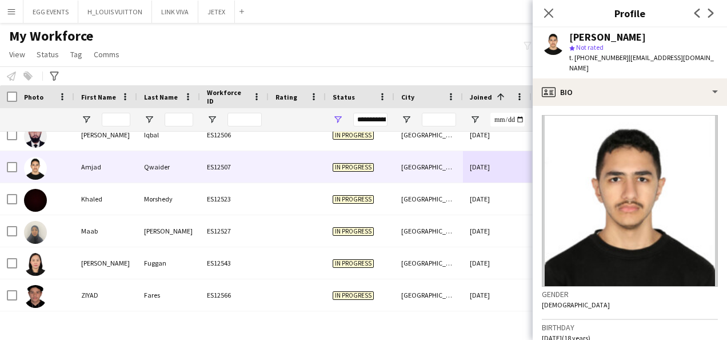
click at [642, 115] on img at bounding box center [630, 201] width 176 height 172
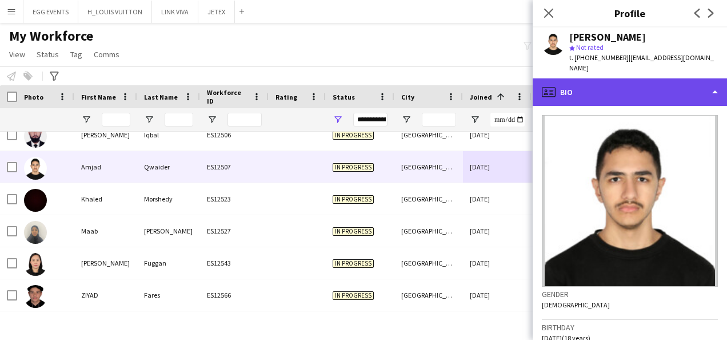
click at [673, 82] on div "profile Bio" at bounding box center [630, 91] width 194 height 27
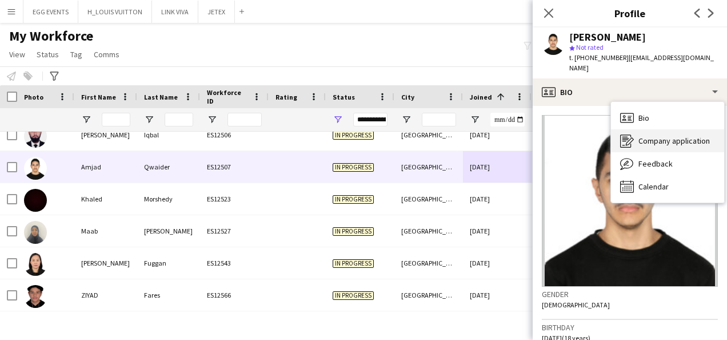
click at [654, 136] on span "Company application" at bounding box center [674, 141] width 71 height 10
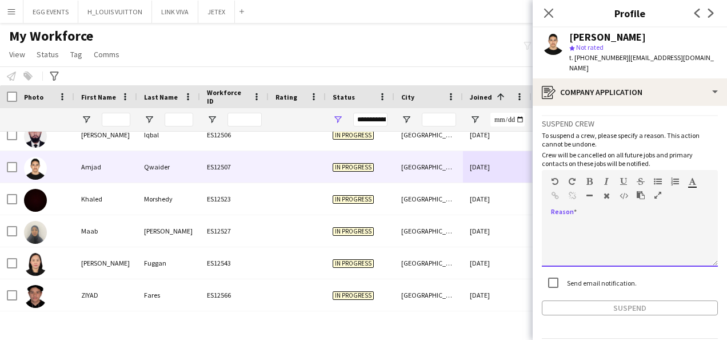
click at [599, 221] on div at bounding box center [630, 244] width 176 height 46
paste div
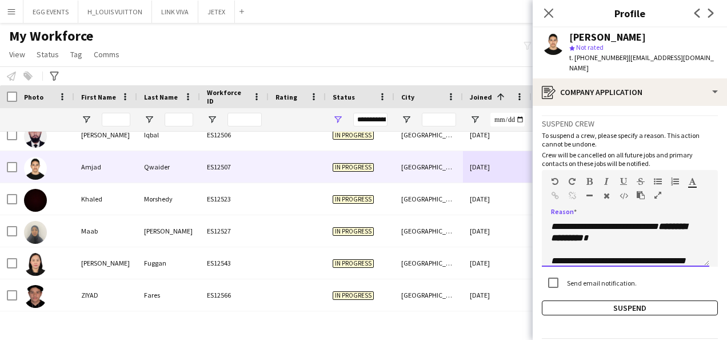
scroll to position [161, 0]
click at [575, 300] on button "Suspend" at bounding box center [630, 307] width 176 height 15
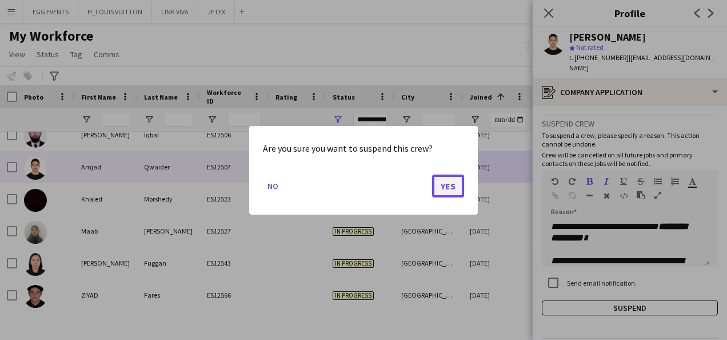
click at [448, 185] on button "Yes" at bounding box center [448, 185] width 32 height 23
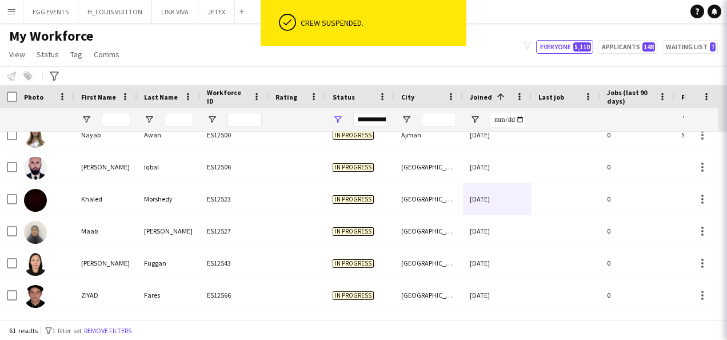
scroll to position [1774, 0]
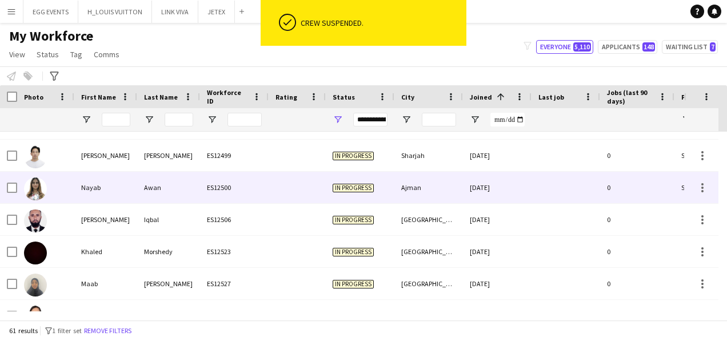
click at [448, 185] on div "Ajman" at bounding box center [429, 187] width 69 height 31
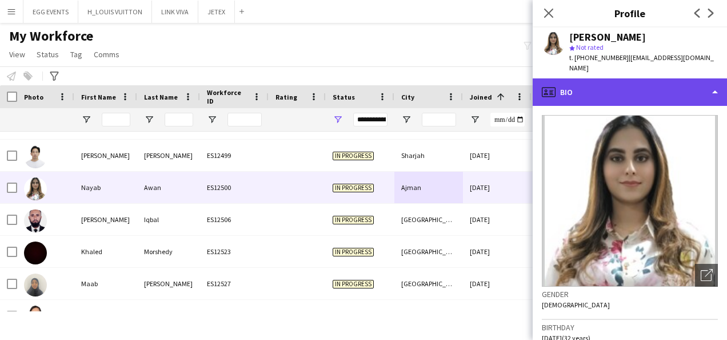
click at [632, 94] on div "profile Bio" at bounding box center [630, 91] width 194 height 27
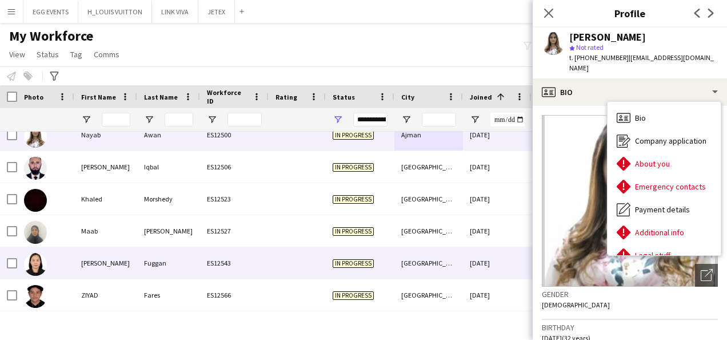
click at [407, 261] on div "[GEOGRAPHIC_DATA]" at bounding box center [429, 262] width 69 height 31
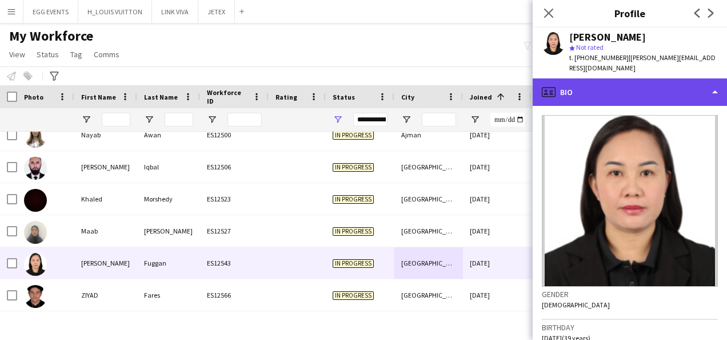
click at [628, 84] on div "profile Bio" at bounding box center [630, 91] width 194 height 27
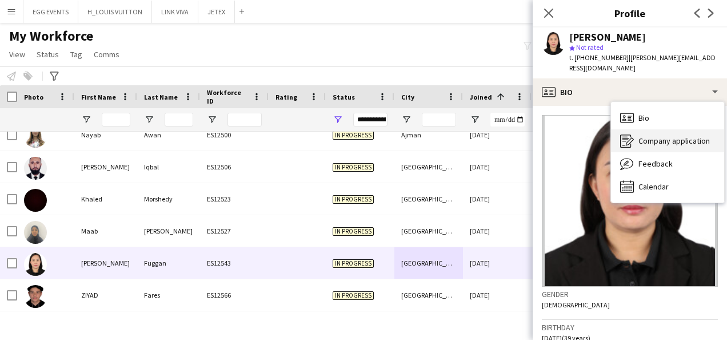
click at [634, 132] on div "Company application Company application" at bounding box center [667, 140] width 113 height 23
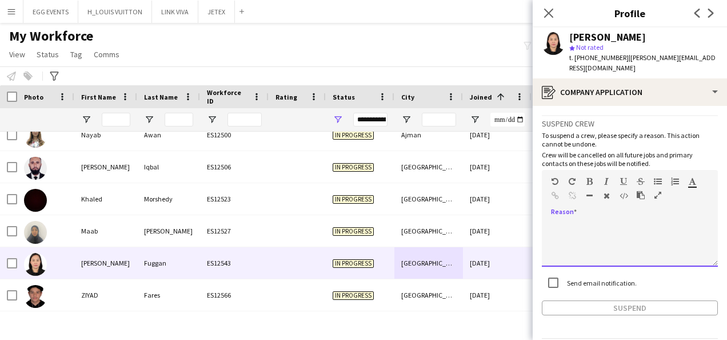
click at [582, 241] on div at bounding box center [630, 244] width 176 height 46
paste div
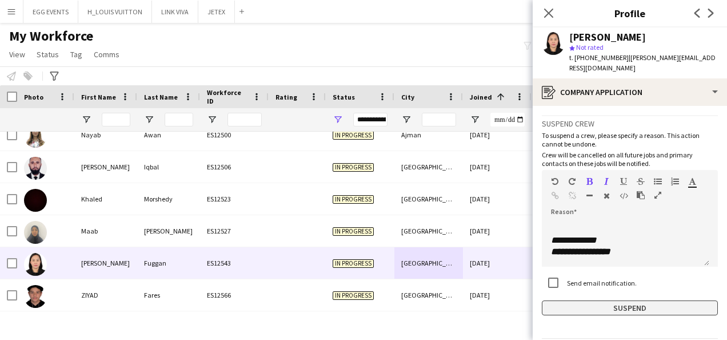
click at [604, 300] on button "Suspend" at bounding box center [630, 307] width 176 height 15
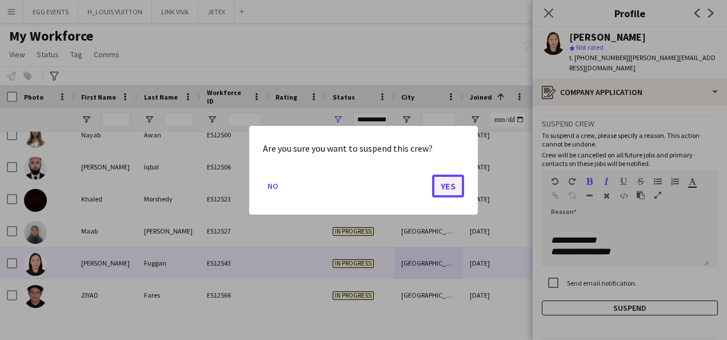
click at [441, 183] on button "Yes" at bounding box center [448, 185] width 32 height 23
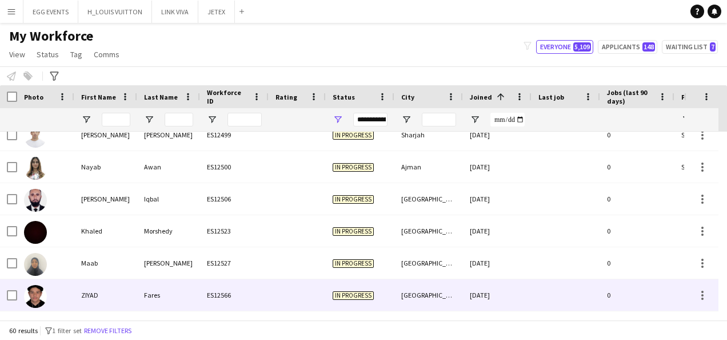
click at [519, 307] on div "06-10-2025" at bounding box center [497, 294] width 69 height 31
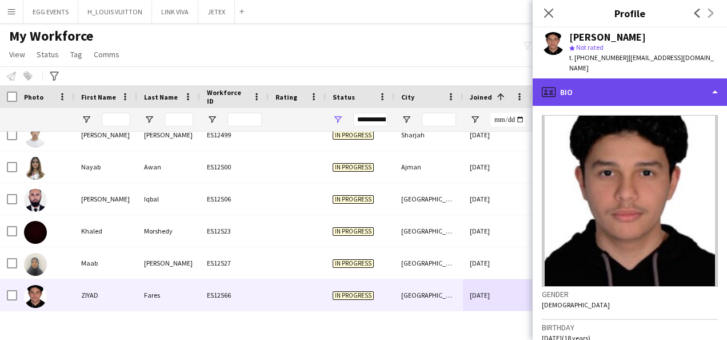
click at [687, 87] on div "profile Bio" at bounding box center [630, 91] width 194 height 27
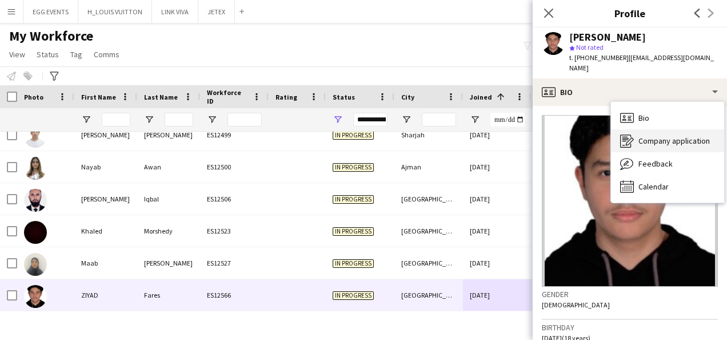
click at [653, 129] on div "Company application Company application" at bounding box center [667, 140] width 113 height 23
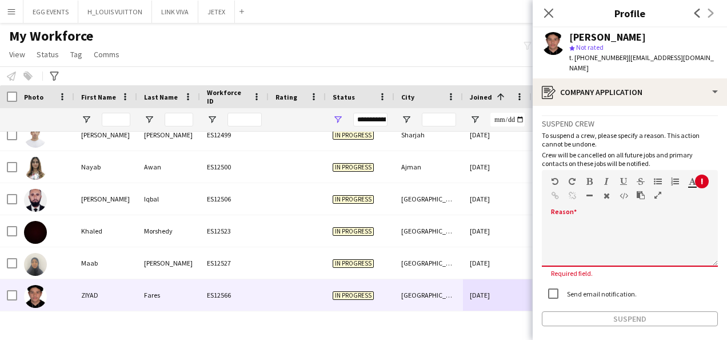
click at [610, 198] on div "default Heading 1 Heading 2 Heading 3 Heading 4 Heading 5 Heading 6 Heading 7 P…" at bounding box center [630, 191] width 176 height 43
paste div
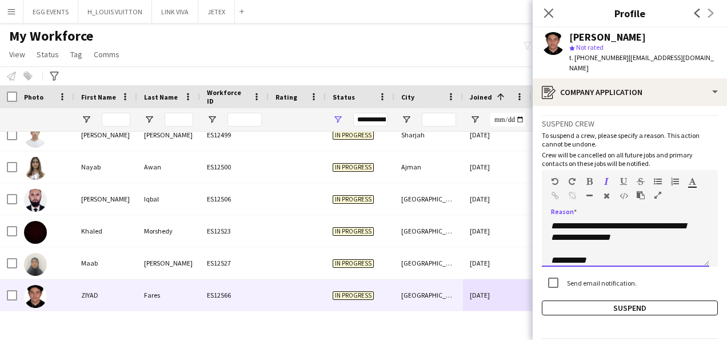
scroll to position [0, 0]
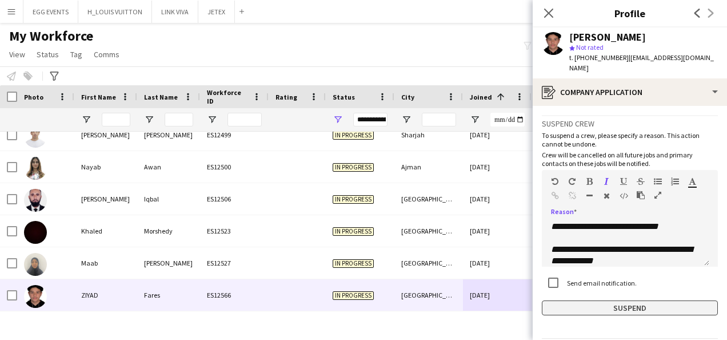
click at [555, 300] on button "Suspend" at bounding box center [630, 307] width 176 height 15
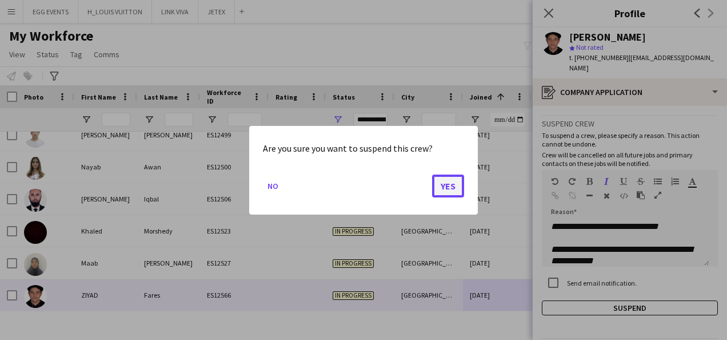
click at [448, 176] on button "Yes" at bounding box center [448, 185] width 32 height 23
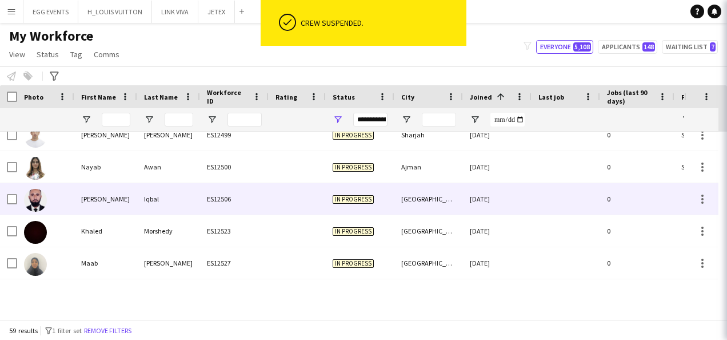
scroll to position [1710, 0]
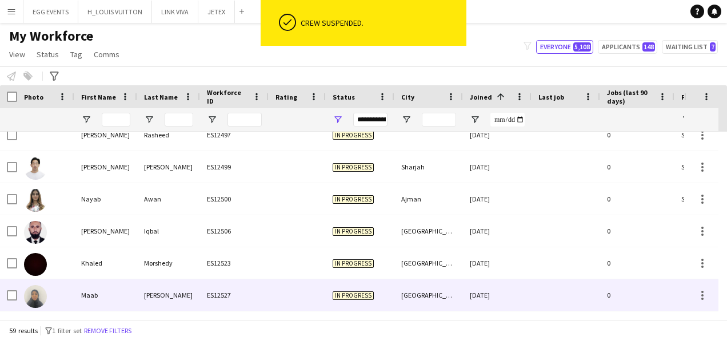
click at [421, 289] on div "Riyadh" at bounding box center [429, 294] width 69 height 31
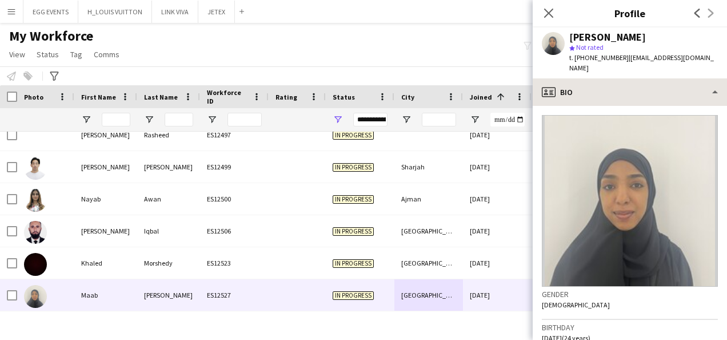
drag, startPoint x: 647, startPoint y: 65, endPoint x: 628, endPoint y: 83, distance: 25.9
click at [628, 83] on app-crew-profile "Close pop-in Profile Previous Next Maab Mohamed star Not rated t. +966568363659…" at bounding box center [630, 170] width 194 height 340
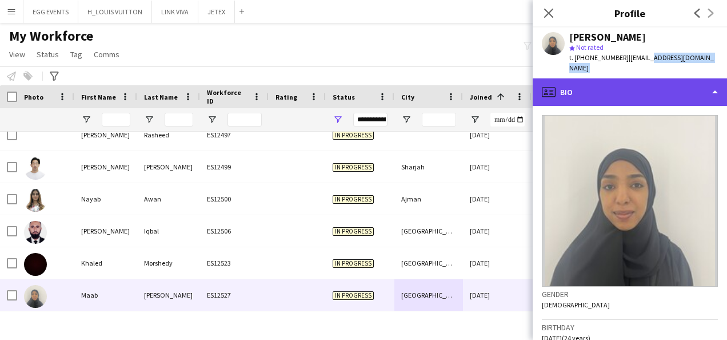
click at [628, 83] on div "profile Bio" at bounding box center [630, 91] width 194 height 27
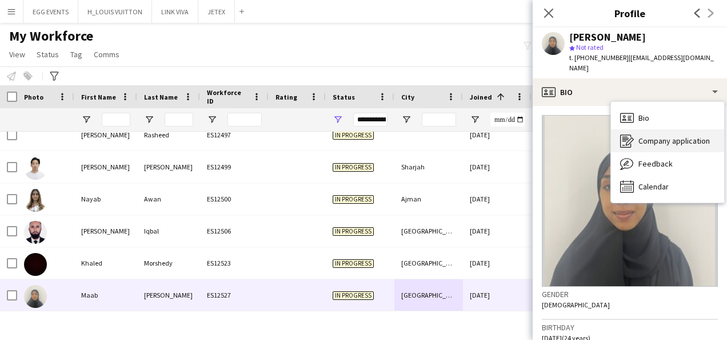
click at [638, 137] on div "Company application Company application" at bounding box center [667, 140] width 113 height 23
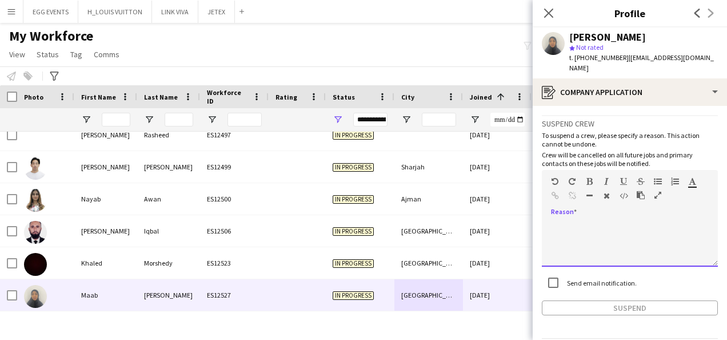
click at [579, 239] on div at bounding box center [630, 244] width 176 height 46
paste div
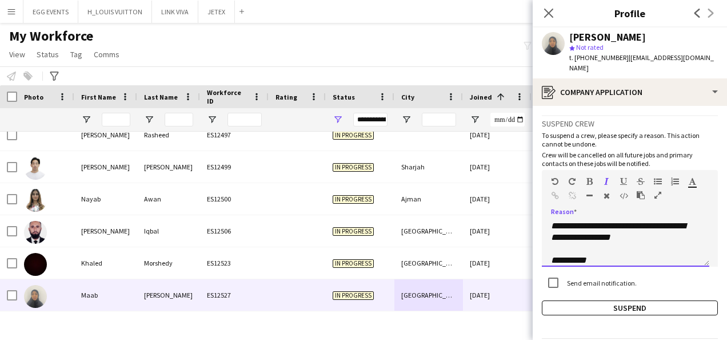
scroll to position [0, 0]
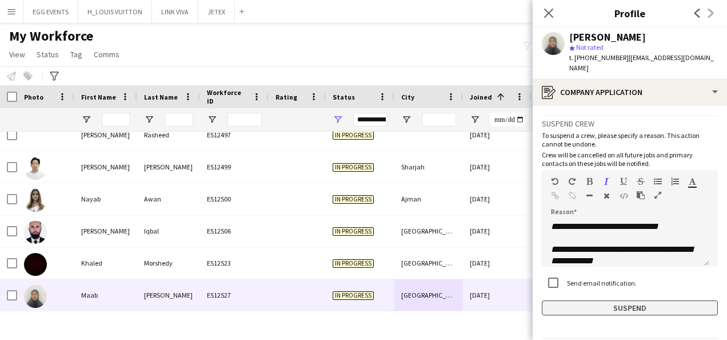
click at [560, 300] on button "Suspend" at bounding box center [630, 307] width 176 height 15
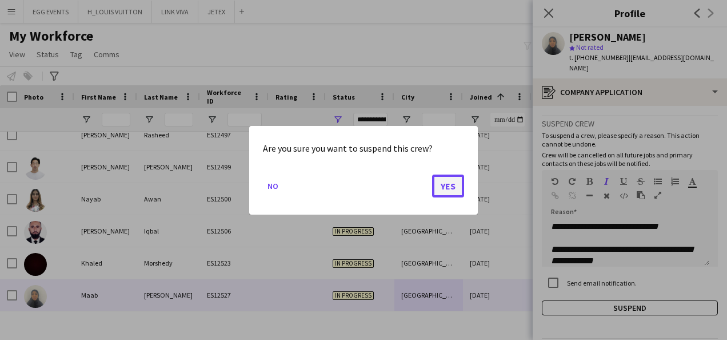
click at [461, 175] on button "Yes" at bounding box center [448, 185] width 32 height 23
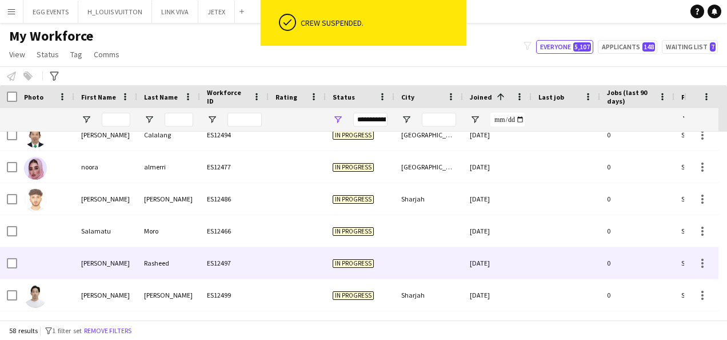
scroll to position [1512, 0]
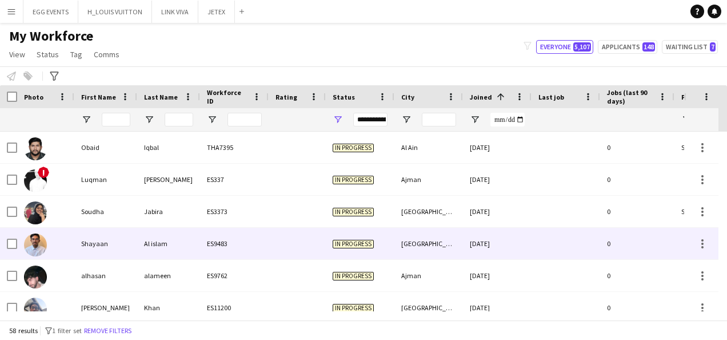
click at [476, 248] on div "05-12-2024" at bounding box center [497, 243] width 69 height 31
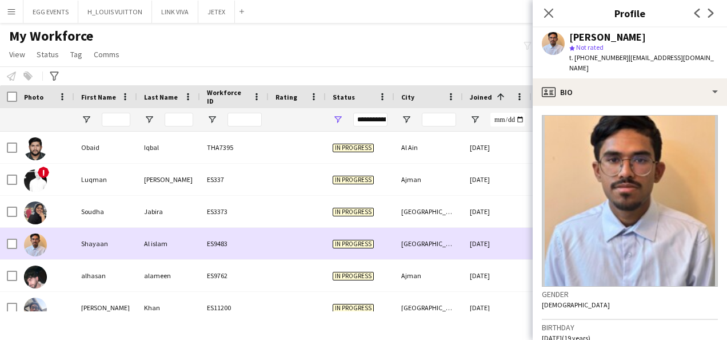
click at [476, 248] on div "05-12-2024" at bounding box center [497, 243] width 69 height 31
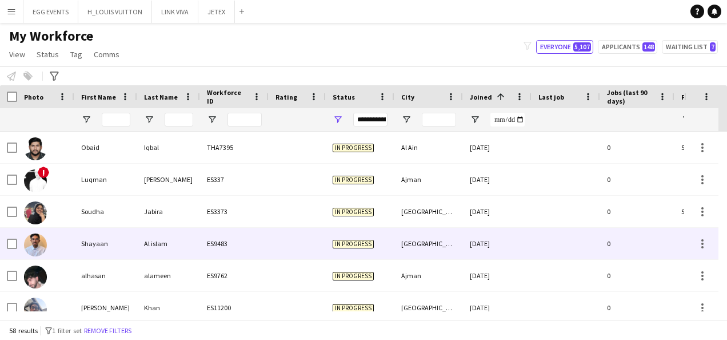
click at [476, 248] on div "05-12-2024" at bounding box center [497, 243] width 69 height 31
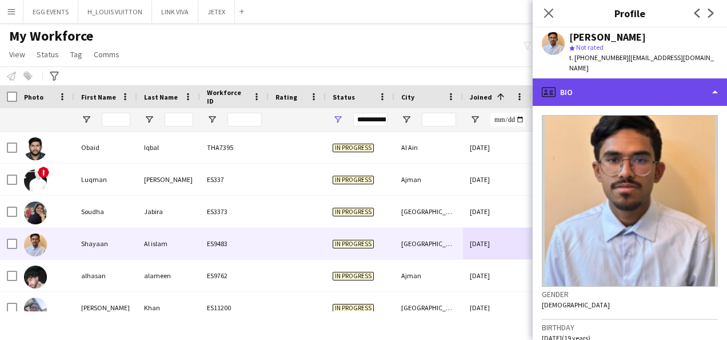
click at [629, 80] on div "profile Bio" at bounding box center [630, 91] width 194 height 27
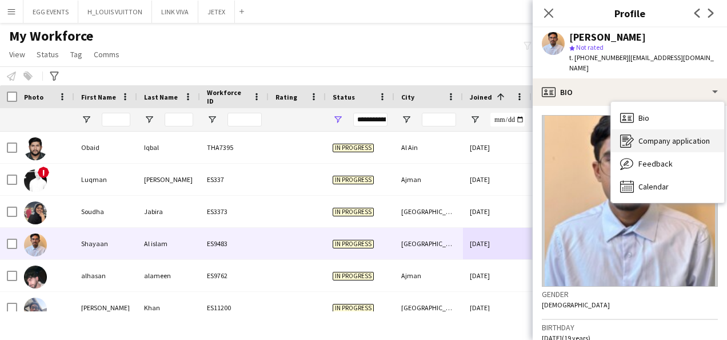
click at [635, 131] on div "Company application Company application" at bounding box center [667, 140] width 113 height 23
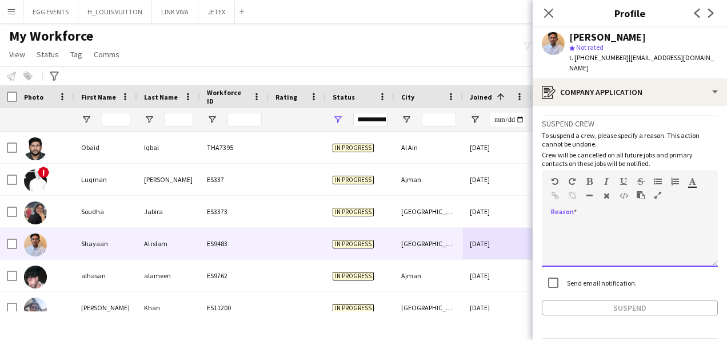
click at [571, 221] on div at bounding box center [630, 244] width 176 height 46
paste div
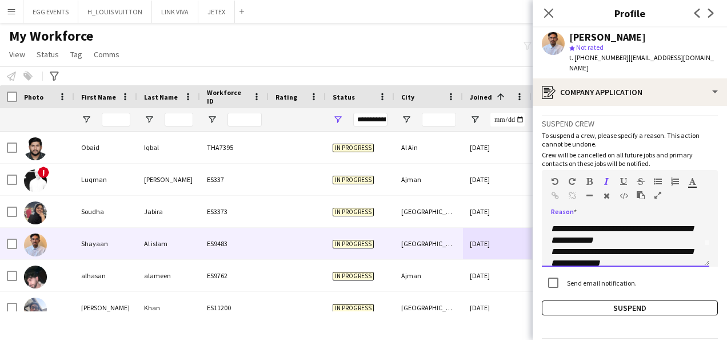
scroll to position [56, 0]
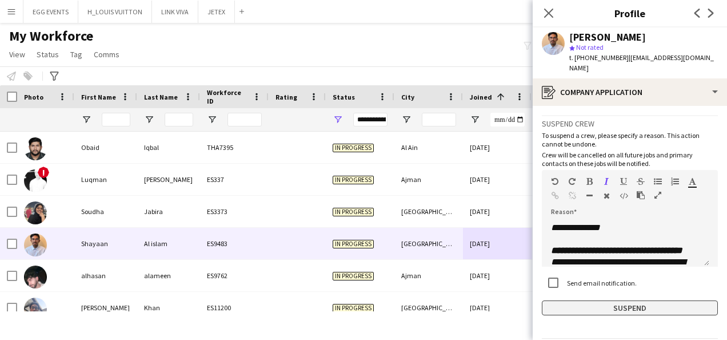
click at [570, 300] on button "Suspend" at bounding box center [630, 307] width 176 height 15
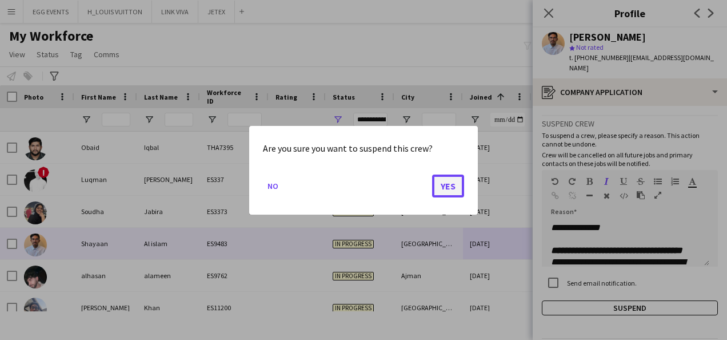
click at [455, 187] on button "Yes" at bounding box center [448, 185] width 32 height 23
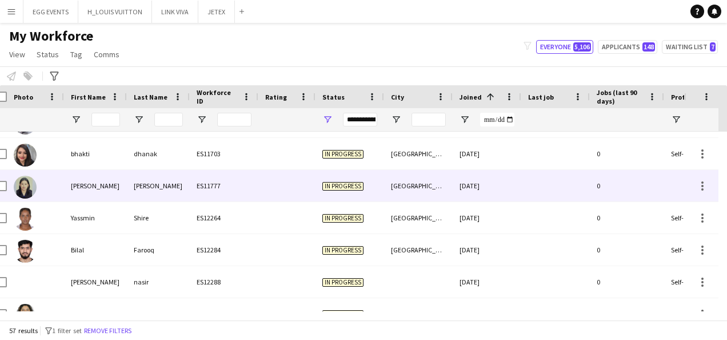
scroll to position [190, 0]
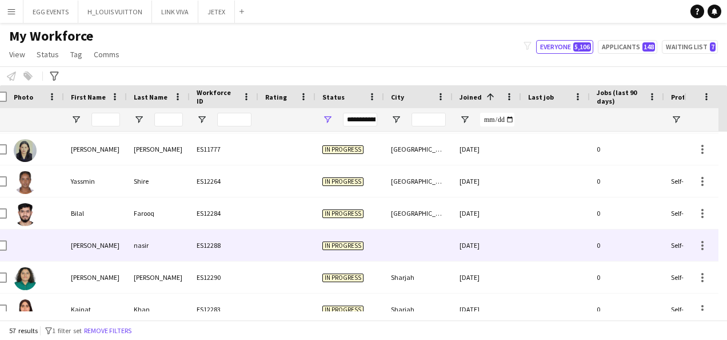
click at [430, 252] on div at bounding box center [418, 244] width 69 height 31
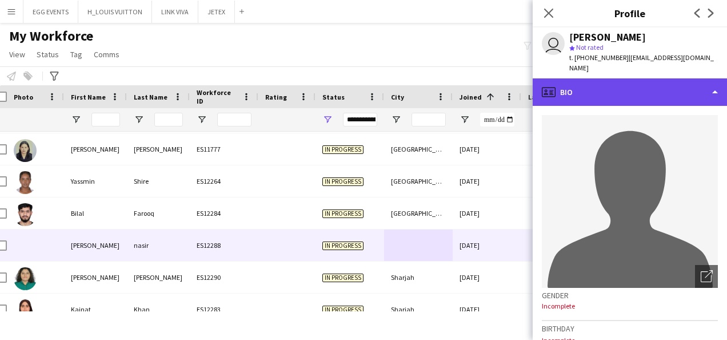
click at [604, 81] on div "profile Bio" at bounding box center [630, 91] width 194 height 27
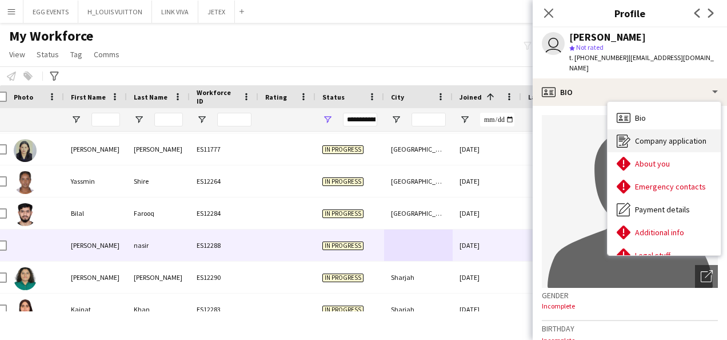
click at [627, 134] on icon "Company application" at bounding box center [624, 141] width 14 height 14
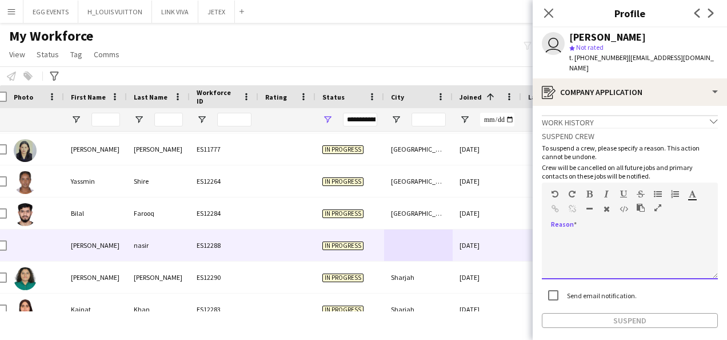
click at [581, 250] on div at bounding box center [630, 256] width 176 height 46
paste div
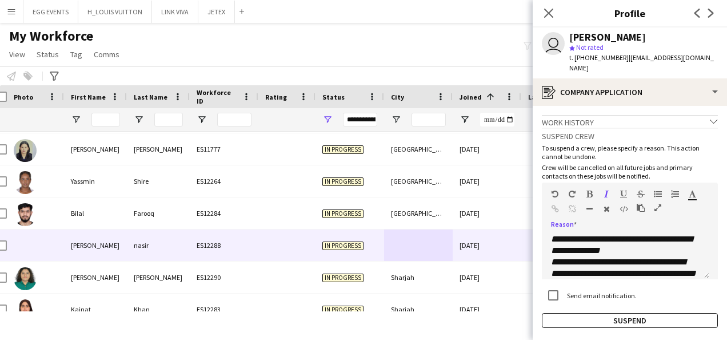
click at [564, 324] on app-crew-profile-application "**********" at bounding box center [630, 223] width 194 height 234
drag, startPoint x: 537, startPoint y: 295, endPoint x: 549, endPoint y: 301, distance: 13.1
click at [549, 301] on app-crew-profile-application "**********" at bounding box center [630, 223] width 194 height 234
click at [549, 301] on div "**********" at bounding box center [630, 228] width 176 height 200
click at [549, 313] on button "Suspend" at bounding box center [630, 320] width 176 height 15
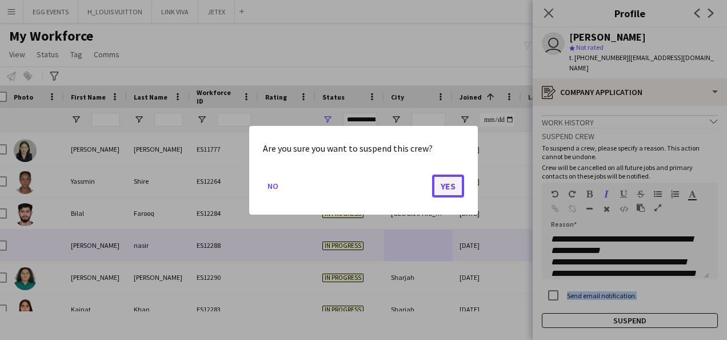
click at [437, 188] on button "Yes" at bounding box center [448, 185] width 32 height 23
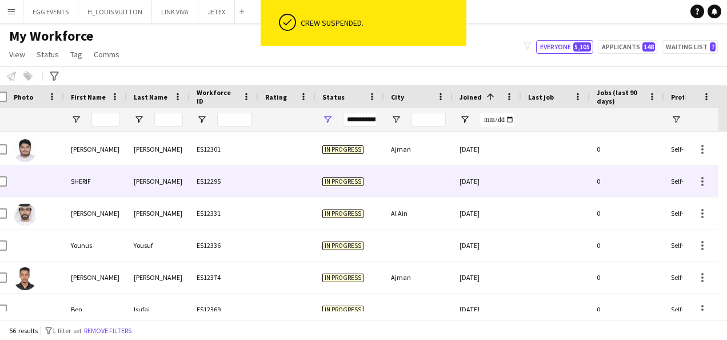
click at [464, 182] on div "[DATE]" at bounding box center [487, 180] width 69 height 31
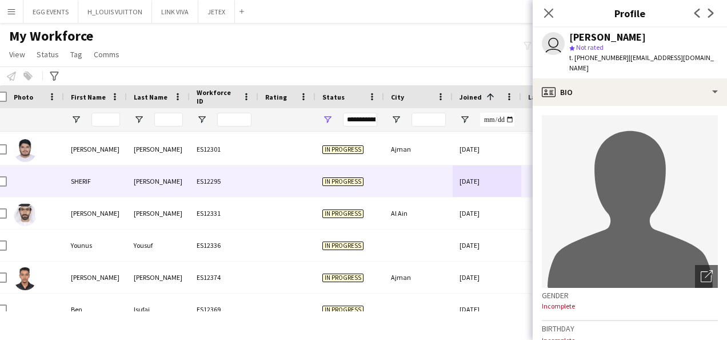
click at [612, 74] on div "user SHERIF MOHAMED star Not rated t. +971556069091 | sherifmohamedabdelaal770@…" at bounding box center [630, 52] width 194 height 51
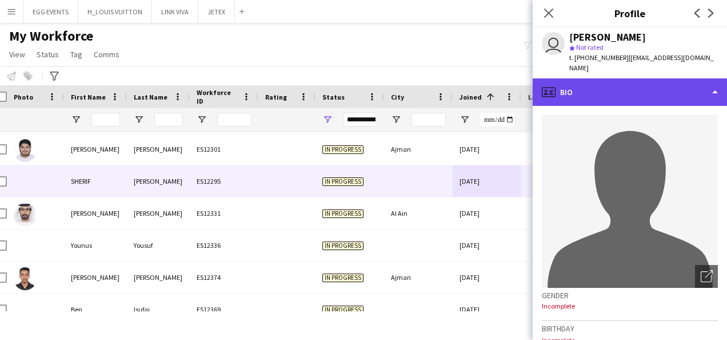
click at [604, 81] on div "profile Bio" at bounding box center [630, 91] width 194 height 27
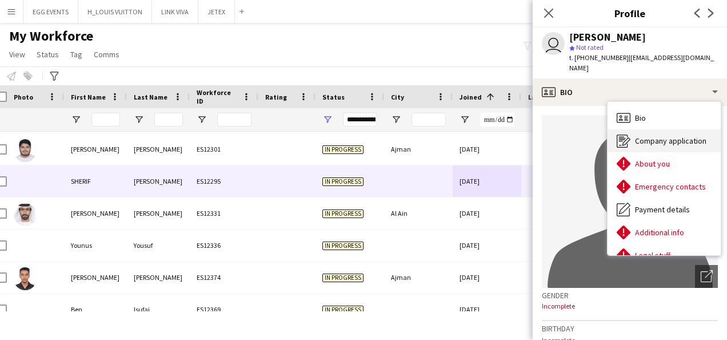
click at [620, 150] on div "Company application Company application" at bounding box center [664, 140] width 113 height 23
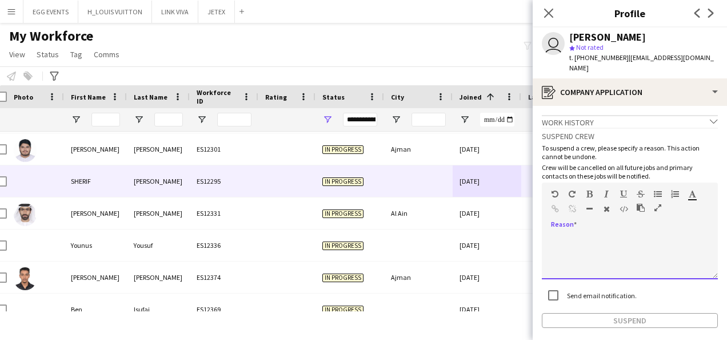
click at [556, 242] on div at bounding box center [630, 256] width 176 height 46
paste div
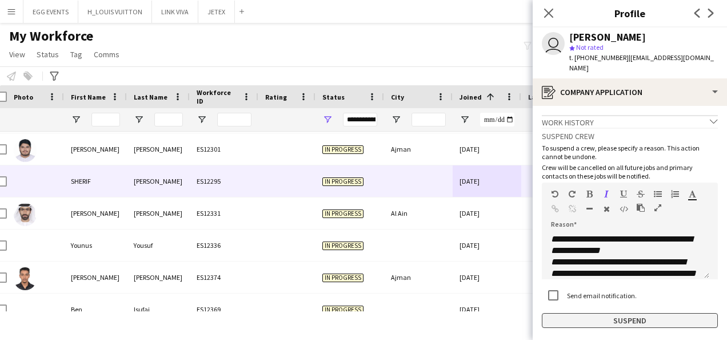
click at [557, 325] on button "Suspend" at bounding box center [630, 320] width 176 height 15
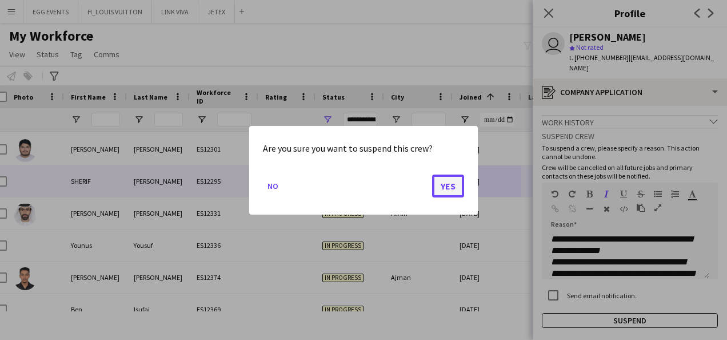
click at [448, 176] on button "Yes" at bounding box center [448, 185] width 32 height 23
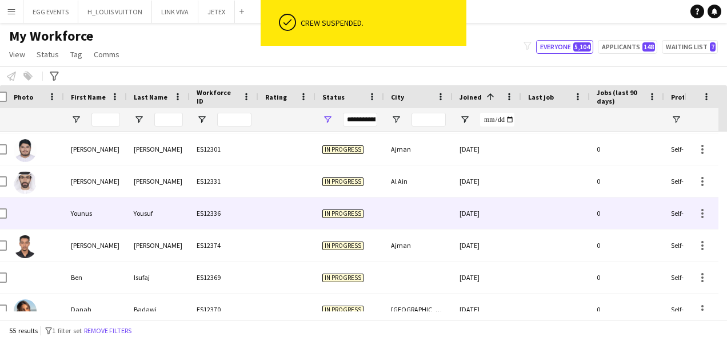
click at [422, 213] on div at bounding box center [418, 212] width 69 height 31
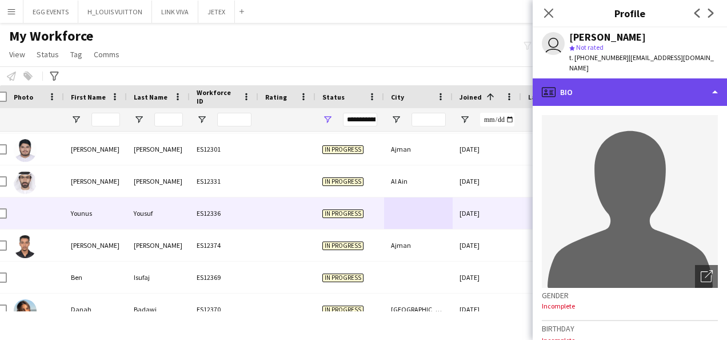
click at [626, 87] on div "profile Bio" at bounding box center [630, 91] width 194 height 27
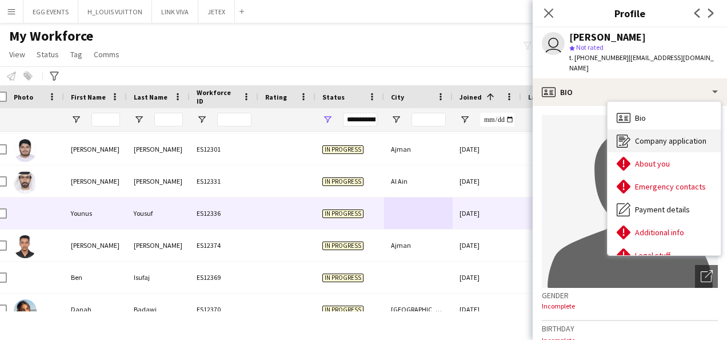
click at [636, 136] on span "Company application" at bounding box center [670, 141] width 71 height 10
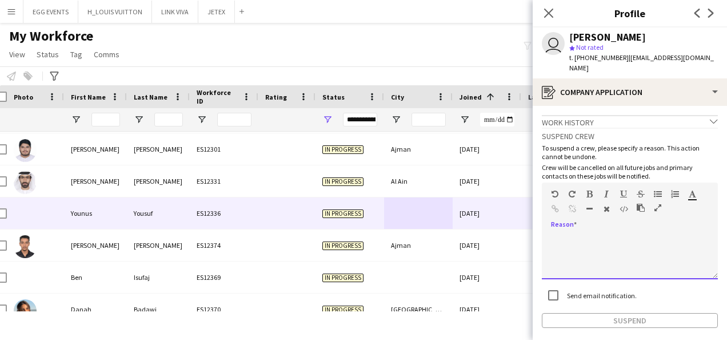
click at [577, 244] on div at bounding box center [630, 256] width 176 height 46
paste div
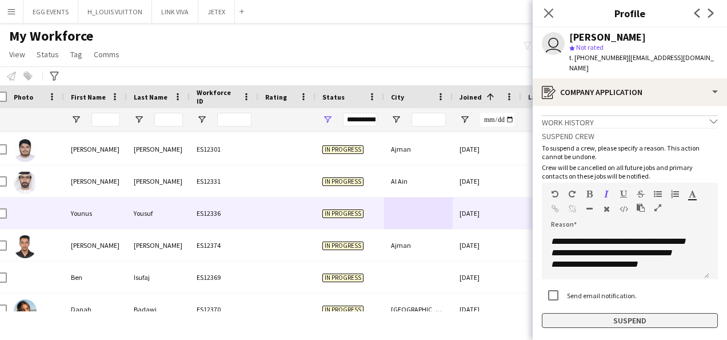
click at [579, 313] on button "Suspend" at bounding box center [630, 320] width 176 height 15
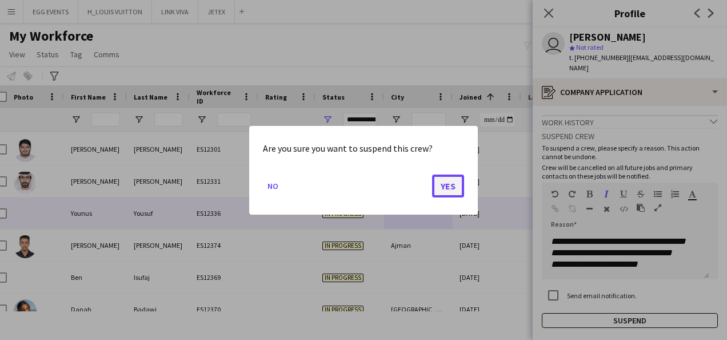
click at [443, 185] on button "Yes" at bounding box center [448, 185] width 32 height 23
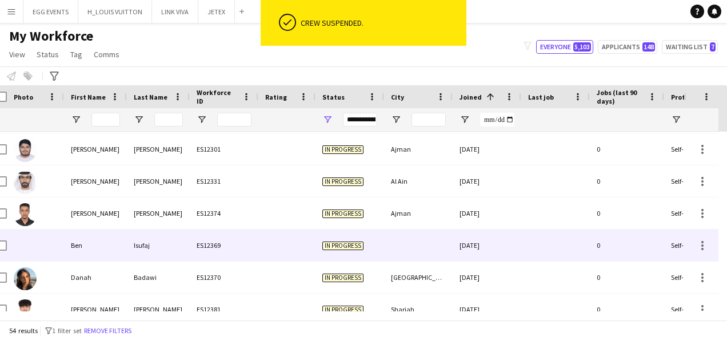
click at [413, 241] on div at bounding box center [418, 244] width 69 height 31
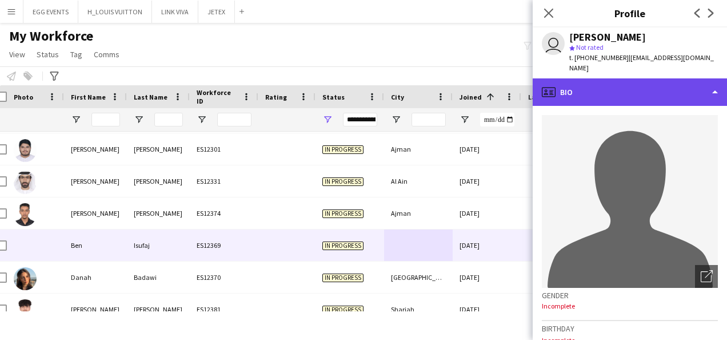
click at [628, 89] on div "profile Bio" at bounding box center [630, 91] width 194 height 27
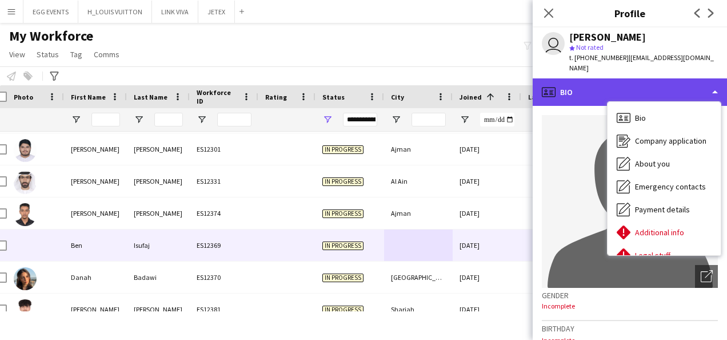
click at [628, 89] on div "profile Bio" at bounding box center [630, 91] width 194 height 27
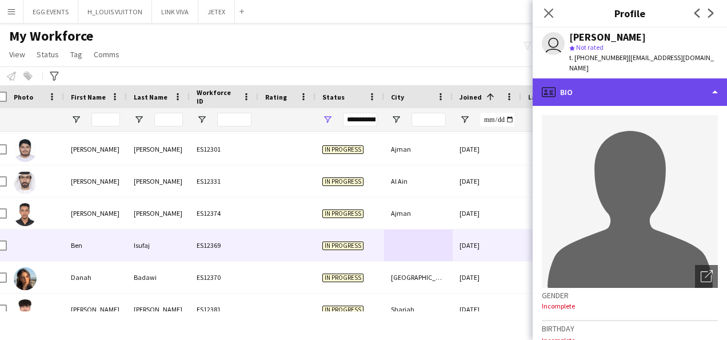
click at [628, 89] on div "profile Bio" at bounding box center [630, 91] width 194 height 27
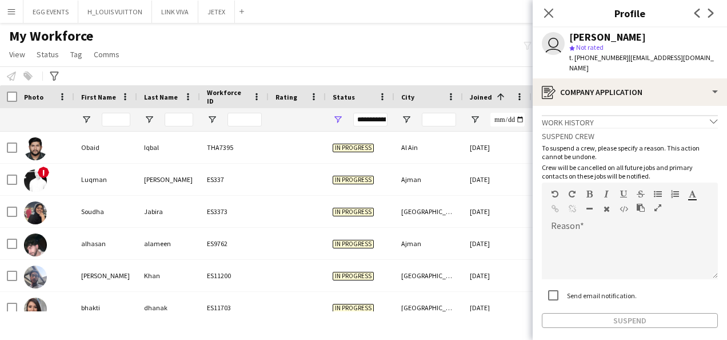
scroll to position [0, 10]
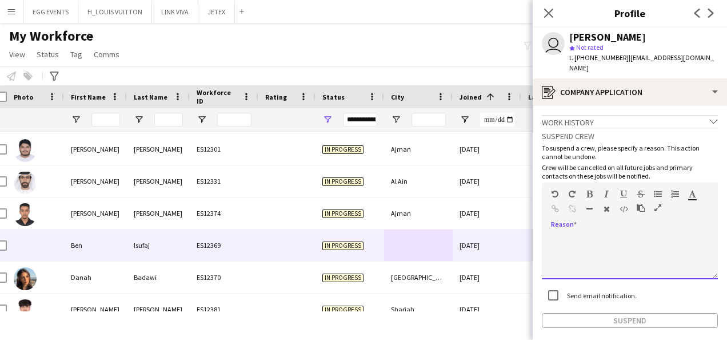
click at [561, 233] on div at bounding box center [630, 256] width 176 height 46
paste div
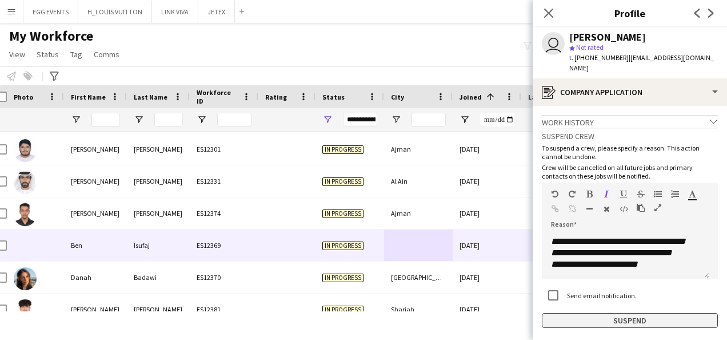
click at [568, 313] on button "Suspend" at bounding box center [630, 320] width 176 height 15
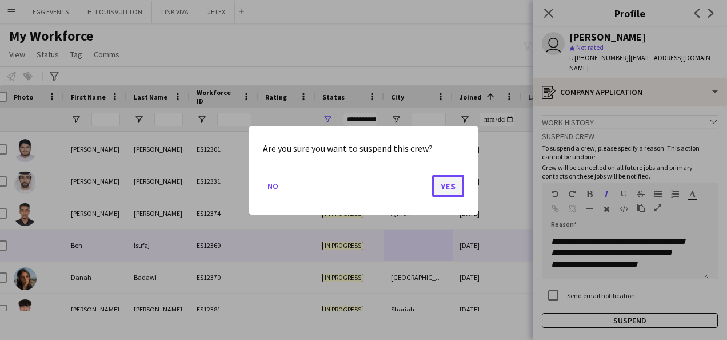
click at [454, 190] on button "Yes" at bounding box center [448, 185] width 32 height 23
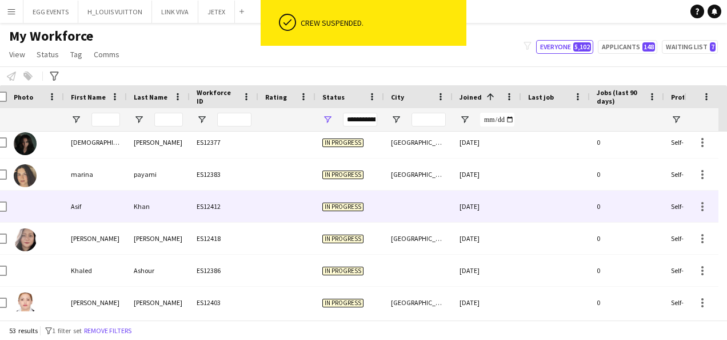
scroll to position [519, 0]
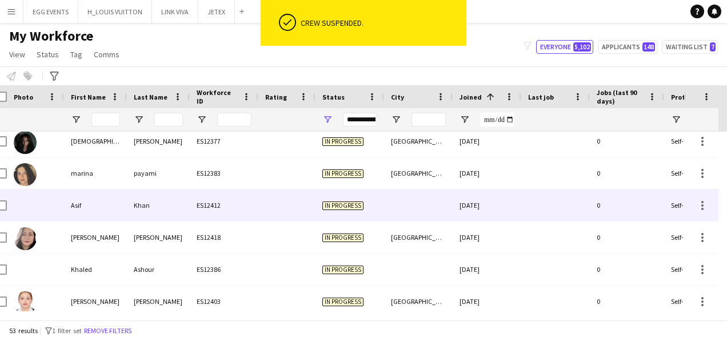
click at [446, 214] on div at bounding box center [418, 204] width 69 height 31
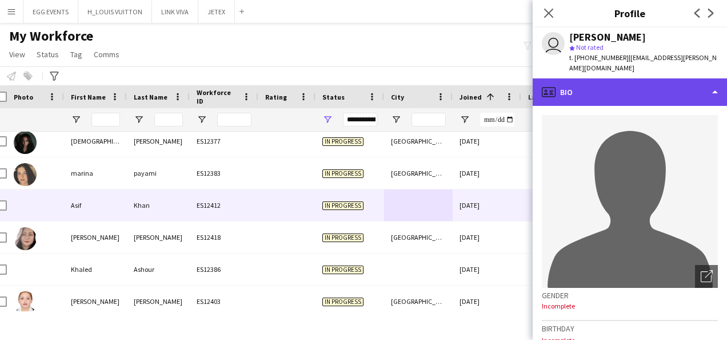
click at [646, 78] on div "profile Bio" at bounding box center [630, 91] width 194 height 27
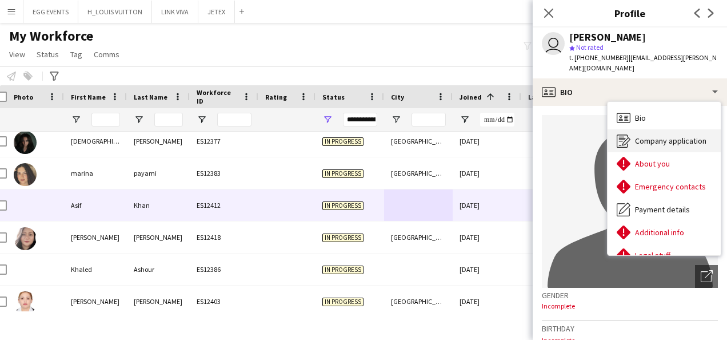
click at [640, 136] on span "Company application" at bounding box center [670, 141] width 71 height 10
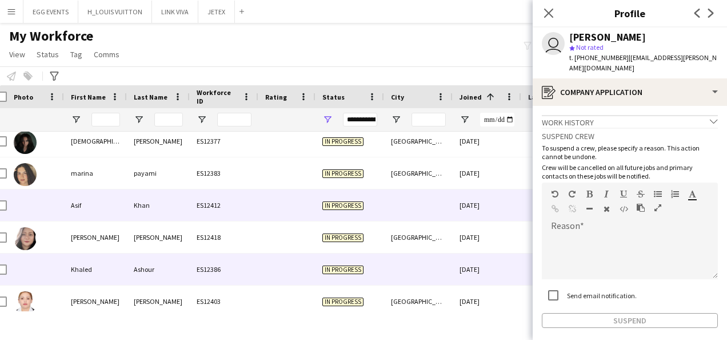
click at [447, 278] on div at bounding box center [418, 268] width 69 height 31
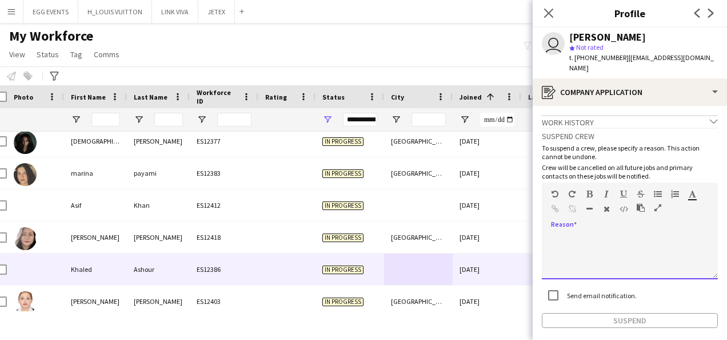
click at [570, 242] on div at bounding box center [630, 256] width 176 height 46
paste div
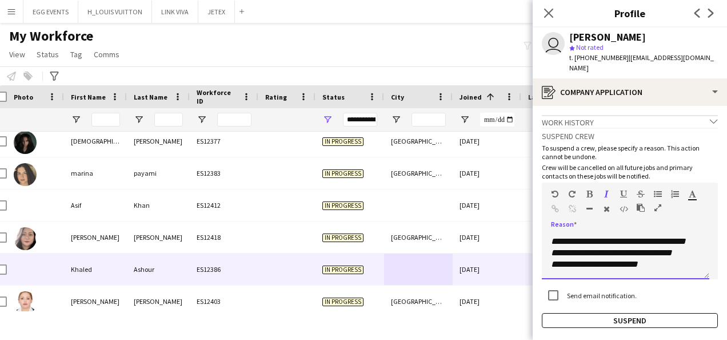
scroll to position [0, 0]
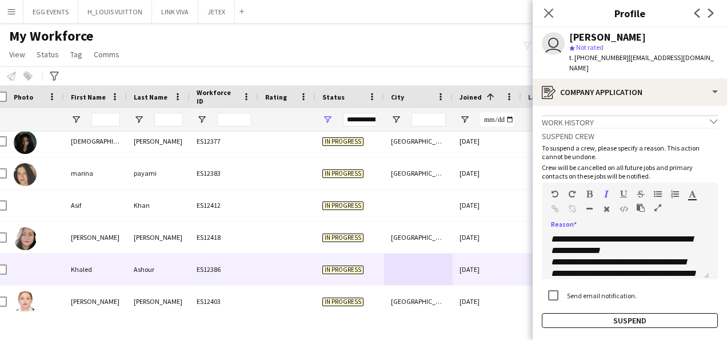
click at [556, 320] on app-crew-profile-application "**********" at bounding box center [630, 223] width 194 height 234
click at [593, 313] on button "Suspend" at bounding box center [630, 320] width 176 height 15
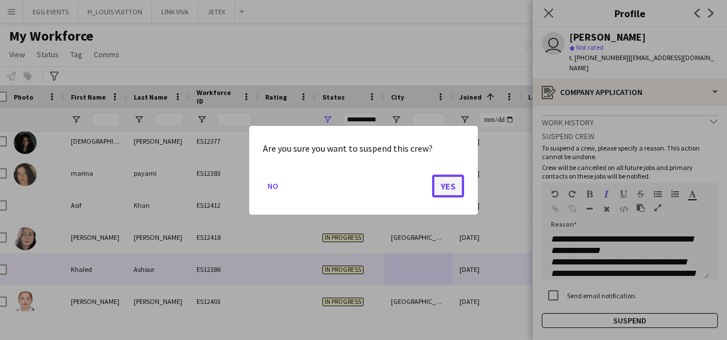
click at [440, 183] on button "Yes" at bounding box center [448, 185] width 32 height 23
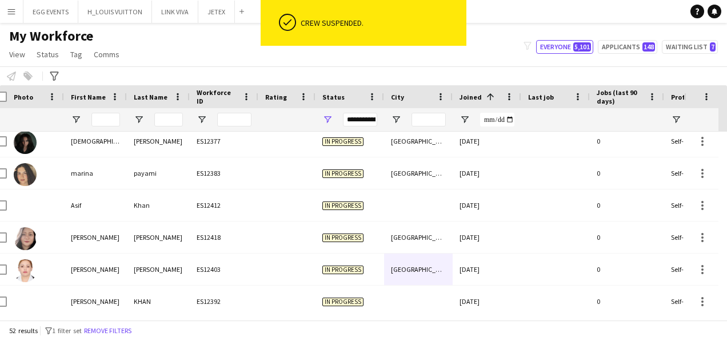
scroll to position [621, 0]
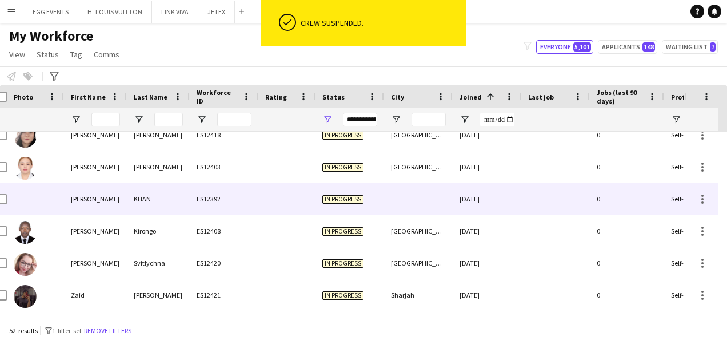
click at [478, 212] on div "[DATE]" at bounding box center [487, 198] width 69 height 31
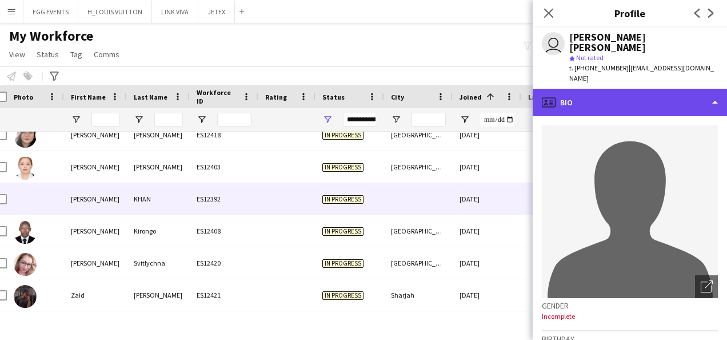
click at [669, 89] on div "profile Bio" at bounding box center [630, 102] width 194 height 27
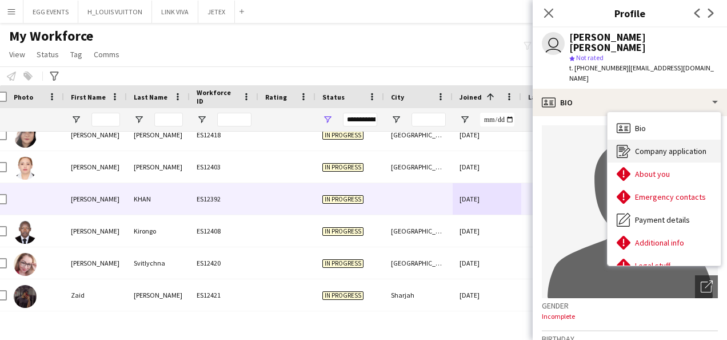
click at [647, 140] on div "Company application Company application" at bounding box center [664, 151] width 113 height 23
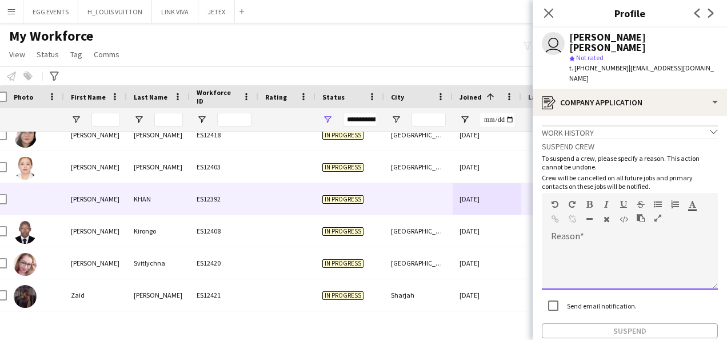
click at [584, 244] on div at bounding box center [630, 267] width 176 height 46
paste div
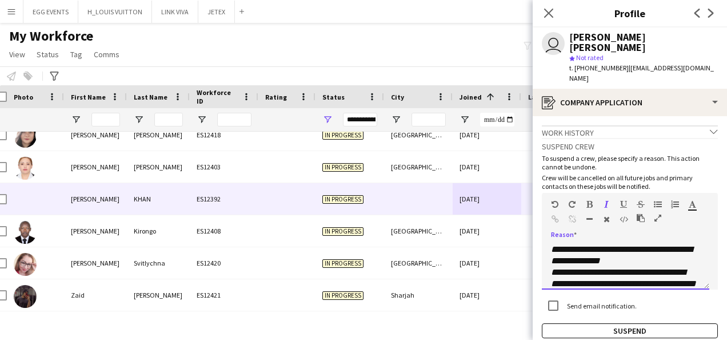
scroll to position [78, 0]
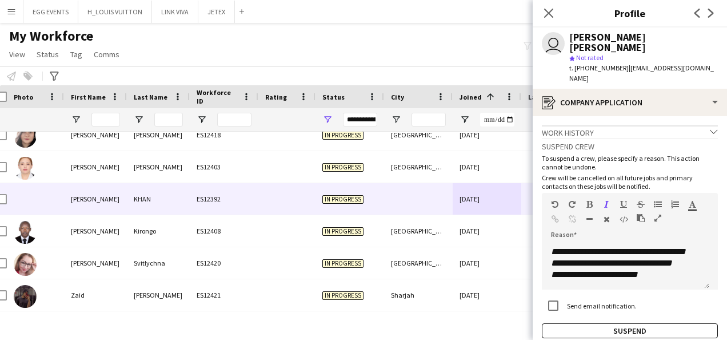
click at [568, 300] on div "**********" at bounding box center [630, 238] width 176 height 200
click at [557, 323] on button "Suspend" at bounding box center [630, 330] width 176 height 15
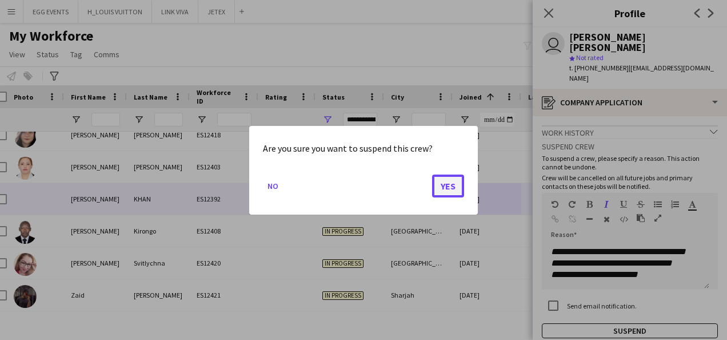
click at [449, 184] on button "Yes" at bounding box center [448, 185] width 32 height 23
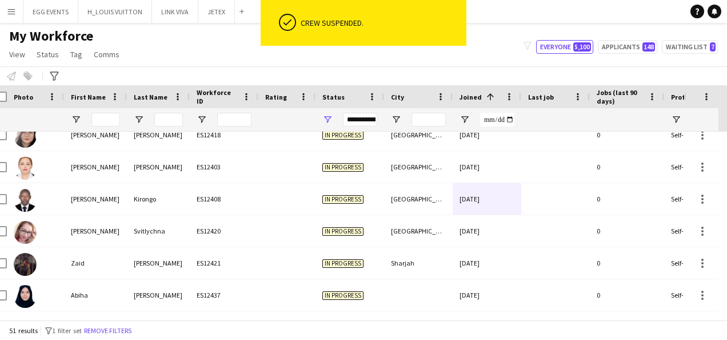
scroll to position [714, 0]
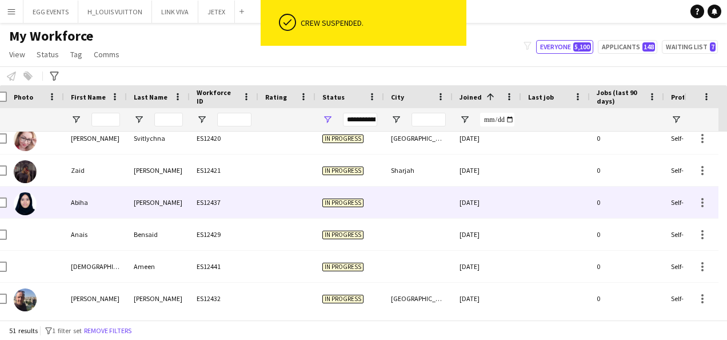
click at [476, 201] on div "[DATE]" at bounding box center [487, 201] width 69 height 31
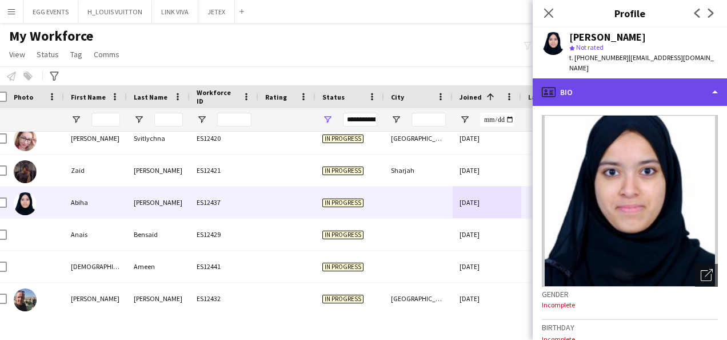
click at [626, 89] on div "profile Bio" at bounding box center [630, 91] width 194 height 27
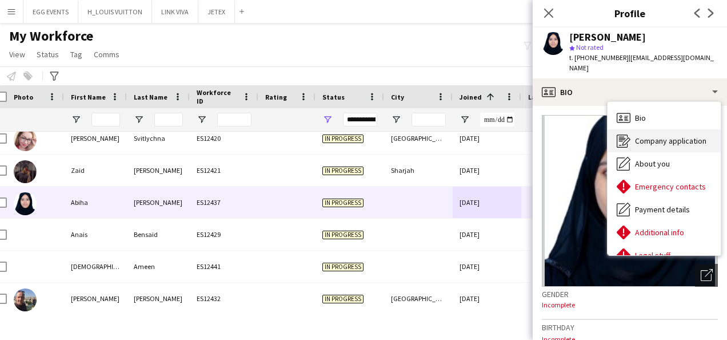
click at [627, 134] on icon "Company application" at bounding box center [624, 141] width 14 height 14
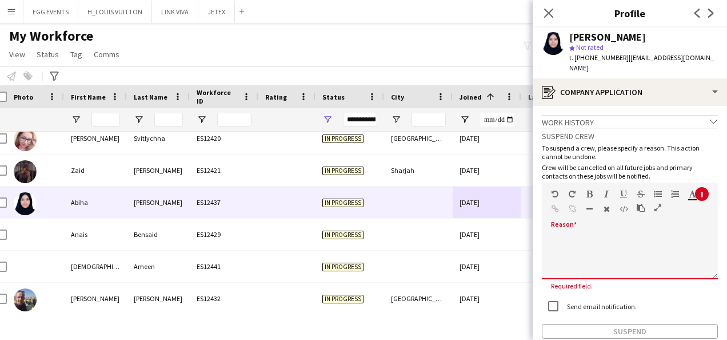
click at [593, 213] on div "default Heading 1 Heading 2 Heading 3 Heading 4 Heading 5 Heading 6 Heading 7 P…" at bounding box center [630, 203] width 176 height 43
paste div
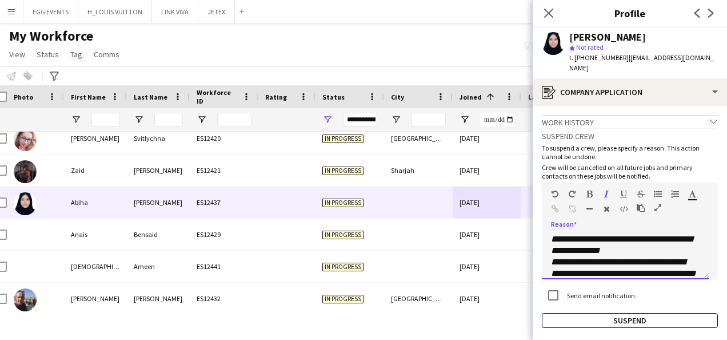
scroll to position [78, 0]
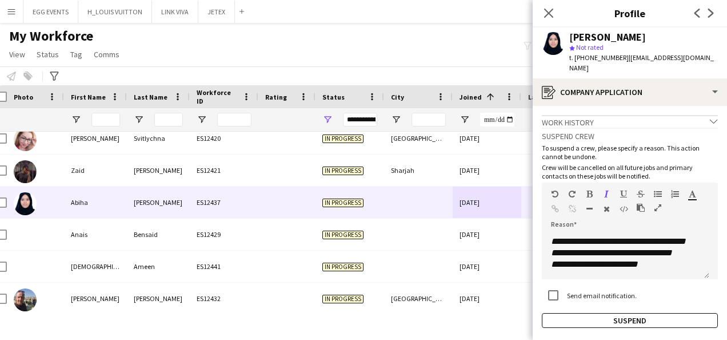
drag, startPoint x: 536, startPoint y: 320, endPoint x: 572, endPoint y: 301, distance: 40.9
click at [572, 301] on app-crew-profile-application "**********" at bounding box center [630, 223] width 194 height 234
click at [572, 301] on div "**********" at bounding box center [630, 228] width 176 height 200
click at [560, 313] on button "Suspend" at bounding box center [630, 320] width 176 height 15
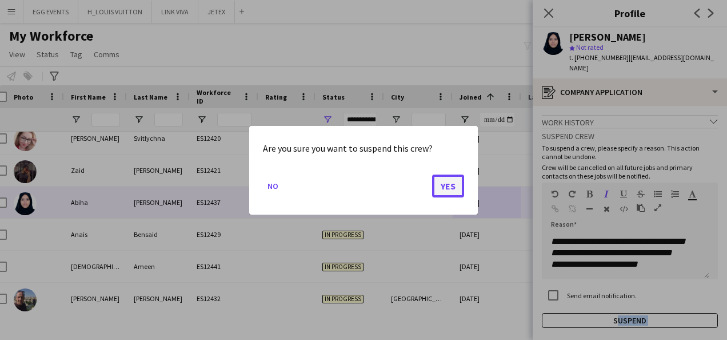
click at [443, 192] on button "Yes" at bounding box center [448, 185] width 32 height 23
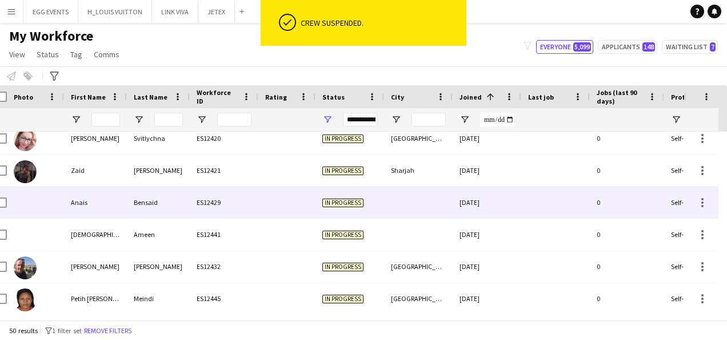
click at [424, 212] on div at bounding box center [418, 201] width 69 height 31
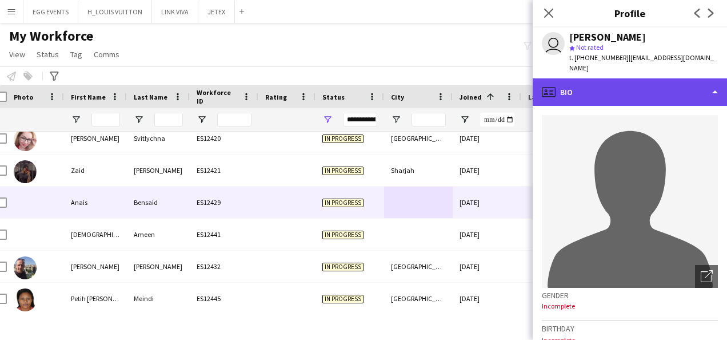
click at [674, 87] on div "profile Bio" at bounding box center [630, 91] width 194 height 27
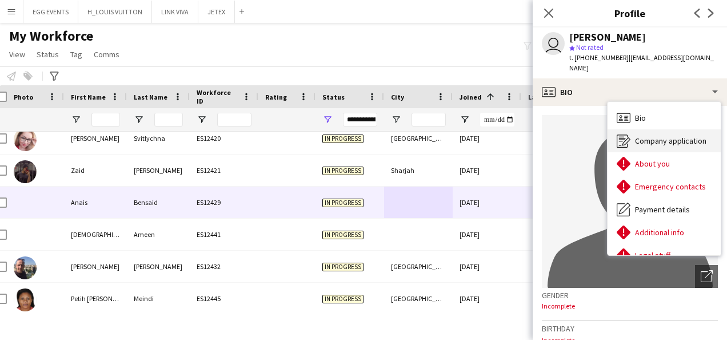
click at [646, 136] on div "Company application Company application" at bounding box center [664, 140] width 113 height 23
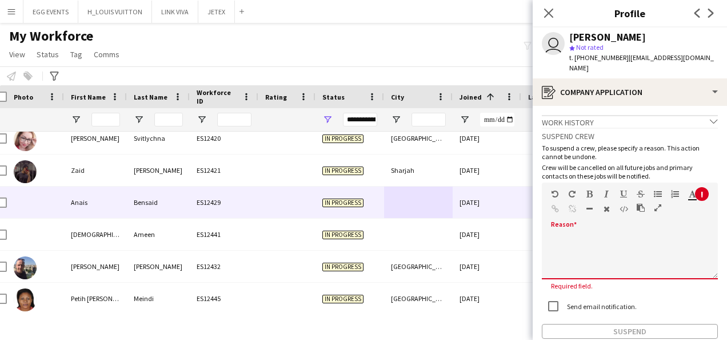
click at [589, 225] on div at bounding box center [630, 252] width 176 height 54
paste div
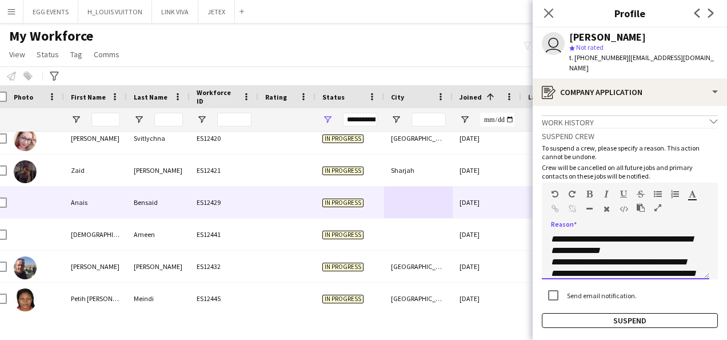
scroll to position [0, 0]
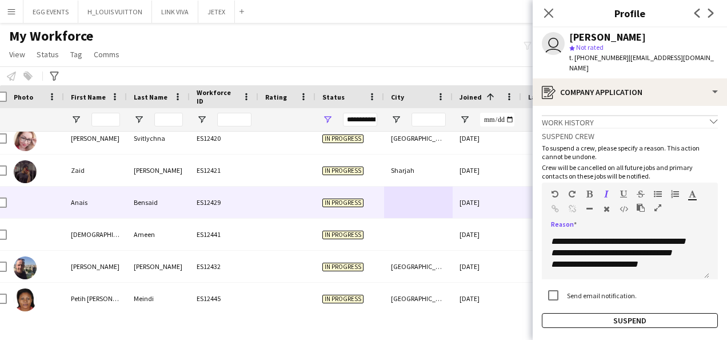
click at [560, 318] on app-crew-profile-application "**********" at bounding box center [630, 223] width 194 height 234
drag, startPoint x: 533, startPoint y: 297, endPoint x: 549, endPoint y: 308, distance: 19.0
click at [549, 308] on app-crew-profile-application "**********" at bounding box center [630, 223] width 194 height 234
click at [549, 313] on button "Suspend" at bounding box center [630, 320] width 176 height 15
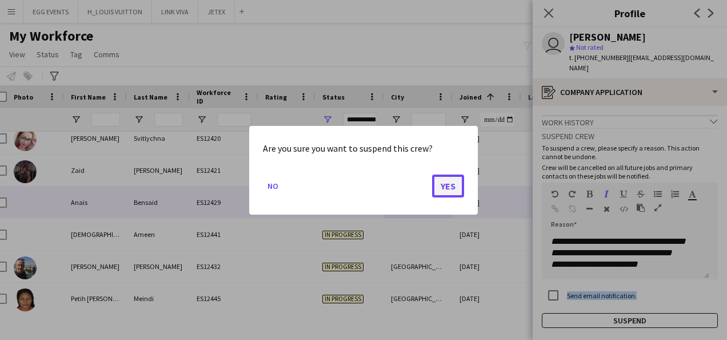
click at [448, 185] on button "Yes" at bounding box center [448, 185] width 32 height 23
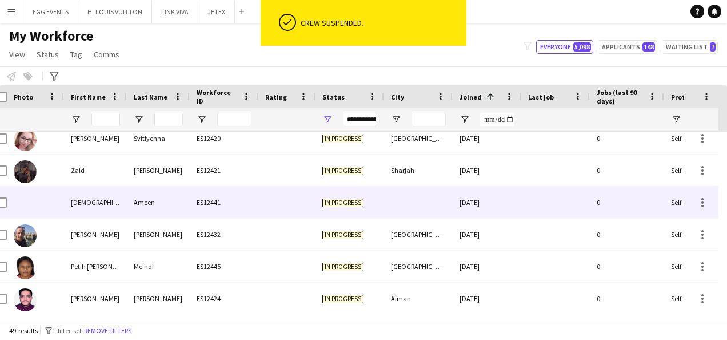
click at [437, 196] on div at bounding box center [418, 201] width 69 height 31
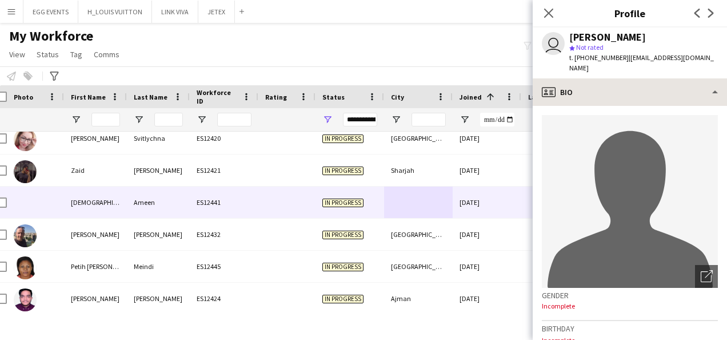
drag, startPoint x: 636, startPoint y: 101, endPoint x: 679, endPoint y: 71, distance: 51.7
click at [679, 78] on div "profile Bio Bio Bio Company application Company application About you About you…" at bounding box center [630, 208] width 194 height 261
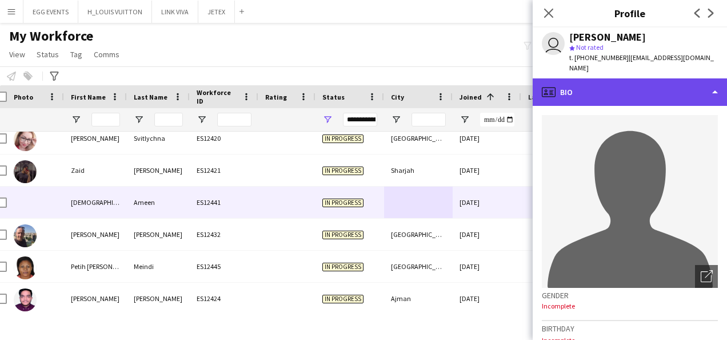
click at [679, 78] on div "profile Bio" at bounding box center [630, 91] width 194 height 27
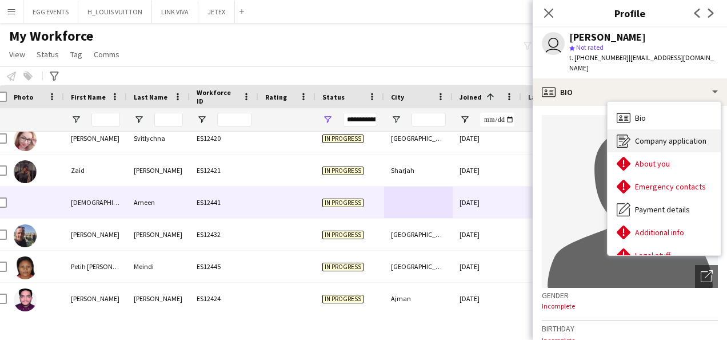
click at [649, 129] on div "Company application Company application" at bounding box center [664, 140] width 113 height 23
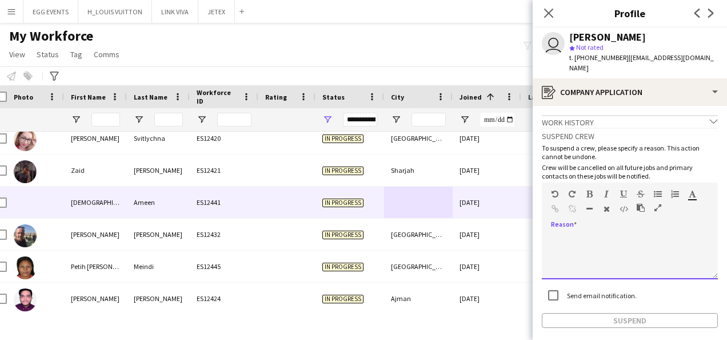
click at [558, 247] on div at bounding box center [630, 256] width 176 height 46
paste div
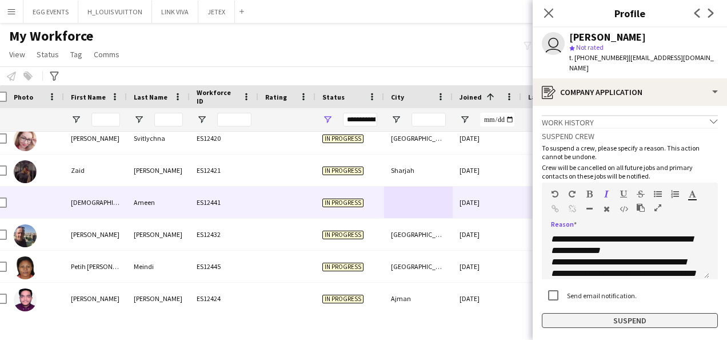
click at [558, 313] on button "Suspend" at bounding box center [630, 320] width 176 height 15
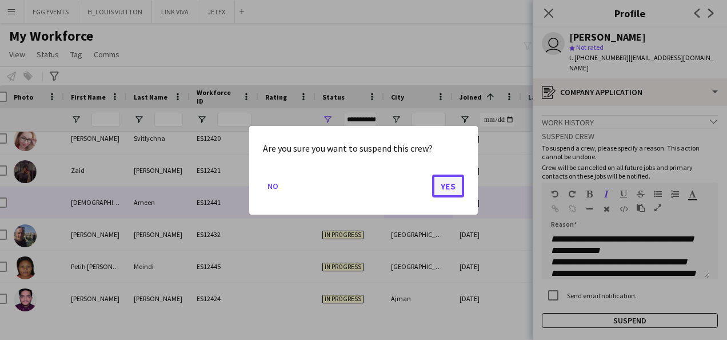
click at [457, 191] on button "Yes" at bounding box center [448, 185] width 32 height 23
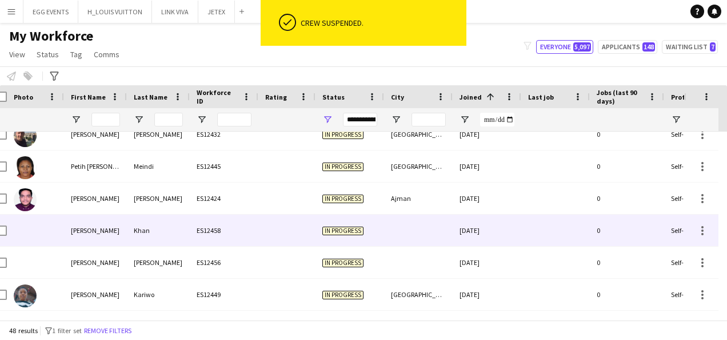
click at [471, 226] on div "[DATE]" at bounding box center [487, 229] width 69 height 31
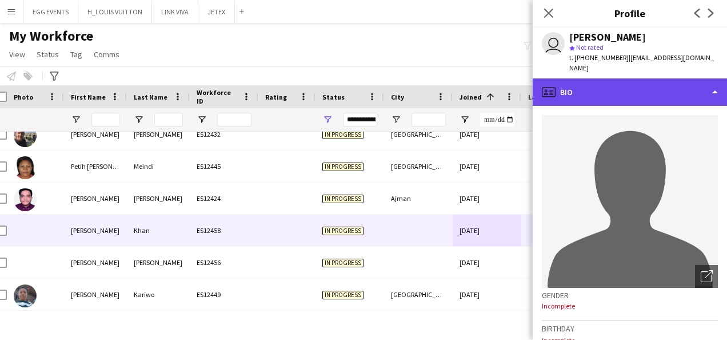
click at [626, 86] on div "profile Bio" at bounding box center [630, 91] width 194 height 27
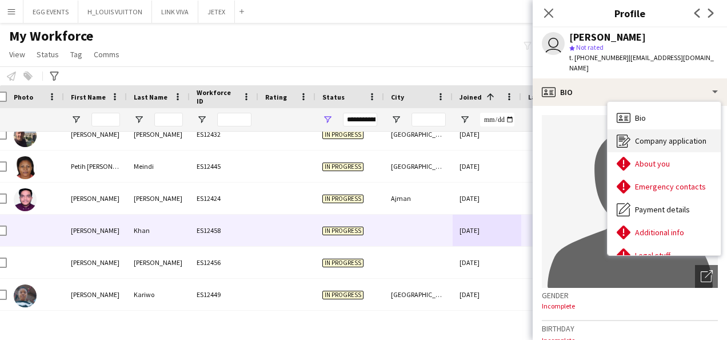
click at [632, 129] on div "Company application Company application" at bounding box center [664, 140] width 113 height 23
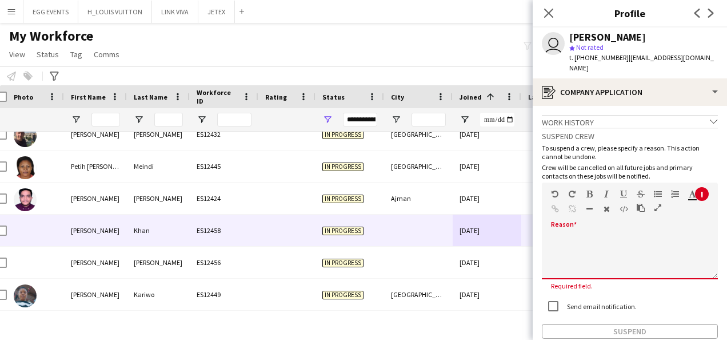
drag, startPoint x: 632, startPoint y: 120, endPoint x: 580, endPoint y: 226, distance: 118.1
click at [580, 226] on div "default Heading 1 Heading 2 Heading 3 Heading 4 Heading 5 Heading 6 Heading 7 P…" at bounding box center [630, 230] width 176 height 97
click at [580, 233] on div at bounding box center [630, 256] width 176 height 46
paste div
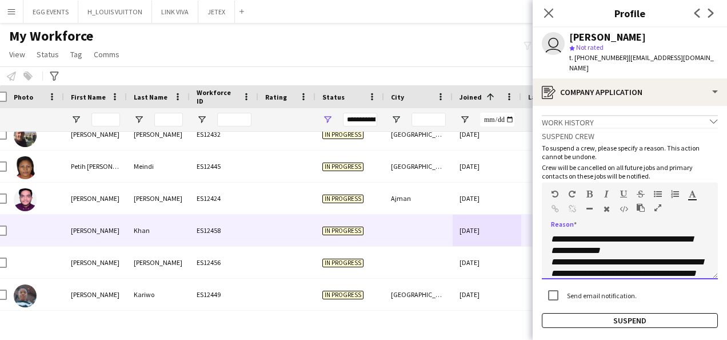
scroll to position [70, 0]
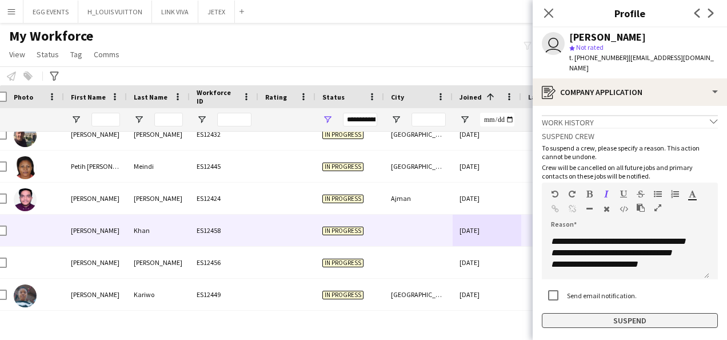
click at [562, 313] on button "Suspend" at bounding box center [630, 320] width 176 height 15
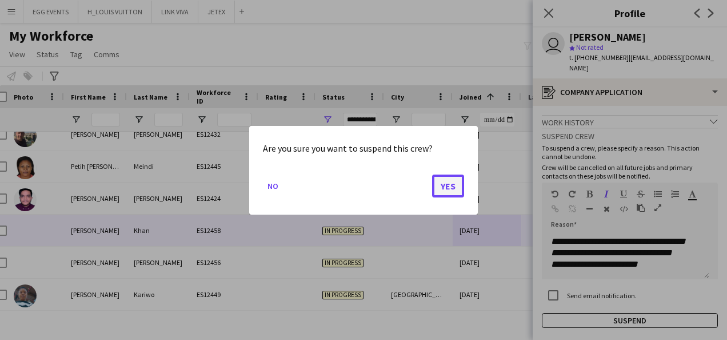
click at [455, 194] on button "Yes" at bounding box center [448, 185] width 32 height 23
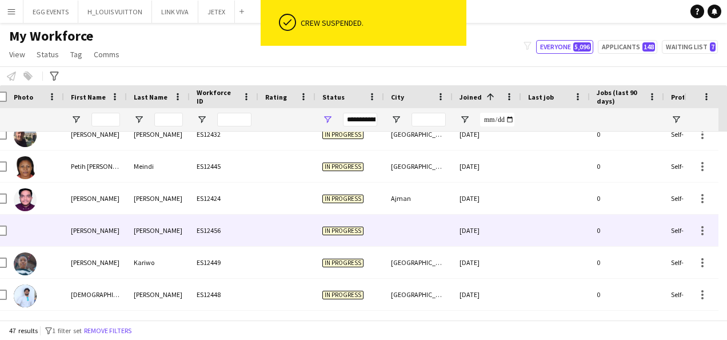
click at [432, 234] on div at bounding box center [418, 229] width 69 height 31
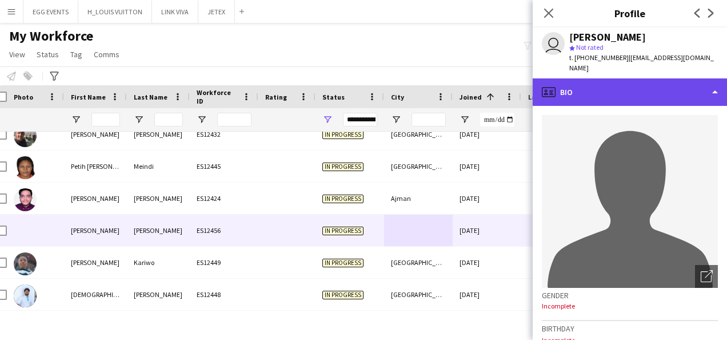
click at [686, 91] on div "profile Bio" at bounding box center [630, 91] width 194 height 27
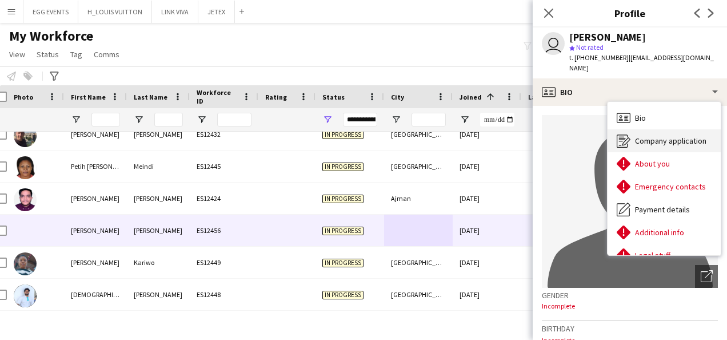
click at [654, 136] on span "Company application" at bounding box center [670, 141] width 71 height 10
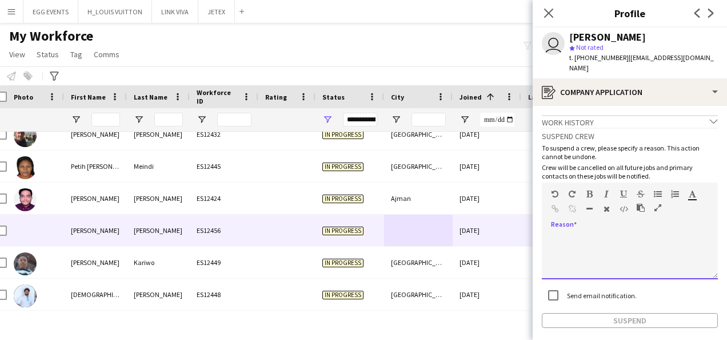
click at [569, 241] on div at bounding box center [630, 256] width 176 height 46
paste div
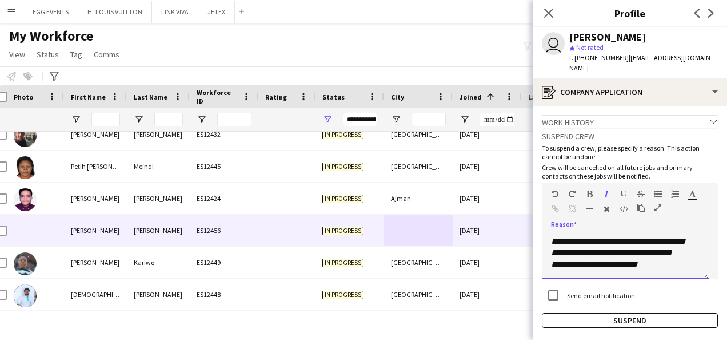
scroll to position [78, 0]
click at [547, 313] on button "Suspend" at bounding box center [630, 320] width 176 height 15
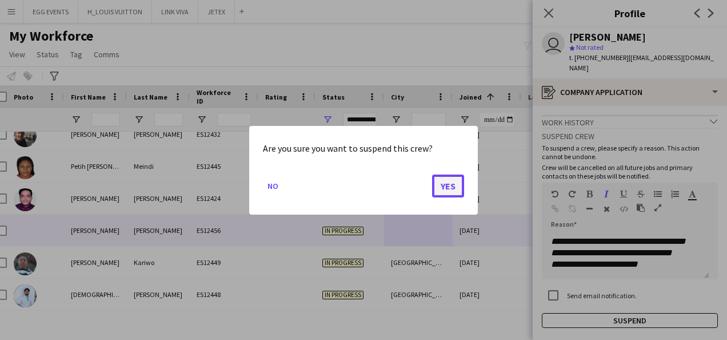
click at [453, 194] on button "Yes" at bounding box center [448, 185] width 32 height 23
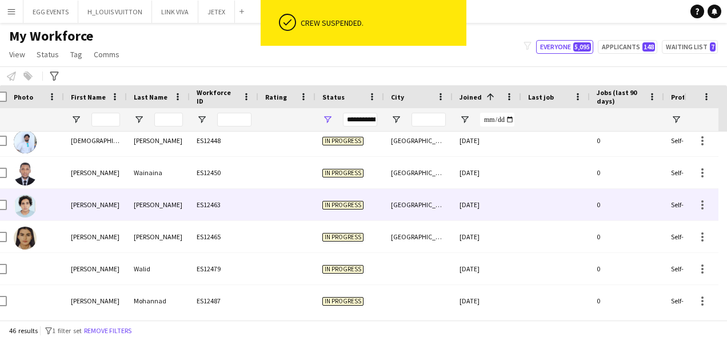
scroll to position [979, 0]
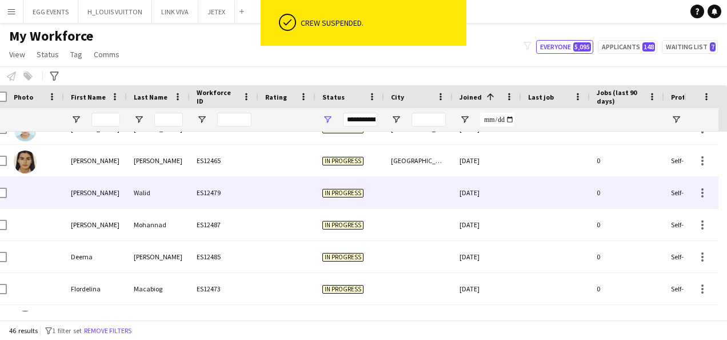
click at [449, 207] on div at bounding box center [418, 192] width 69 height 31
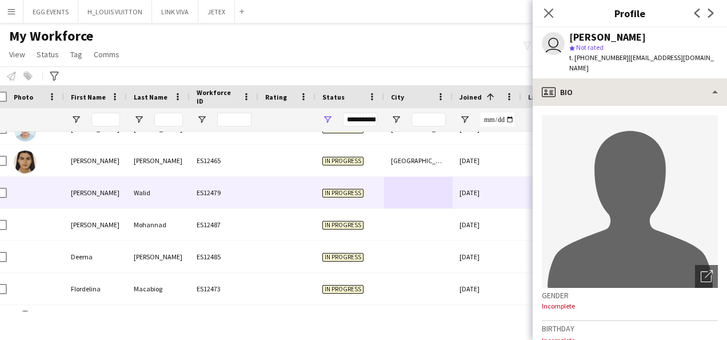
drag, startPoint x: 646, startPoint y: 68, endPoint x: 617, endPoint y: 99, distance: 42.5
click at [617, 99] on app-crew-profile "Close pop-in Profile Previous Next user [PERSON_NAME] star Not rated t. [PHONE_…" at bounding box center [630, 170] width 194 height 340
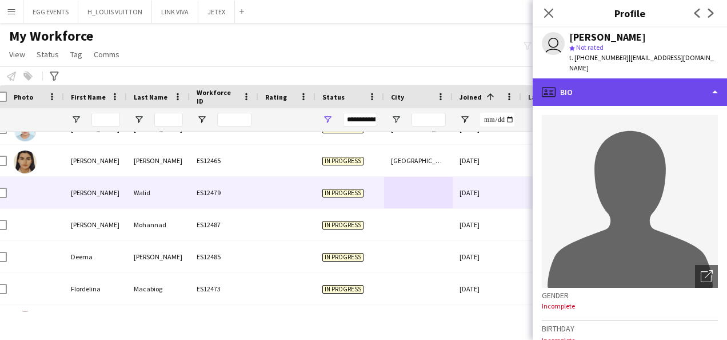
click at [617, 99] on div "profile Bio" at bounding box center [630, 91] width 194 height 27
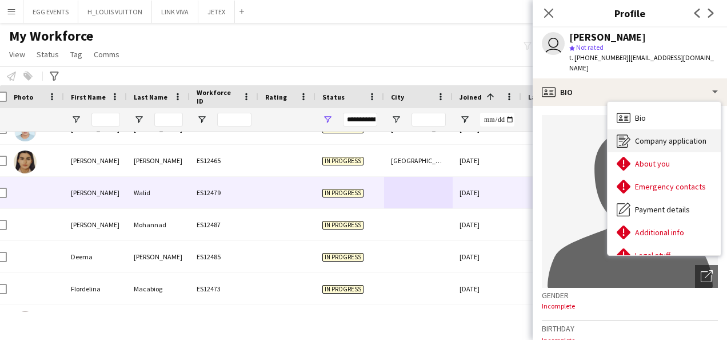
click at [619, 138] on icon "Company application" at bounding box center [624, 141] width 14 height 14
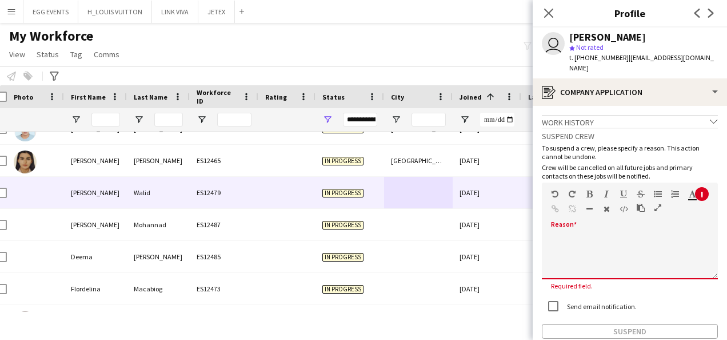
click at [577, 221] on div "default Heading 1 Heading 2 Heading 3 Heading 4 Heading 5 Heading 6 Heading 7 P…" at bounding box center [630, 203] width 176 height 43
paste div
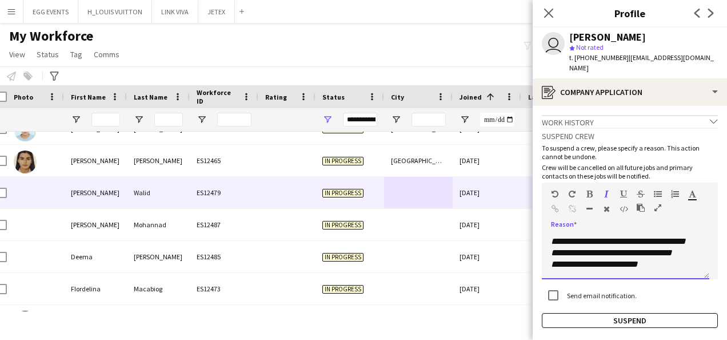
scroll to position [78, 0]
click at [552, 313] on button "Suspend" at bounding box center [630, 320] width 176 height 15
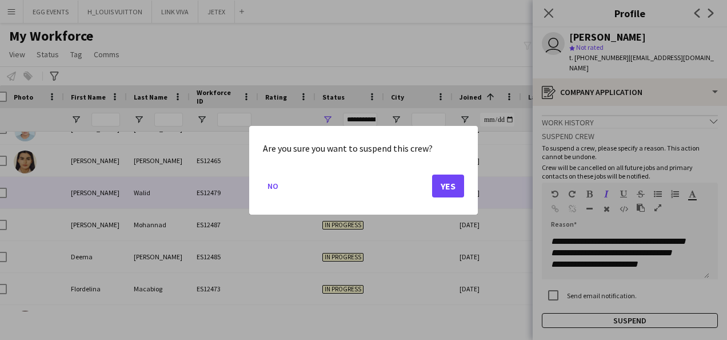
drag, startPoint x: 443, startPoint y: 199, endPoint x: 437, endPoint y: 184, distance: 16.1
click at [437, 184] on mat-dialog-actions "No Yes" at bounding box center [363, 189] width 201 height 49
click at [437, 184] on button "Yes" at bounding box center [448, 185] width 32 height 23
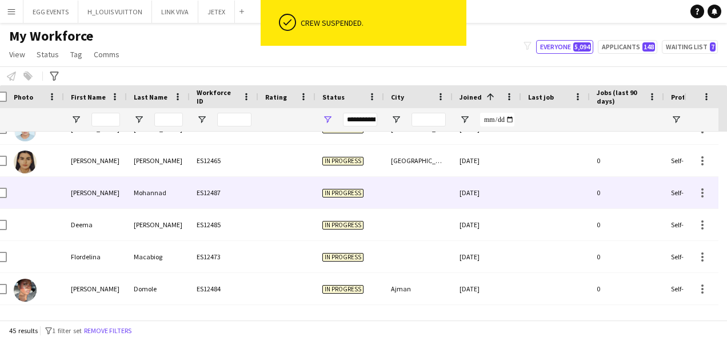
click at [449, 203] on div at bounding box center [418, 192] width 69 height 31
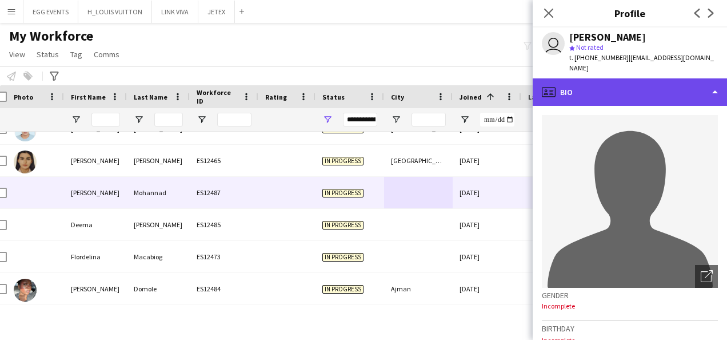
click at [669, 78] on div "profile Bio" at bounding box center [630, 91] width 194 height 27
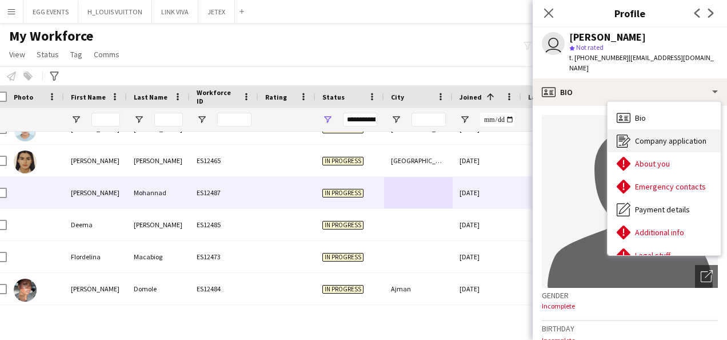
click at [640, 129] on div "Company application Company application" at bounding box center [664, 140] width 113 height 23
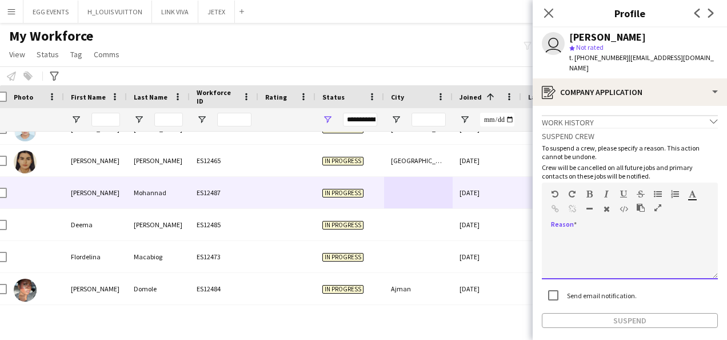
click at [577, 234] on div at bounding box center [630, 256] width 176 height 46
paste div
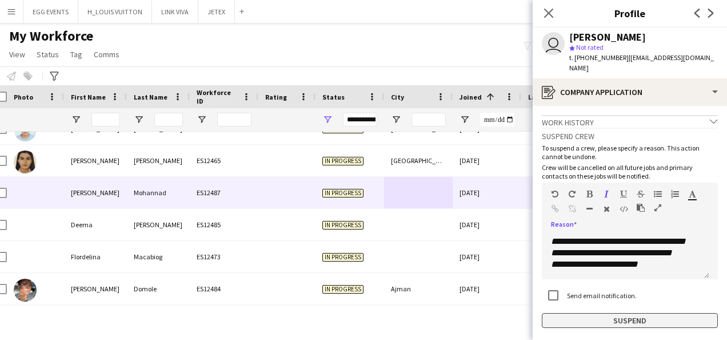
click at [580, 313] on button "Suspend" at bounding box center [630, 320] width 176 height 15
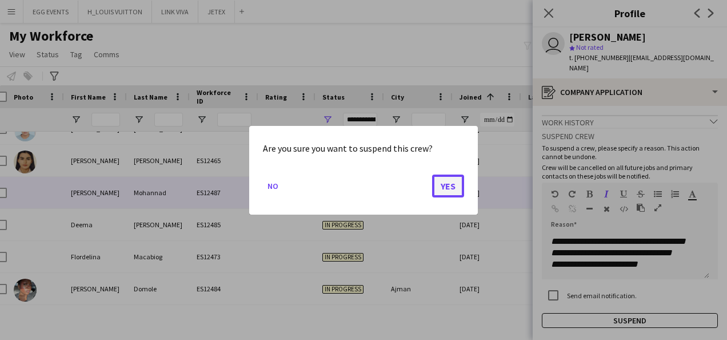
click at [440, 174] on button "Yes" at bounding box center [448, 185] width 32 height 23
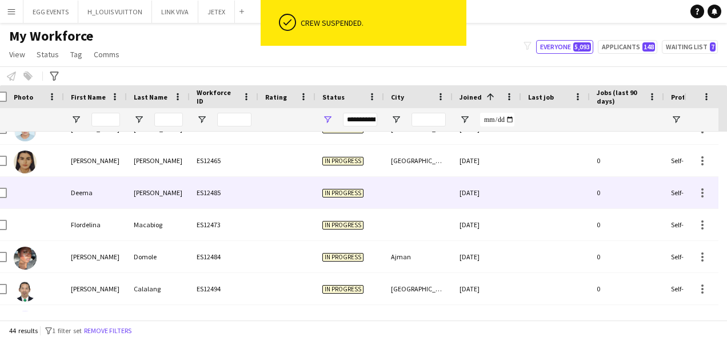
click at [451, 194] on div at bounding box center [418, 192] width 69 height 31
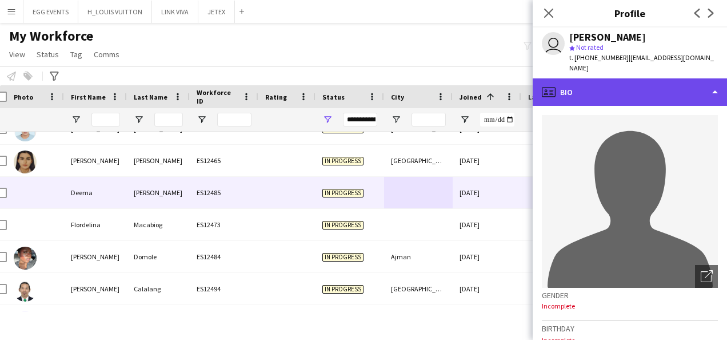
click at [612, 79] on div "profile Bio" at bounding box center [630, 91] width 194 height 27
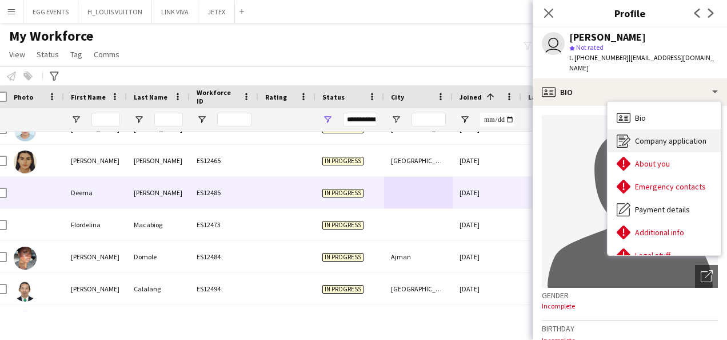
click at [635, 129] on div "Company application Company application" at bounding box center [664, 140] width 113 height 23
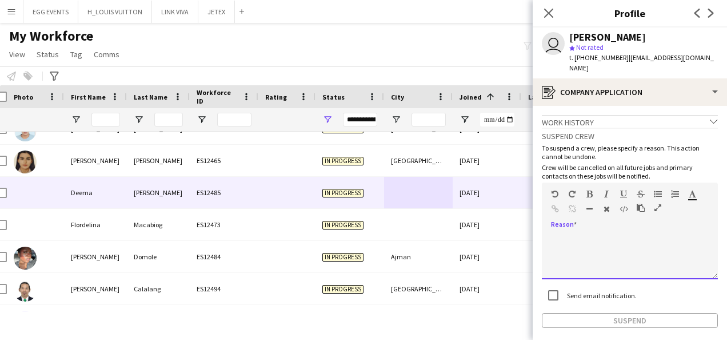
click at [592, 233] on div at bounding box center [630, 256] width 176 height 46
paste div
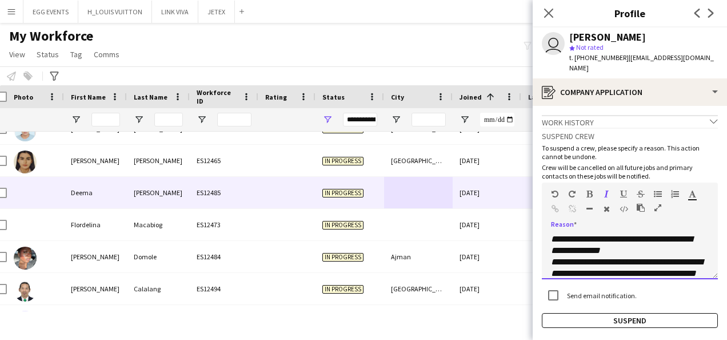
scroll to position [70, 0]
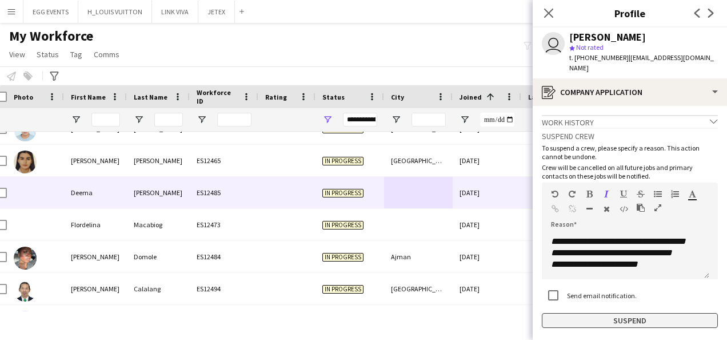
click at [559, 313] on button "Suspend" at bounding box center [630, 320] width 176 height 15
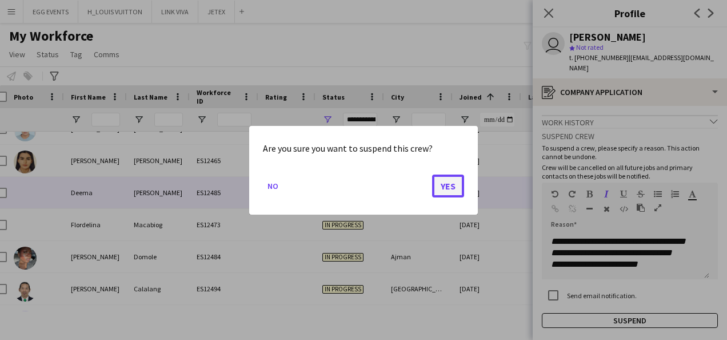
click at [457, 176] on button "Yes" at bounding box center [448, 185] width 32 height 23
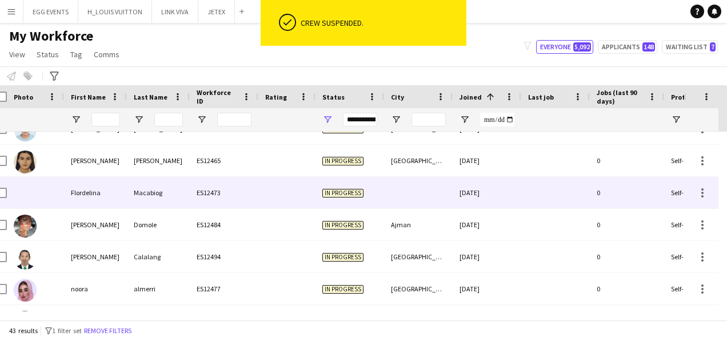
click at [477, 195] on div "[DATE]" at bounding box center [487, 192] width 69 height 31
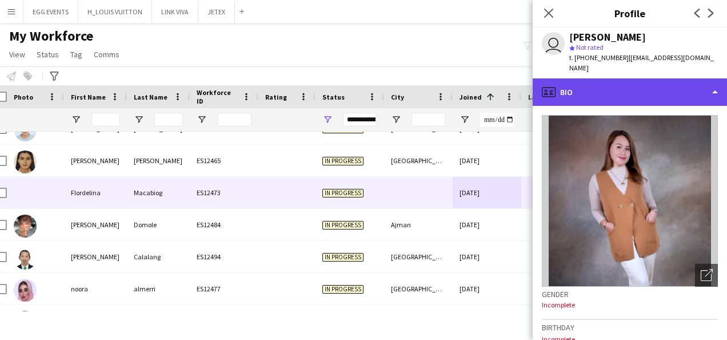
click at [614, 101] on div "profile Bio" at bounding box center [630, 91] width 194 height 27
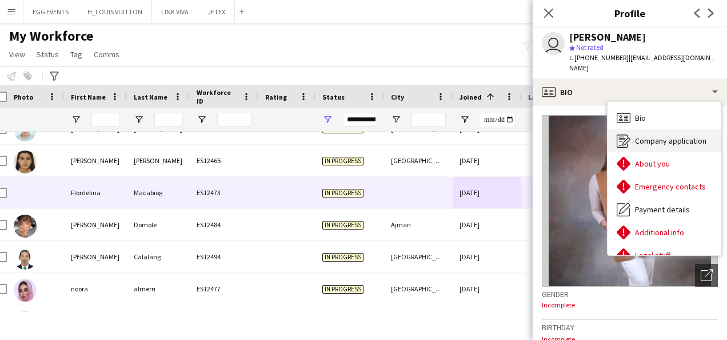
click at [633, 148] on div "Company application Company application" at bounding box center [664, 140] width 113 height 23
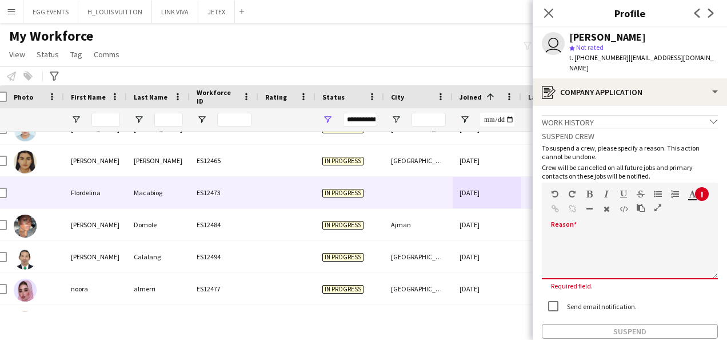
click at [600, 221] on div "default Heading 1 Heading 2 Heading 3 Heading 4 Heading 5 Heading 6 Heading 7 P…" at bounding box center [630, 203] width 176 height 43
paste div
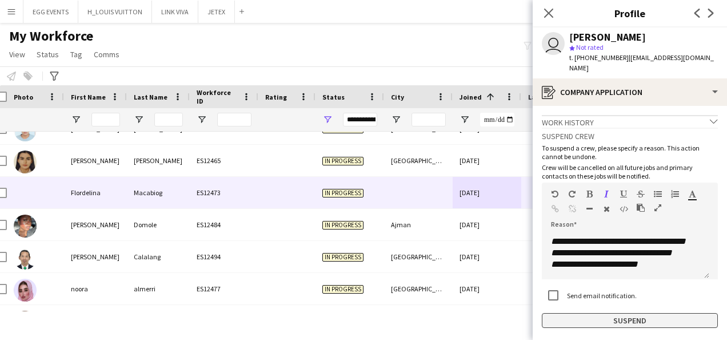
drag, startPoint x: 541, startPoint y: 328, endPoint x: 567, endPoint y: 313, distance: 29.7
click at [567, 313] on app-crew-profile-application "**********" at bounding box center [630, 223] width 194 height 234
click at [567, 313] on button "Suspend" at bounding box center [630, 320] width 176 height 15
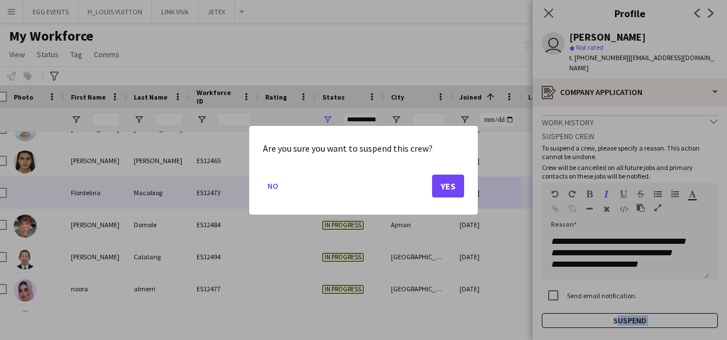
drag, startPoint x: 482, startPoint y: 242, endPoint x: 458, endPoint y: 183, distance: 64.1
click at [458, 183] on div "Are you sure you want to suspend this crew? No Yes" at bounding box center [363, 170] width 727 height 340
click at [456, 183] on button "Yes" at bounding box center [448, 185] width 32 height 23
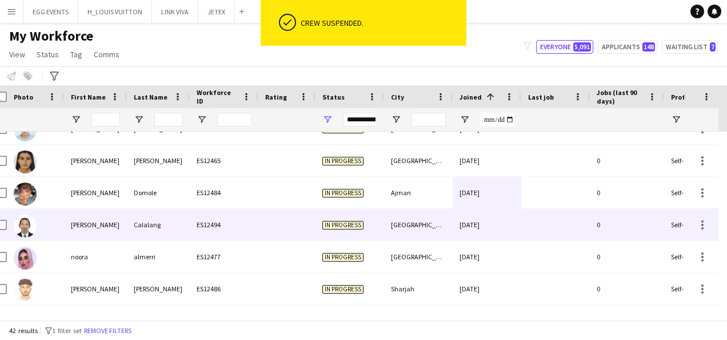
scroll to position [1064, 0]
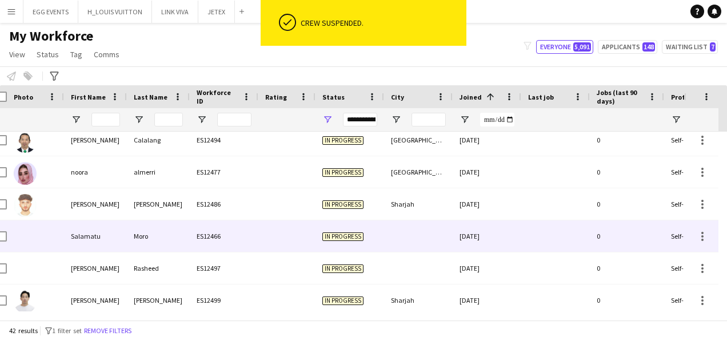
click at [429, 240] on div at bounding box center [418, 235] width 69 height 31
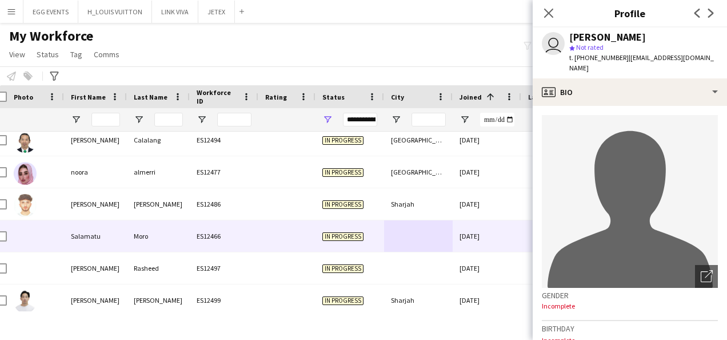
click at [637, 106] on app-crew-profile-bio "Open photos pop-in avatar-single-neutral Gender Incomplete Birthday Incomplete …" at bounding box center [630, 223] width 194 height 234
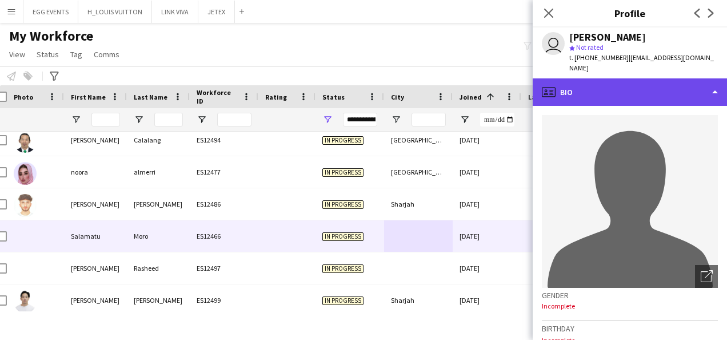
click at [654, 86] on div "profile Bio" at bounding box center [630, 91] width 194 height 27
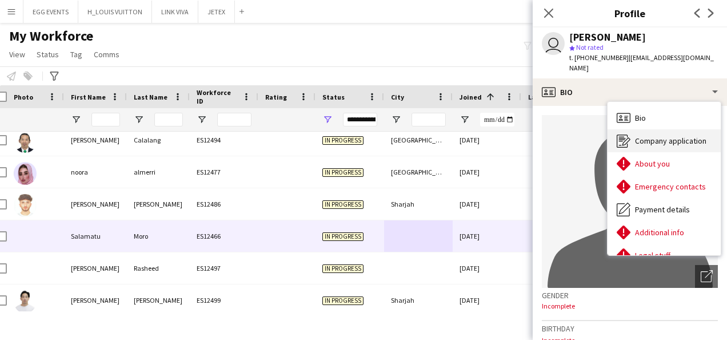
click at [646, 136] on span "Company application" at bounding box center [670, 141] width 71 height 10
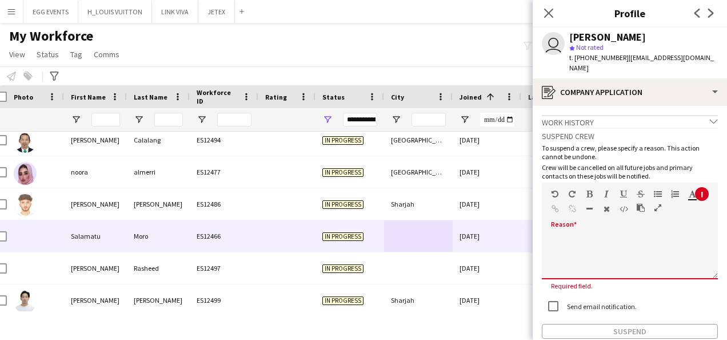
click at [595, 208] on div "default Heading 1 Heading 2 Heading 3 Heading 4 Heading 5 Heading 6 Heading 7 P…" at bounding box center [630, 203] width 176 height 43
paste div
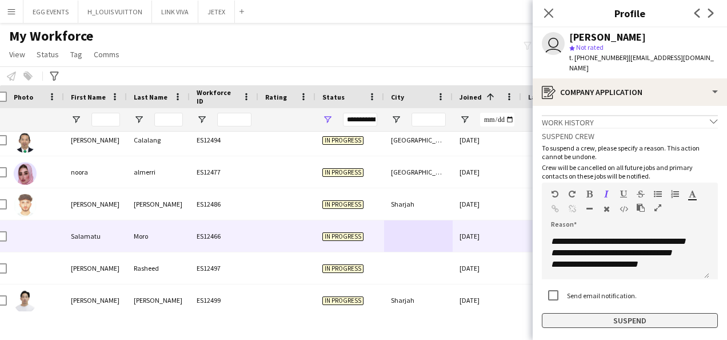
click at [551, 313] on button "Suspend" at bounding box center [630, 320] width 176 height 15
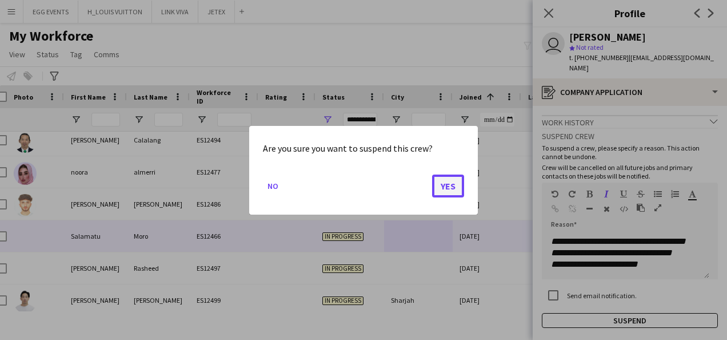
click at [440, 186] on button "Yes" at bounding box center [448, 185] width 32 height 23
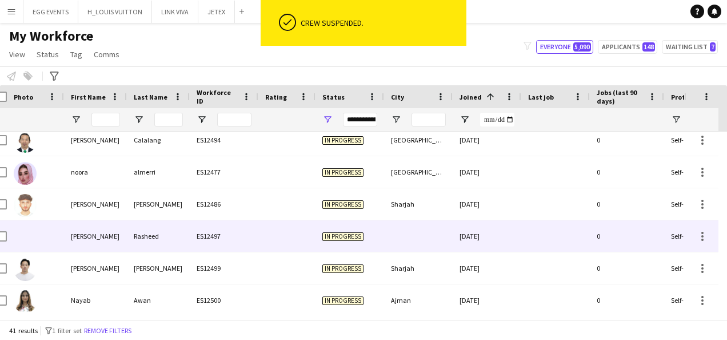
click at [473, 230] on div "[DATE]" at bounding box center [487, 235] width 69 height 31
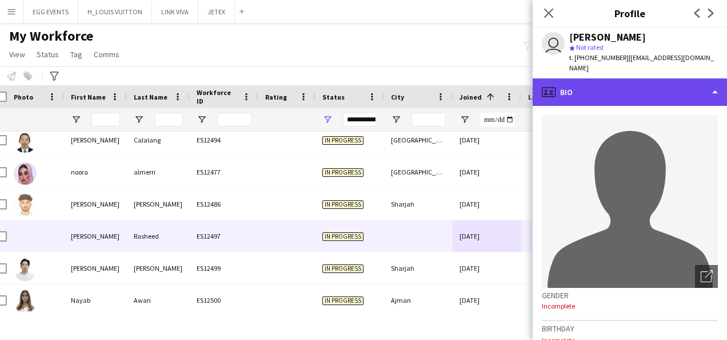
click at [628, 82] on div "profile Bio" at bounding box center [630, 91] width 194 height 27
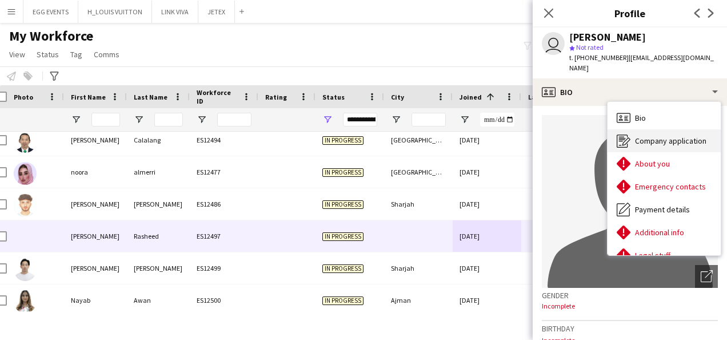
click at [627, 134] on icon "Company application" at bounding box center [624, 141] width 14 height 14
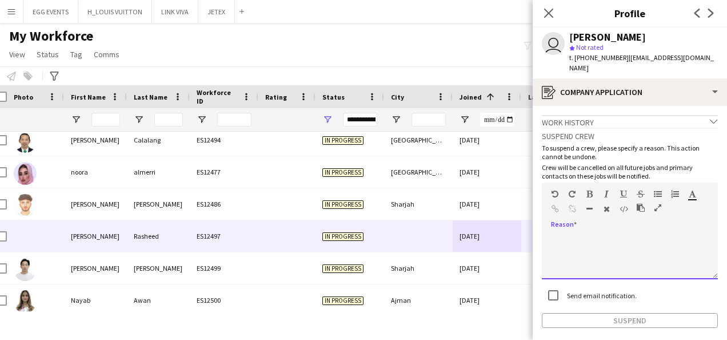
click at [575, 233] on div at bounding box center [630, 256] width 176 height 46
paste div
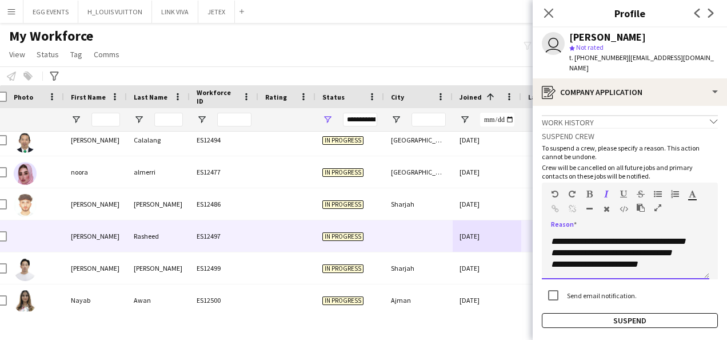
scroll to position [0, 0]
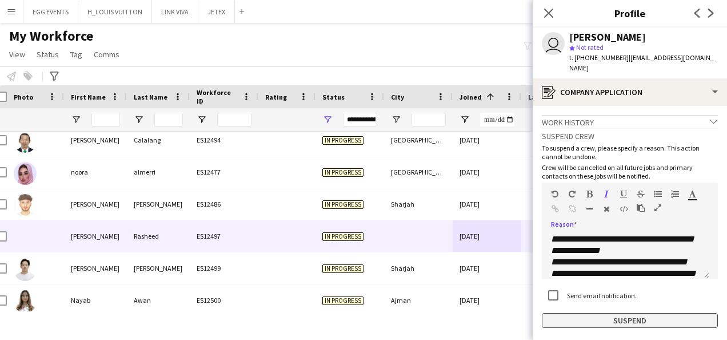
click at [553, 315] on button "Suspend" at bounding box center [630, 320] width 176 height 15
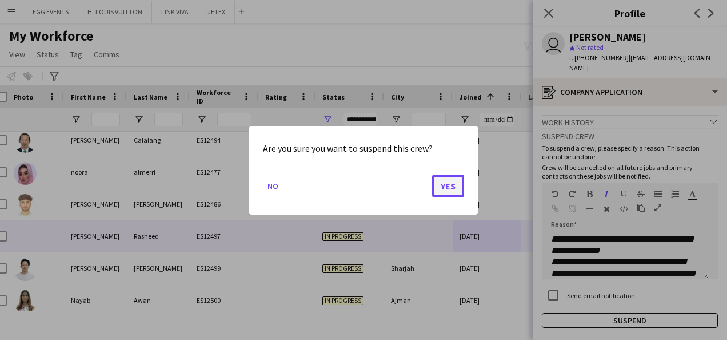
click at [447, 191] on button "Yes" at bounding box center [448, 185] width 32 height 23
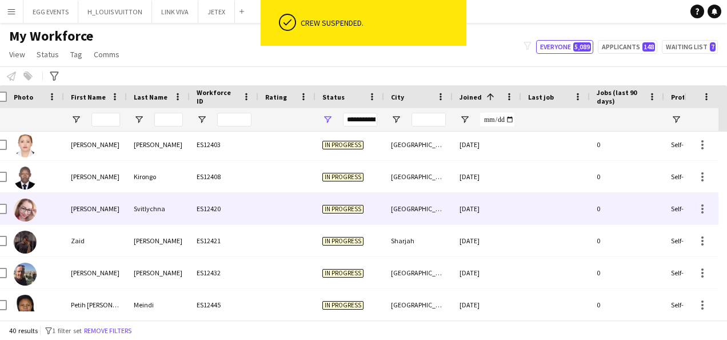
scroll to position [539, 0]
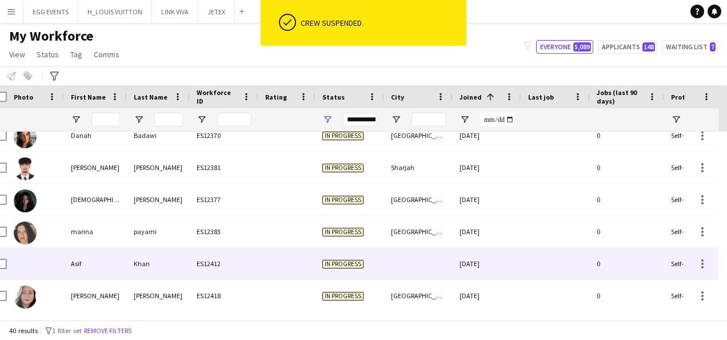
click at [390, 261] on div at bounding box center [418, 263] width 69 height 31
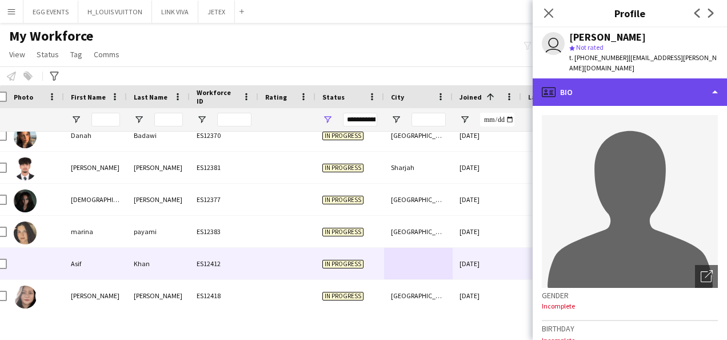
click at [631, 88] on div "profile Bio" at bounding box center [630, 91] width 194 height 27
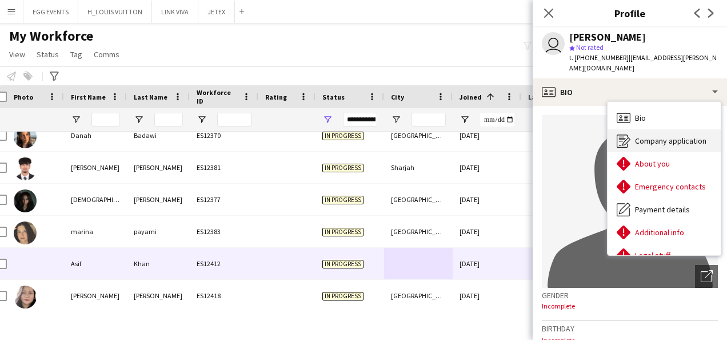
click at [624, 137] on div "Company application Company application" at bounding box center [664, 140] width 113 height 23
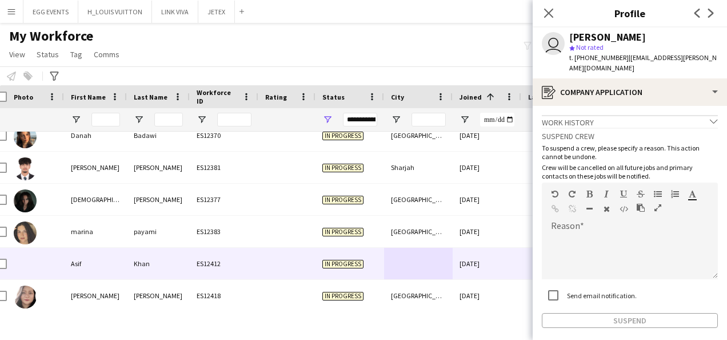
click at [624, 144] on p "To suspend a crew, please specify a reason. This action cannot be undone." at bounding box center [630, 152] width 176 height 17
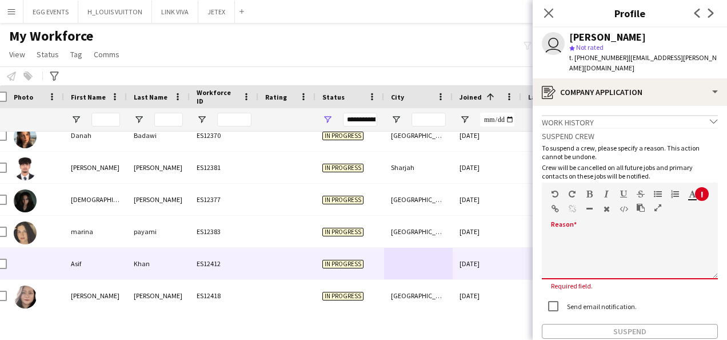
click at [600, 214] on div "default Heading 1 Heading 2 Heading 3 Heading 4 Heading 5 Heading 6 Heading 7 P…" at bounding box center [630, 203] width 176 height 43
paste div
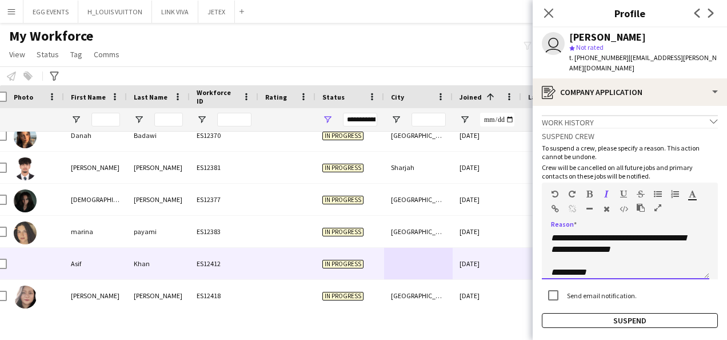
scroll to position [0, 0]
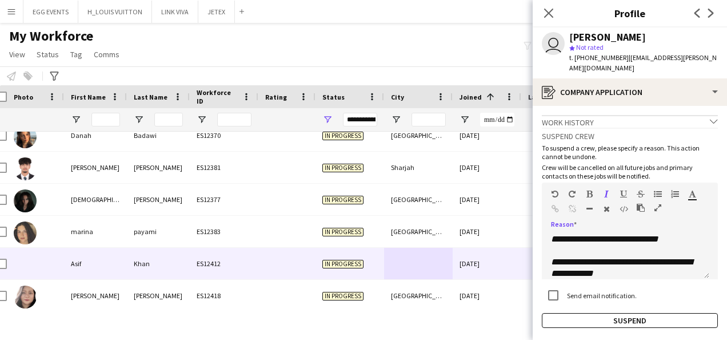
click at [562, 318] on app-crew-profile-application "**********" at bounding box center [630, 223] width 194 height 234
click at [559, 317] on app-crew-profile-application "**********" at bounding box center [630, 223] width 194 height 234
click at [557, 317] on button "Suspend" at bounding box center [630, 320] width 176 height 15
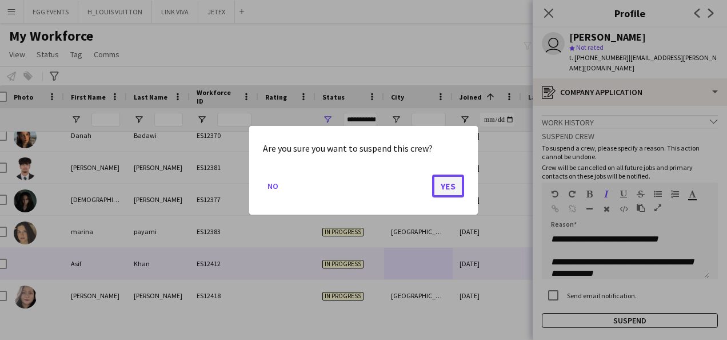
click at [445, 189] on button "Yes" at bounding box center [448, 185] width 32 height 23
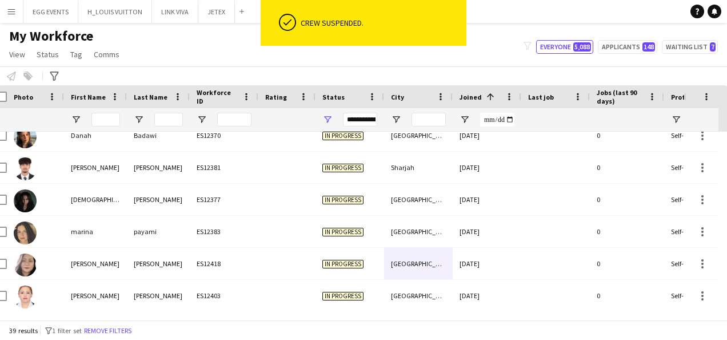
scroll to position [878, 0]
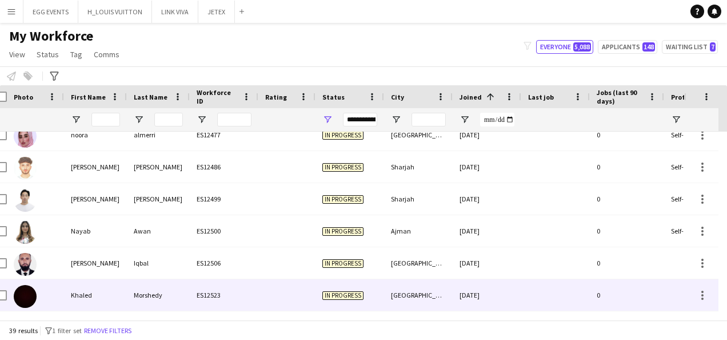
click at [367, 293] on div "In progress" at bounding box center [350, 294] width 69 height 31
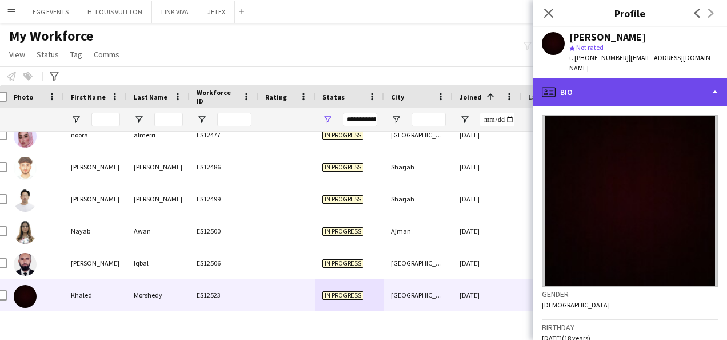
click at [611, 78] on div "profile Bio" at bounding box center [630, 91] width 194 height 27
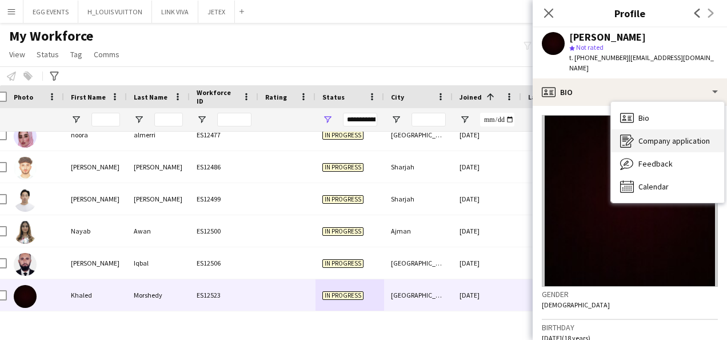
click at [654, 136] on span "Company application" at bounding box center [674, 141] width 71 height 10
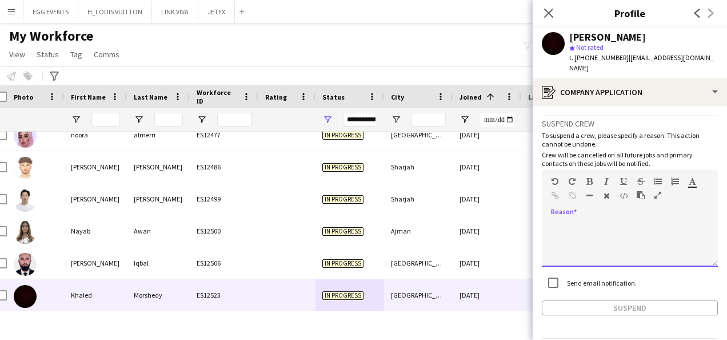
click at [642, 221] on div at bounding box center [630, 244] width 176 height 46
paste div
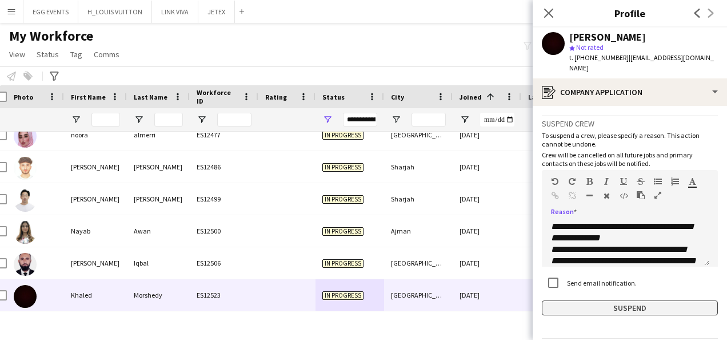
click at [606, 300] on button "Suspend" at bounding box center [630, 307] width 176 height 15
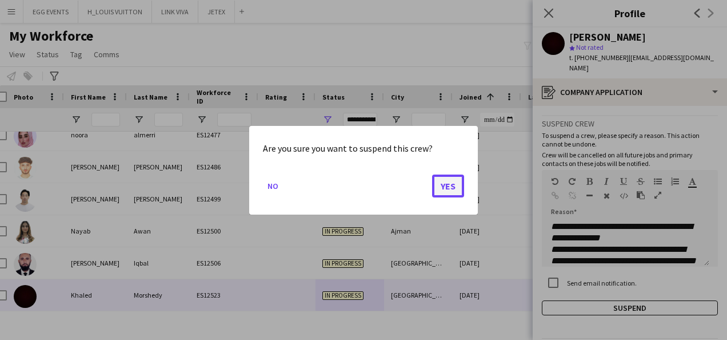
click at [441, 195] on button "Yes" at bounding box center [448, 185] width 32 height 23
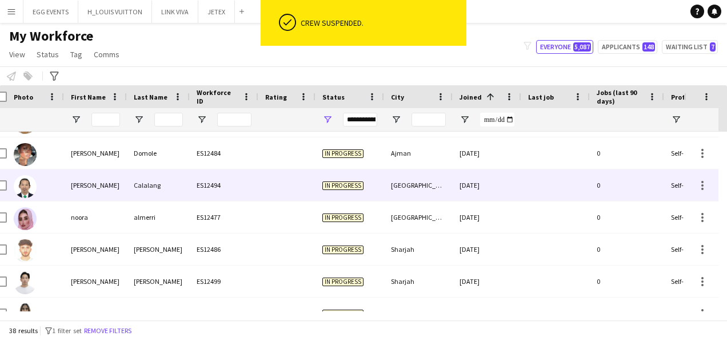
click at [474, 193] on div "[DATE]" at bounding box center [487, 184] width 69 height 31
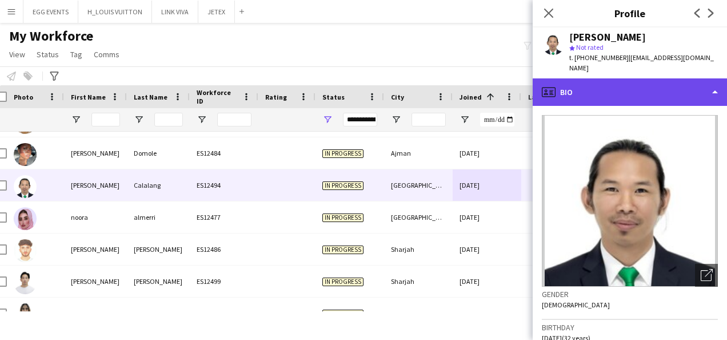
click at [631, 78] on div "profile Bio" at bounding box center [630, 91] width 194 height 27
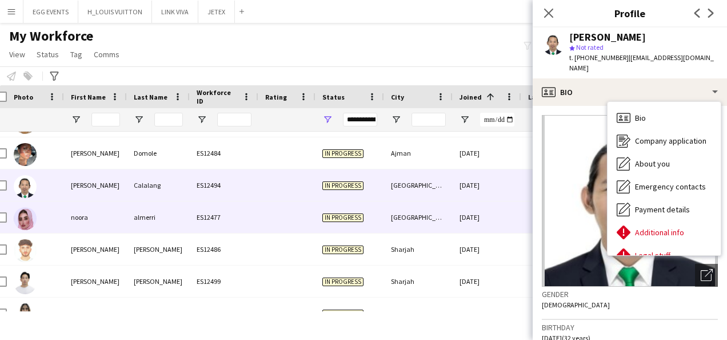
click at [484, 209] on div "[DATE]" at bounding box center [487, 216] width 69 height 31
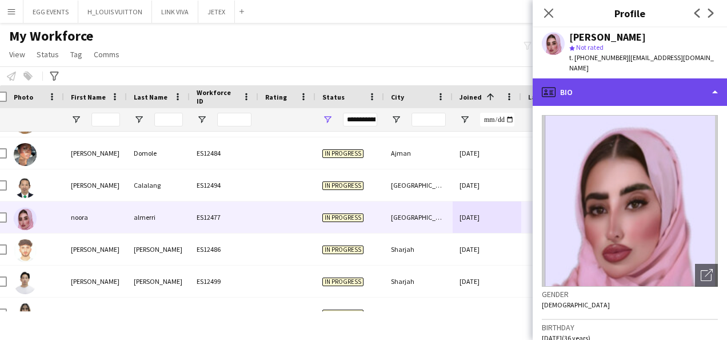
click at [631, 78] on div "profile Bio" at bounding box center [630, 91] width 194 height 27
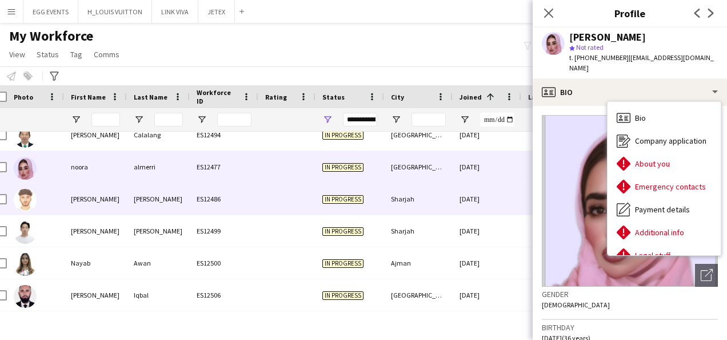
click at [493, 206] on div "[DATE]" at bounding box center [487, 198] width 69 height 31
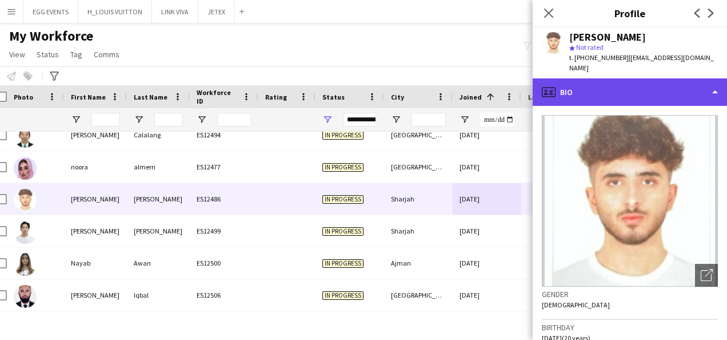
click at [652, 86] on div "profile Bio" at bounding box center [630, 91] width 194 height 27
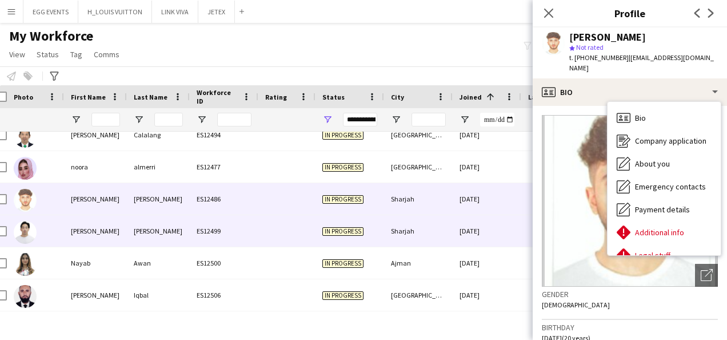
click at [459, 234] on div "[DATE]" at bounding box center [487, 230] width 69 height 31
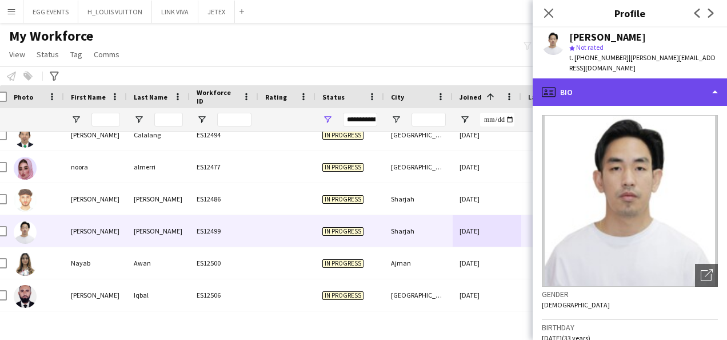
click at [639, 87] on div "profile Bio" at bounding box center [630, 91] width 194 height 27
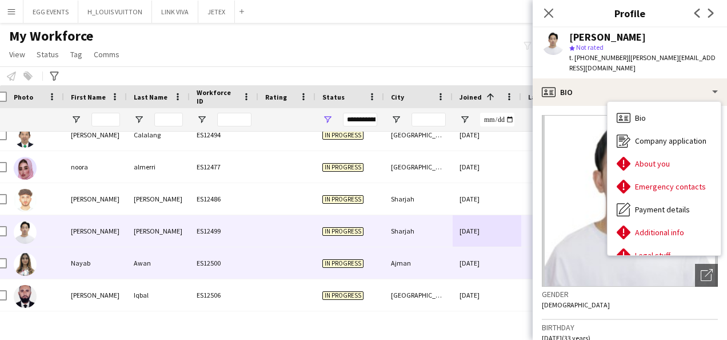
click at [447, 262] on div "Ajman" at bounding box center [418, 262] width 69 height 31
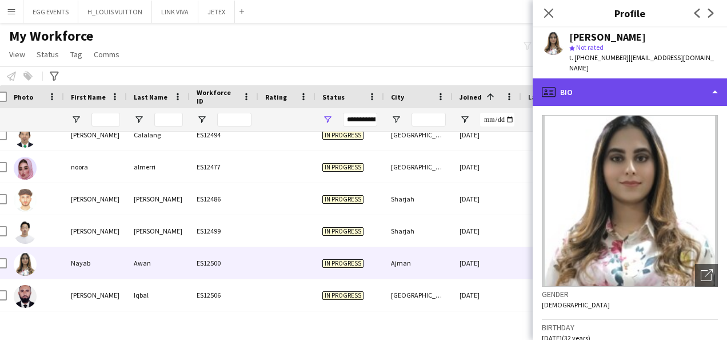
click at [642, 91] on div "profile Bio" at bounding box center [630, 91] width 194 height 27
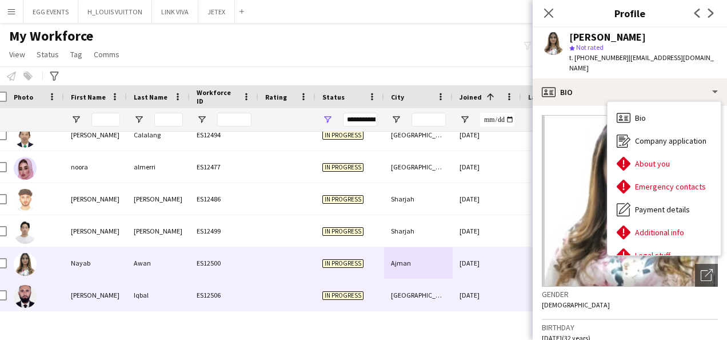
click at [440, 293] on div "[GEOGRAPHIC_DATA]" at bounding box center [418, 294] width 69 height 31
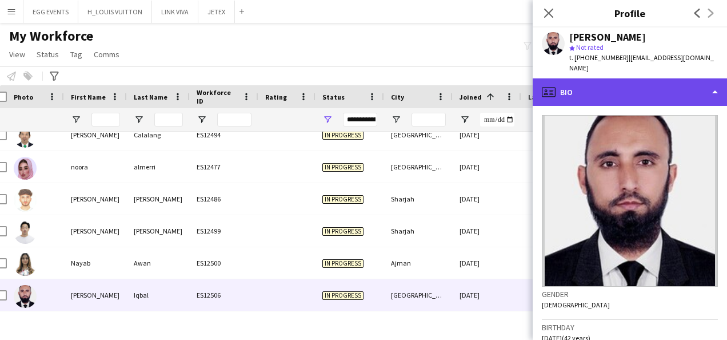
click at [663, 82] on div "profile Bio" at bounding box center [630, 91] width 194 height 27
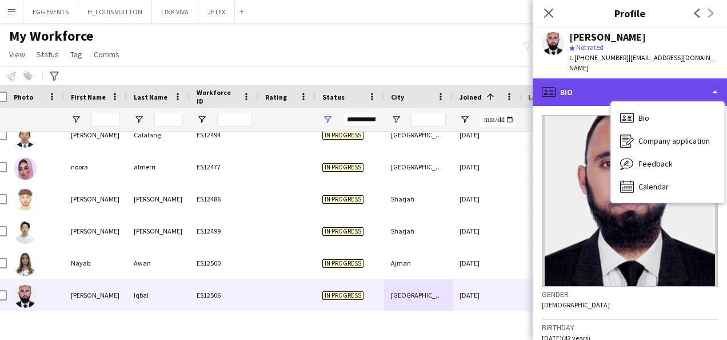
click at [663, 82] on div "profile Bio" at bounding box center [630, 91] width 194 height 27
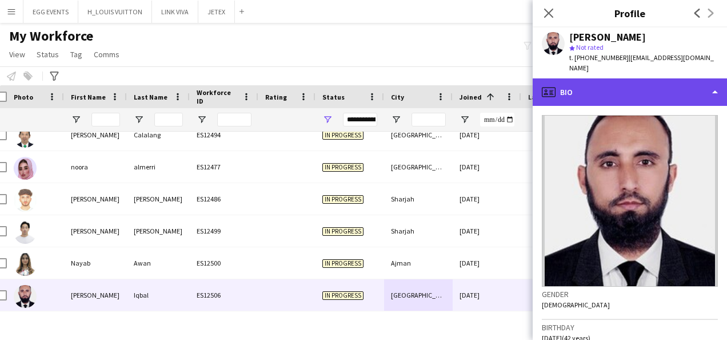
click at [662, 84] on div "profile Bio" at bounding box center [630, 91] width 194 height 27
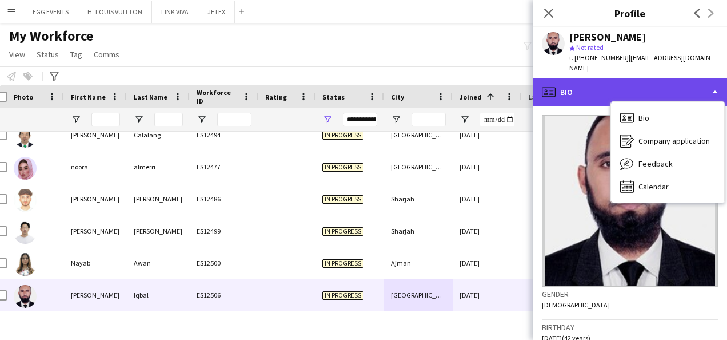
click at [668, 79] on div "profile Bio" at bounding box center [630, 91] width 194 height 27
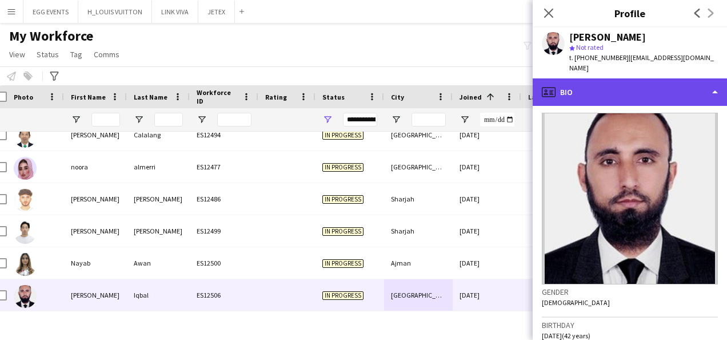
click at [658, 88] on div "profile Bio" at bounding box center [630, 91] width 194 height 27
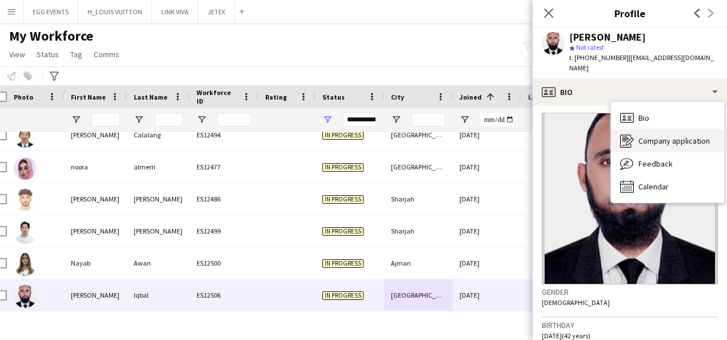
click at [616, 134] on div "Company application Company application" at bounding box center [667, 140] width 113 height 23
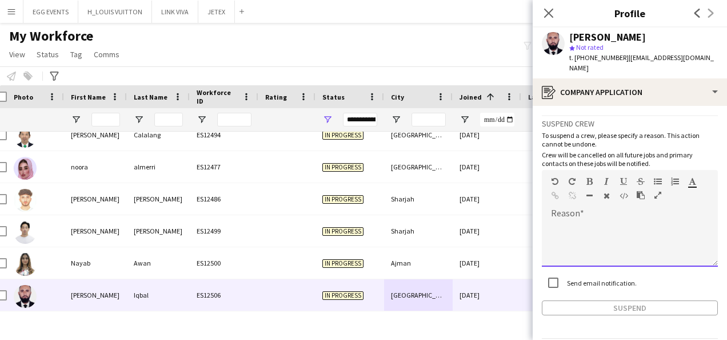
click at [604, 230] on div at bounding box center [630, 244] width 176 height 46
paste div
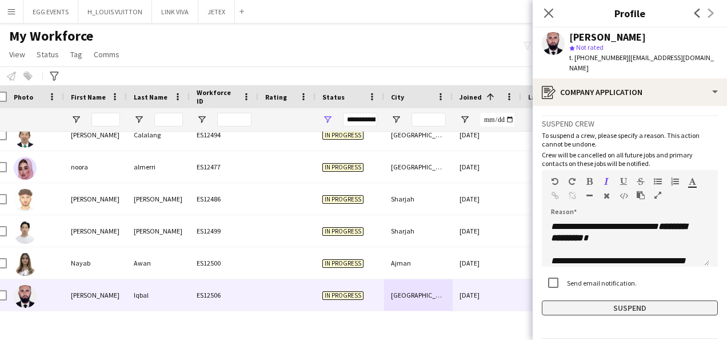
click at [552, 300] on button "Suspend" at bounding box center [630, 307] width 176 height 15
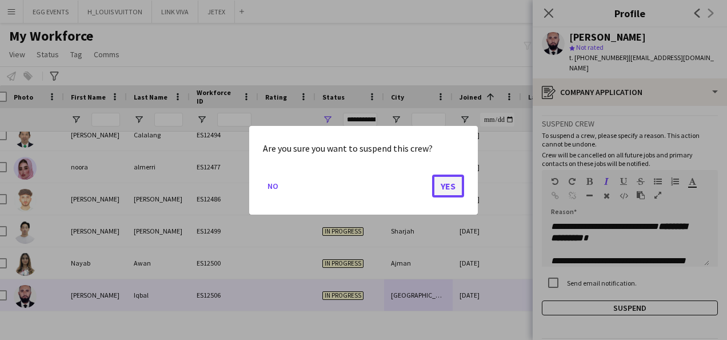
click at [446, 180] on button "Yes" at bounding box center [448, 185] width 32 height 23
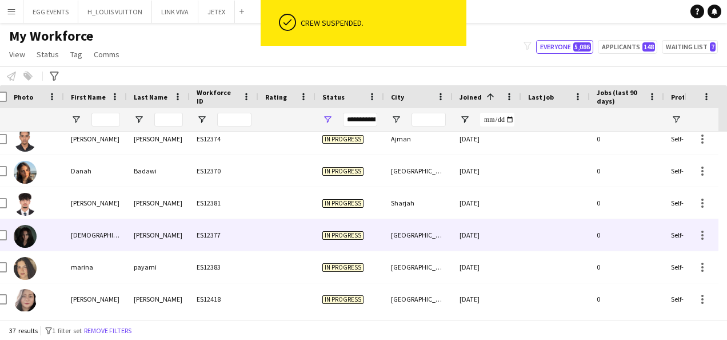
scroll to position [269, 0]
